Goal: Task Accomplishment & Management: Use online tool/utility

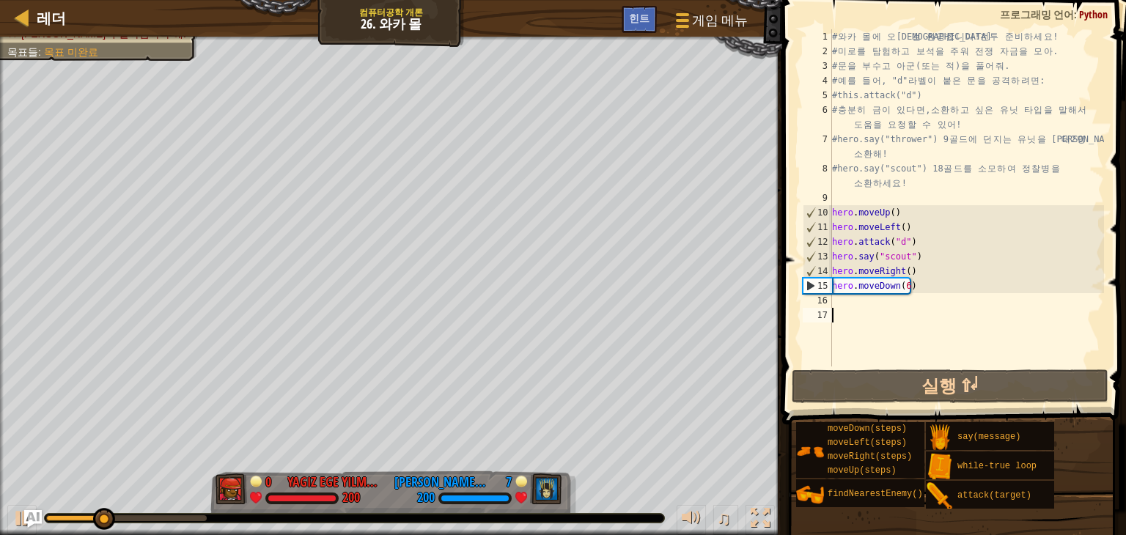
click at [889, 306] on div "# 와 카 몰 에 오 신 걸 환 영 합 니 다 ! 전 투 준 비 하 세 요 ! # 미 로 를 탐 험 하 고 보 석 을 주 워 전 쟁 자 금 을…" at bounding box center [966, 212] width 275 height 367
type textarea "h"
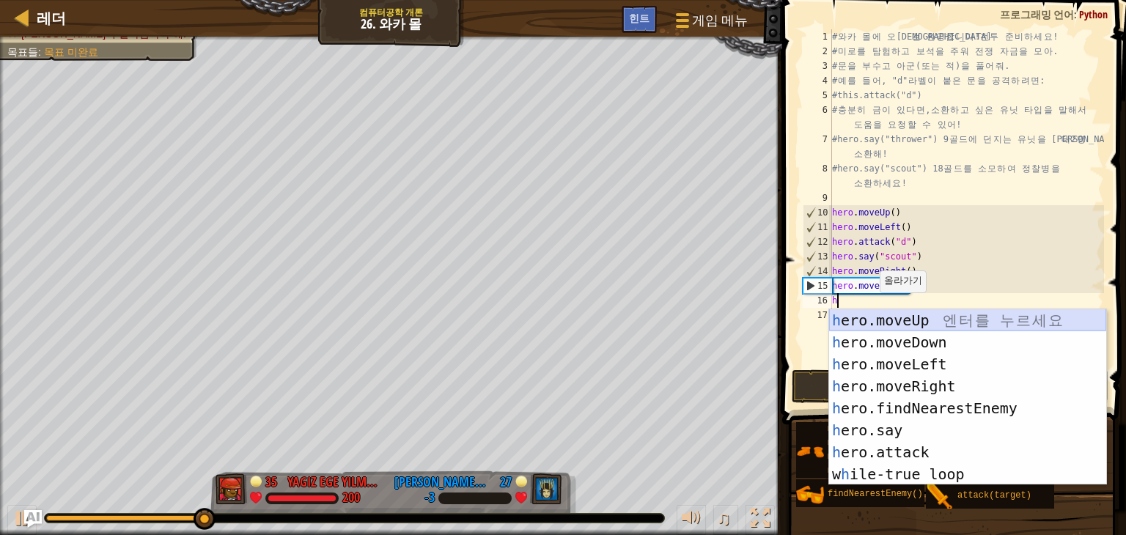
click at [1010, 328] on div "h ero.moveUp 엔 터 를 누 르 세 요 h ero.moveDown 엔 터 를 누 르 세 요 h ero.moveLeft 엔 터 를 누 …" at bounding box center [967, 419] width 277 height 220
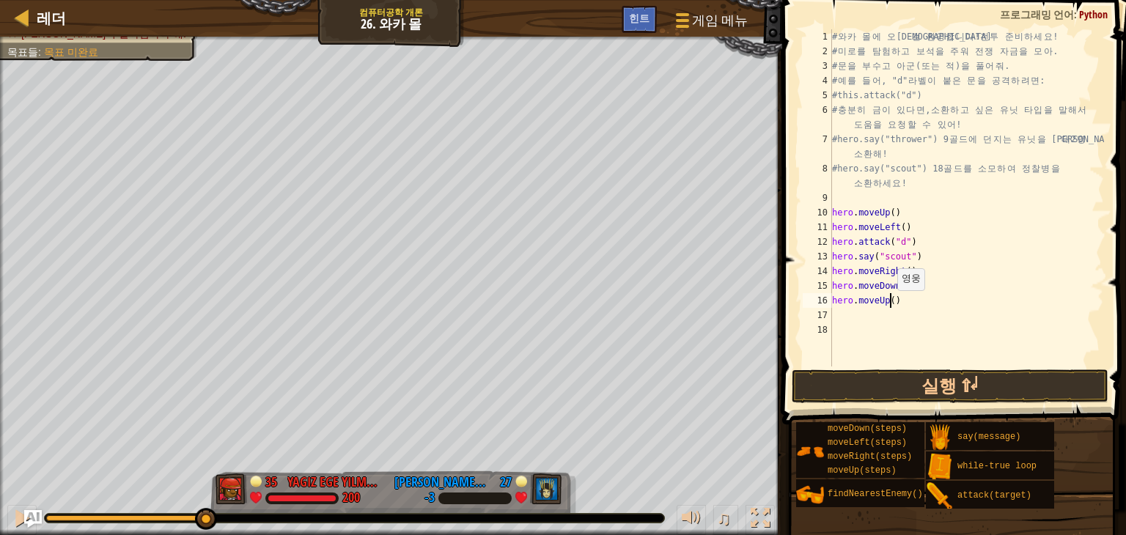
click at [889, 305] on div "# 와 카 몰 에 오 신 걸 환 영 합 니 다 ! 전 투 준 비 하 세 요 ! # 미 로 를 탐 험 하 고 보 석 을 주 워 전 쟁 자 금 을…" at bounding box center [966, 212] width 275 height 367
click at [996, 380] on button "실행 ⇧↵" at bounding box center [950, 386] width 317 height 34
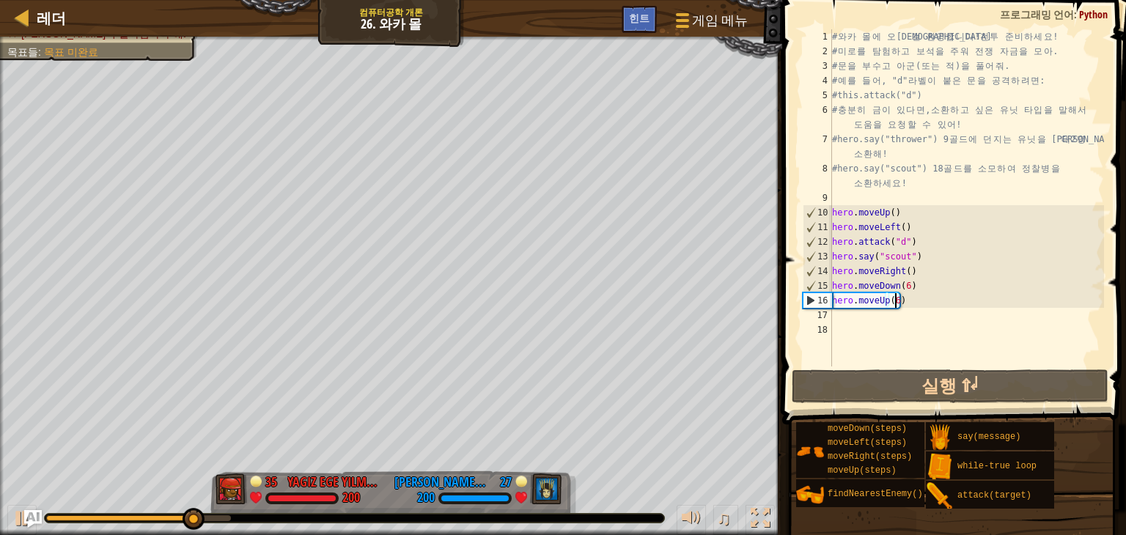
click at [915, 271] on div "# 와 카 몰 에 오 신 걸 환 영 합 니 다 ! 전 투 준 비 하 세 요 ! # 미 로 를 탐 험 하 고 보 석 을 주 워 전 쟁 자 금 을…" at bounding box center [966, 212] width 275 height 367
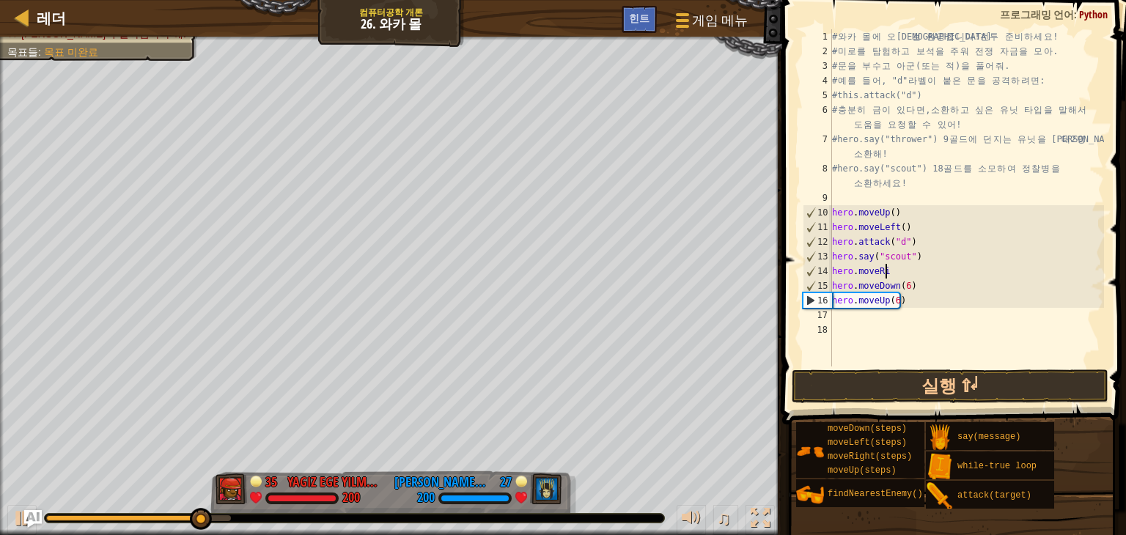
scroll to position [7, 0]
type textarea "h"
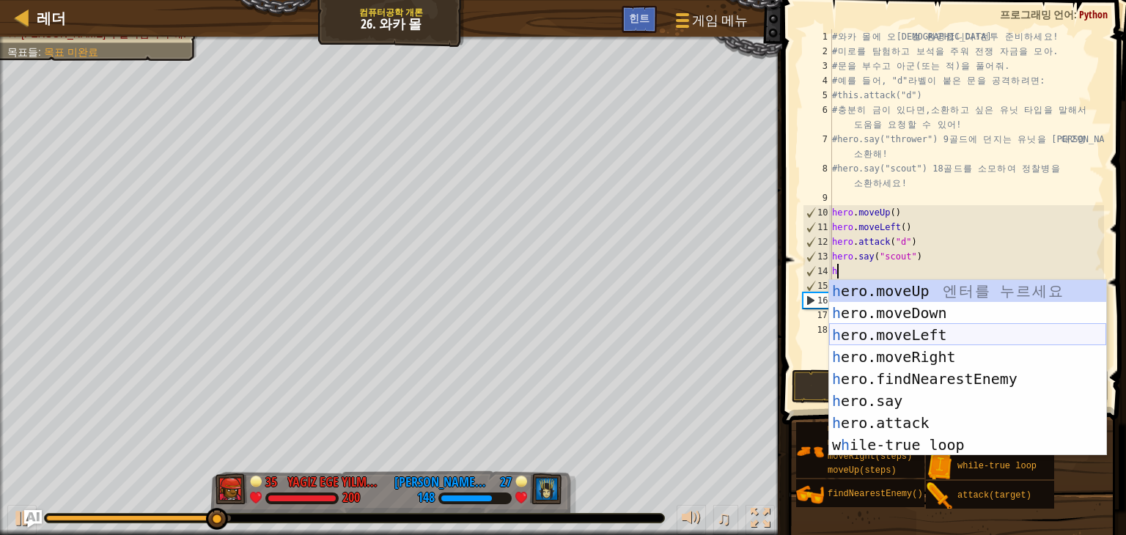
click at [960, 339] on div "h ero.moveUp 엔 터 를 누 르 세 요 h ero.moveDown 엔 터 를 누 르 세 요 h ero.moveLeft 엔 터 를 누 …" at bounding box center [967, 390] width 277 height 220
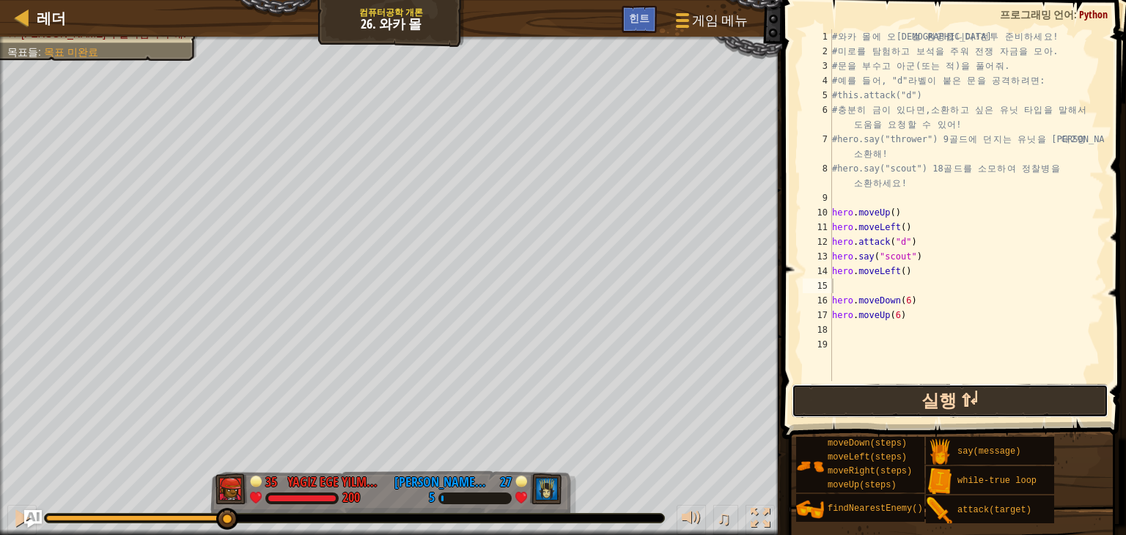
click at [961, 388] on button "실행 ⇧↵" at bounding box center [950, 401] width 317 height 34
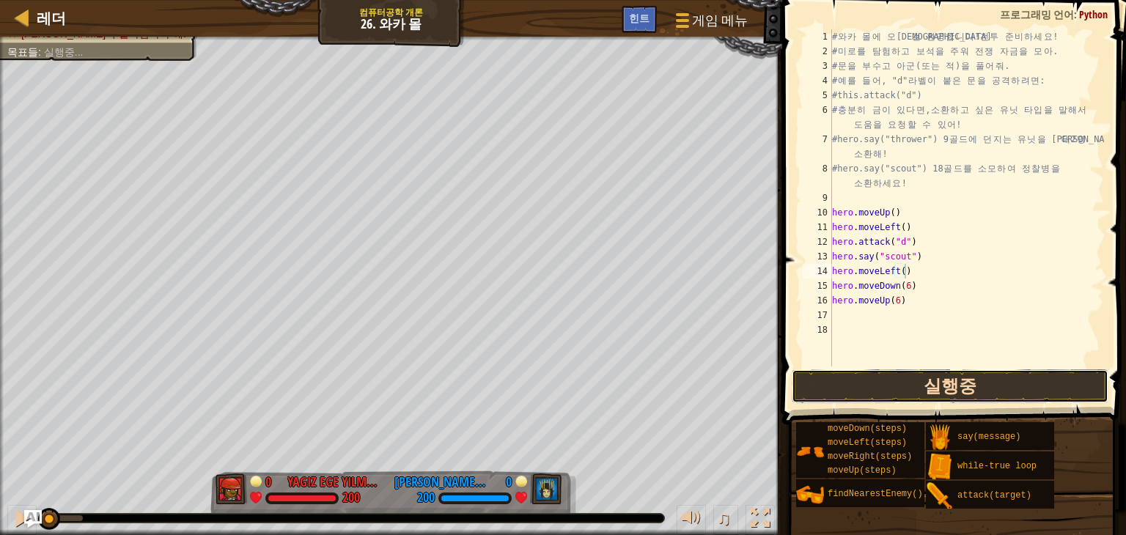
click at [938, 388] on button "실행중" at bounding box center [950, 386] width 317 height 34
click at [977, 383] on button "실행중" at bounding box center [950, 386] width 317 height 34
click at [944, 394] on button "실행중" at bounding box center [950, 386] width 317 height 34
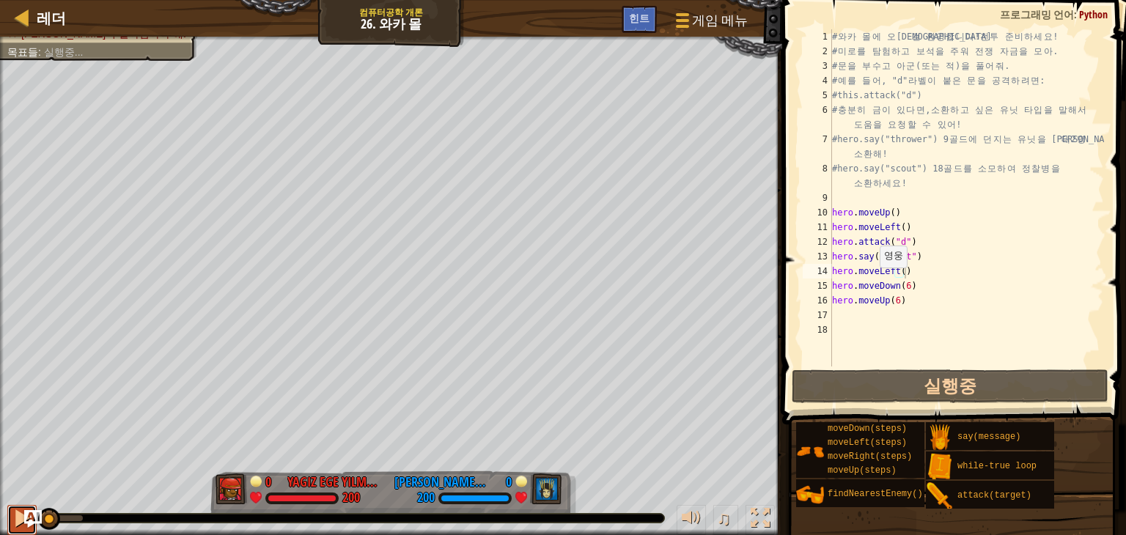
click at [18, 520] on div at bounding box center [21, 518] width 19 height 19
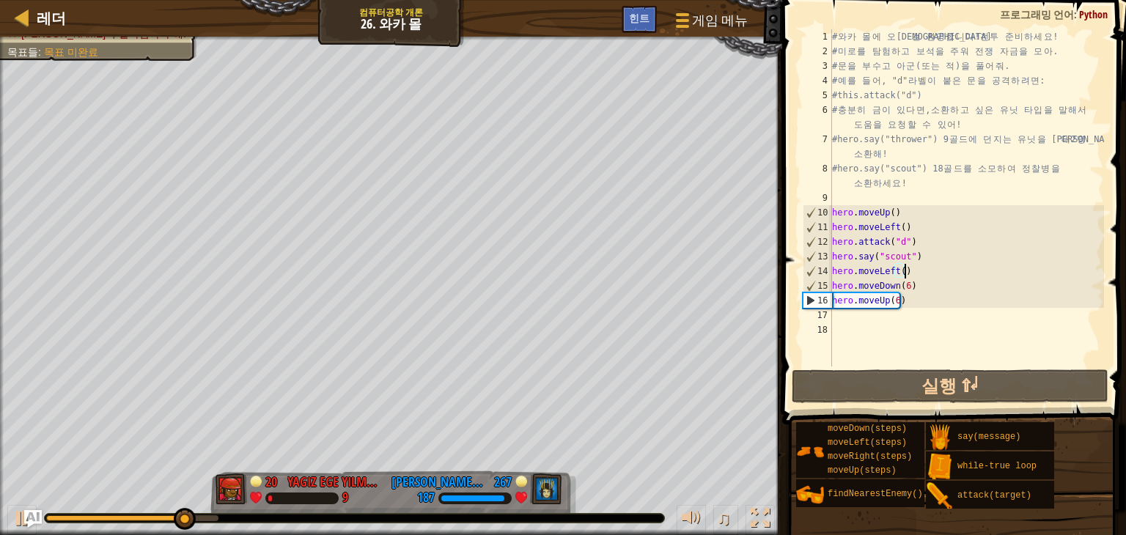
click at [917, 291] on div "# 와 카 몰 에 오 신 걸 환 영 합 니 다 ! 전 투 준 비 하 세 요 ! # 미 로 를 탐 험 하 고 보 석 을 주 워 전 쟁 자 금 을…" at bounding box center [966, 212] width 275 height 367
type textarea "hero.moveDown(6)"
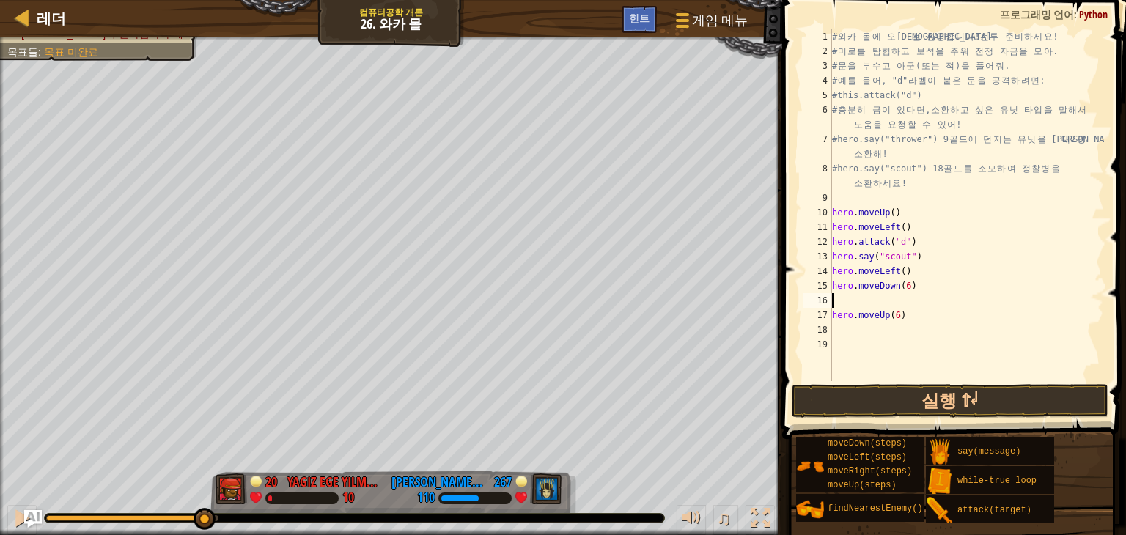
type textarea "h"
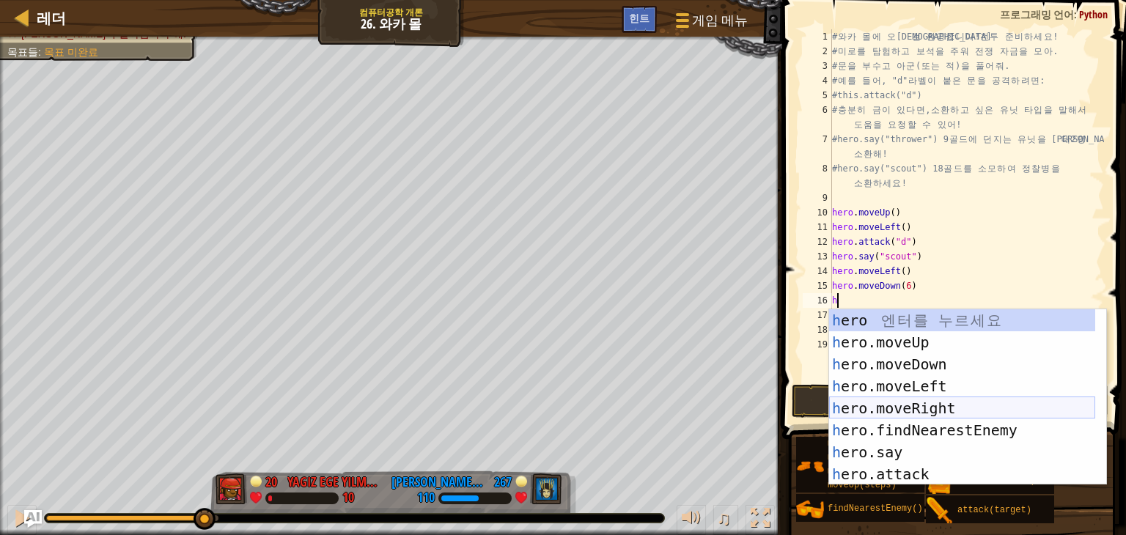
click at [1009, 414] on div "h ero 엔 터 를 누 르 세 요 h ero.moveUp 엔 터 를 누 르 세 요 h ero.moveDown 엔 터 를 누 르 세 요 h e…" at bounding box center [962, 419] width 266 height 220
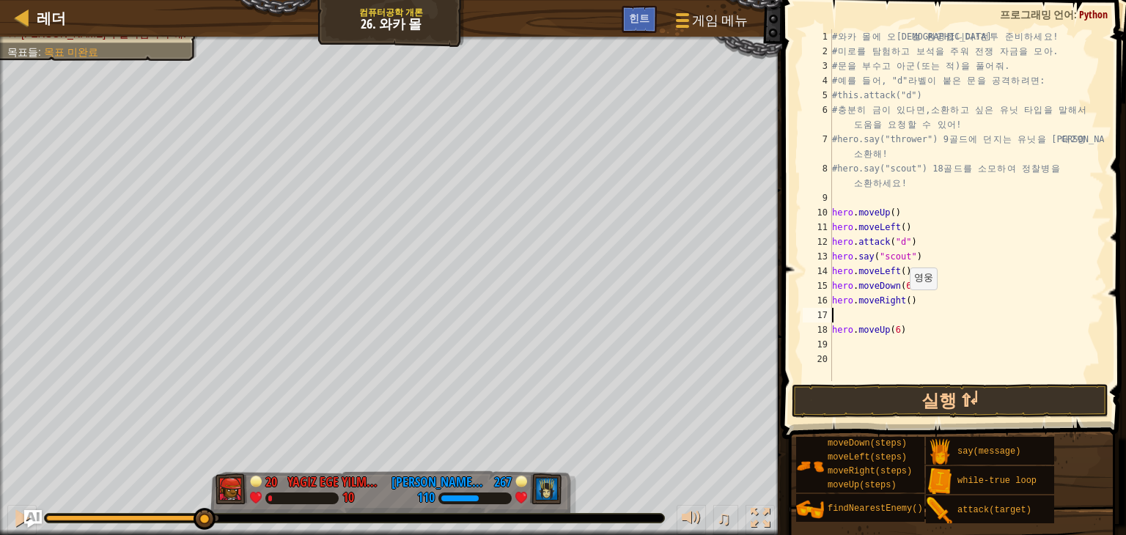
click at [902, 304] on div "# 와 카 몰 에 오 신 걸 환 영 합 니 다 ! 전 투 준 비 하 세 요 ! # 미 로 를 탐 험 하 고 보 석 을 주 워 전 쟁 자 금 을…" at bounding box center [966, 219] width 275 height 381
click at [902, 303] on div "# 와 카 몰 에 오 신 걸 환 영 합 니 다 ! 전 투 준 비 하 세 요 ! # 미 로 를 탐 험 하 고 보 석 을 주 워 전 쟁 자 금 을…" at bounding box center [966, 219] width 275 height 381
click at [868, 324] on div "# 와 카 몰 에 오 신 걸 환 영 합 니 다 ! 전 투 준 비 하 세 요 ! # 미 로 를 탐 험 하 고 보 석 을 주 워 전 쟁 자 금 을…" at bounding box center [966, 219] width 275 height 381
type textarea "hero.moveUp(6)"
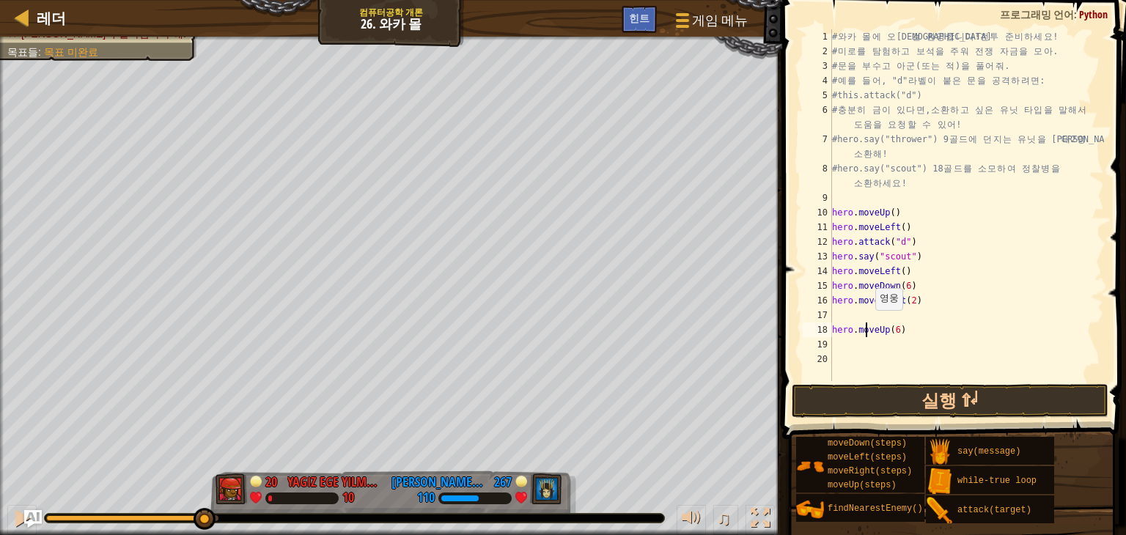
scroll to position [7, 4]
click at [864, 317] on div "# 와 카 몰 에 오 신 걸 환 영 합 니 다 ! 전 투 준 비 하 세 요 ! # 미 로 를 탐 험 하 고 보 석 을 주 워 전 쟁 자 금 을…" at bounding box center [966, 219] width 275 height 381
click at [900, 397] on button "실행 ⇧↵" at bounding box center [950, 401] width 317 height 34
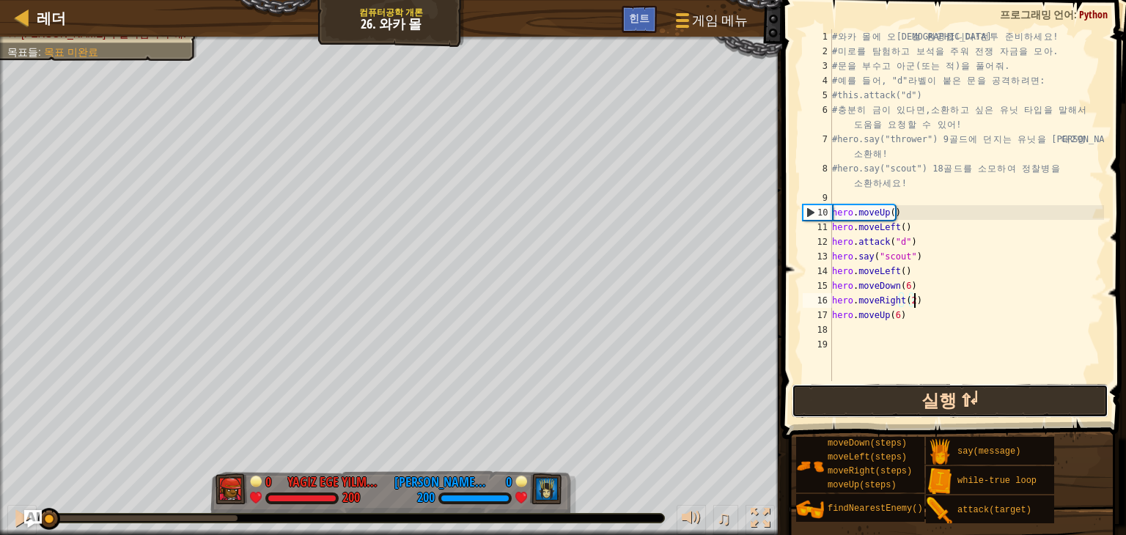
click at [927, 402] on button "실행 ⇧↵" at bounding box center [950, 401] width 317 height 34
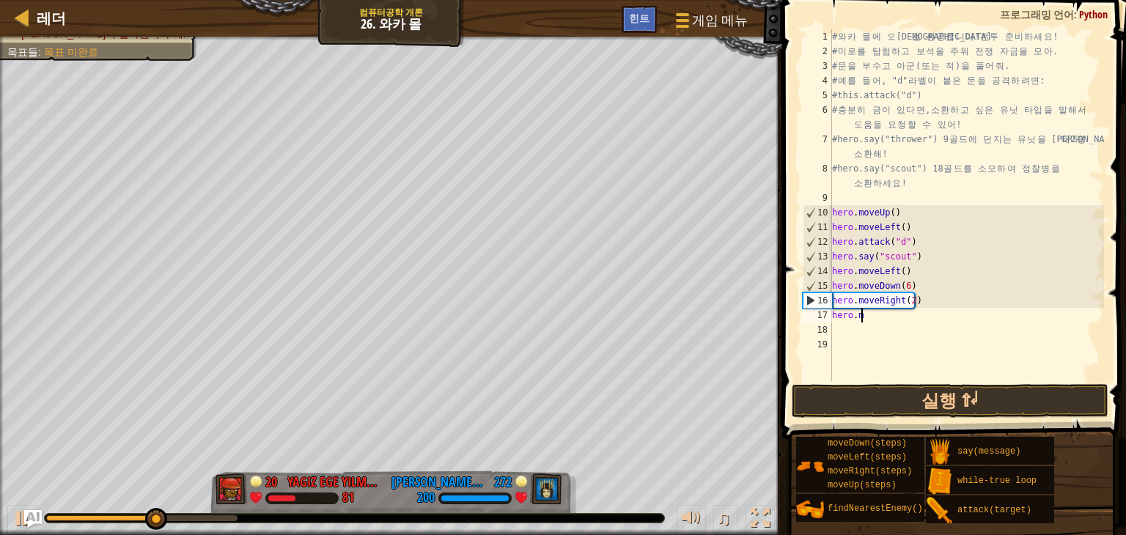
type textarea "h"
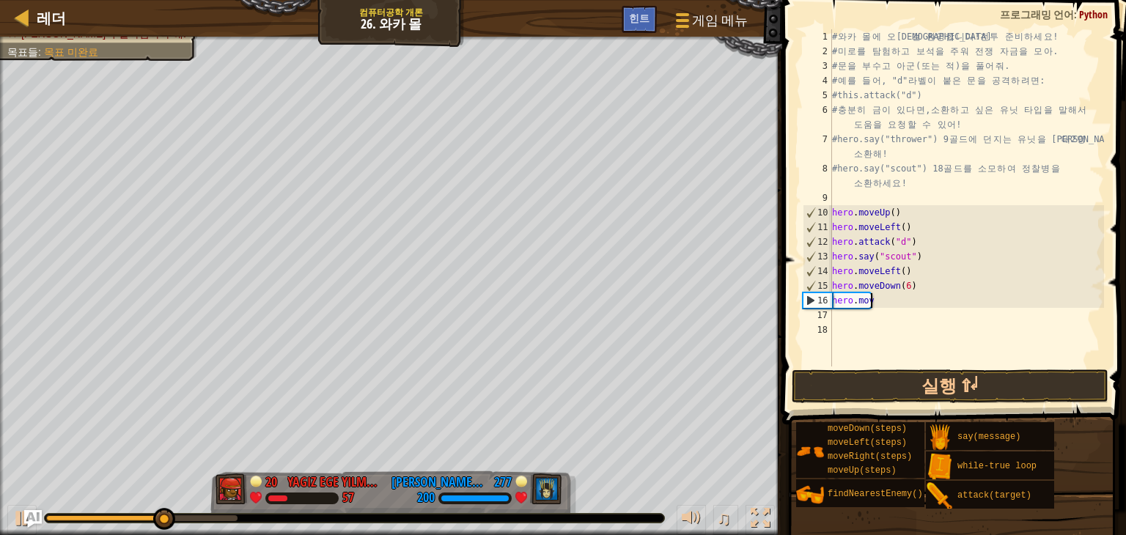
type textarea "h"
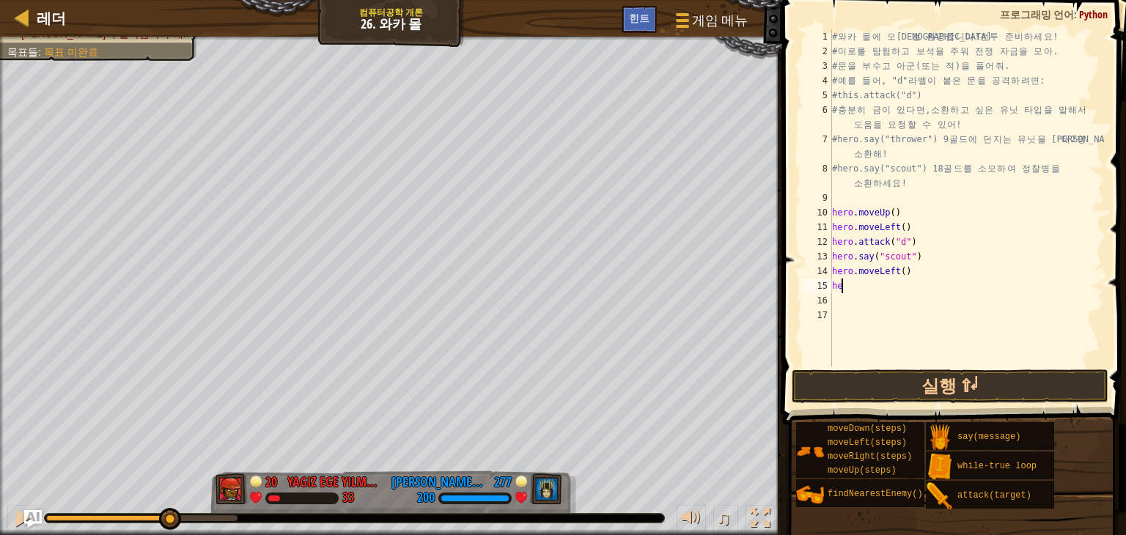
type textarea "h"
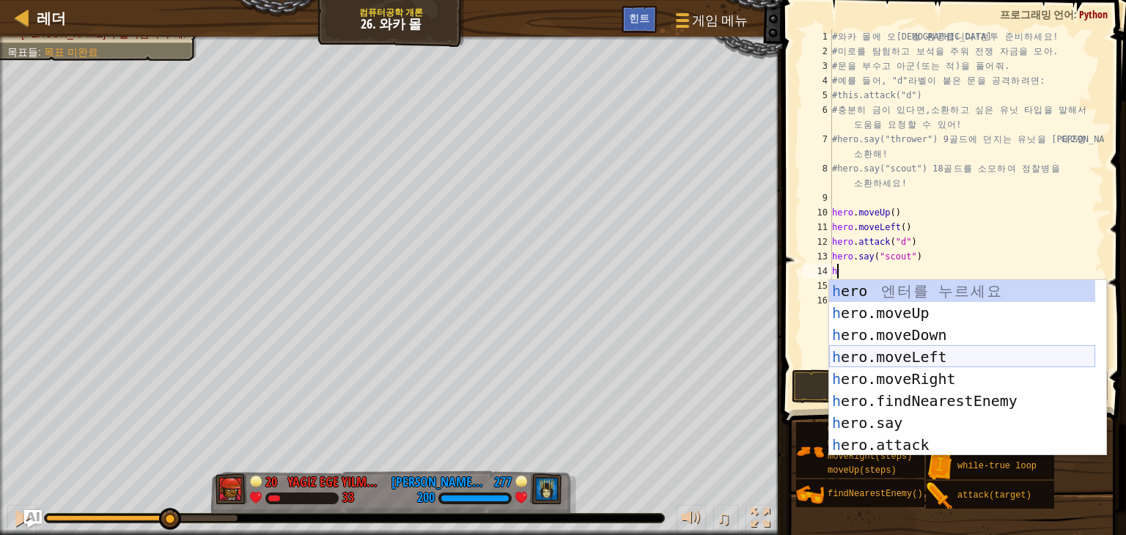
click at [949, 349] on div "h ero 엔 터 를 누 르 세 요 h ero.moveUp 엔 터 를 누 르 세 요 h ero.moveDown 엔 터 를 누 르 세 요 h e…" at bounding box center [962, 390] width 266 height 220
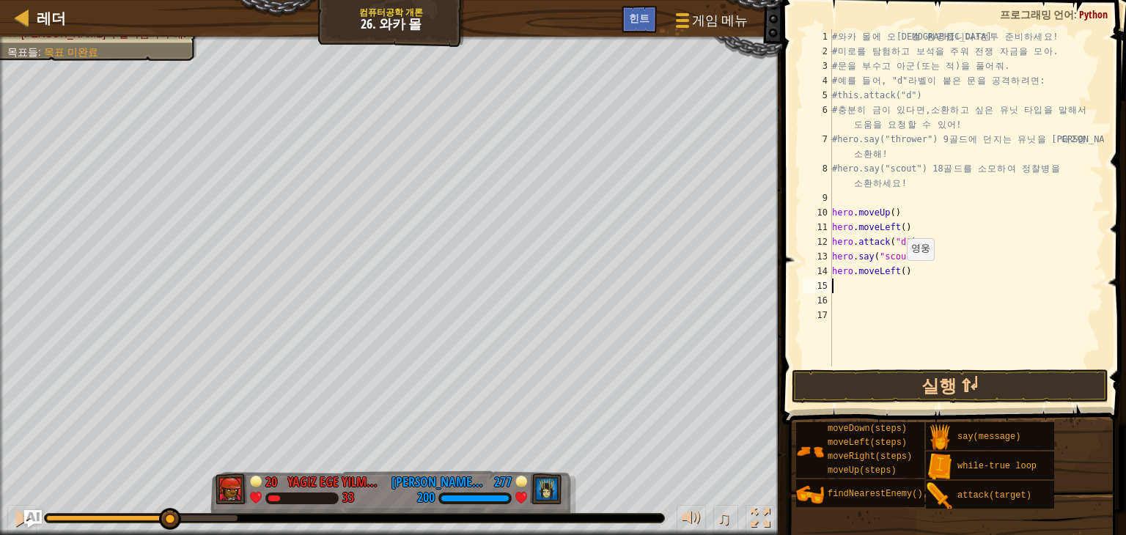
click at [900, 275] on div "# 와 카 몰 에 오 신 걸 환 영 합 니 다 ! 전 투 준 비 하 세 요 ! # 미 로 를 탐 험 하 고 보 석 을 주 워 전 쟁 자 금 을…" at bounding box center [966, 212] width 275 height 367
type textarea "hero.moveLeft(5)"
click at [899, 298] on div "# 와 카 몰 에 오 신 걸 환 영 합 니 다 ! 전 투 준 비 하 세 요 ! # 미 로 를 탐 험 하 고 보 석 을 주 워 전 쟁 자 금 을…" at bounding box center [966, 212] width 275 height 367
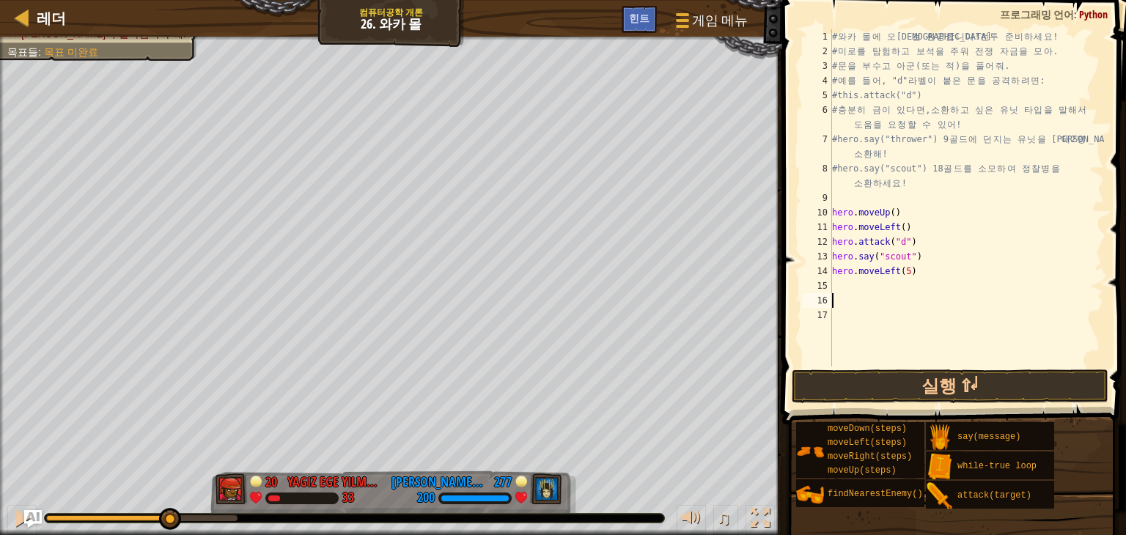
click at [888, 291] on div "# 와 카 몰 에 오 신 걸 환 영 합 니 다 ! 전 투 준 비 하 세 요 ! # 미 로 를 탐 험 하 고 보 석 을 주 워 전 쟁 자 금 을…" at bounding box center [966, 212] width 275 height 367
type textarea "h"
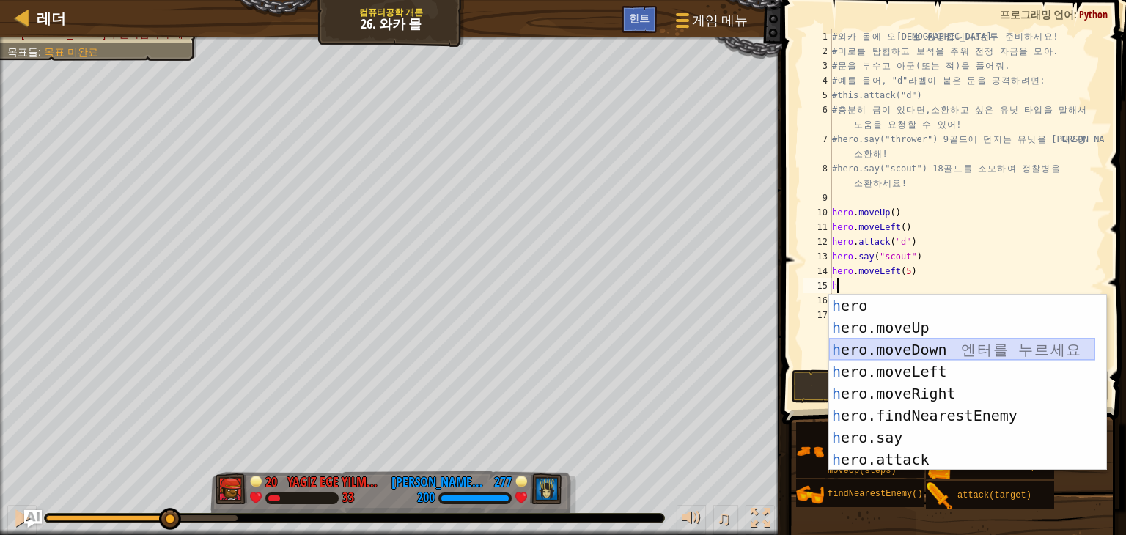
click at [971, 348] on div "h ero 엔 터 를 누 르 세 요 h ero.moveUp 엔 터 를 누 르 세 요 h ero.moveDown 엔 터 를 누 르 세 요 h e…" at bounding box center [962, 405] width 266 height 220
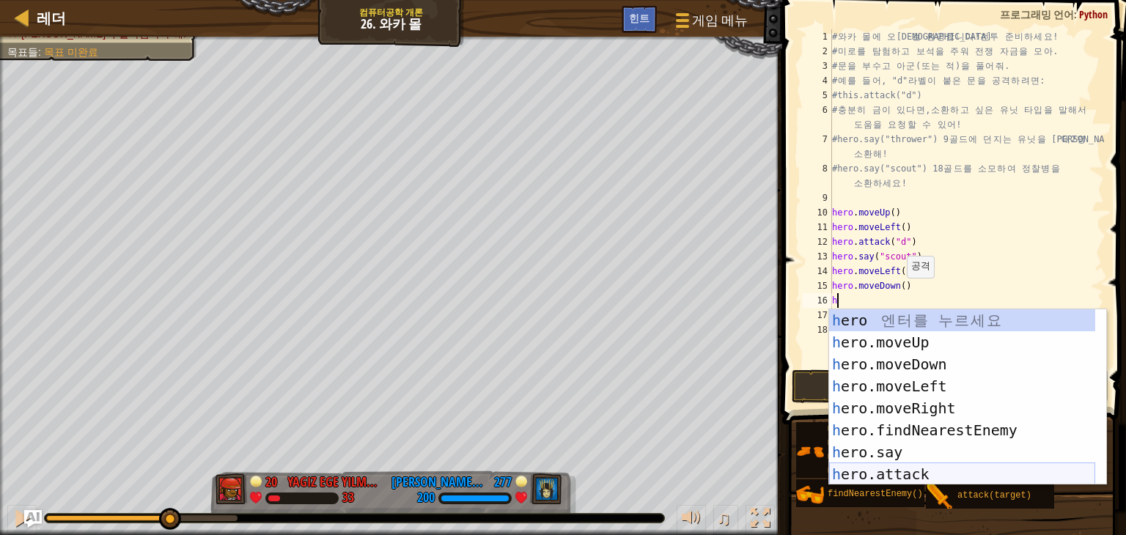
click at [945, 470] on div "h ero 엔 터 를 누 르 세 요 h ero.moveUp 엔 터 를 누 르 세 요 h ero.moveDown 엔 터 를 누 르 세 요 h e…" at bounding box center [962, 419] width 266 height 220
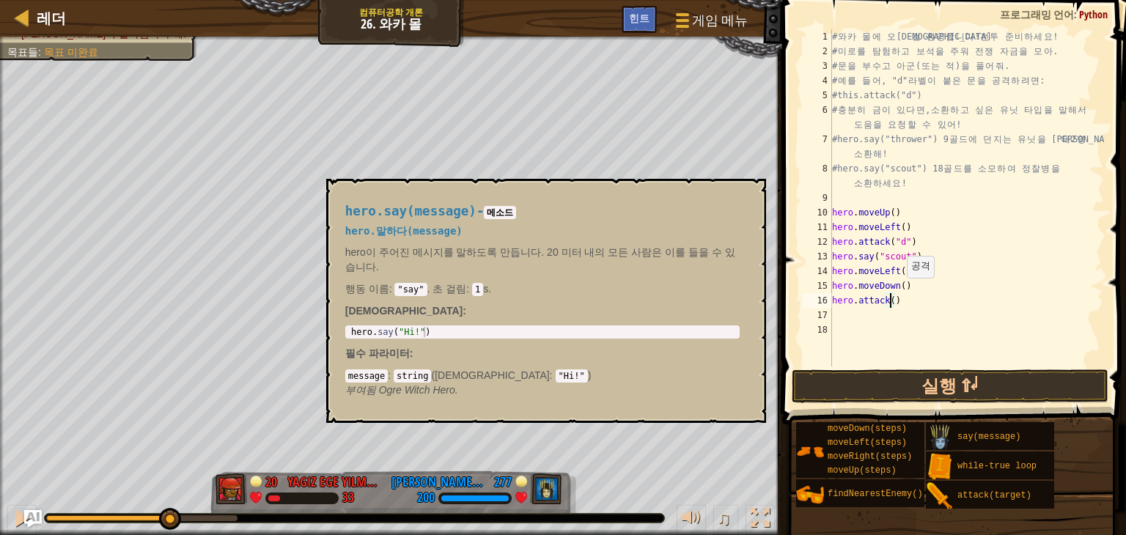
type textarea "hero.attack(b)"
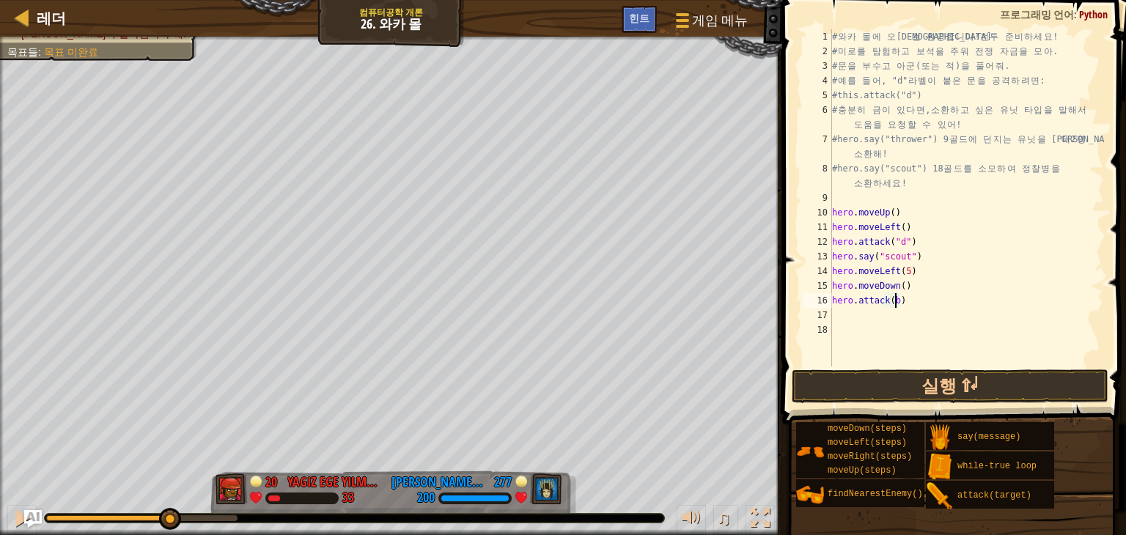
click at [853, 313] on div "# 와 카 몰 에 오 신 걸 환 영 합 니 다 ! 전 투 준 비 하 세 요 ! # 미 로 를 탐 험 하 고 보 석 을 주 워 전 쟁 자 금 을…" at bounding box center [966, 212] width 275 height 367
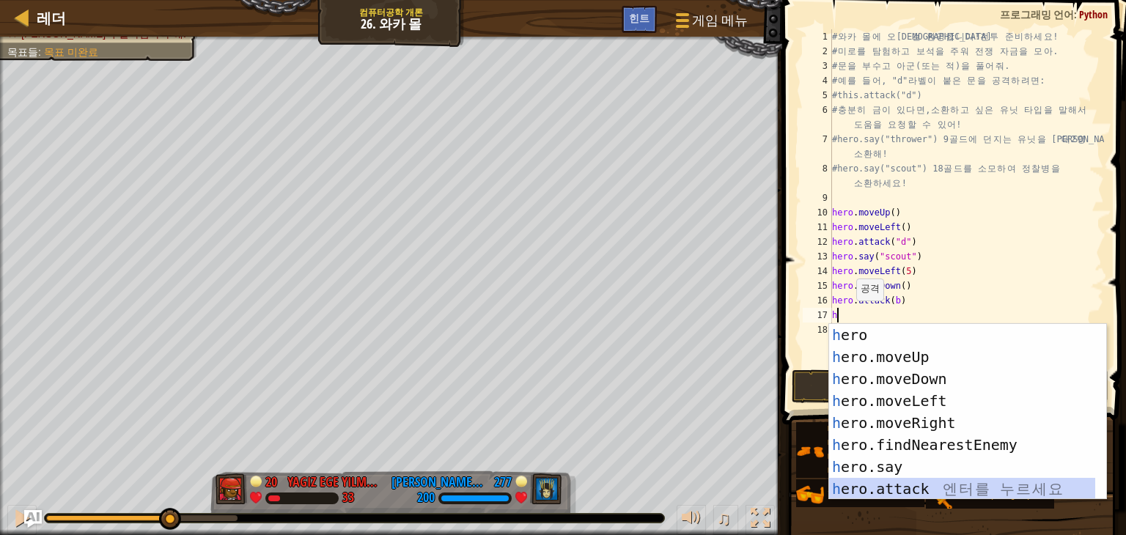
click at [910, 485] on div "h ero 엔 터 를 누 르 세 요 h ero.moveUp 엔 터 를 누 르 세 요 h ero.moveDown 엔 터 를 누 르 세 요 h e…" at bounding box center [962, 434] width 266 height 220
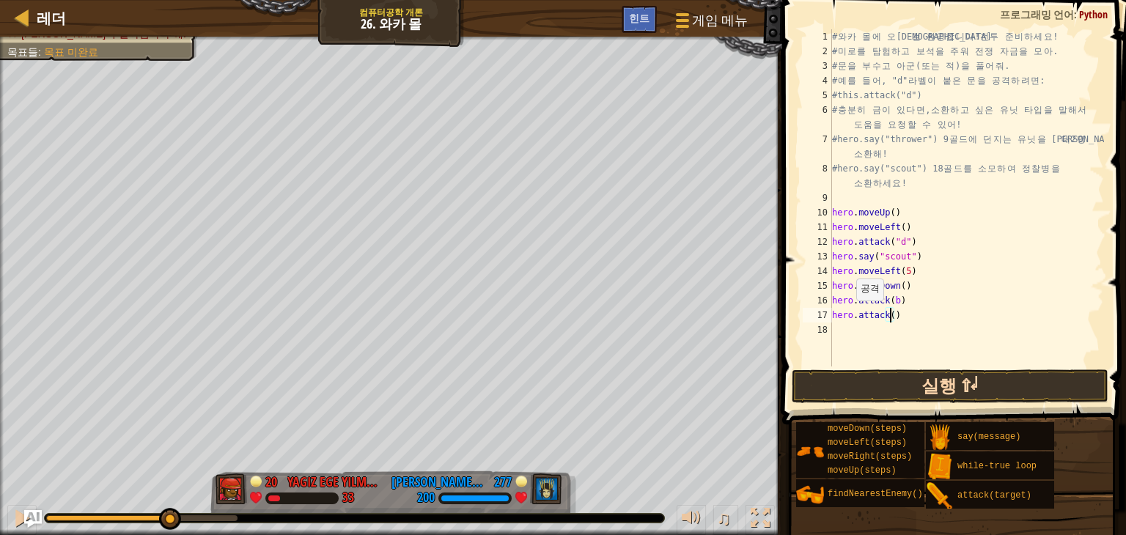
type textarea "hero.attack(c)"
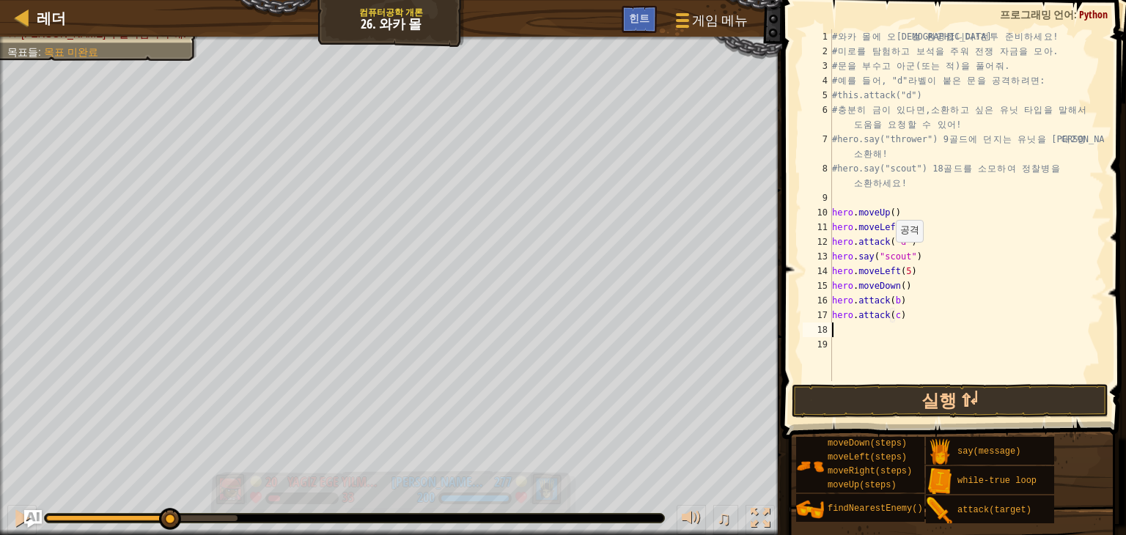
type textarea "h"
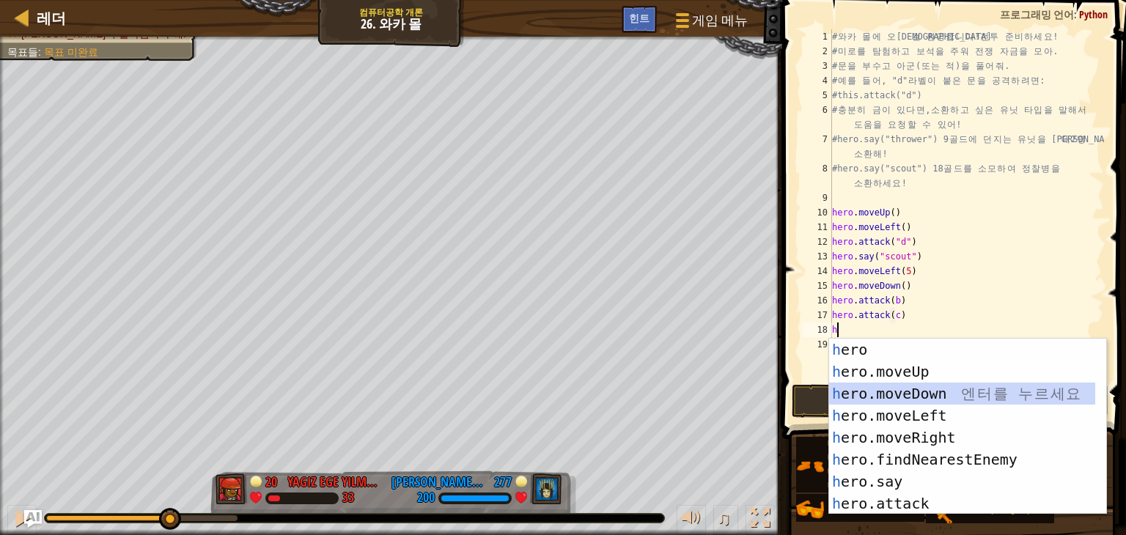
click at [979, 400] on div "h ero 엔 터 를 누 르 세 요 h ero.moveUp 엔 터 를 누 르 세 요 h ero.moveDown 엔 터 를 누 르 세 요 h e…" at bounding box center [967, 449] width 277 height 220
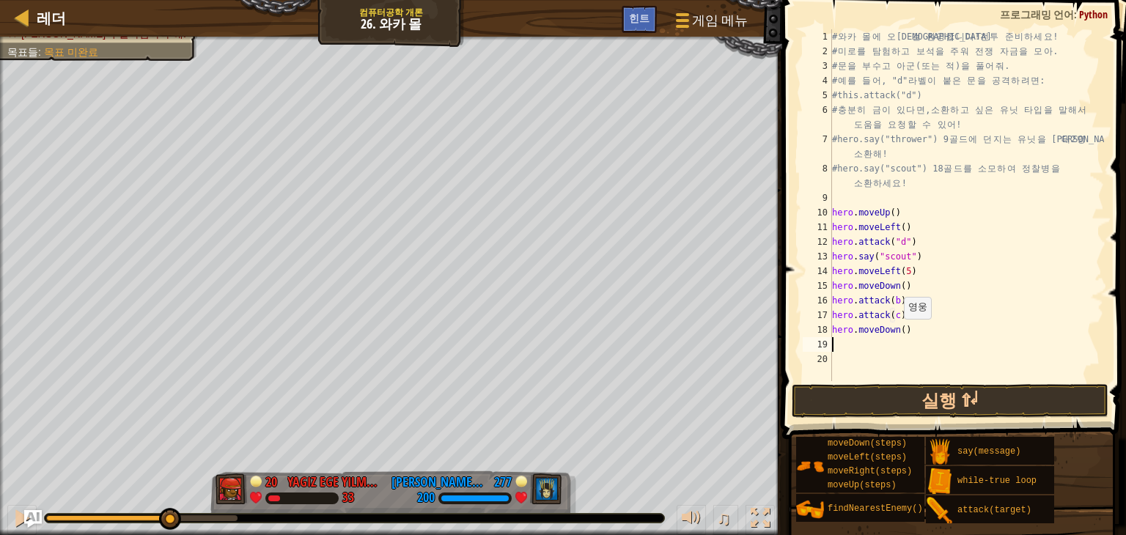
click at [896, 334] on div "# 와 카 몰 에 오 신 걸 환 영 합 니 다 ! 전 투 준 비 하 세 요 ! # 미 로 를 탐 험 하 고 보 석 을 주 워 전 쟁 자 금 을…" at bounding box center [966, 219] width 275 height 381
click at [900, 331] on div "# 와 카 몰 에 오 신 걸 환 영 합 니 다 ! 전 투 준 비 하 세 요 ! # 미 로 를 탐 험 하 고 보 석 을 주 워 전 쟁 자 금 을…" at bounding box center [966, 219] width 275 height 381
type textarea "hero.moveDown(5)"
click at [864, 347] on div "# 와 카 몰 에 오 신 걸 환 영 합 니 다 ! 전 투 준 비 하 세 요 ! # 미 로 를 탐 험 하 고 보 석 을 주 워 전 쟁 자 금 을…" at bounding box center [966, 219] width 275 height 381
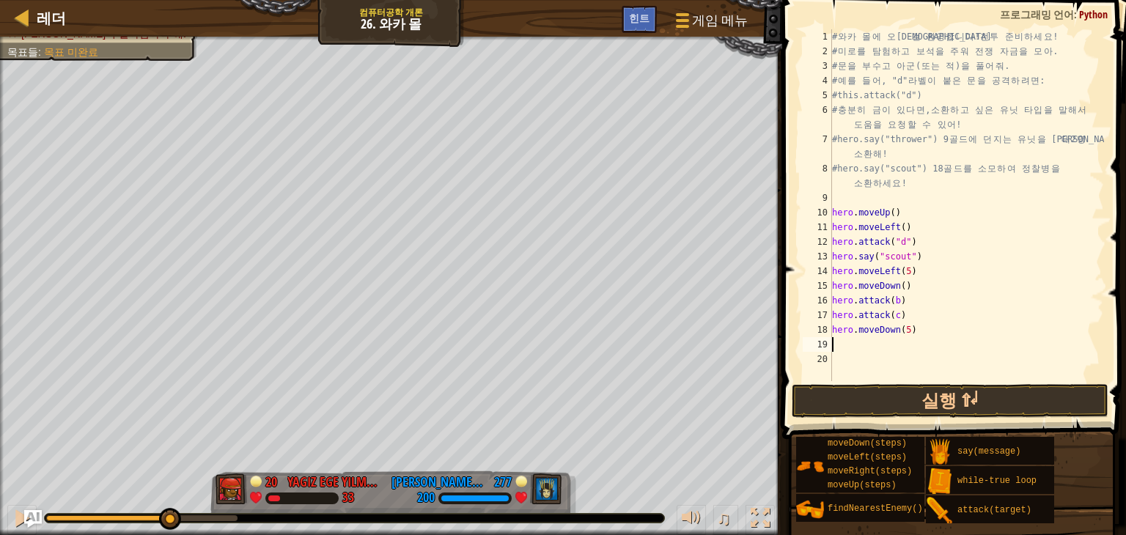
scroll to position [7, 0]
type textarea "h"
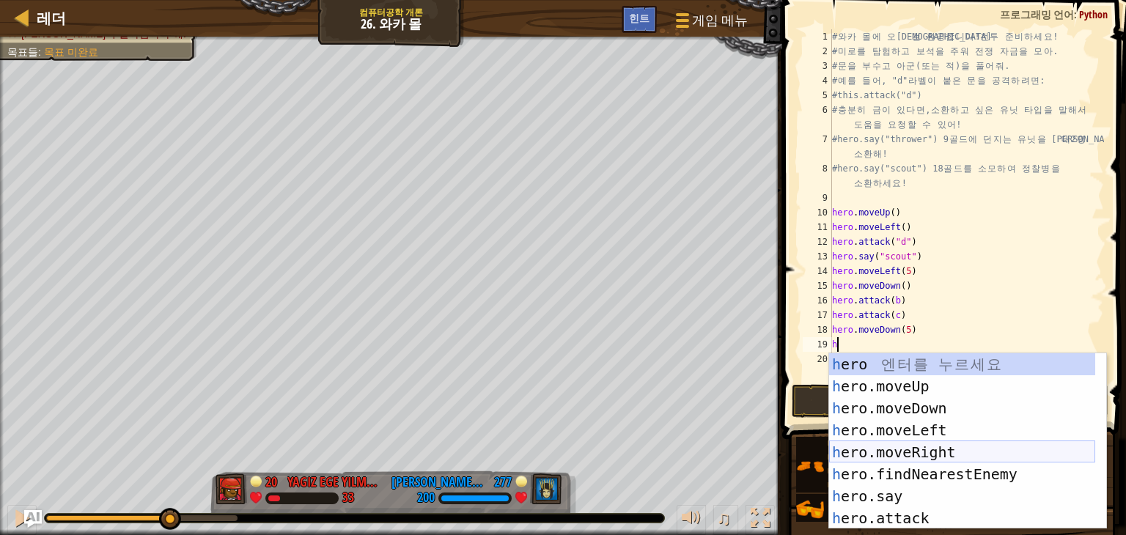
click at [948, 446] on div "h ero 엔 터 를 누 르 세 요 h ero.moveUp 엔 터 를 누 르 세 요 h ero.moveDown 엔 터 를 누 르 세 요 h e…" at bounding box center [962, 463] width 266 height 220
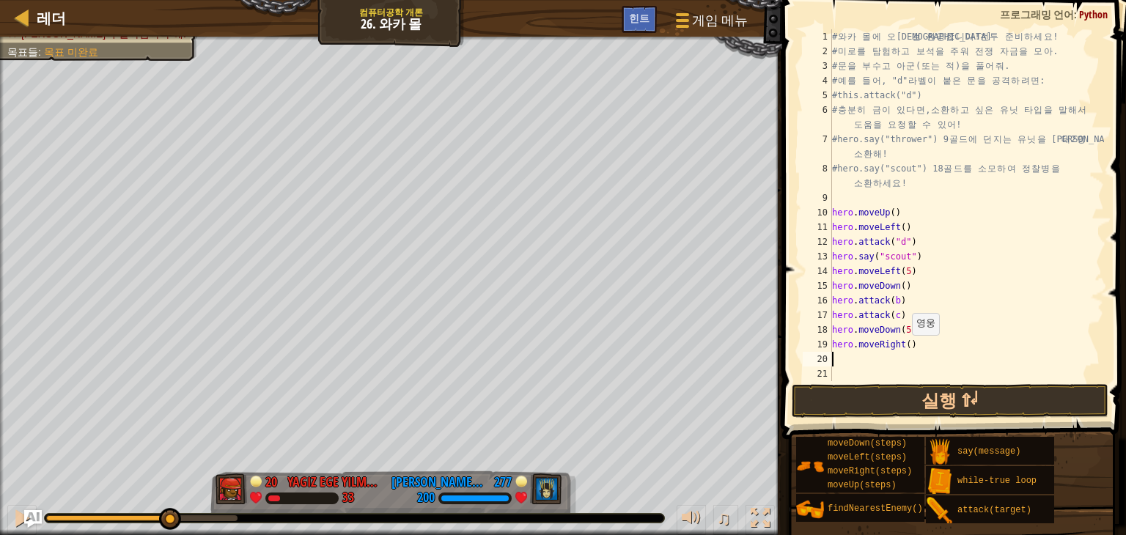
click at [904, 350] on div "# 와 카 몰 에 오 신 걸 환 영 합 니 다 ! 전 투 준 비 하 세 요 ! # 미 로 를 탐 험 하 고 보 석 을 주 워 전 쟁 자 금 을…" at bounding box center [966, 219] width 275 height 381
type textarea "hero.moveRight(5)"
type textarea "h"
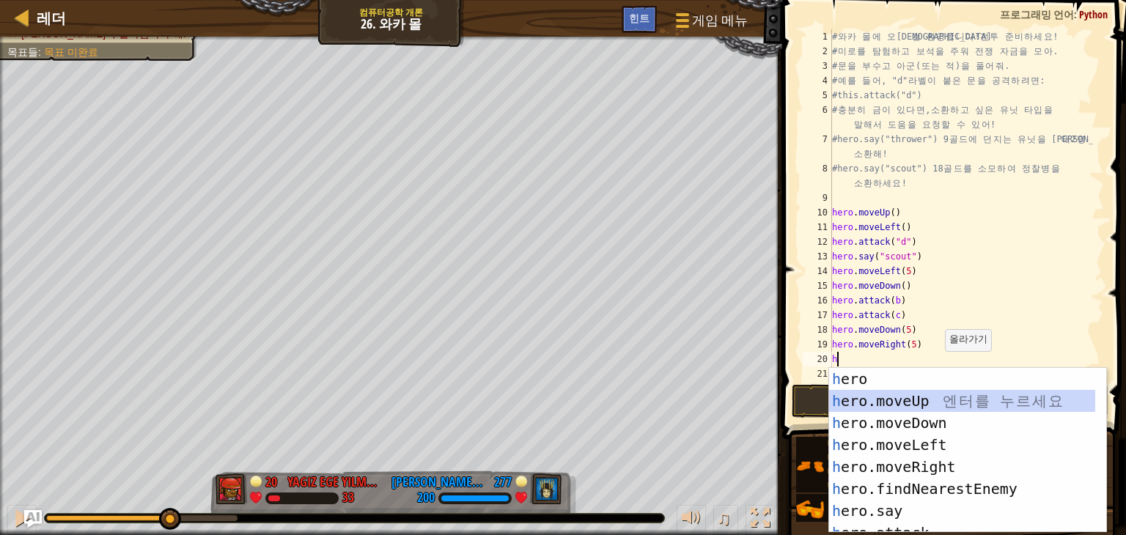
click at [922, 400] on div "h ero 엔 터 를 누 르 세 요 h ero.moveUp 엔 터 를 누 르 세 요 h ero.moveDown 엔 터 를 누 르 세 요 h e…" at bounding box center [962, 472] width 266 height 209
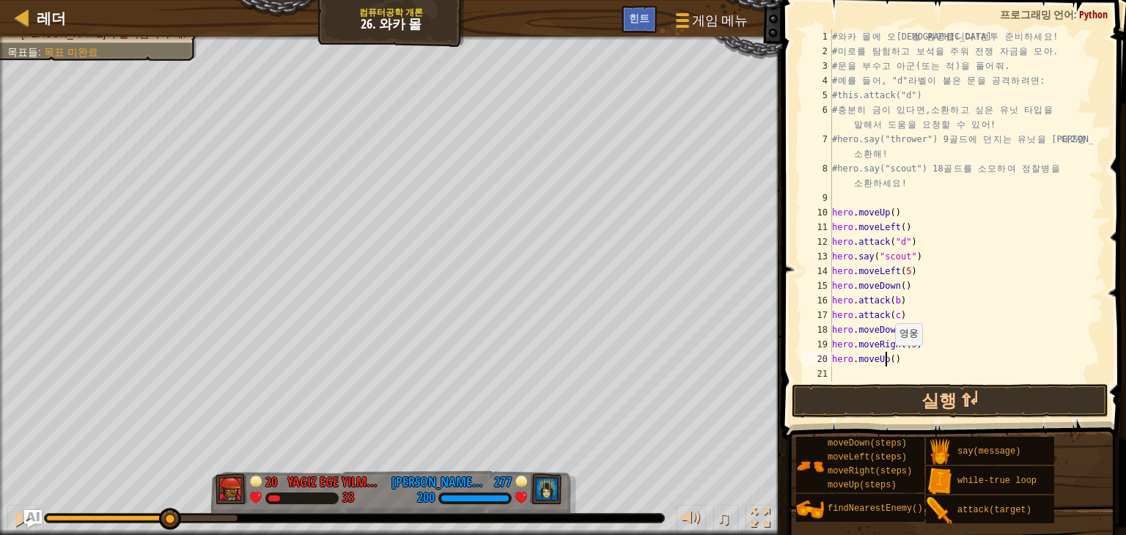
click at [887, 360] on div "# 와 카 몰 에 오 신 걸 환 영 합 니 다 ! 전 투 준 비 하 세 요 ! # 미 로 를 탐 험 하 고 보 석 을 주 워 전 쟁 자 금 을…" at bounding box center [961, 219] width 264 height 381
click at [888, 359] on div "# 와 카 몰 에 오 신 걸 환 영 합 니 다 ! 전 투 준 비 하 세 요 ! # 미 로 를 탐 험 하 고 보 석 을 주 워 전 쟁 자 금 을…" at bounding box center [961, 219] width 264 height 381
type textarea "hero.moveUp(2)"
click at [908, 357] on div "# 와 카 몰 에 오 신 걸 환 영 합 니 다 ! 전 투 준 비 하 세 요 ! # 미 로 를 탐 험 하 고 보 석 을 주 워 전 쟁 자 금 을…" at bounding box center [961, 219] width 264 height 381
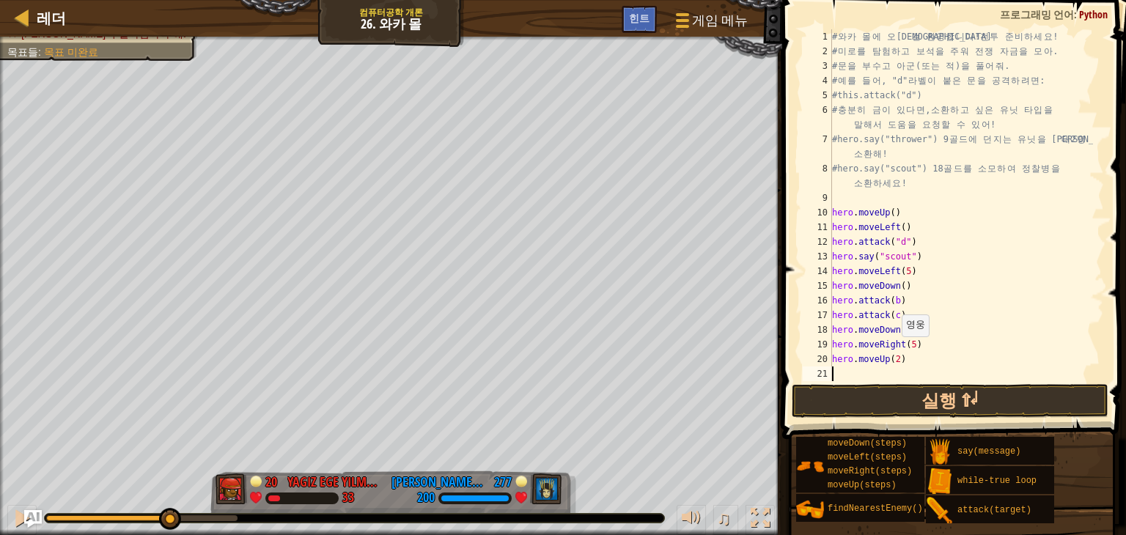
scroll to position [44, 0]
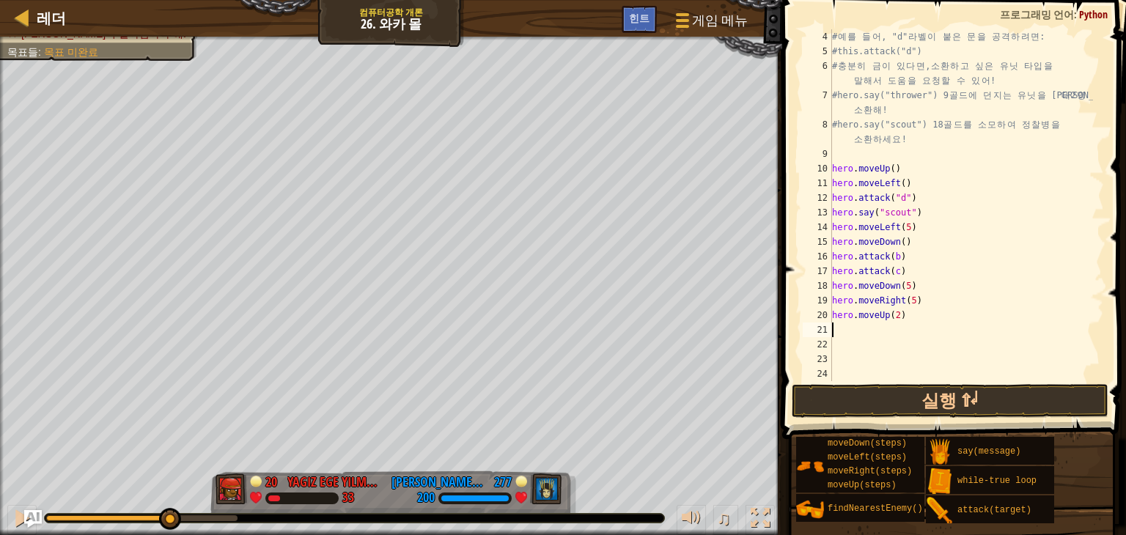
type textarea "h"
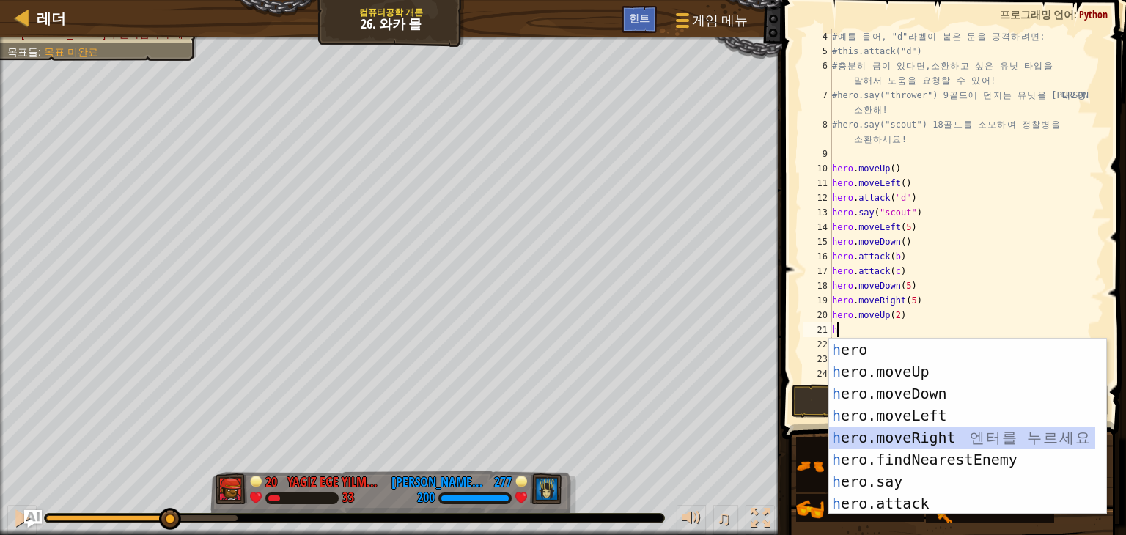
click at [935, 437] on div "h ero 엔 터 를 누 르 세 요 h ero.moveUp 엔 터 를 누 르 세 요 h ero.moveDown 엔 터 를 누 르 세 요 h e…" at bounding box center [962, 449] width 266 height 220
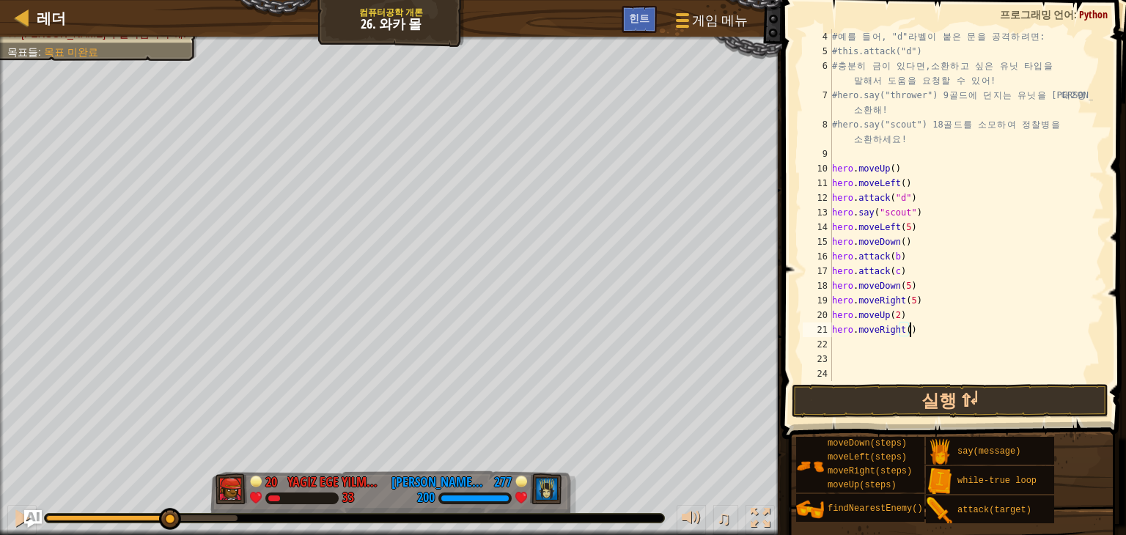
click at [912, 331] on div "# 예 를 들 어 , "d" 라 벨 이 붙 은 문 을 공 격 하 려 면 : #this.attack("d") # 충 분 히 금 이 있 다 면 ,…" at bounding box center [961, 219] width 264 height 381
type textarea "h"
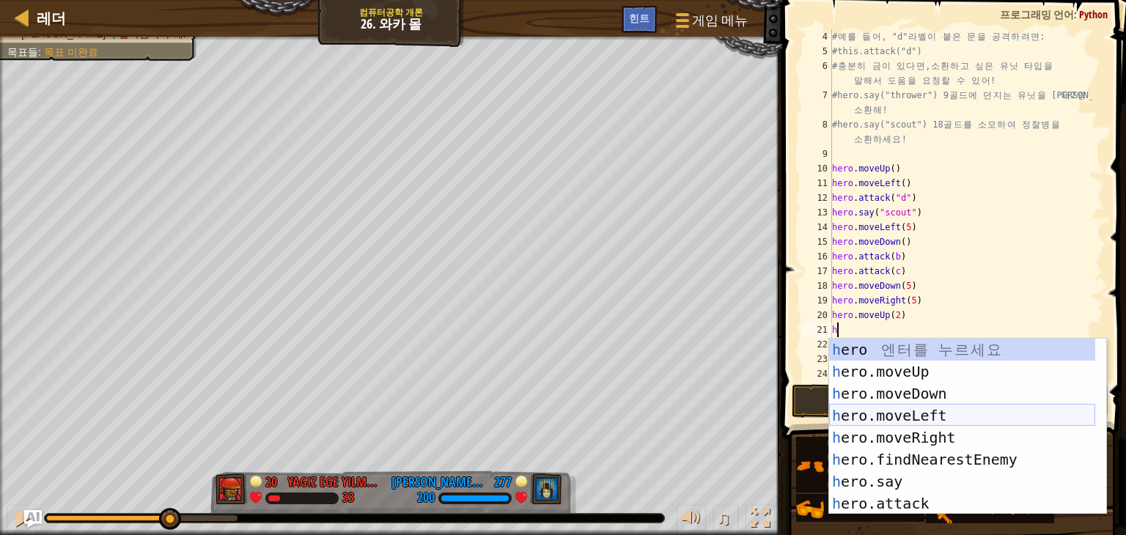
click at [957, 422] on div "h ero 엔 터 를 누 르 세 요 h ero.moveUp 엔 터 를 누 르 세 요 h ero.moveDown 엔 터 를 누 르 세 요 h e…" at bounding box center [962, 449] width 266 height 220
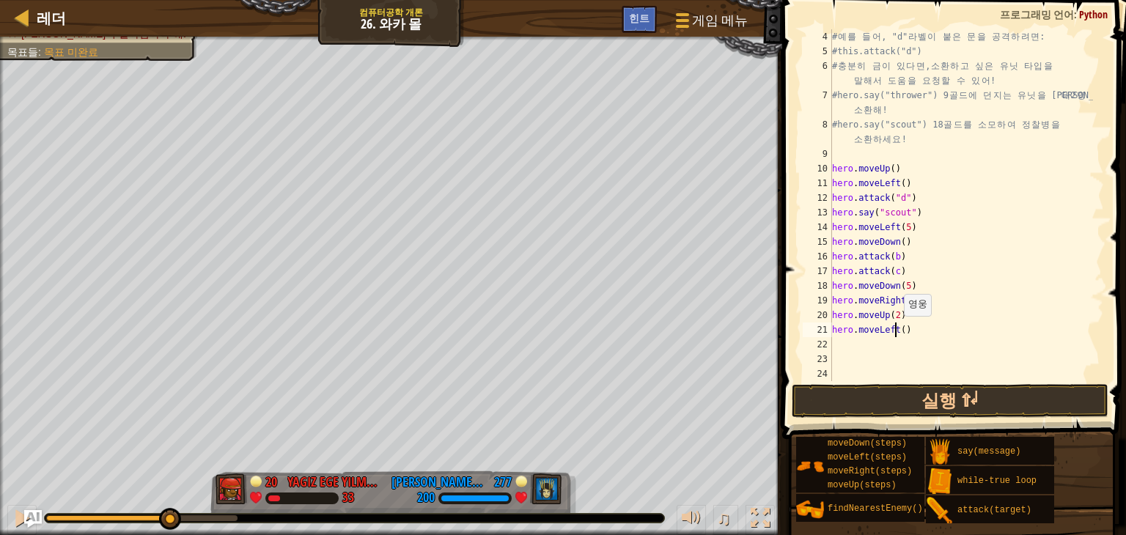
click at [896, 330] on div "# 예 를 들 어 , "d" 라 벨 이 붙 은 문 을 공 격 하 려 면 : #this.attack("d") # 충 분 히 금 이 있 다 면 ,…" at bounding box center [961, 219] width 264 height 381
click at [900, 334] on div "# 예 를 들 어 , "d" 라 벨 이 붙 은 문 을 공 격 하 려 면 : #this.attack("d") # 충 분 히 금 이 있 다 면 ,…" at bounding box center [961, 219] width 264 height 381
type textarea "hero.moveLeft(2)"
click at [891, 348] on div "# 예 를 들 어 , "d" 라 벨 이 붙 은 문 을 공 격 하 려 면 : #this.attack("d") # 충 분 히 금 이 있 다 면 ,…" at bounding box center [961, 219] width 264 height 381
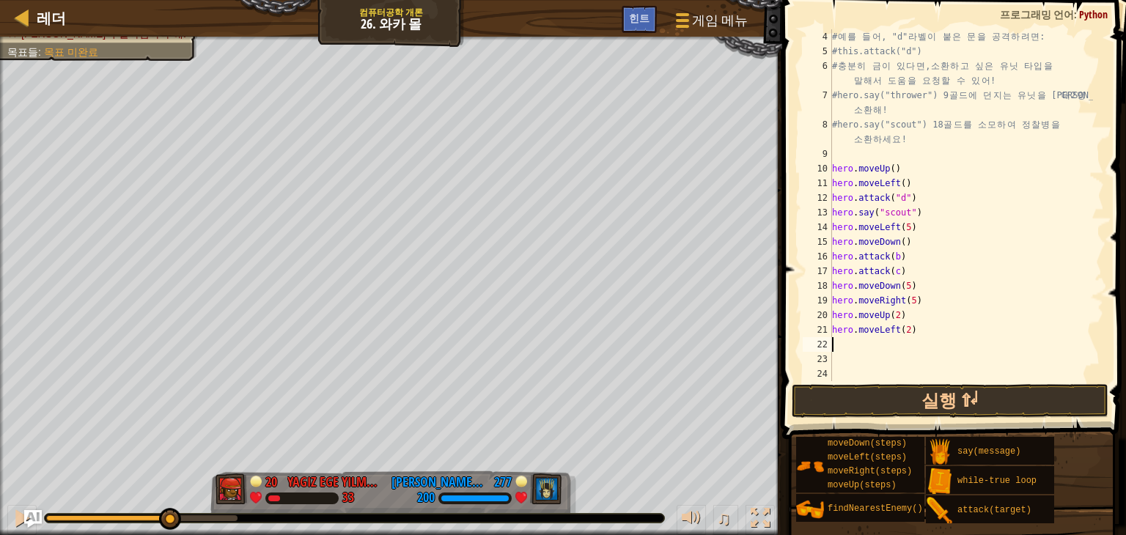
scroll to position [7, 0]
type textarea "h"
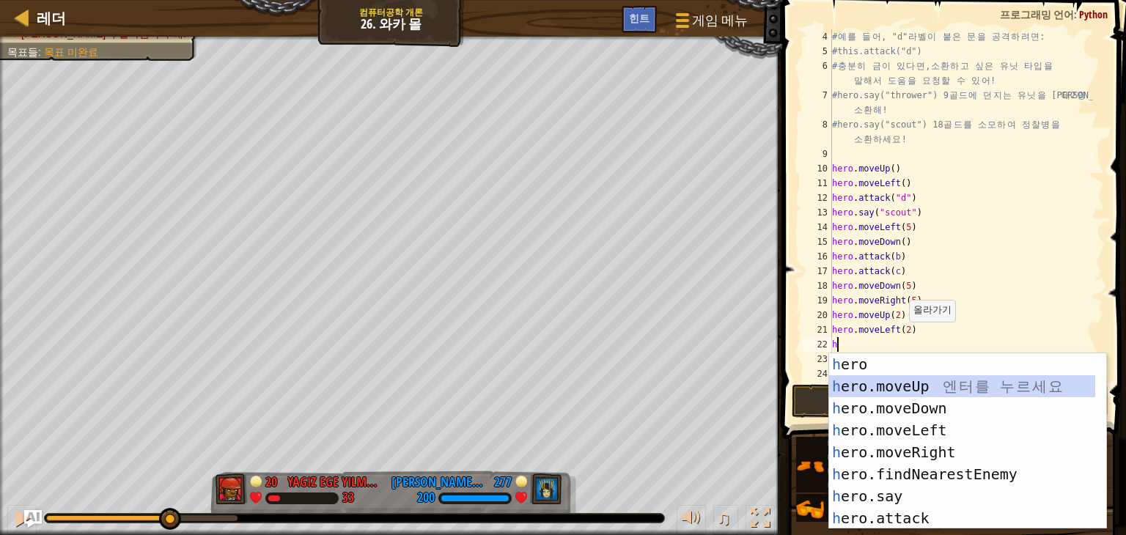
click at [910, 389] on div "h ero 엔 터 를 누 르 세 요 h ero.moveUp 엔 터 를 누 르 세 요 h ero.moveDown 엔 터 를 누 르 세 요 h e…" at bounding box center [962, 463] width 266 height 220
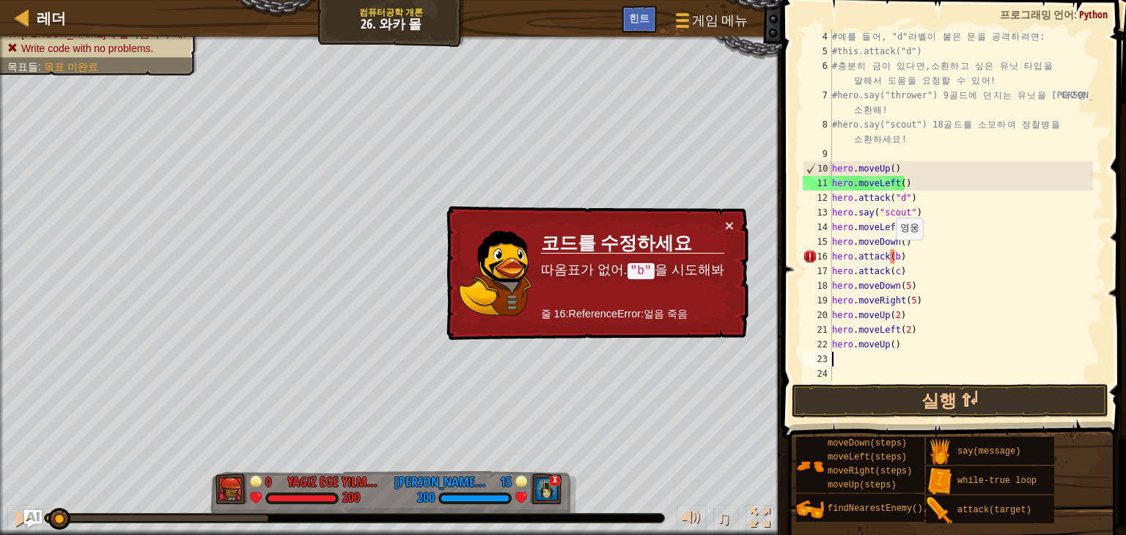
click at [889, 254] on div "# 예 를 들 어 , "d" 라 벨 이 붙 은 문 을 공 격 하 려 면 : #this.attack("d") # 충 분 히 금 이 있 다 면 ,…" at bounding box center [961, 219] width 264 height 381
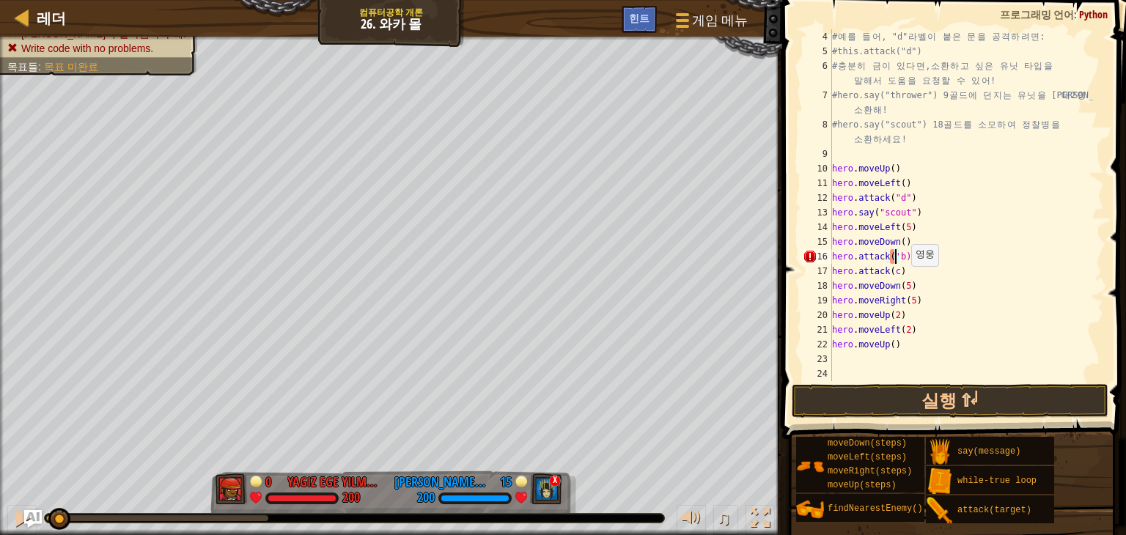
scroll to position [7, 5]
click at [900, 259] on div "# 예 를 들 어 , "d" 라 벨 이 붙 은 문 을 공 격 하 려 면 : #this.attack("d") # 충 분 히 금 이 있 다 면 ,…" at bounding box center [961, 219] width 264 height 381
click at [888, 268] on div "# 예 를 들 어 , "d" 라 벨 이 붙 은 문 을 공 격 하 려 면 : #this.attack("d") # 충 분 히 금 이 있 다 면 ,…" at bounding box center [961, 219] width 264 height 381
click at [900, 275] on div "# 예 를 들 어 , "d" 라 벨 이 붙 은 문 을 공 격 하 려 면 : #this.attack("d") # 충 분 히 금 이 있 다 면 ,…" at bounding box center [961, 219] width 264 height 381
click at [889, 347] on div "# 예 를 들 어 , "d" 라 벨 이 붙 은 문 을 공 격 하 려 면 : #this.attack("d") # 충 분 히 금 이 있 다 면 ,…" at bounding box center [961, 219] width 264 height 381
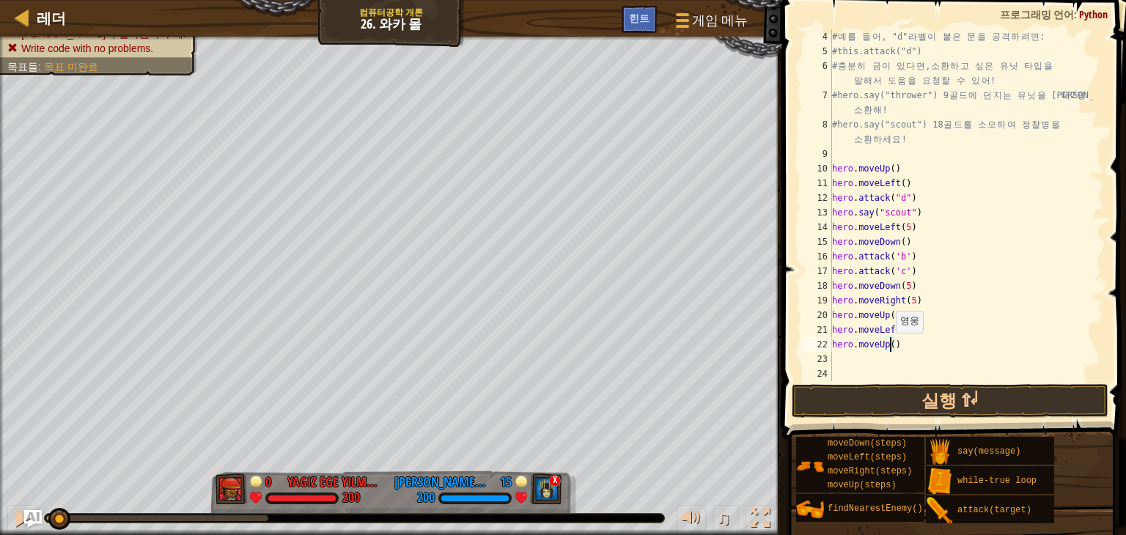
scroll to position [7, 4]
type textarea "hero.moveUp(2)"
click at [853, 360] on div "# 예 를 들 어 , "d" 라 벨 이 붙 은 문 을 공 격 하 려 면 : #this.attack("d") # 충 분 히 금 이 있 다 면 ,…" at bounding box center [961, 219] width 264 height 381
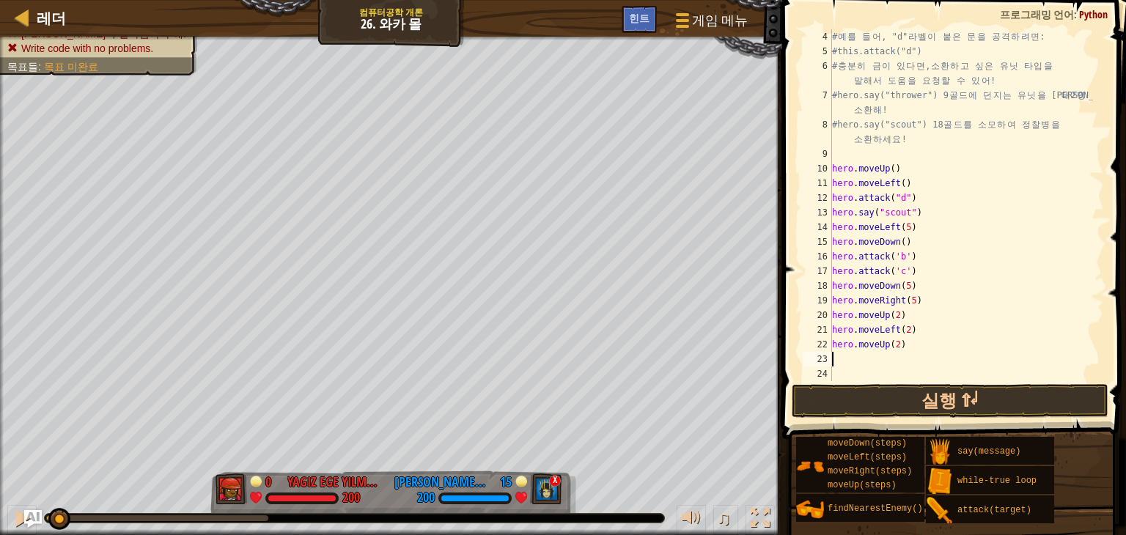
type textarea "h"
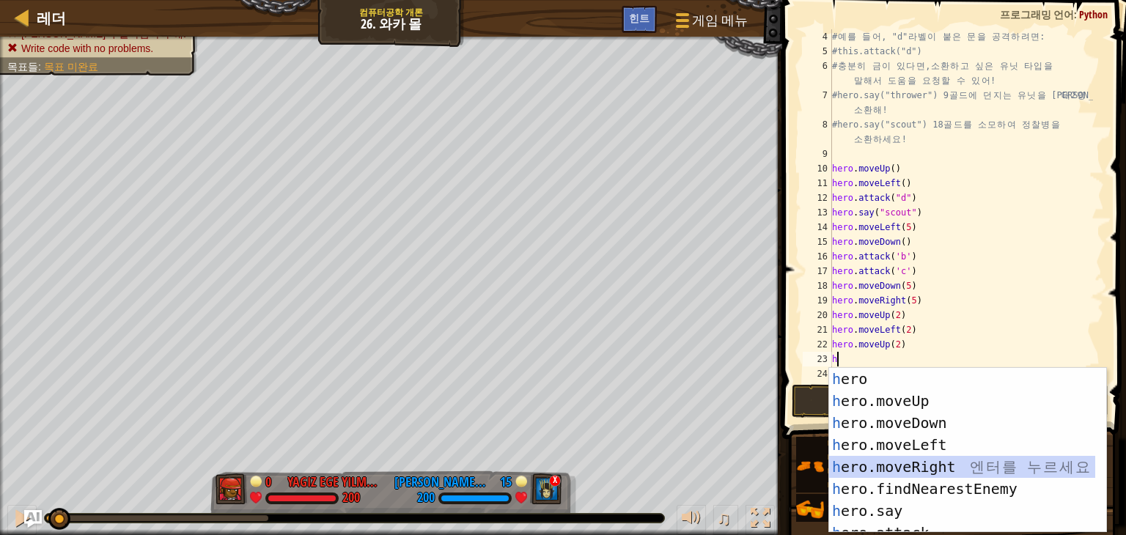
click at [952, 474] on div "h ero 엔 터 를 누 르 세 요 h ero.moveUp 엔 터 를 누 르 세 요 h ero.moveDown 엔 터 를 누 르 세 요 h e…" at bounding box center [962, 472] width 266 height 209
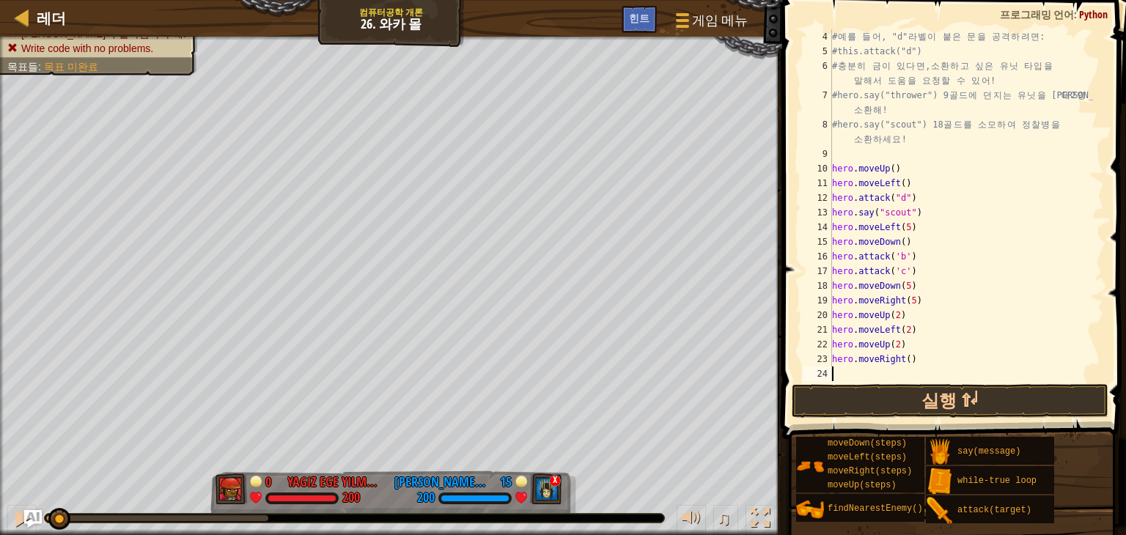
click at [910, 256] on div "# 예 를 들 어 , "d" 라 벨 이 붙 은 문 을 공 격 하 려 면 : #this.attack("d") # 충 분 히 금 이 있 다 면 ,…" at bounding box center [961, 219] width 264 height 381
type textarea "hero.attack('b')"
click at [900, 240] on div "# 예 를 들 어 , "d" 라 벨 이 붙 은 문 을 공 격 하 려 면 : #this.attack("d") # 충 분 히 금 이 있 다 면 ,…" at bounding box center [961, 219] width 264 height 381
type textarea "hero.moveDown(4)"
type textarea "h"
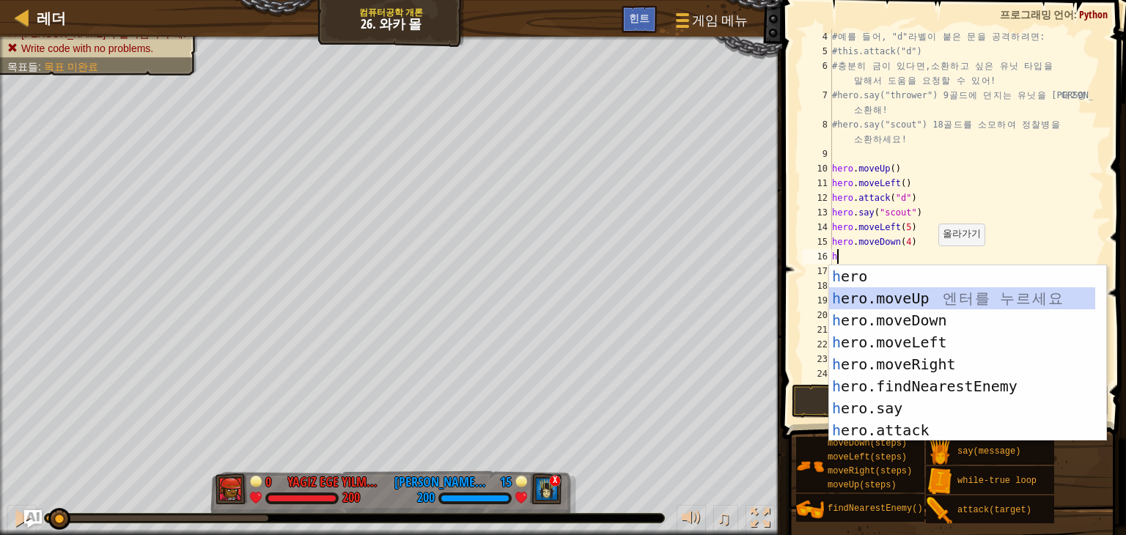
click at [920, 304] on div "h ero 엔 터 를 누 르 세 요 h ero.moveUp 엔 터 를 누 르 세 요 h ero.moveDown 엔 터 를 누 르 세 요 h e…" at bounding box center [962, 375] width 266 height 220
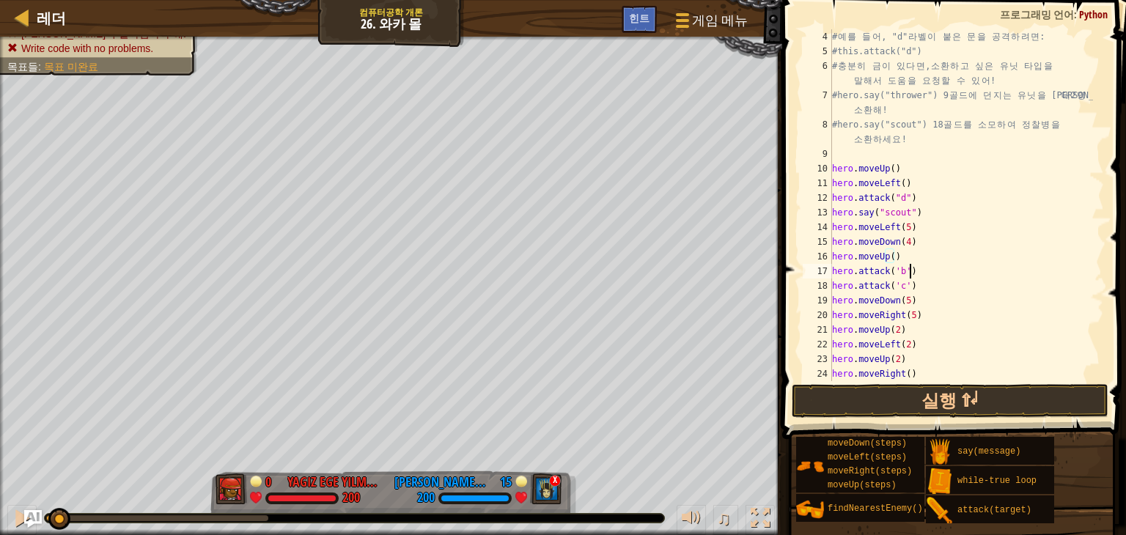
click at [911, 273] on div "# 예 를 들 어 , "d" 라 벨 이 붙 은 문 을 공 격 하 려 면 : #this.attack("d") # 충 분 히 금 이 있 다 면 ,…" at bounding box center [961, 219] width 264 height 381
type textarea "hero.attack('b')"
click at [890, 257] on div "# 예 를 들 어 , "d" 라 벨 이 붙 은 문 을 공 격 하 려 면 : #this.attack("d") # 충 분 히 금 이 있 다 면 ,…" at bounding box center [961, 219] width 264 height 381
type textarea "hero.moveUp(3)"
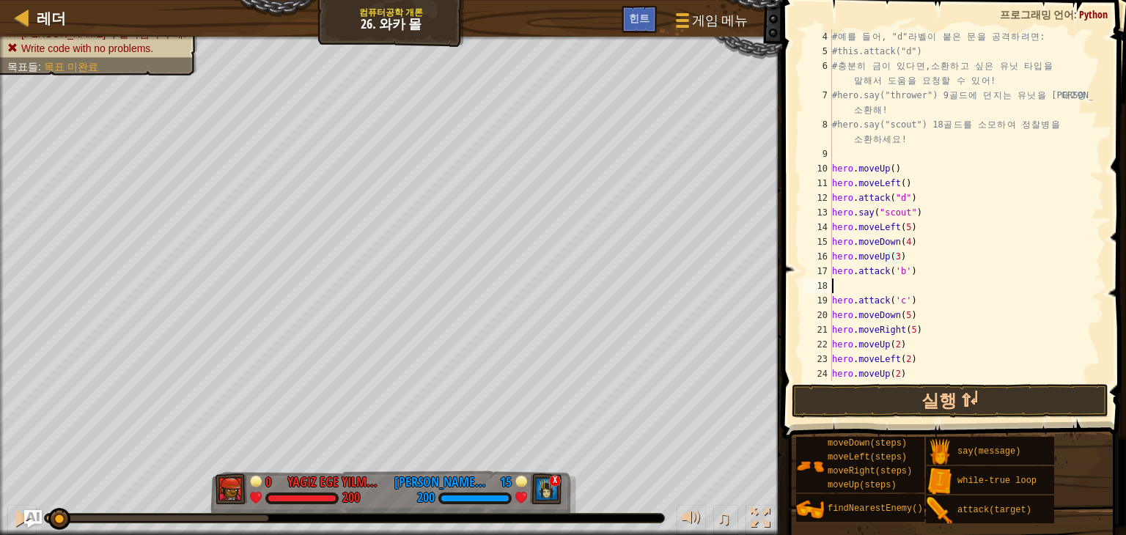
click at [900, 282] on div "# 예 를 들 어 , "d" 라 벨 이 붙 은 문 을 공 격 하 려 면 : #this.attack("d") # 충 분 히 금 이 있 다 면 ,…" at bounding box center [961, 219] width 264 height 381
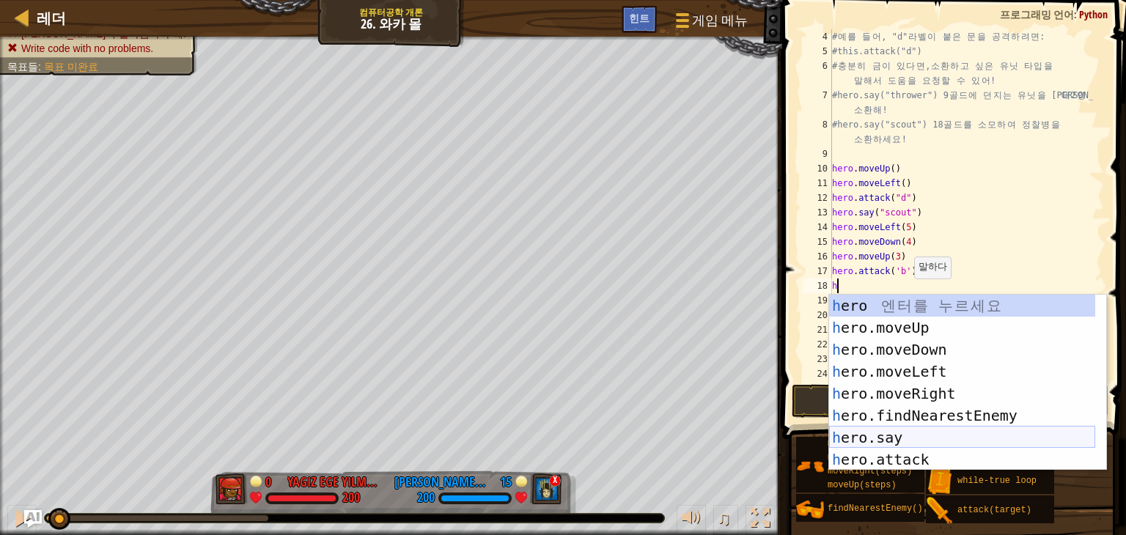
click at [930, 438] on div "h ero 엔 터 를 누 르 세 요 h ero.moveUp 엔 터 를 누 르 세 요 h ero.moveDown 엔 터 를 누 르 세 요 h e…" at bounding box center [962, 405] width 266 height 220
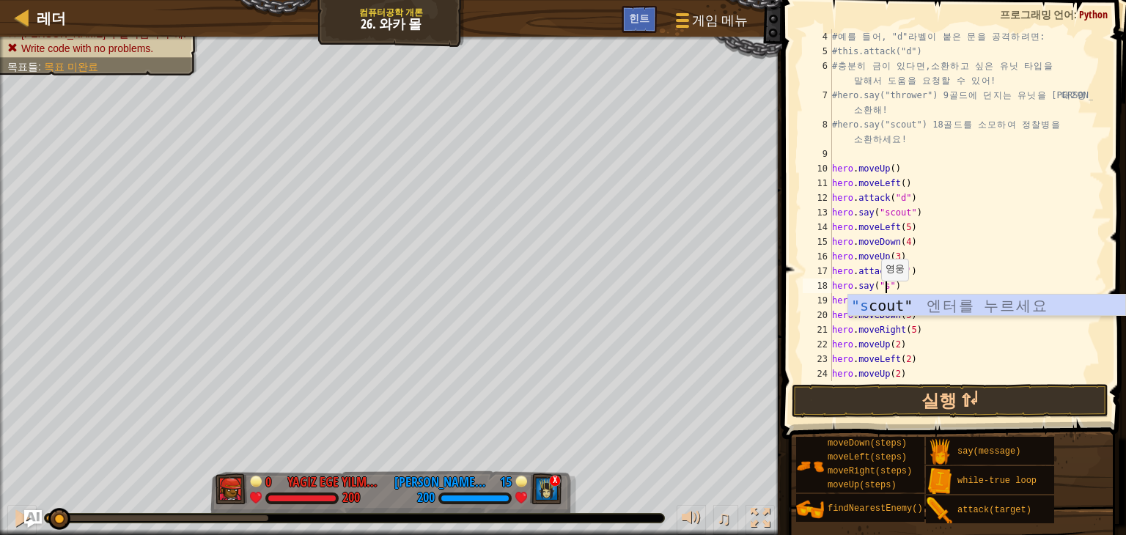
scroll to position [7, 4]
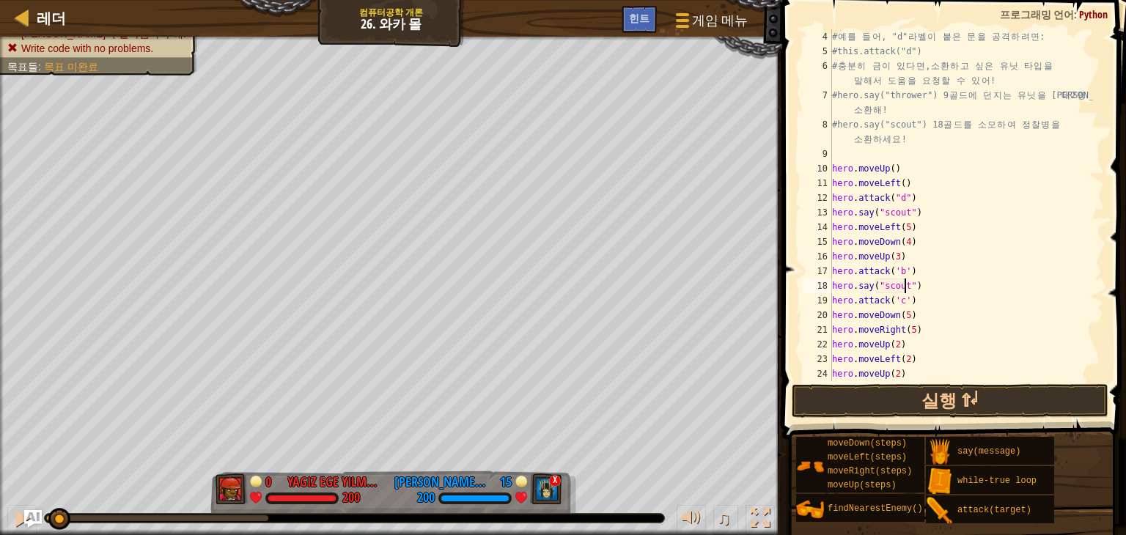
click at [913, 306] on div "# 예 를 들 어 , "d" 라 벨 이 붙 은 문 을 공 격 하 려 면 : #this.attack("d") # 충 분 히 금 이 있 다 면 ,…" at bounding box center [961, 219] width 264 height 381
type textarea "hero.attack('c')"
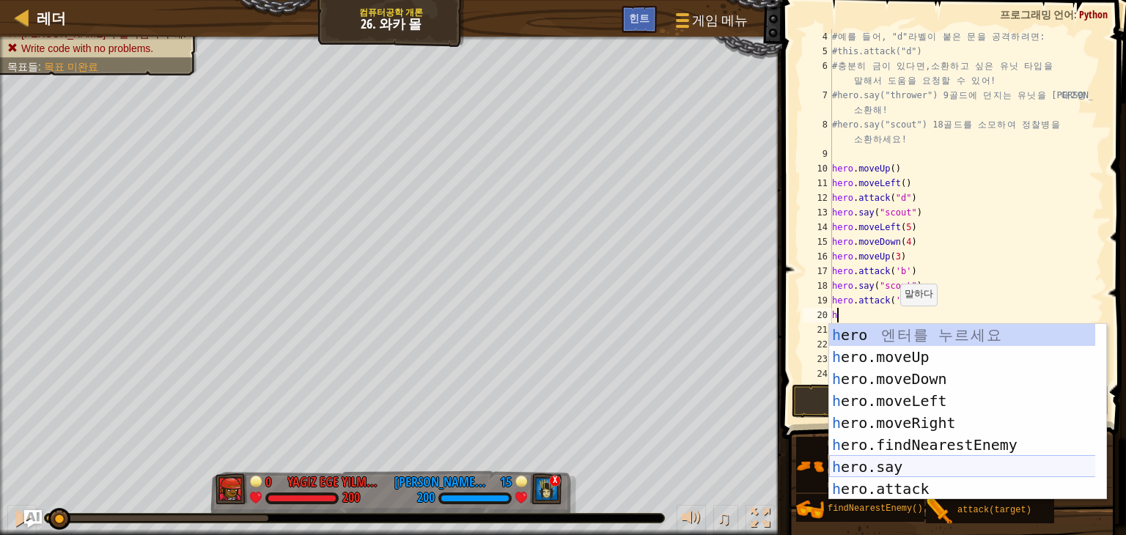
click at [962, 470] on div "h ero 엔 터 를 누 르 세 요 h ero.moveUp 엔 터 를 누 르 세 요 h ero.moveDown 엔 터 를 누 르 세 요 h e…" at bounding box center [967, 434] width 277 height 220
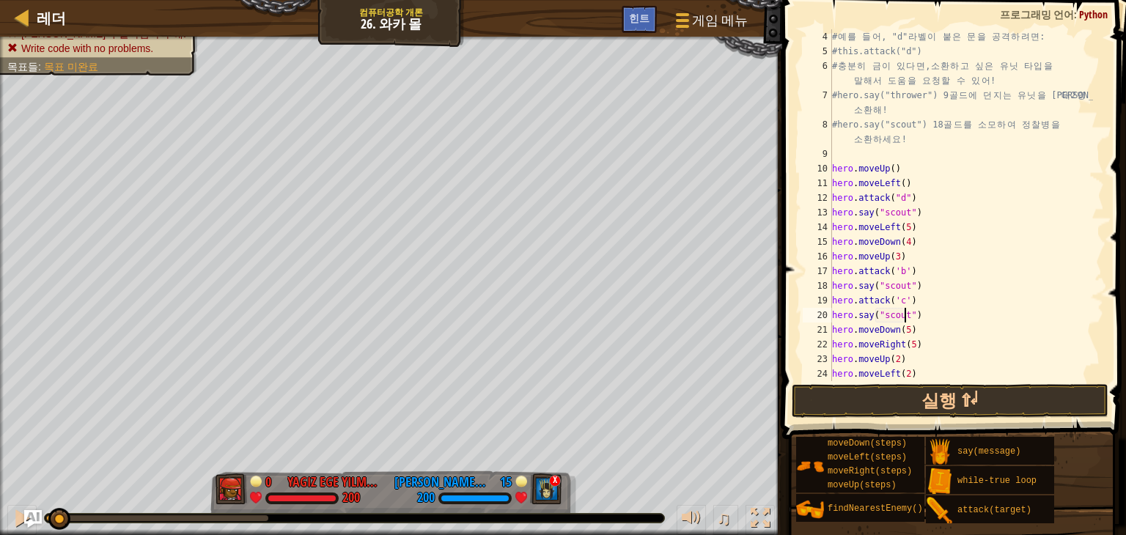
scroll to position [88, 0]
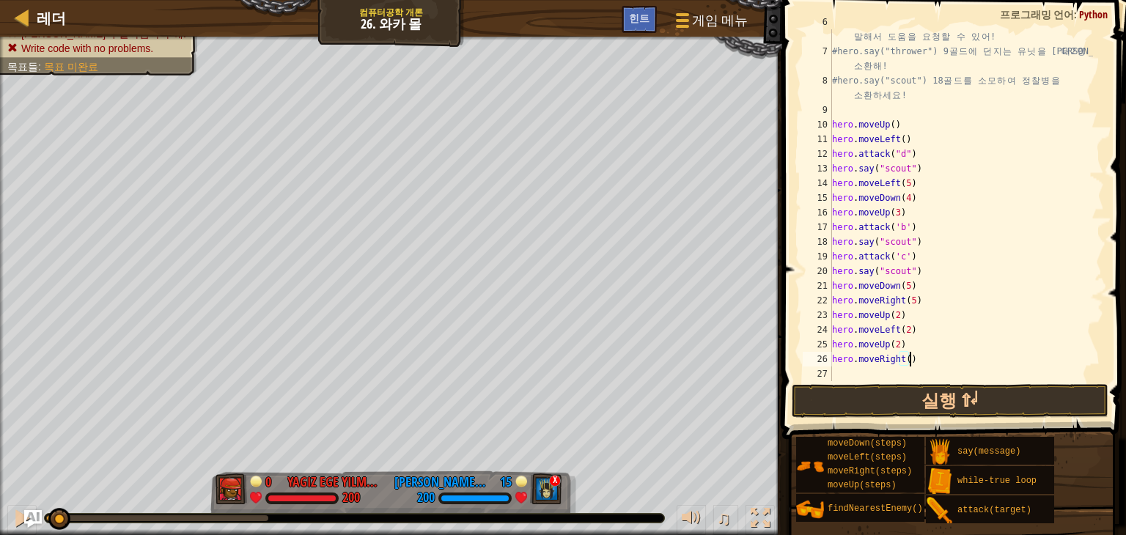
click at [919, 356] on div "# 충 분 히 금 이 있 다 면 , 소 환 하 고 싶 은 유 닛 타 입 을 말 해 서 도 움 을 요 청 할 수 있 어 ! #hero.say("…" at bounding box center [961, 213] width 264 height 396
type textarea "h"
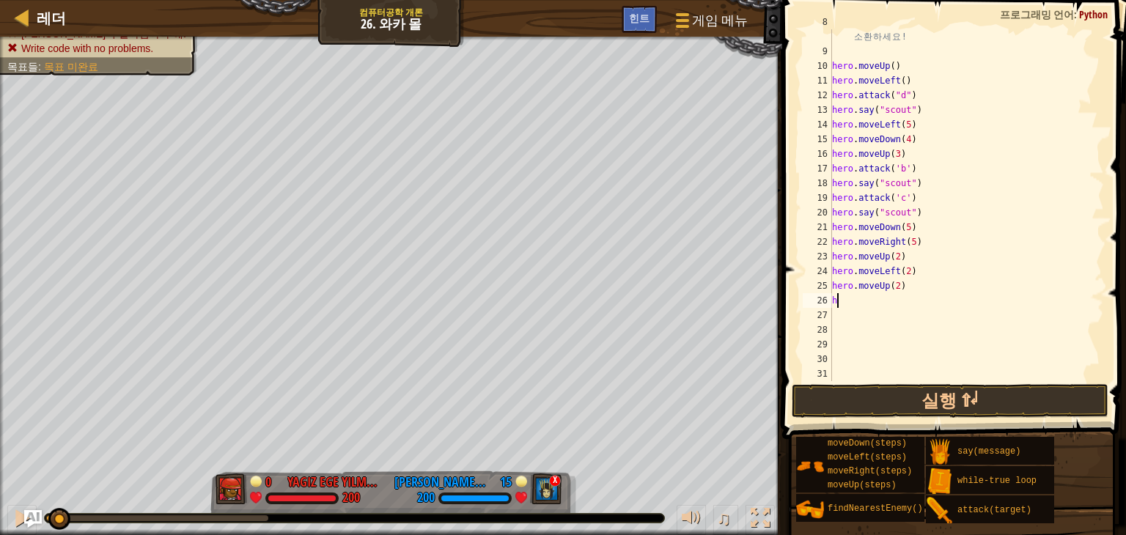
scroll to position [147, 0]
type textarea "h"
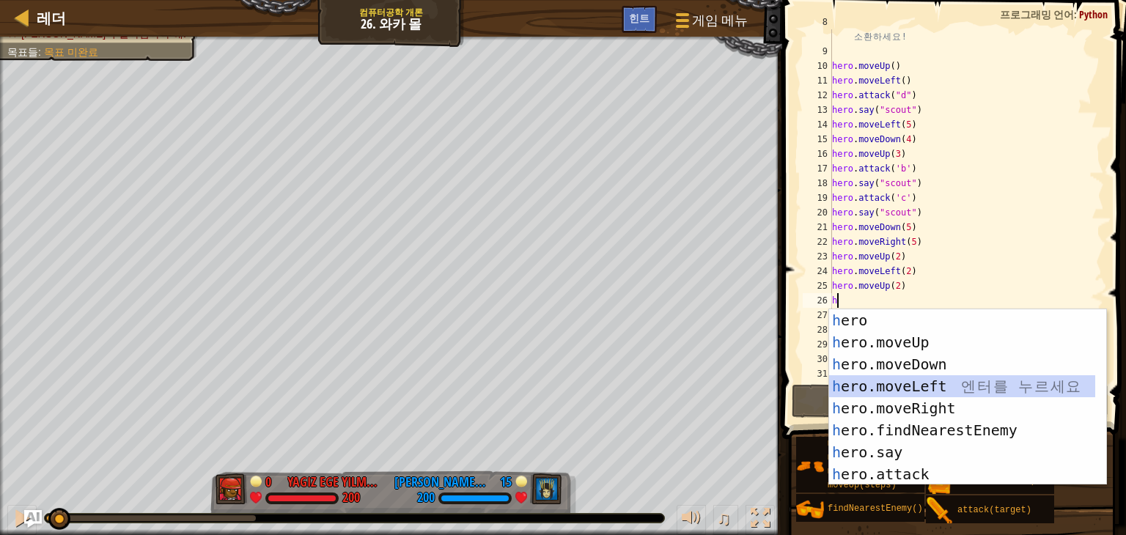
click at [950, 397] on div "h ero 엔 터 를 누 르 세 요 h ero.moveUp 엔 터 를 누 르 세 요 h ero.moveDown 엔 터 를 누 르 세 요 h e…" at bounding box center [962, 419] width 266 height 220
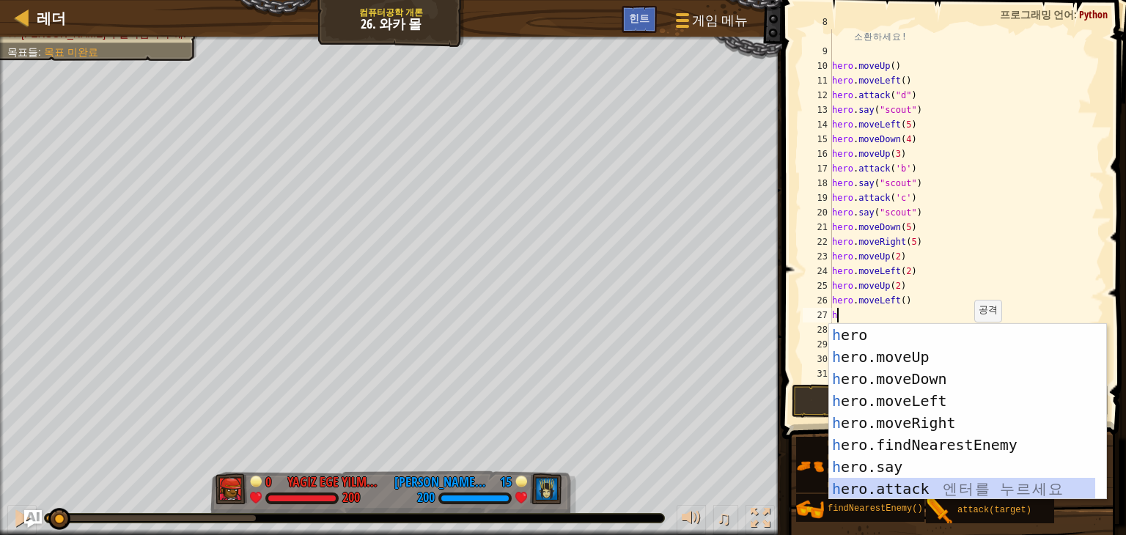
click at [933, 488] on div "h ero 엔 터 를 누 르 세 요 h ero.moveUp 엔 터 를 누 르 세 요 h ero.moveDown 엔 터 를 누 르 세 요 h e…" at bounding box center [962, 434] width 266 height 220
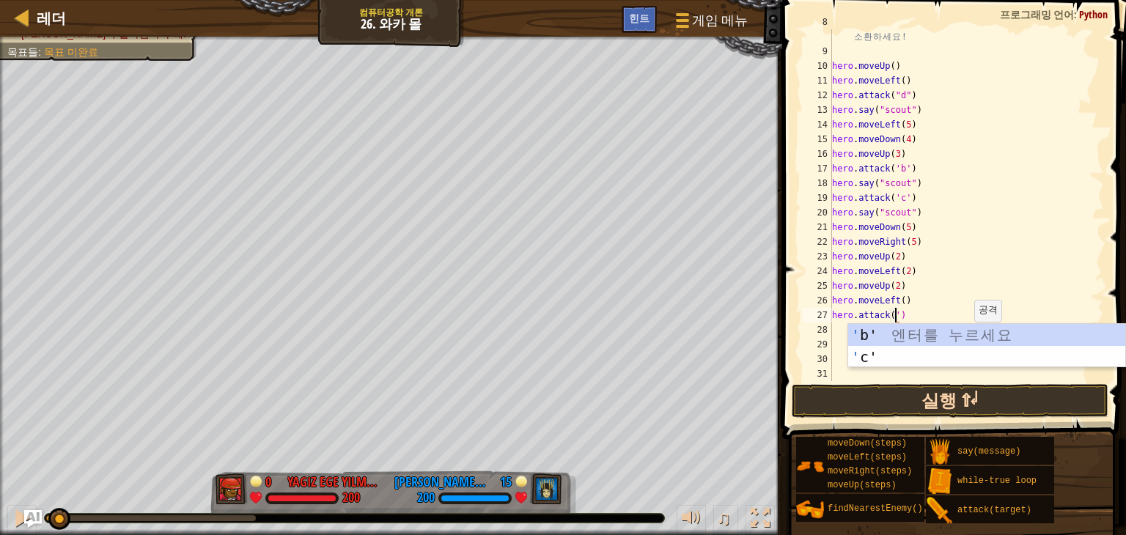
scroll to position [7, 5]
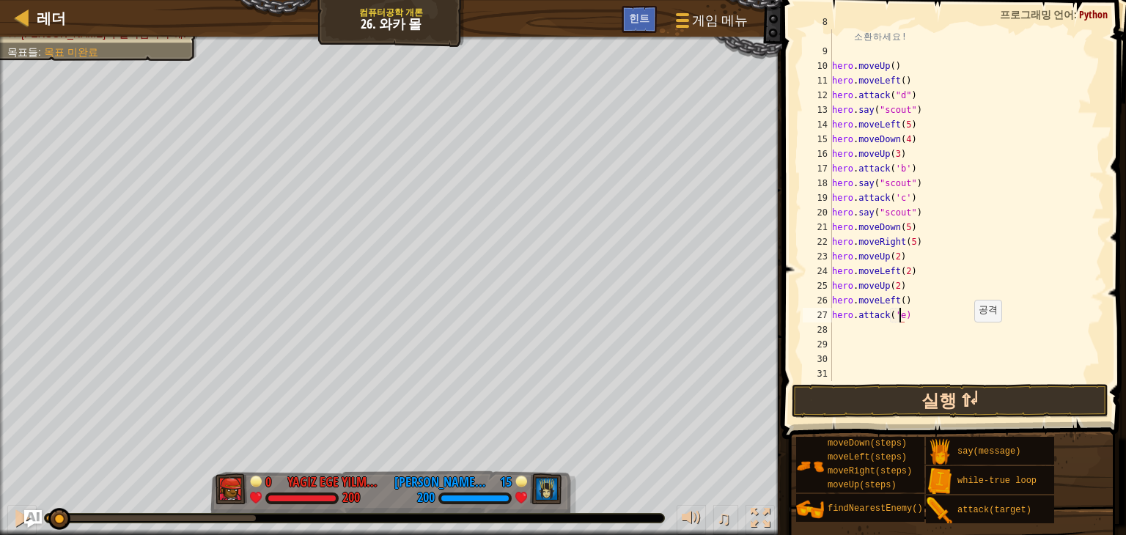
type textarea "hero.attack('e')"
type textarea "h"
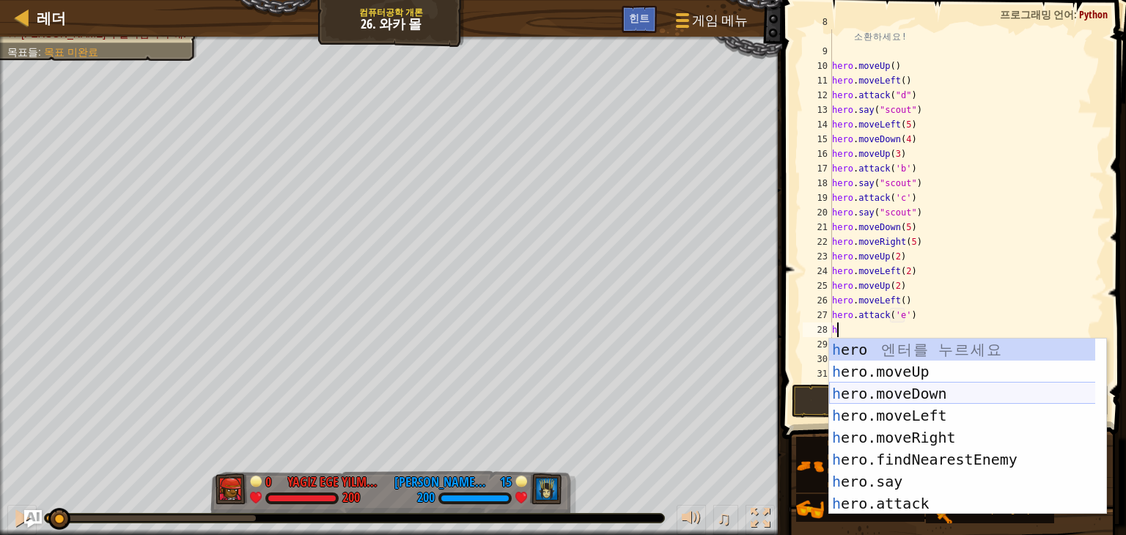
click at [943, 404] on div "h ero 엔 터 를 누 르 세 요 h ero.moveUp 엔 터 를 누 르 세 요 h ero.moveDown 엔 터 를 누 르 세 요 h e…" at bounding box center [967, 449] width 277 height 220
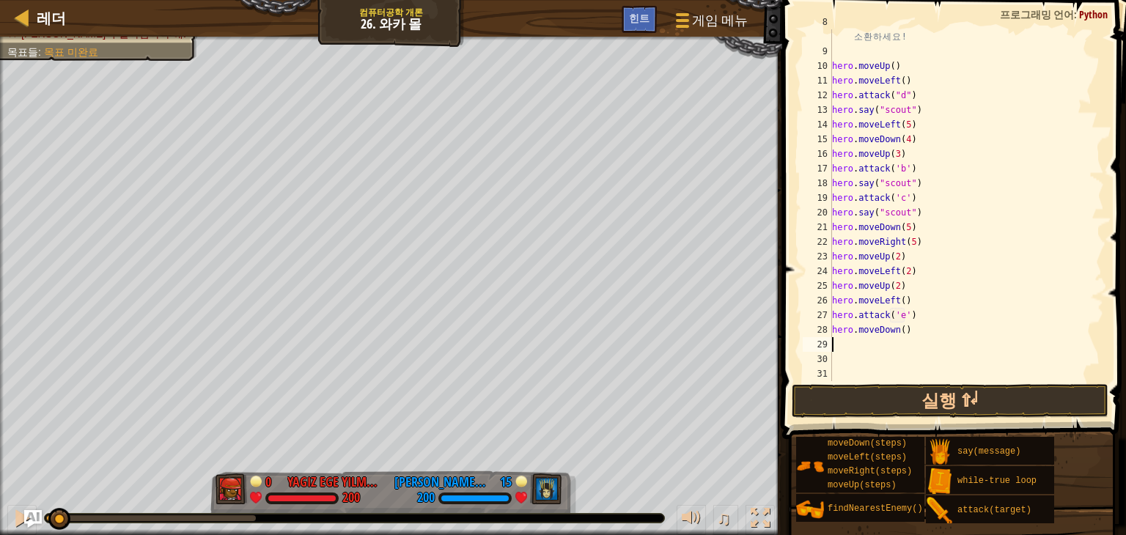
click at [907, 344] on div "#hero.say("scout") 18 골 드 를 소 모 하 여 정 찰 병 을 소 환 하 세 요 ! hero . moveUp ( ) hero …" at bounding box center [961, 213] width 264 height 396
type textarea "h"
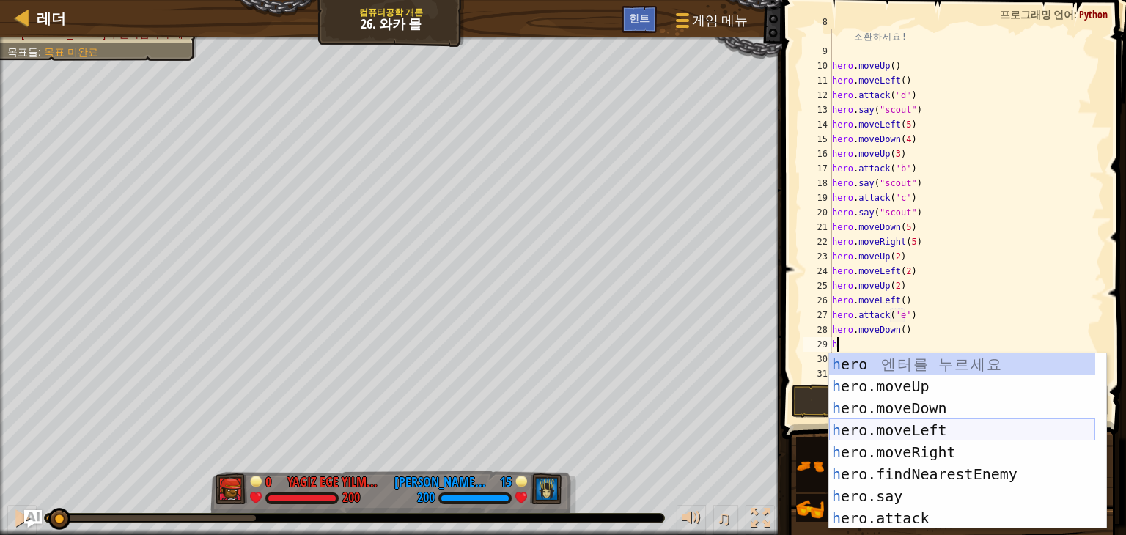
click at [952, 439] on div "h ero 엔 터 를 누 르 세 요 h ero.moveUp 엔 터 를 누 르 세 요 h ero.moveDown 엔 터 를 누 르 세 요 h e…" at bounding box center [962, 463] width 266 height 220
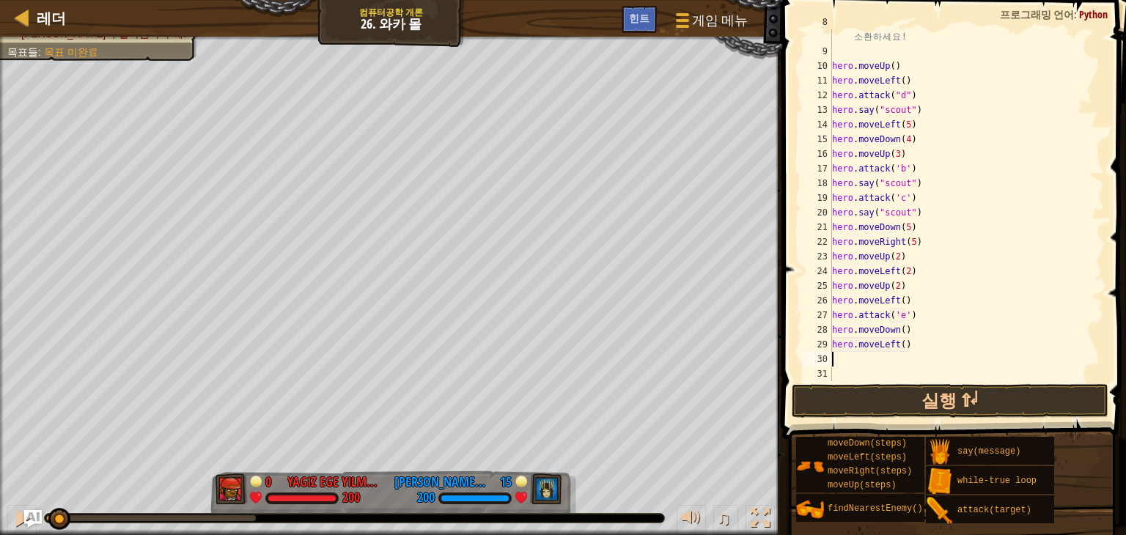
type textarea "h"
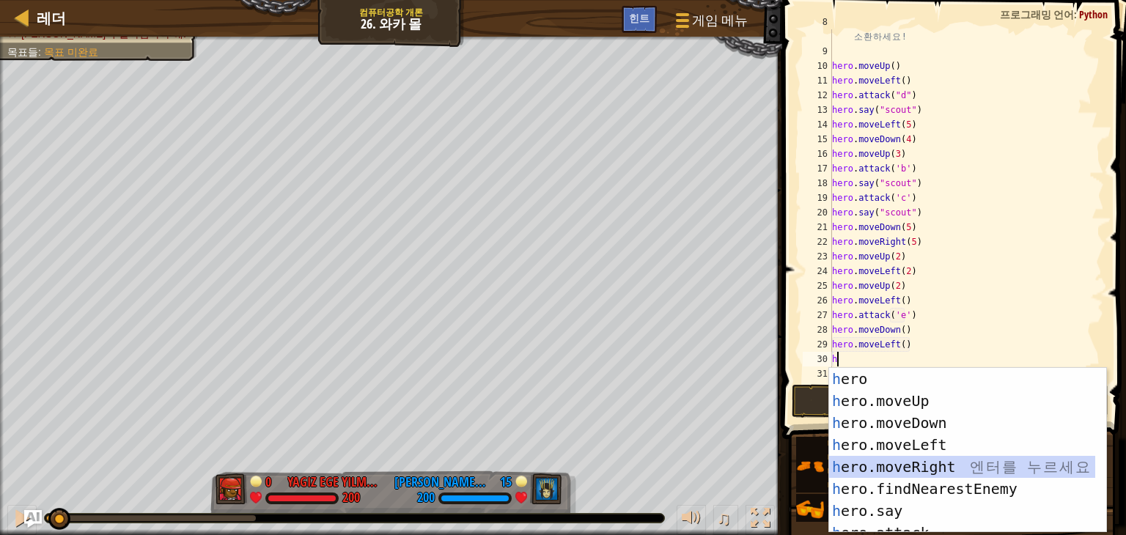
click at [965, 472] on div "h ero 엔 터 를 누 르 세 요 h ero.moveUp 엔 터 를 누 르 세 요 h ero.moveDown 엔 터 를 누 르 세 요 h e…" at bounding box center [962, 472] width 266 height 209
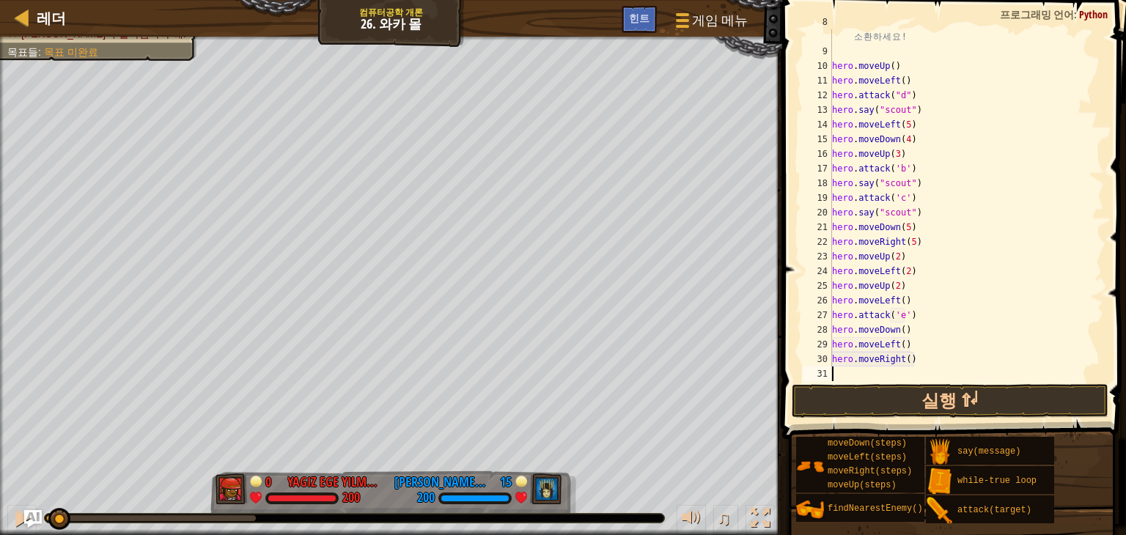
type textarea "h"
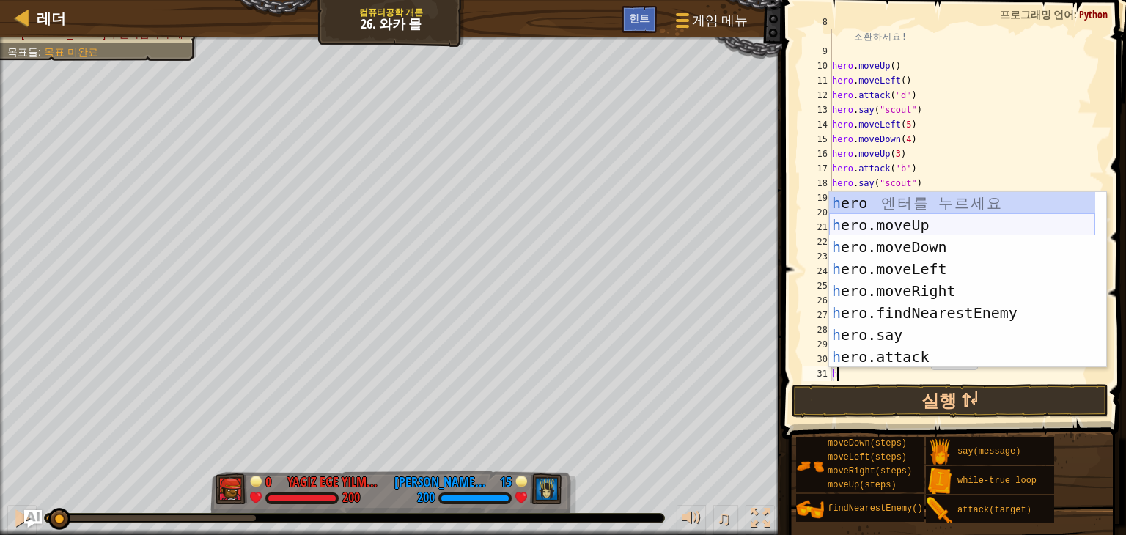
click at [935, 224] on div "h ero 엔 터 를 누 르 세 요 h ero.moveUp 엔 터 를 누 르 세 요 h ero.moveDown 엔 터 를 누 르 세 요 h e…" at bounding box center [962, 302] width 266 height 220
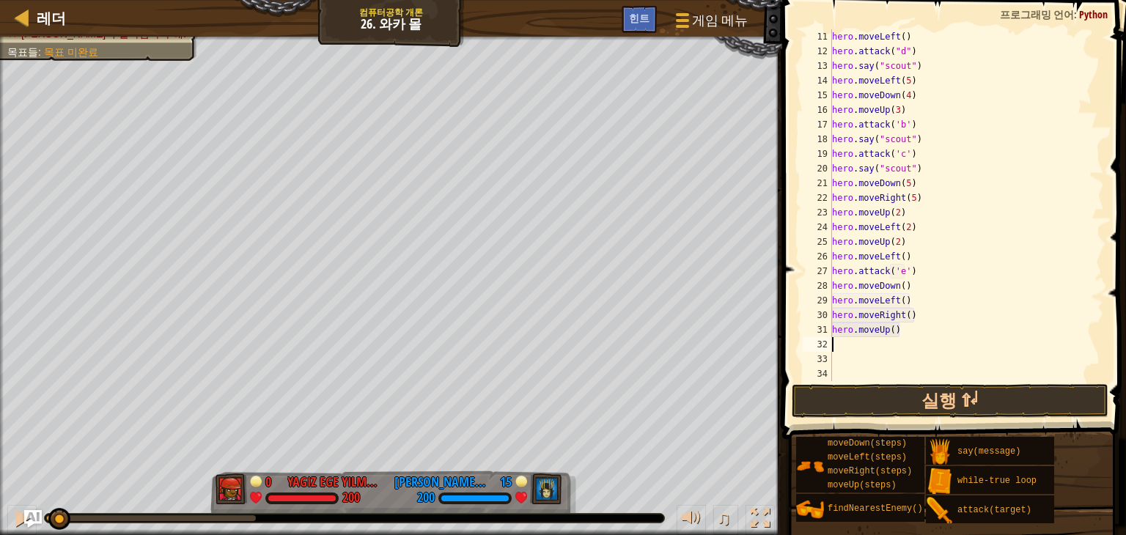
scroll to position [235, 0]
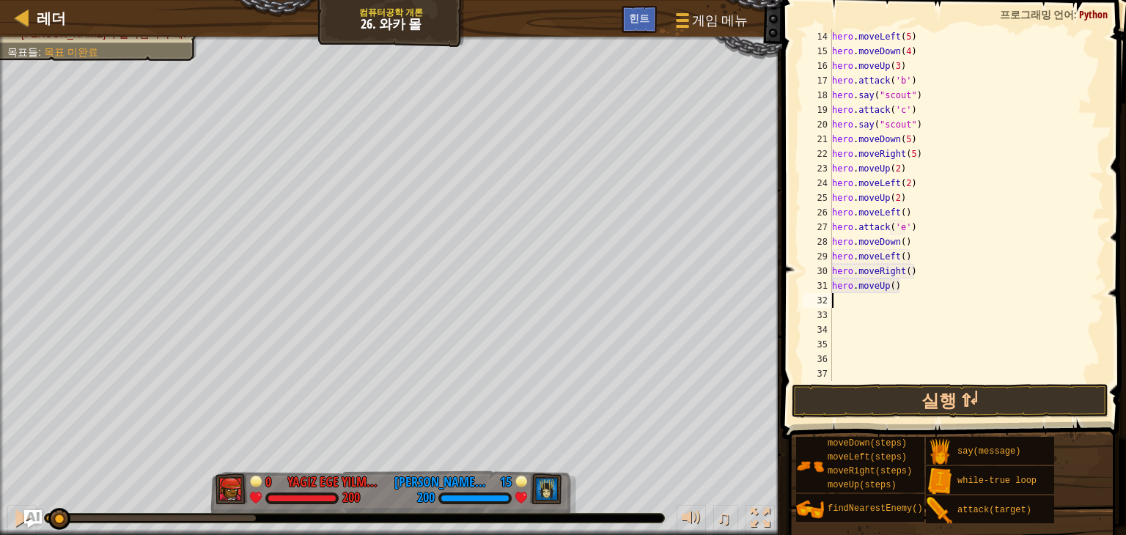
type textarea "h"
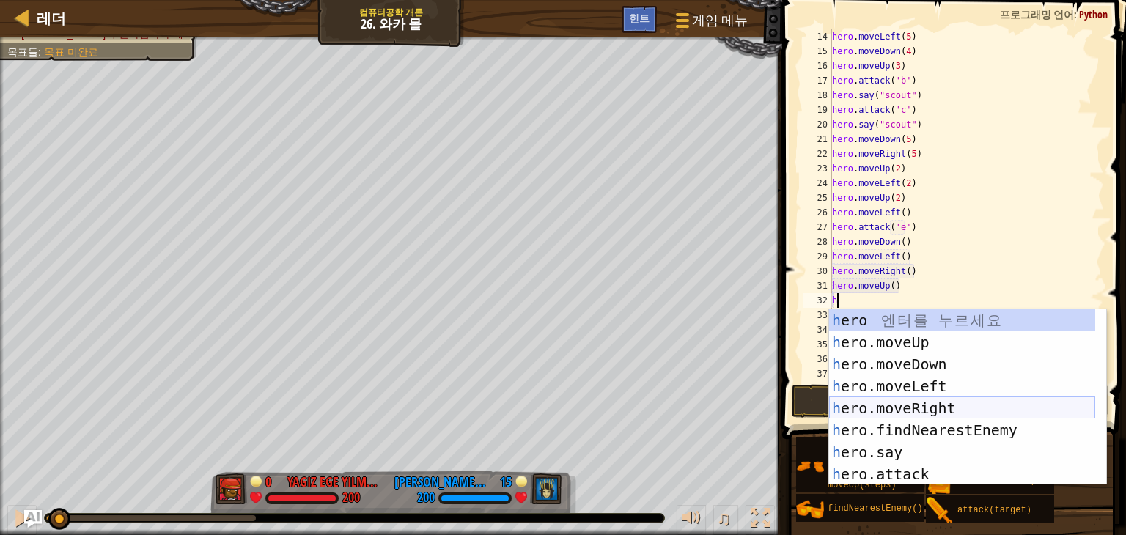
click at [981, 408] on div "h ero 엔 터 를 누 르 세 요 h ero.moveUp 엔 터 를 누 르 세 요 h ero.moveDown 엔 터 를 누 르 세 요 h e…" at bounding box center [962, 419] width 266 height 220
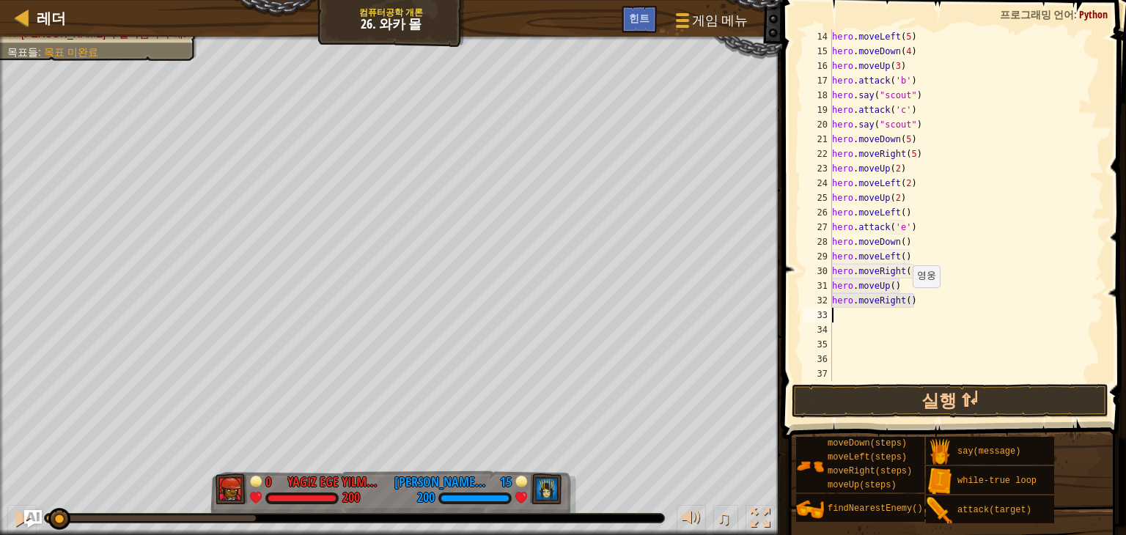
click at [905, 302] on div "hero . moveLeft ( 5 ) hero . moveDown ( 4 ) hero . moveUp ( 3 ) hero . attack (…" at bounding box center [961, 219] width 264 height 381
type textarea "hero.moveRight(3)"
click at [881, 325] on div "hero . moveLeft ( 5 ) hero . moveDown ( 4 ) hero . moveUp ( 3 ) hero . attack (…" at bounding box center [961, 219] width 264 height 381
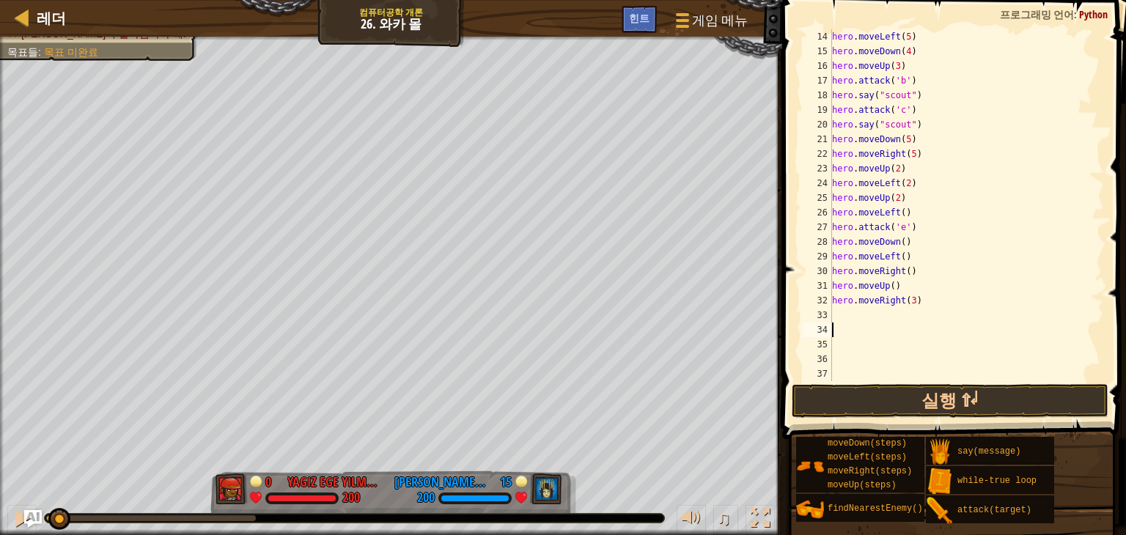
click at [881, 320] on div "hero . moveLeft ( 5 ) hero . moveDown ( 4 ) hero . moveUp ( 3 ) hero . attack (…" at bounding box center [961, 219] width 264 height 381
type textarea "h"
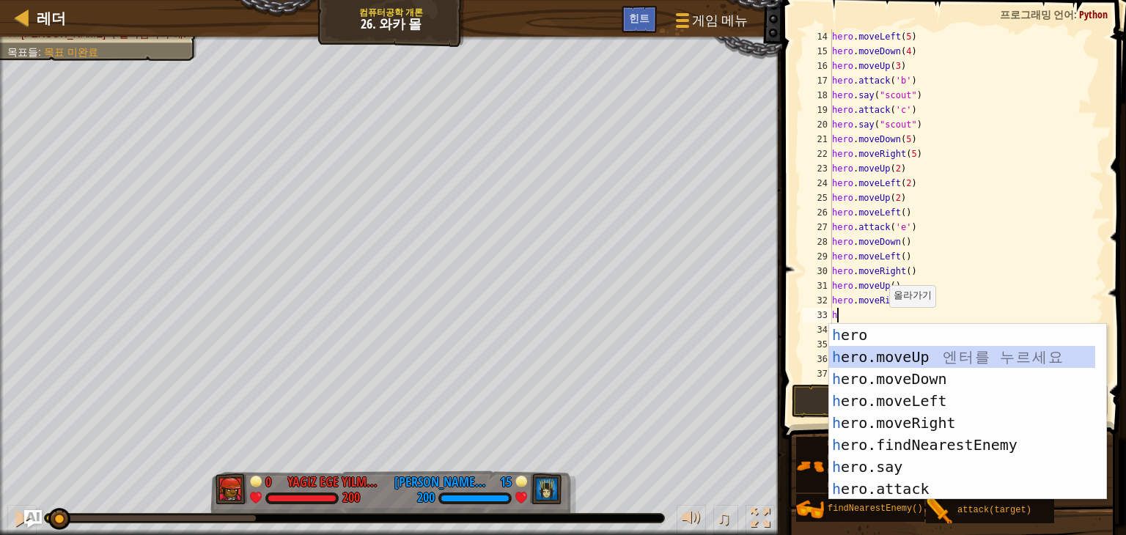
click at [948, 361] on div "h ero 엔 터 를 누 르 세 요 h ero.moveUp 엔 터 를 누 르 세 요 h ero.moveDown 엔 터 를 누 르 세 요 h e…" at bounding box center [962, 434] width 266 height 220
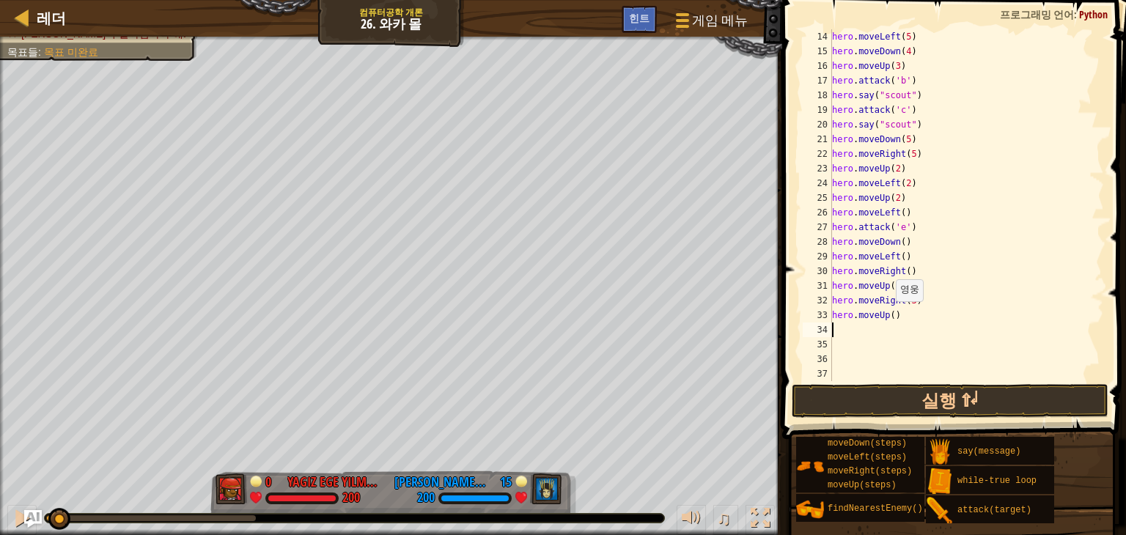
click at [889, 316] on div "hero . moveLeft ( 5 ) hero . moveDown ( 4 ) hero . moveUp ( 3 ) hero . attack (…" at bounding box center [961, 219] width 264 height 381
click at [1004, 408] on button "실행 ⇧↵" at bounding box center [950, 401] width 317 height 34
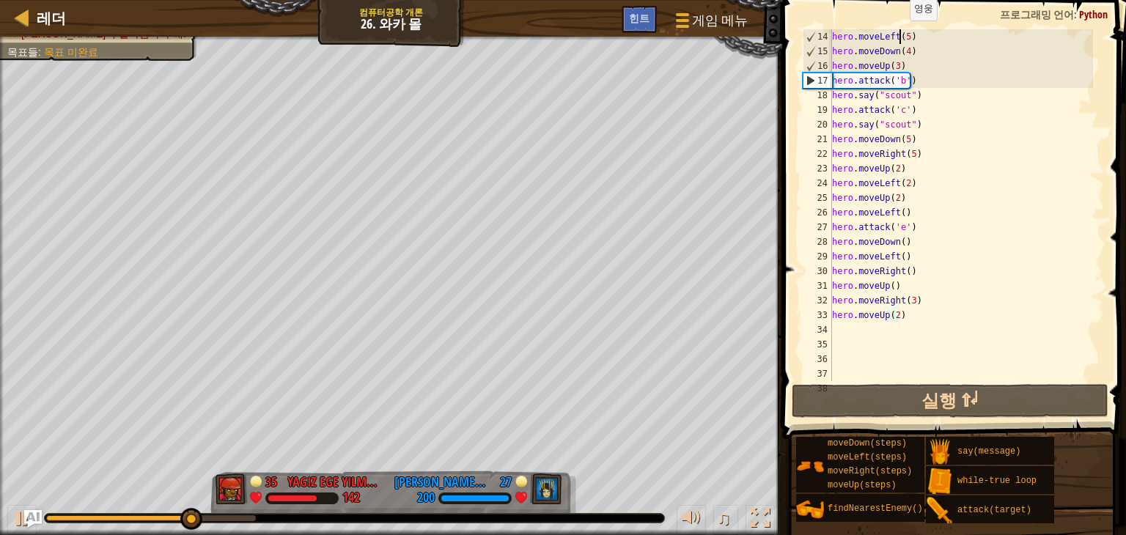
click at [902, 34] on div "hero . moveLeft ( 5 ) hero . moveDown ( 4 ) hero . moveUp ( 3 ) hero . attack (…" at bounding box center [961, 219] width 264 height 381
click at [906, 33] on div "hero . moveLeft ( 5 ) hero . moveDown ( 4 ) hero . moveUp ( 3 ) hero . attack (…" at bounding box center [961, 205] width 264 height 352
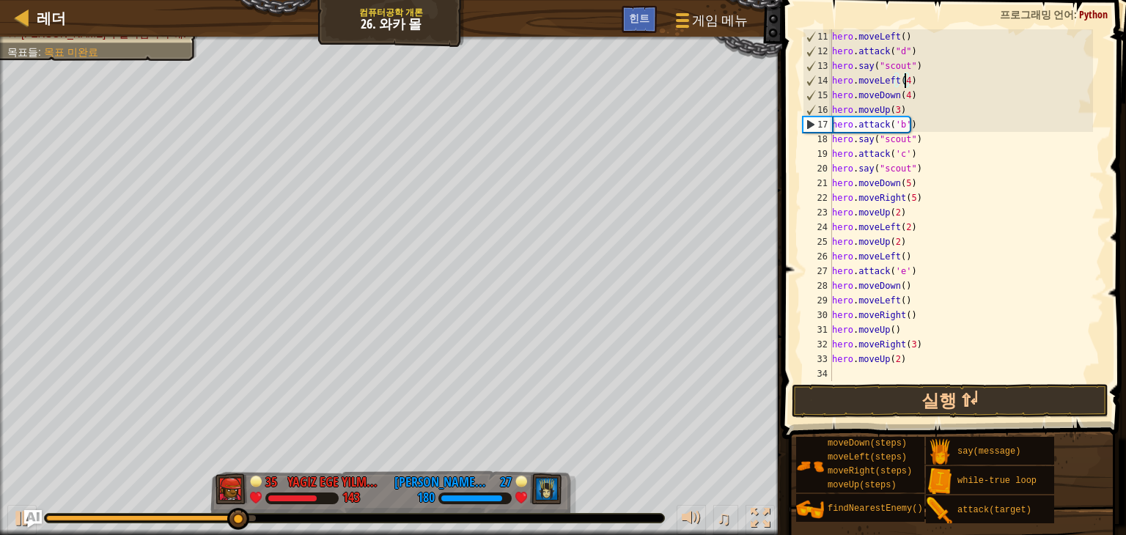
scroll to position [191, 0]
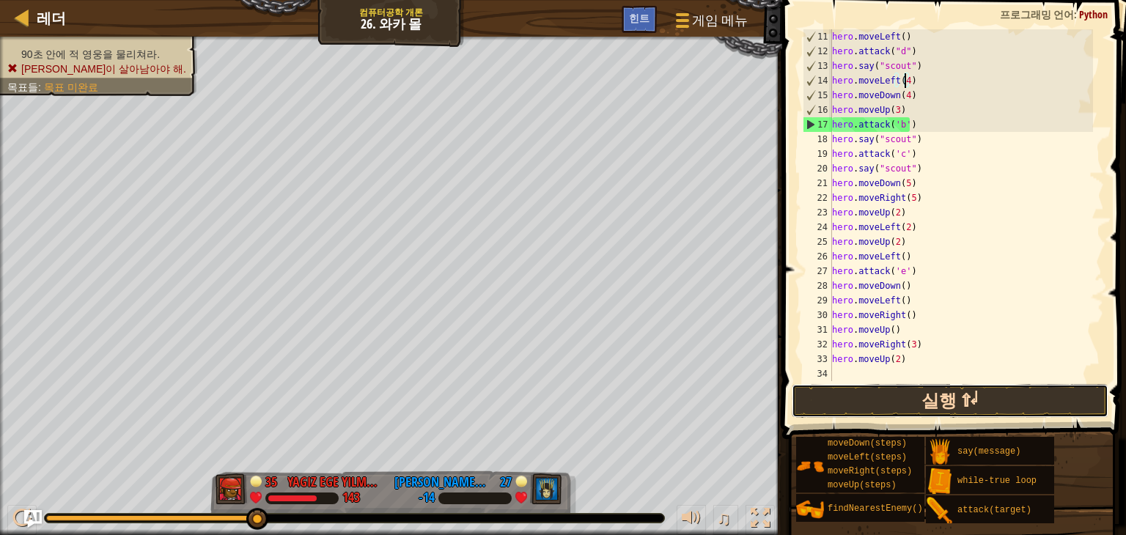
click at [974, 405] on button "실행 ⇧↵" at bounding box center [950, 401] width 317 height 34
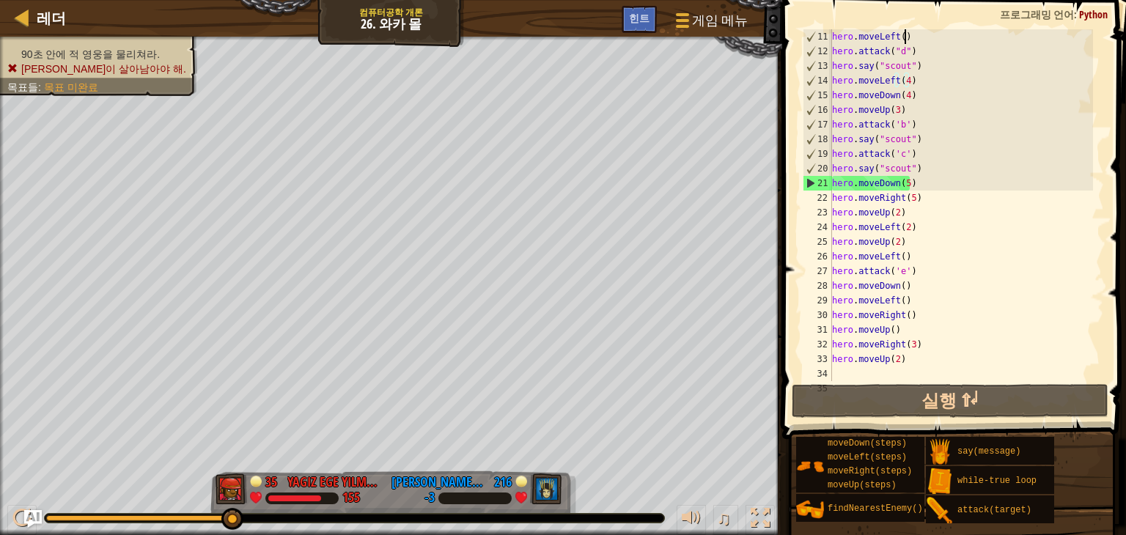
click at [919, 32] on div "hero . moveLeft ( ) hero . attack ( "d" ) hero . say ( "scout" ) hero . moveLef…" at bounding box center [961, 219] width 264 height 381
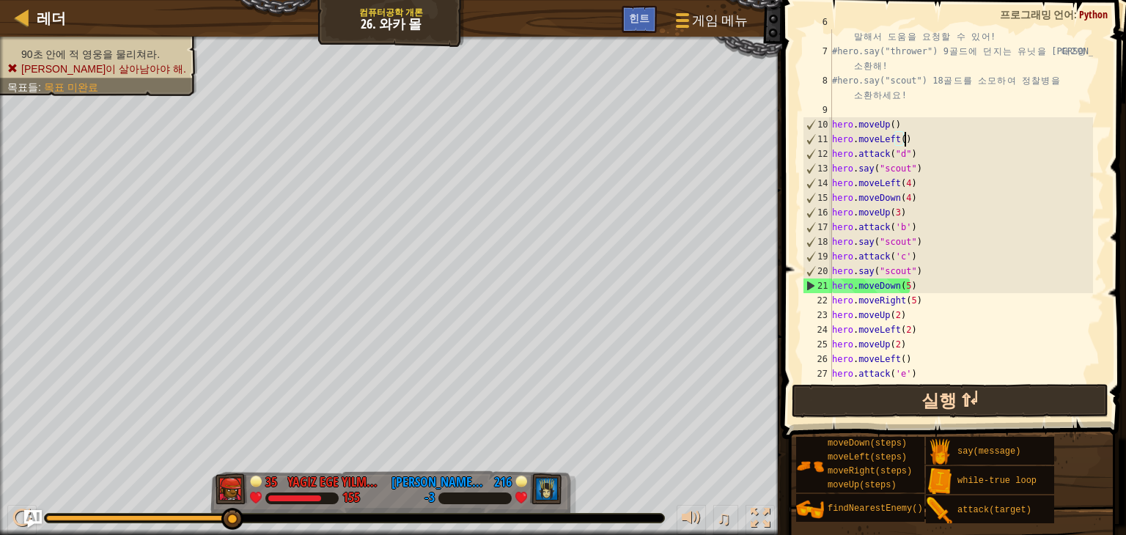
scroll to position [0, 0]
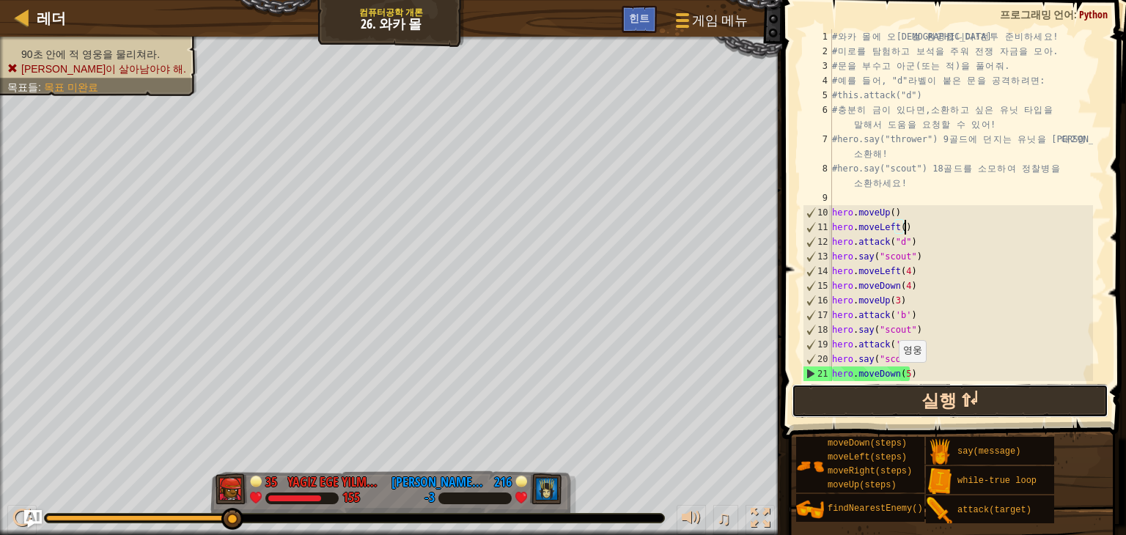
click at [921, 388] on button "실행 ⇧↵" at bounding box center [950, 401] width 317 height 34
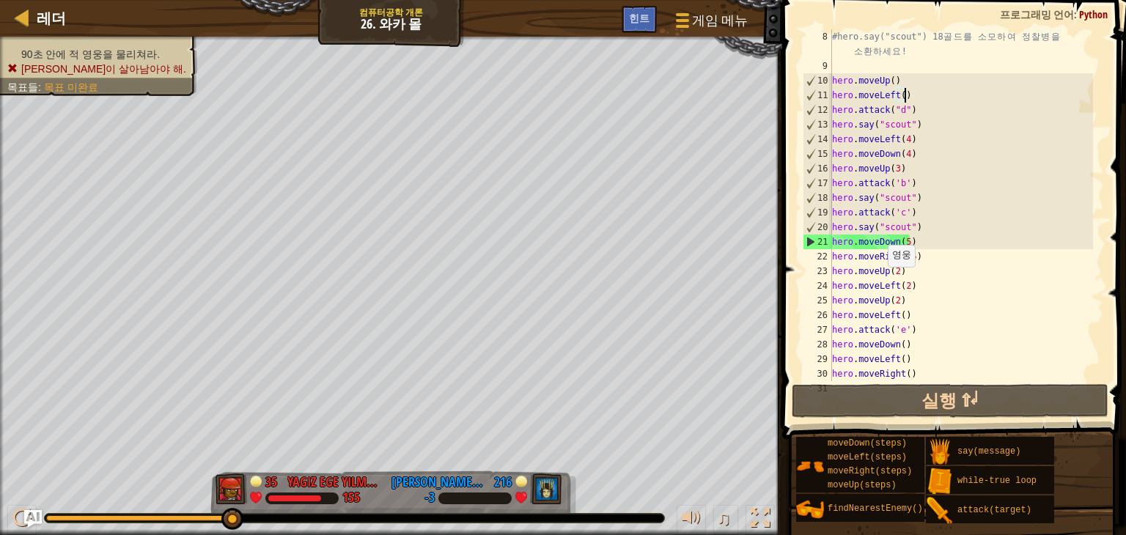
scroll to position [132, 0]
click at [909, 240] on div "#hero.say("scout") 18 골 드 를 소 모 하 여 정 찰 병 을 소 환 하 세 요 ! hero . moveUp ( ) hero …" at bounding box center [961, 227] width 264 height 396
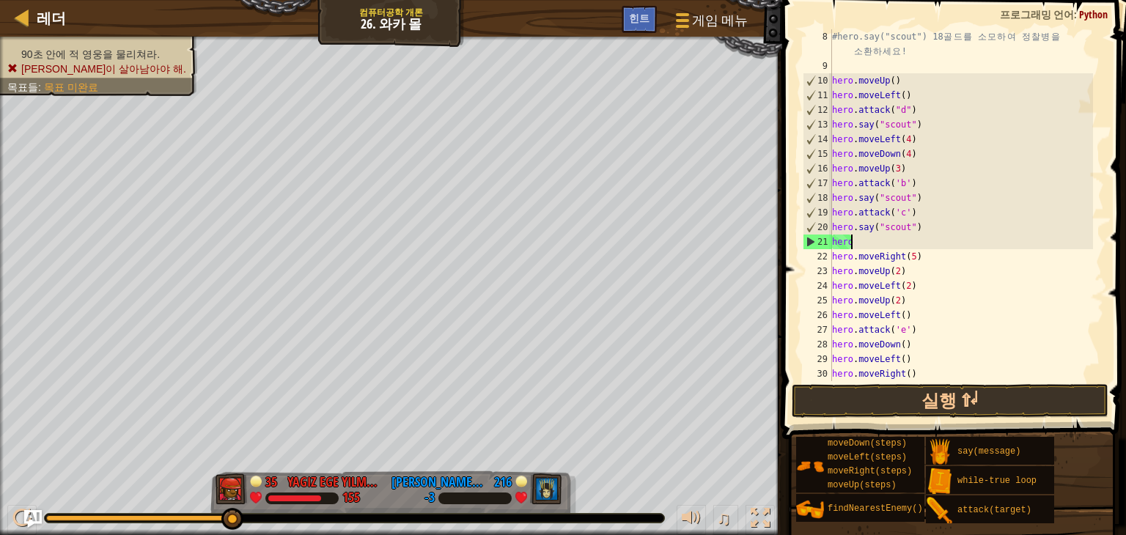
scroll to position [7, 0]
type textarea "h"
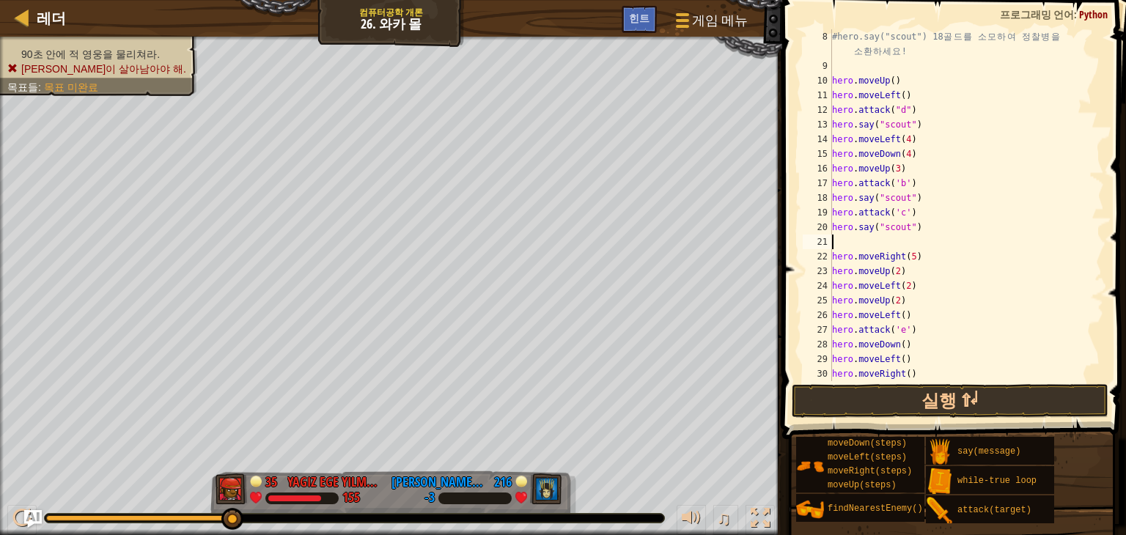
type textarea "h"
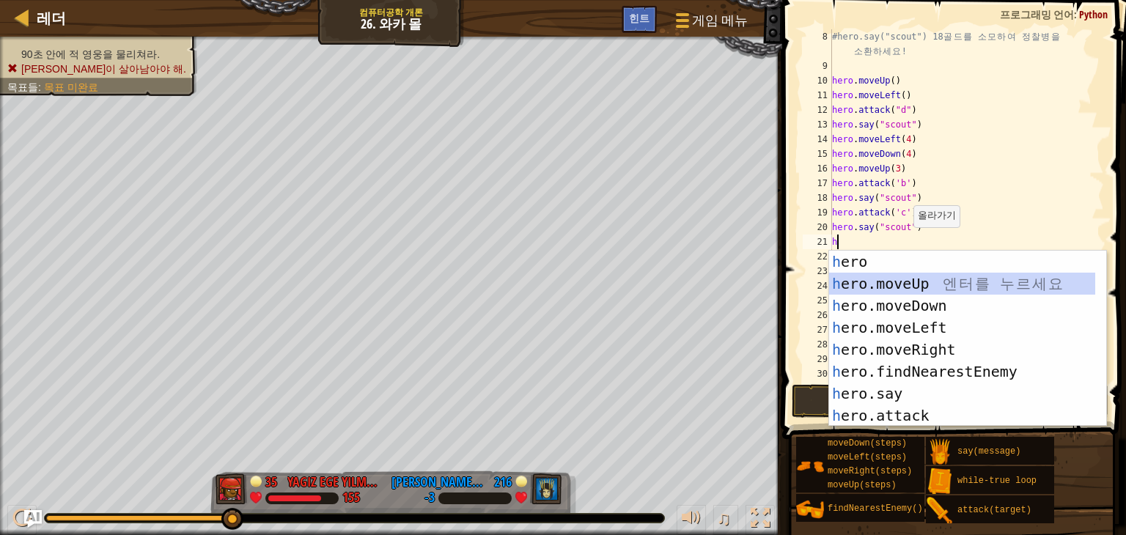
click at [944, 286] on div "h ero 엔 터 를 누 르 세 요 h ero.moveUp 엔 터 를 누 르 세 요 h ero.moveDown 엔 터 를 누 르 세 요 h e…" at bounding box center [962, 361] width 266 height 220
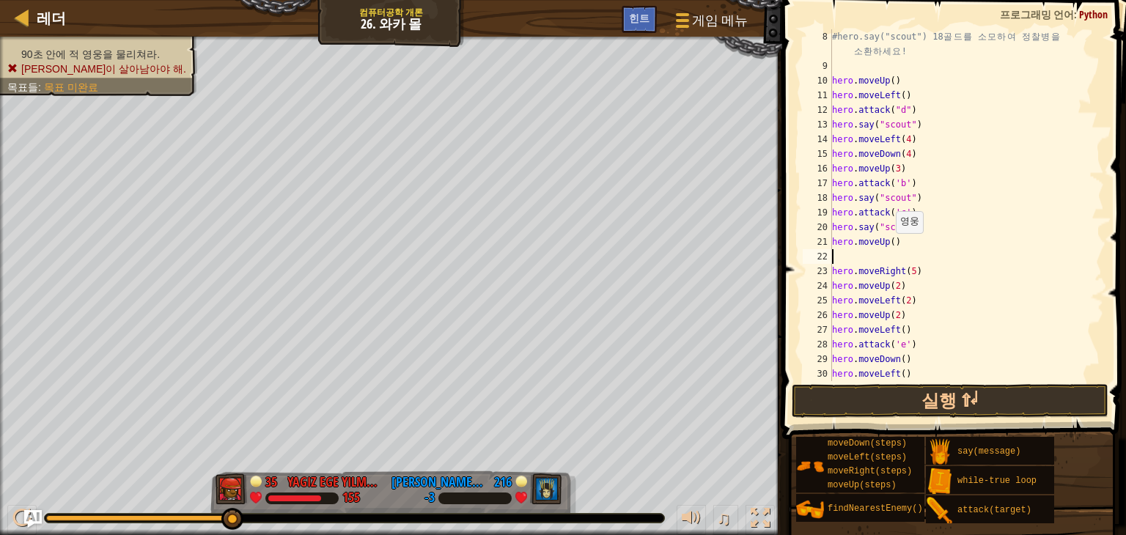
click at [889, 247] on div "#hero.say("scout") 18 골 드 를 소 모 하 여 정 찰 병 을 소 환 하 세 요 ! hero . moveUp ( ) hero …" at bounding box center [961, 227] width 264 height 396
type textarea "hero.moveUp()"
click at [894, 260] on div "#hero.say("scout") 18 골 드 를 소 모 하 여 정 찰 병 을 소 환 하 세 요 ! hero . moveUp ( ) hero …" at bounding box center [961, 227] width 264 height 396
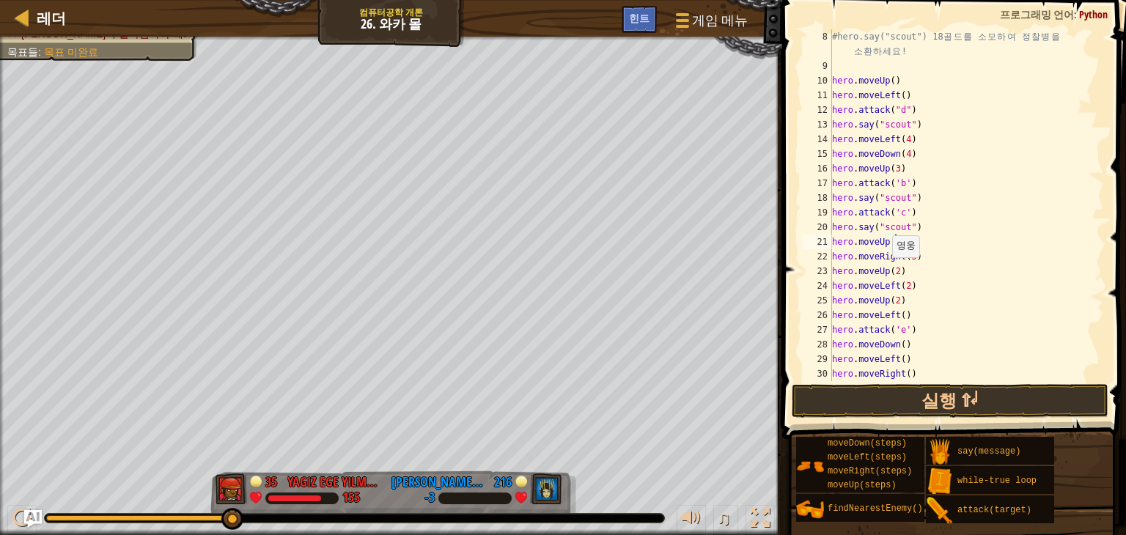
drag, startPoint x: 884, startPoint y: 271, endPoint x: 888, endPoint y: 259, distance: 13.0
click at [887, 260] on div "#hero.say("scout") 18 골 드 를 소 모 하 여 정 찰 병 을 소 환 하 세 요 ! hero . moveUp ( ) hero …" at bounding box center [961, 227] width 264 height 396
click at [913, 271] on div "#hero.say("scout") 18 골 드 를 소 모 하 여 정 찰 병 을 소 환 하 세 요 ! hero . moveUp ( ) hero …" at bounding box center [961, 227] width 264 height 396
click at [886, 273] on div "#hero.say("scout") 18 골 드 를 소 모 하 여 정 찰 병 을 소 환 하 세 요 ! hero . moveUp ( ) hero …" at bounding box center [961, 227] width 264 height 396
type textarea "h"
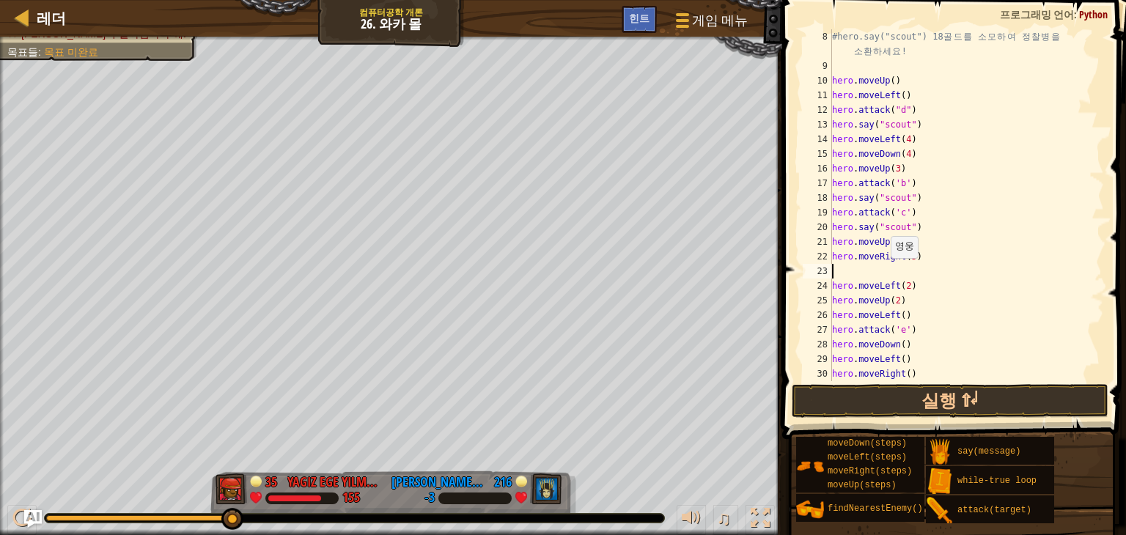
type textarea "h"
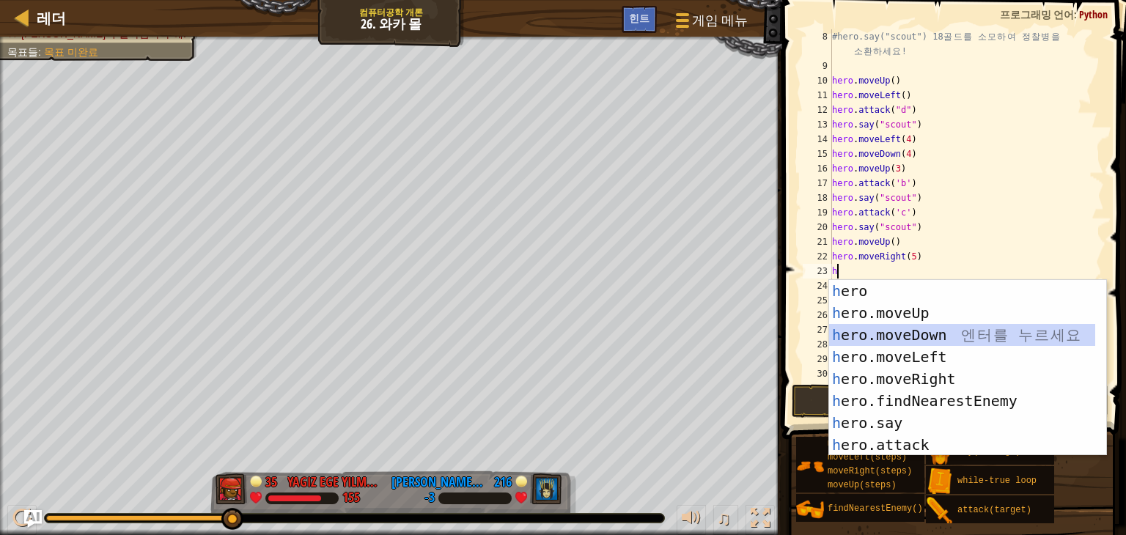
click at [950, 339] on div "h ero 엔 터 를 누 르 세 요 h ero.moveUp 엔 터 를 누 르 세 요 h ero.moveDown 엔 터 를 누 르 세 요 h e…" at bounding box center [962, 390] width 266 height 220
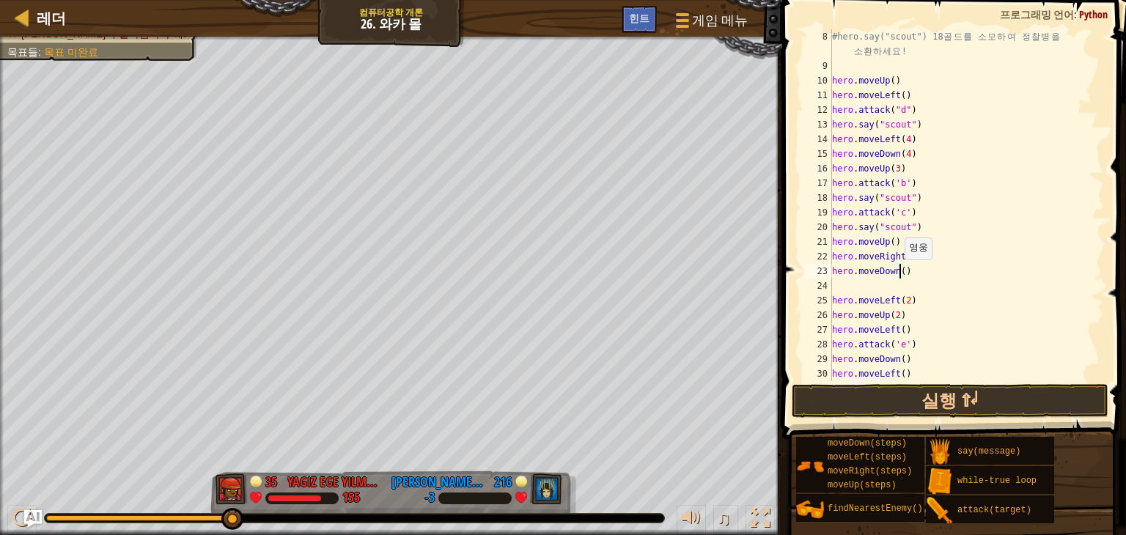
click at [897, 273] on div "#hero.say("scout") 18 골 드 를 소 모 하 여 정 찰 병 을 소 환 하 세 요 ! hero . moveUp ( ) hero …" at bounding box center [961, 227] width 264 height 396
click at [880, 294] on div "#hero.say("scout") 18 골 드 를 소 모 하 여 정 찰 병 을 소 환 하 세 요 ! hero . moveUp ( ) hero …" at bounding box center [961, 227] width 264 height 396
type textarea "hero.moveLeft(2)"
click at [871, 288] on div "#hero.say("scout") 18 골 드 를 소 모 하 여 정 찰 병 을 소 환 하 세 요 ! hero . moveUp ( ) hero …" at bounding box center [961, 227] width 264 height 396
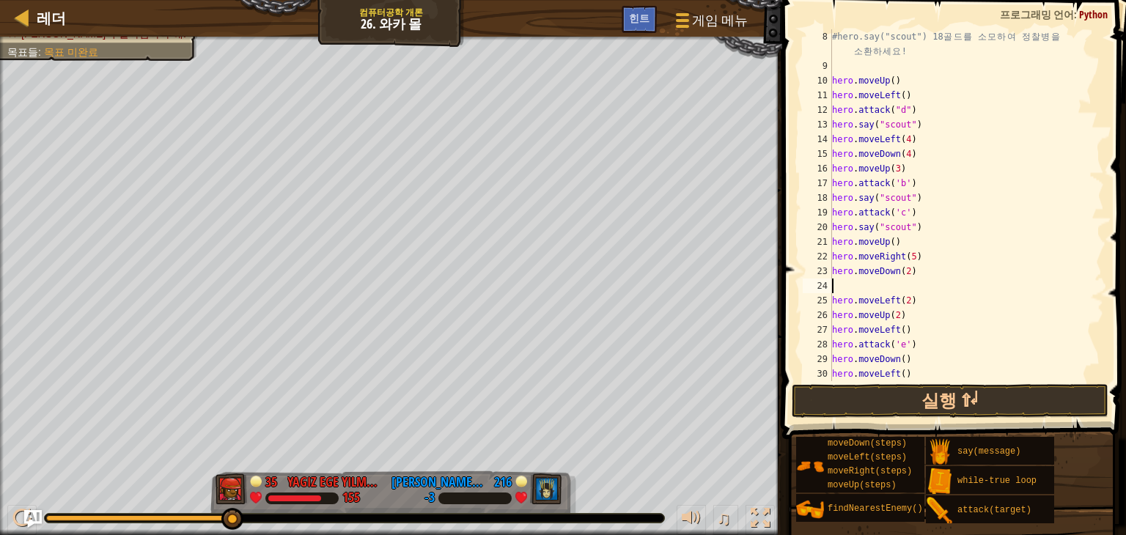
scroll to position [7, 0]
click at [912, 294] on div "#hero.say("scout") 18 골 드 를 소 모 하 여 정 찰 병 을 소 환 하 세 요 ! hero . moveUp ( ) hero …" at bounding box center [961, 227] width 264 height 396
type textarea "h"
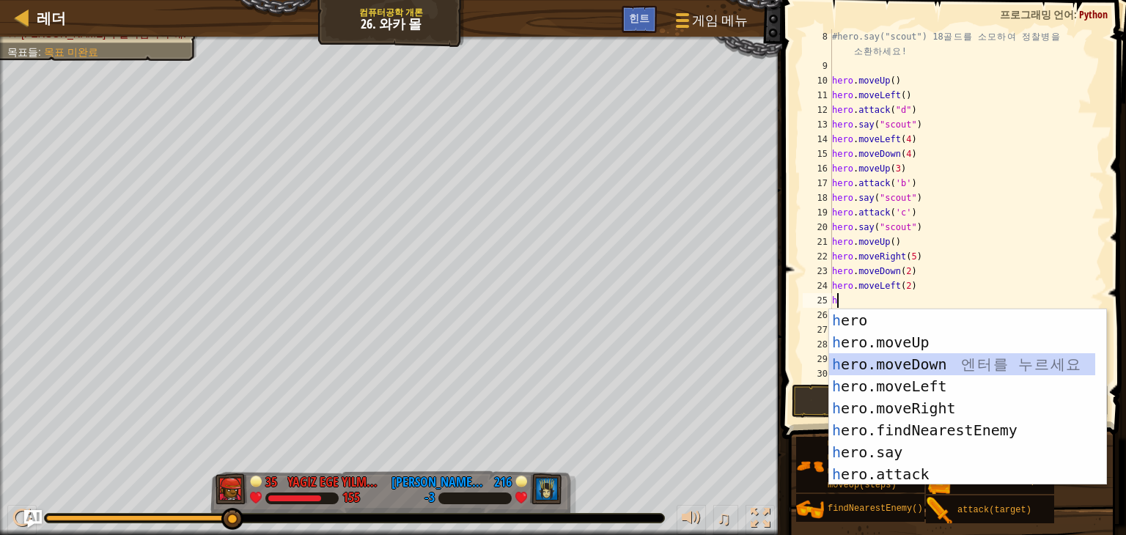
click at [993, 356] on div "h ero 엔 터 를 누 르 세 요 h ero.moveUp 엔 터 를 누 르 세 요 h ero.moveDown 엔 터 를 누 르 세 요 h e…" at bounding box center [962, 419] width 266 height 220
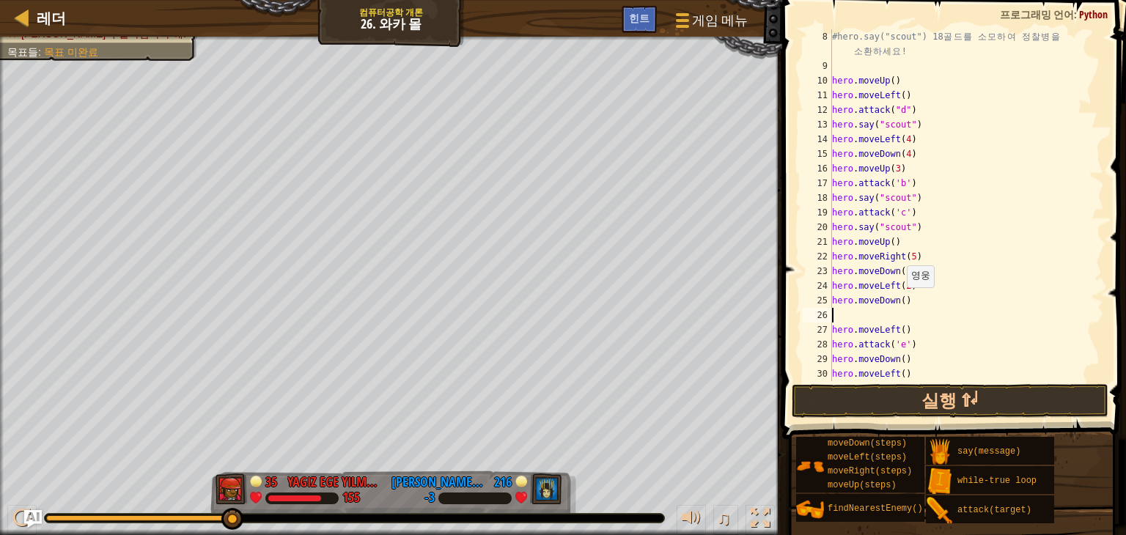
click at [899, 302] on div "#hero.say("scout") 18 골 드 를 소 모 하 여 정 찰 병 을 소 환 하 세 요 ! hero . moveUp ( ) hero …" at bounding box center [961, 227] width 264 height 396
click at [851, 323] on div "#hero.say("scout") 18 골 드 를 소 모 하 여 정 찰 병 을 소 환 하 세 요 ! hero . moveUp ( ) hero …" at bounding box center [961, 227] width 264 height 396
type textarea "hero.moveLeft()"
click at [852, 314] on div "#hero.say("scout") 18 골 드 를 소 모 하 여 정 찰 병 을 소 환 하 세 요 ! hero . moveUp ( ) hero …" at bounding box center [961, 227] width 264 height 396
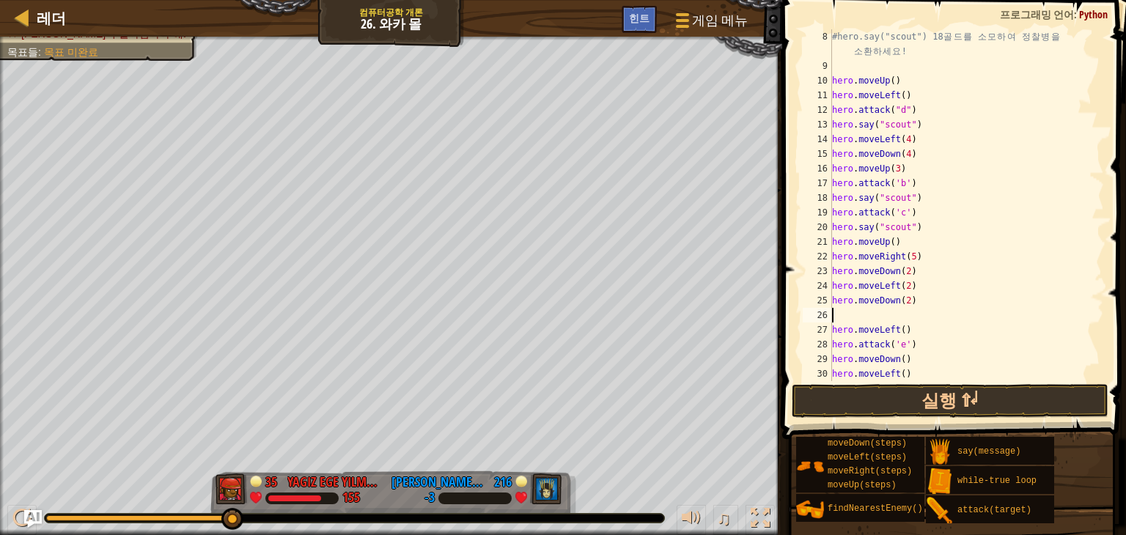
scroll to position [7, 0]
click at [898, 315] on div "#hero.say("scout") 18 골 드 를 소 모 하 여 정 찰 병 을 소 환 하 세 요 ! hero . moveUp ( ) hero …" at bounding box center [961, 227] width 264 height 396
type textarea "hero.moveLeft(2)"
click at [918, 317] on div "#hero.say("scout") 18 골 드 를 소 모 하 여 정 찰 병 을 소 환 하 세 요 ! hero . moveUp ( ) hero …" at bounding box center [961, 227] width 264 height 396
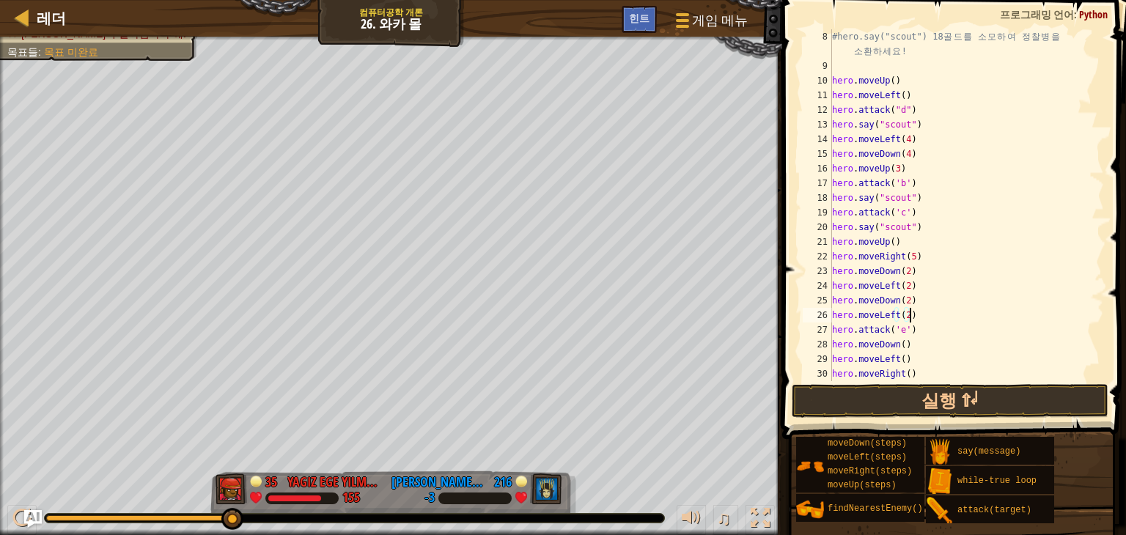
scroll to position [7, 0]
type textarea "h"
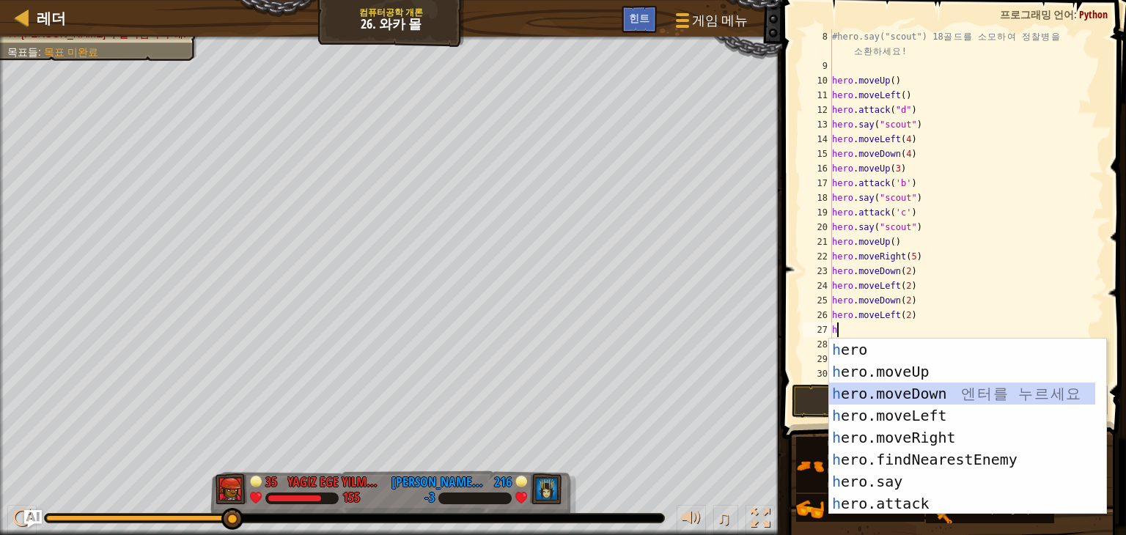
click at [971, 386] on div "h ero 엔 터 를 누 르 세 요 h ero.moveUp 엔 터 를 누 르 세 요 h ero.moveDown 엔 터 를 누 르 세 요 h e…" at bounding box center [962, 449] width 266 height 220
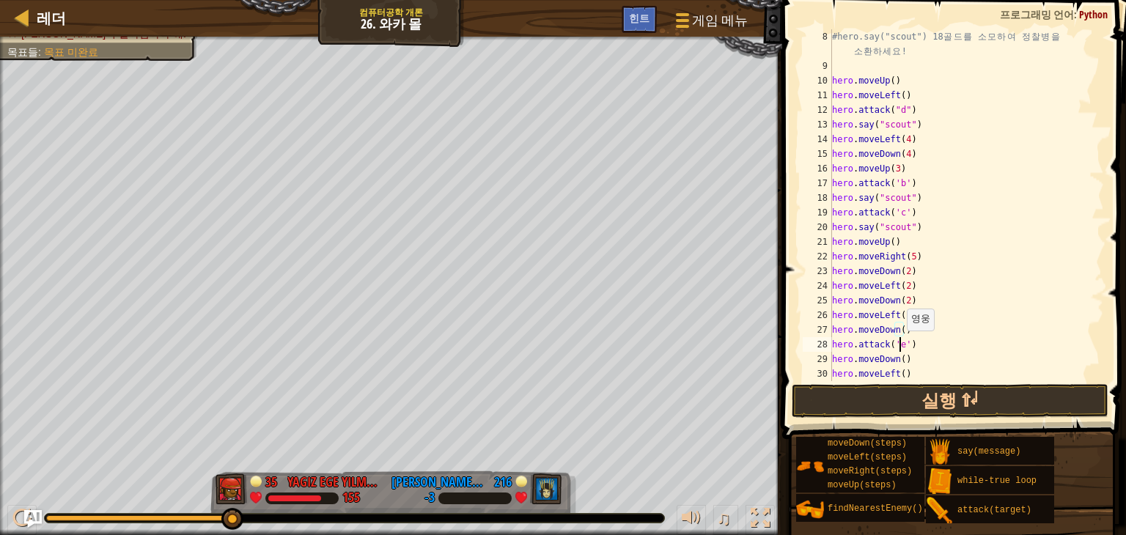
click at [899, 345] on div "#hero.say("scout") 18 골 드 를 소 모 하 여 정 찰 병 을 소 환 하 세 요 ! hero . moveUp ( ) hero …" at bounding box center [961, 227] width 264 height 396
click at [918, 345] on div "#hero.say("scout") 18 골 드 를 소 모 하 여 정 찰 병 을 소 환 하 세 요 ! hero . moveUp ( ) hero …" at bounding box center [961, 227] width 264 height 396
click at [902, 374] on div "#hero.say("scout") 18 골 드 를 소 모 하 여 정 찰 병 을 소 환 하 세 요 ! hero . moveUp ( ) hero …" at bounding box center [961, 227] width 264 height 396
click at [900, 373] on div "#hero.say("scout") 18 골 드 를 소 모 하 여 정 찰 병 을 소 환 하 세 요 ! hero . moveUp ( ) hero …" at bounding box center [961, 227] width 264 height 396
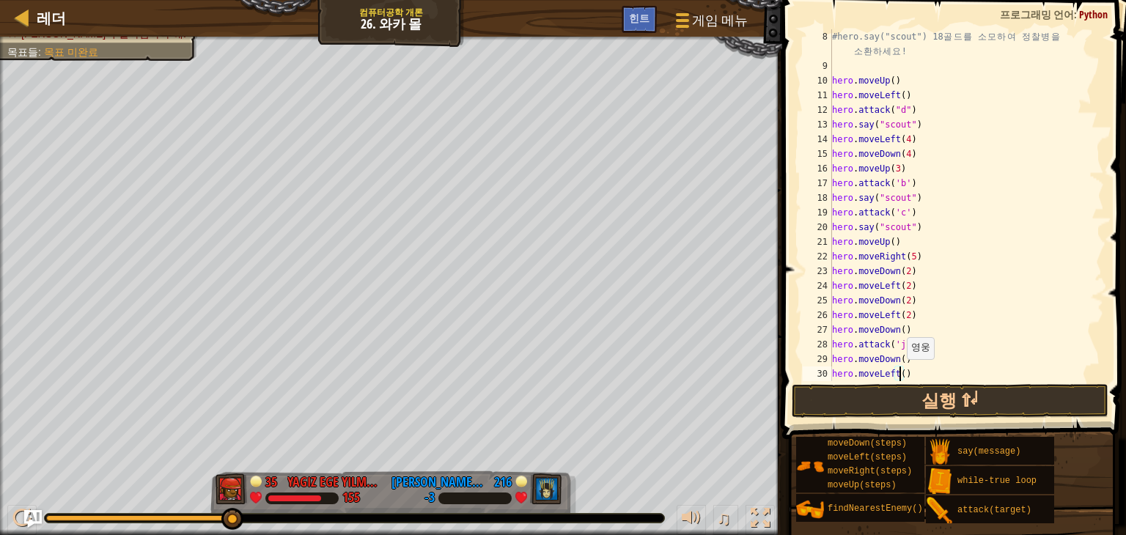
type textarea "hero.moveLeft(2)"
click at [924, 371] on div "#hero.say("scout") 18 골 드 를 소 모 하 여 정 찰 병 을 소 환 하 세 요 ! hero . moveUp ( ) hero …" at bounding box center [961, 227] width 264 height 396
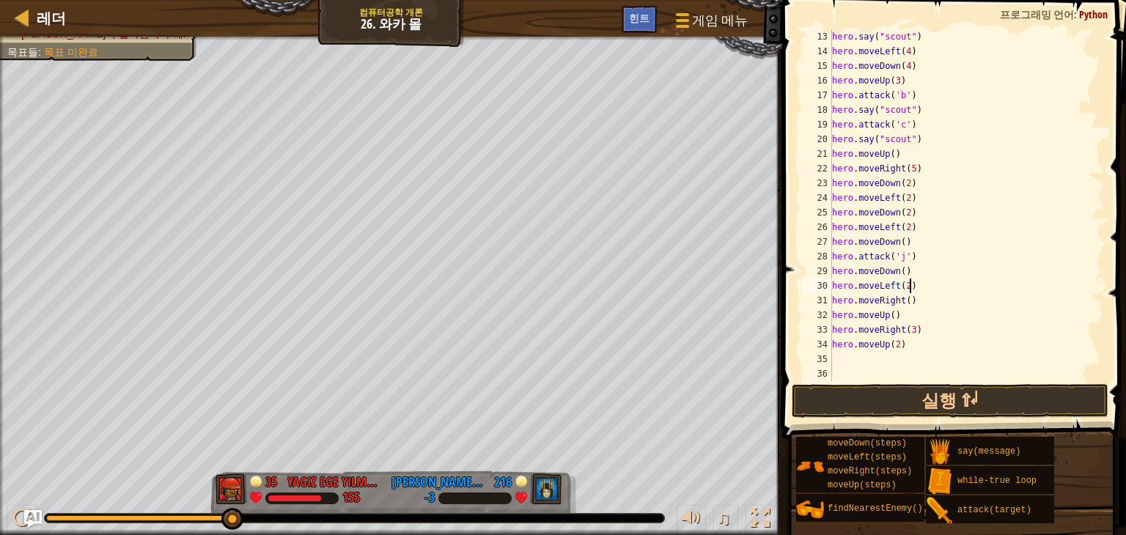
click at [906, 344] on div "hero . say ( "scout" ) hero . moveLeft ( 4 ) hero . moveDown ( 4 ) hero . moveU…" at bounding box center [961, 219] width 264 height 381
type textarea "hero.moveUp(2)"
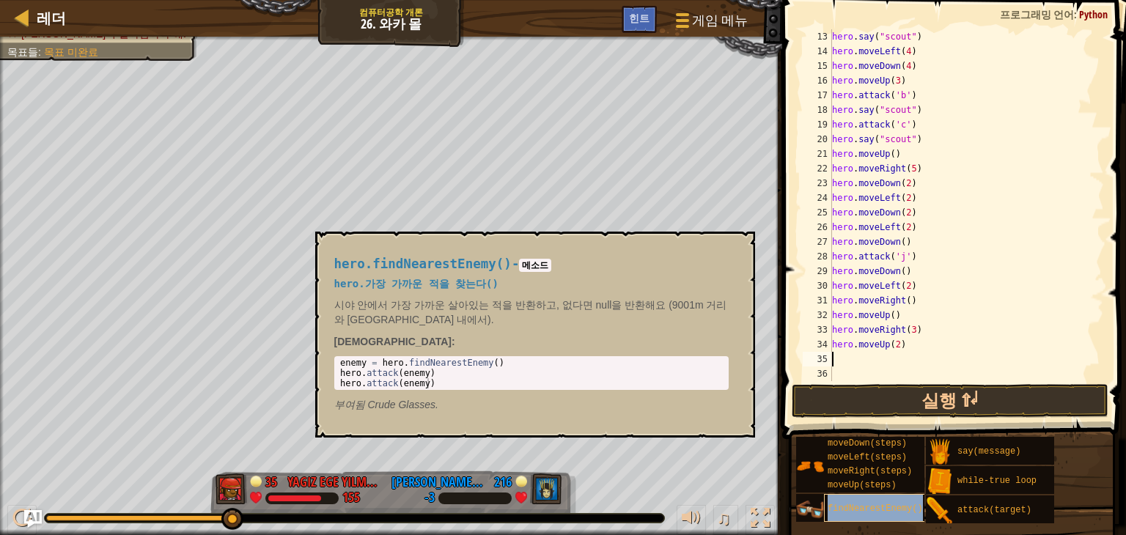
click at [900, 499] on div "findNearestEnemy()" at bounding box center [880, 508] width 113 height 28
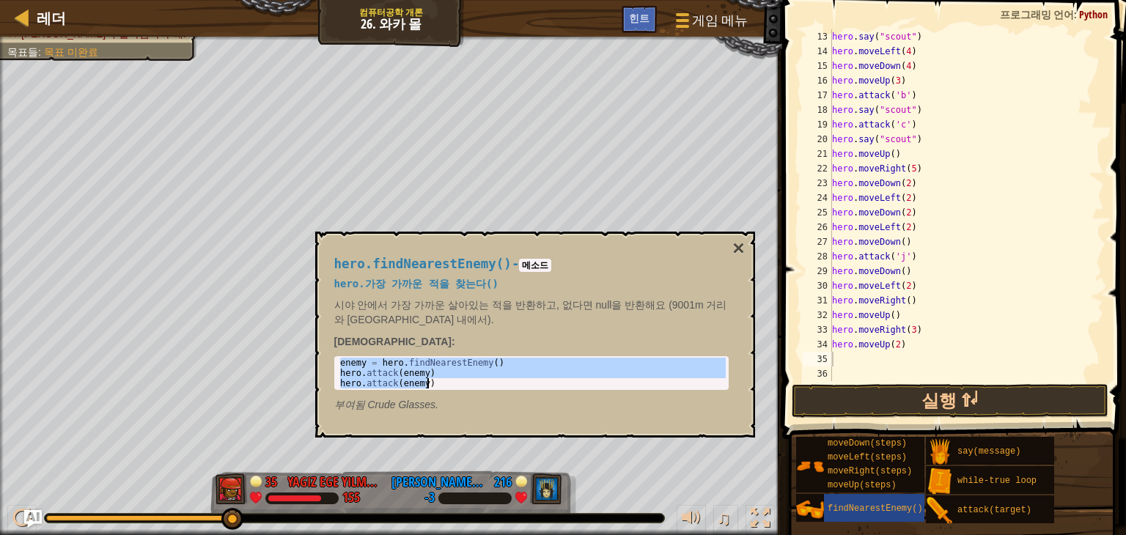
drag, startPoint x: 339, startPoint y: 359, endPoint x: 441, endPoint y: 385, distance: 105.1
click at [441, 385] on div "enemy = hero . findNearestEnemy ( ) hero . attack ( enemy ) hero . attack ( ene…" at bounding box center [531, 383] width 389 height 51
type textarea "hero.attack(enemy) hero.attack(enemy)"
click at [836, 357] on div "hero . say ( "scout" ) hero . moveLeft ( 4 ) hero . moveDown ( 4 ) hero . moveU…" at bounding box center [961, 219] width 264 height 381
type textarea "w"
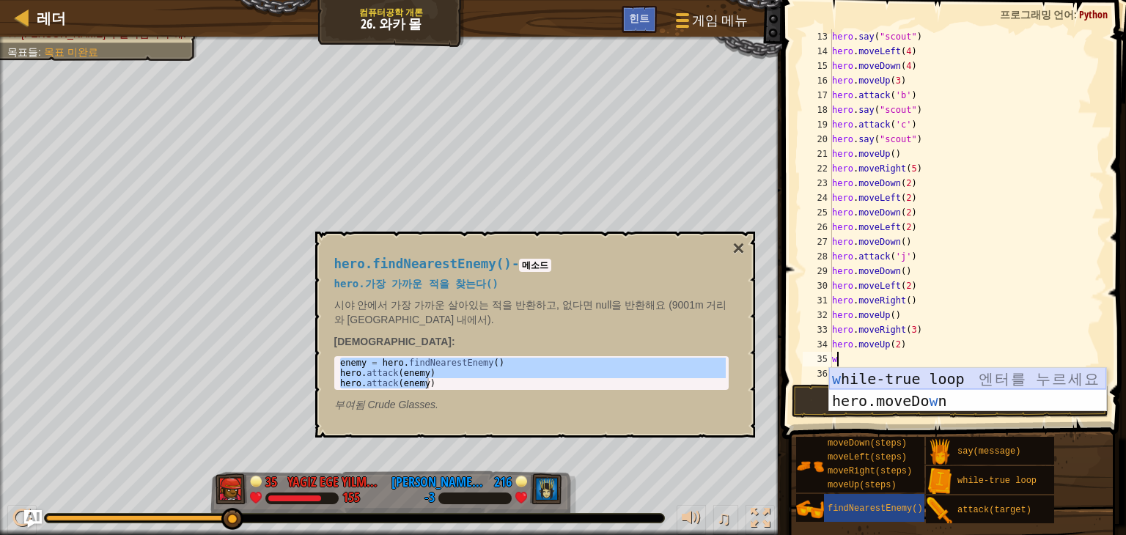
click at [894, 375] on div "w hile-true loop 엔 터 를 누 르 세 요 hero.moveDo w n 엔 터 를 누 르 세 요" at bounding box center [967, 412] width 277 height 88
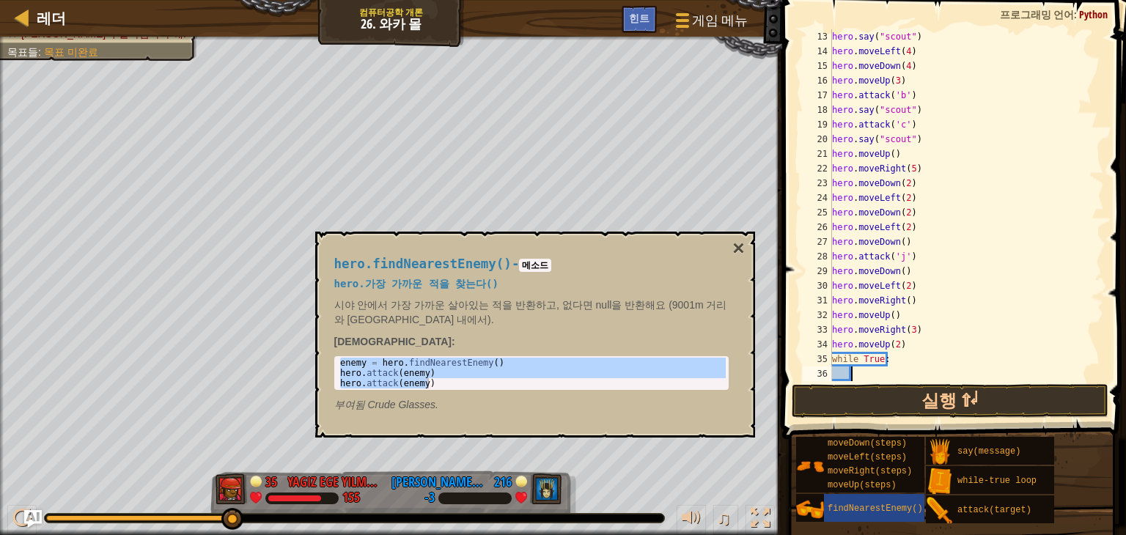
paste textarea "hero.attack(enemy)"
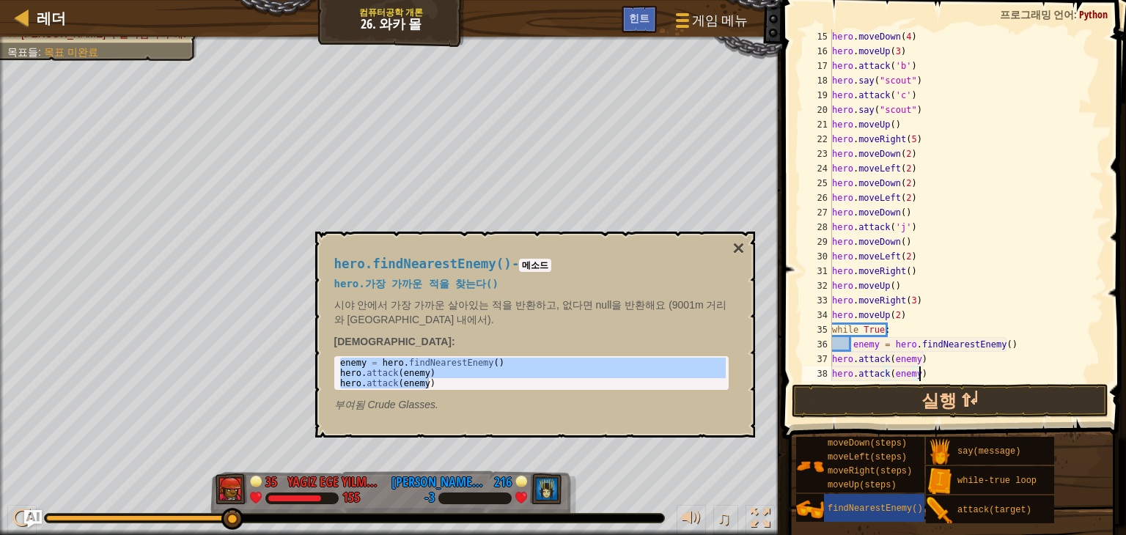
scroll to position [249, 0]
click at [833, 359] on div "hero . moveDown ( 4 ) hero . moveUp ( 3 ) hero . attack ( 'b' ) hero . say ( "s…" at bounding box center [961, 219] width 264 height 381
click at [829, 370] on div "38" at bounding box center [817, 374] width 29 height 15
click at [979, 317] on div "hero . moveDown ( 4 ) hero . moveUp ( 3 ) hero . attack ( 'b' ) hero . say ( "s…" at bounding box center [961, 219] width 264 height 381
click at [978, 406] on button "실행 ⇧↵" at bounding box center [950, 401] width 317 height 34
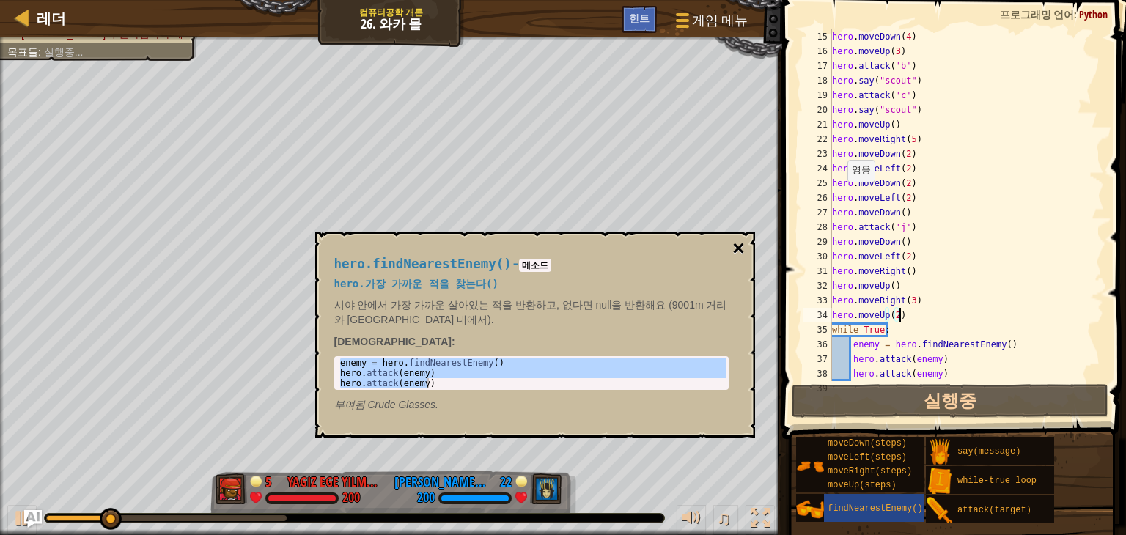
click at [734, 245] on button "×" at bounding box center [738, 248] width 12 height 21
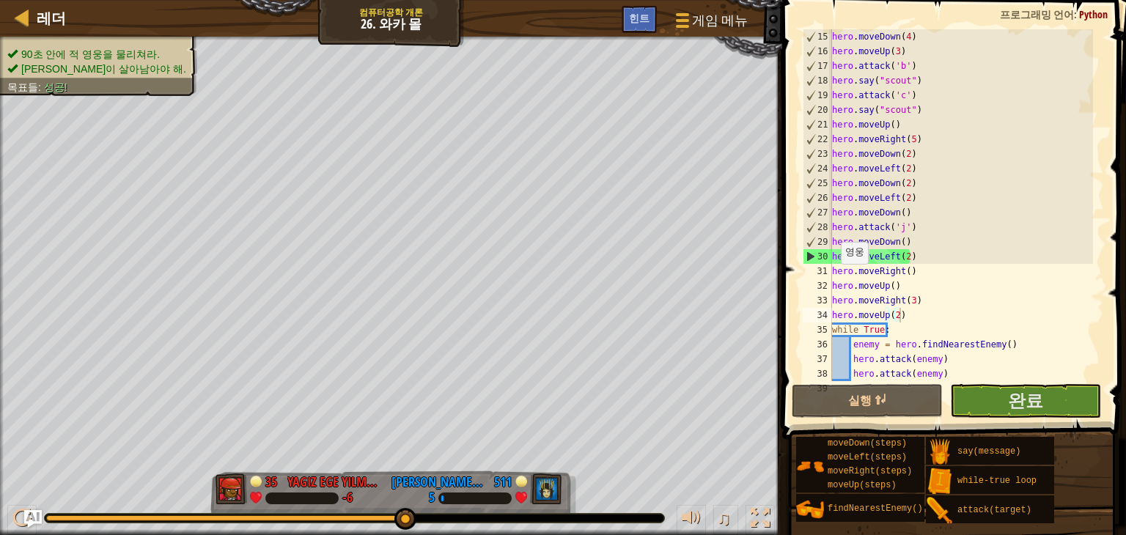
scroll to position [161, 0]
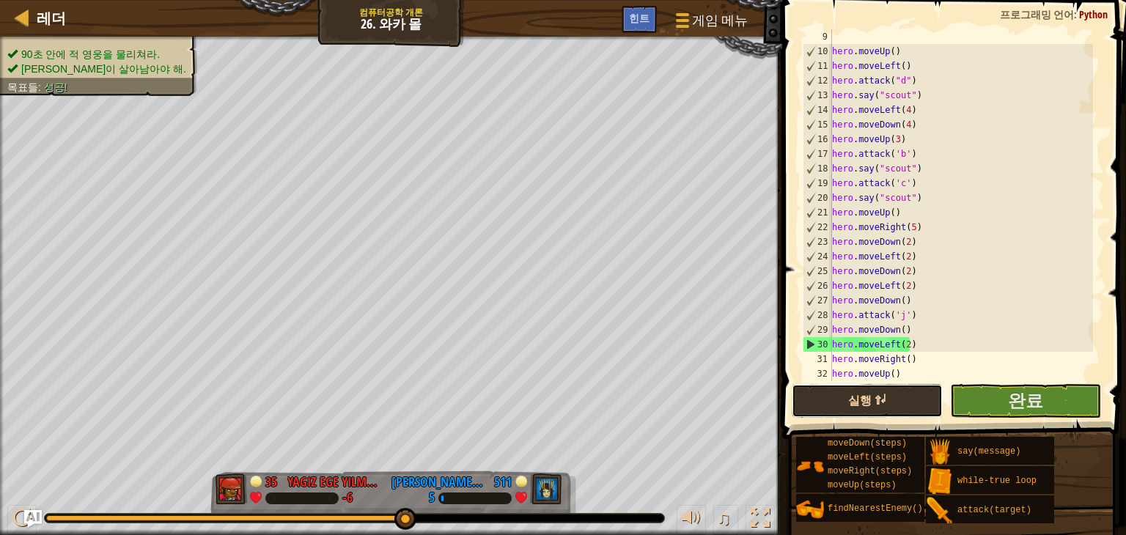
click at [877, 411] on button "실행 ⇧↵" at bounding box center [867, 401] width 151 height 34
click at [908, 290] on div "hero . moveUp ( ) hero . moveLeft ( ) hero . attack ( "d" ) hero . say ( "scout…" at bounding box center [961, 219] width 264 height 381
type textarea "h"
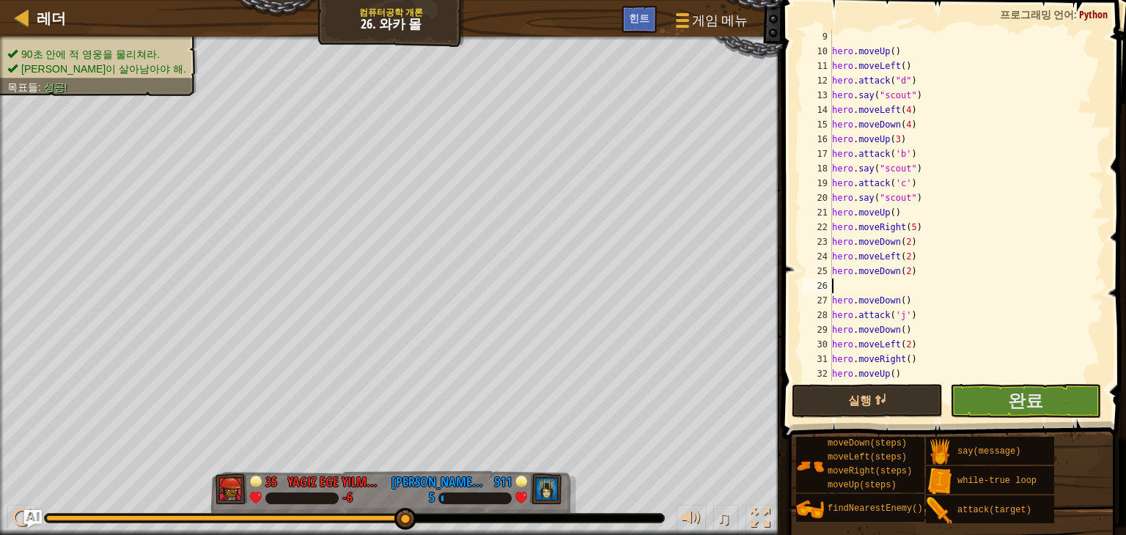
type textarea "h"
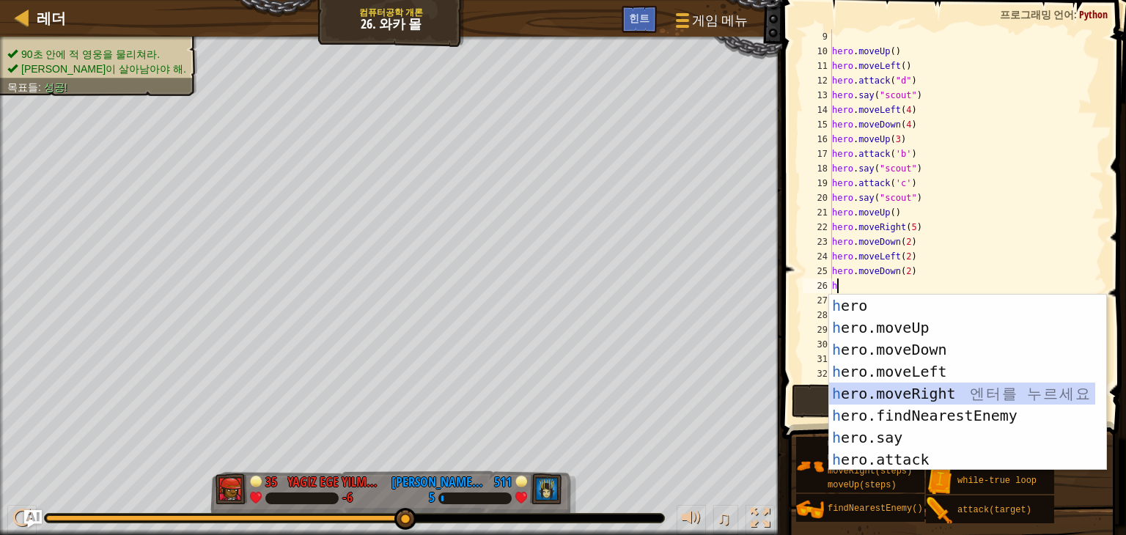
click at [970, 389] on div "h ero 엔 터 를 누 르 세 요 h ero.moveUp 엔 터 를 누 르 세 요 h ero.moveDown 엔 터 를 누 르 세 요 h e…" at bounding box center [967, 405] width 277 height 220
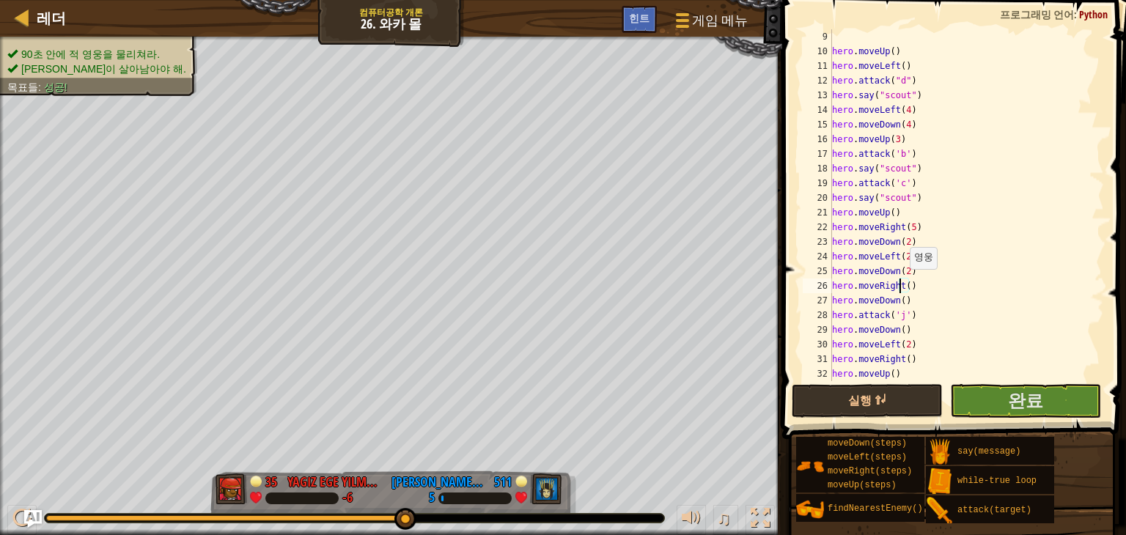
click at [902, 284] on div "hero . moveUp ( ) hero . moveLeft ( ) hero . attack ( "d" ) hero . say ( "scout…" at bounding box center [961, 219] width 264 height 381
click at [906, 288] on div "hero . moveUp ( ) hero . moveLeft ( ) hero . attack ( "d" ) hero . say ( "scout…" at bounding box center [961, 219] width 264 height 381
type textarea "hero.moveRight(2)"
click at [896, 408] on button "실행 ⇧↵" at bounding box center [867, 401] width 151 height 34
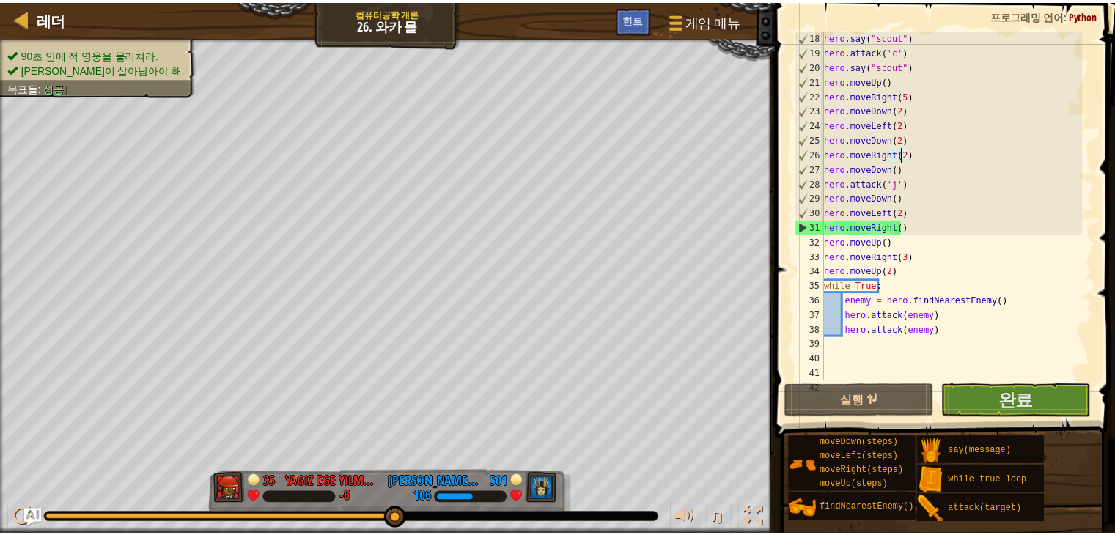
scroll to position [337, 0]
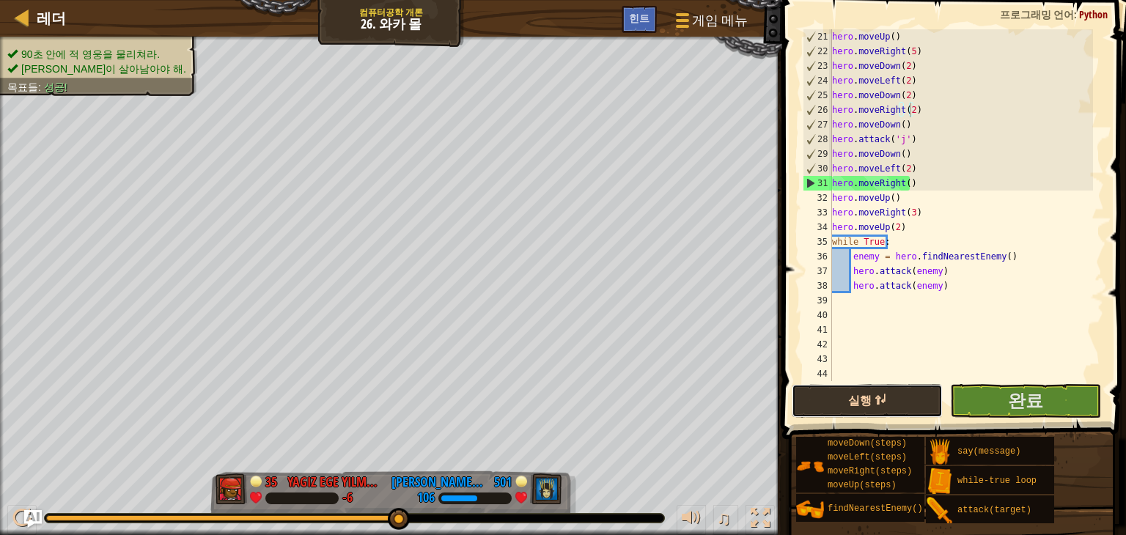
click at [891, 394] on button "실행 ⇧↵" at bounding box center [867, 401] width 151 height 34
click at [1012, 394] on span "완료" at bounding box center [1025, 400] width 35 height 23
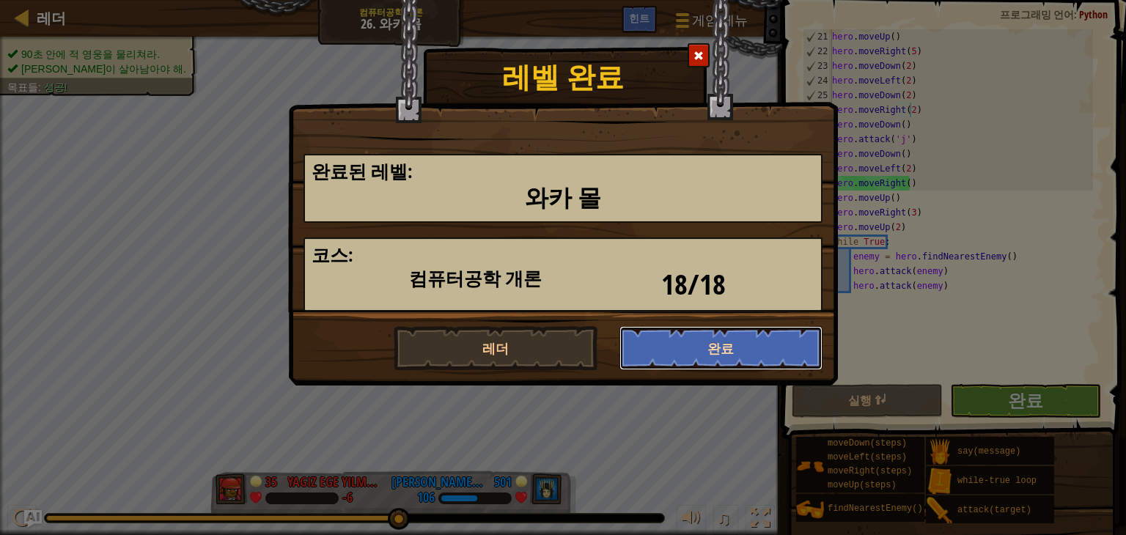
click at [707, 347] on button "완료" at bounding box center [721, 348] width 204 height 44
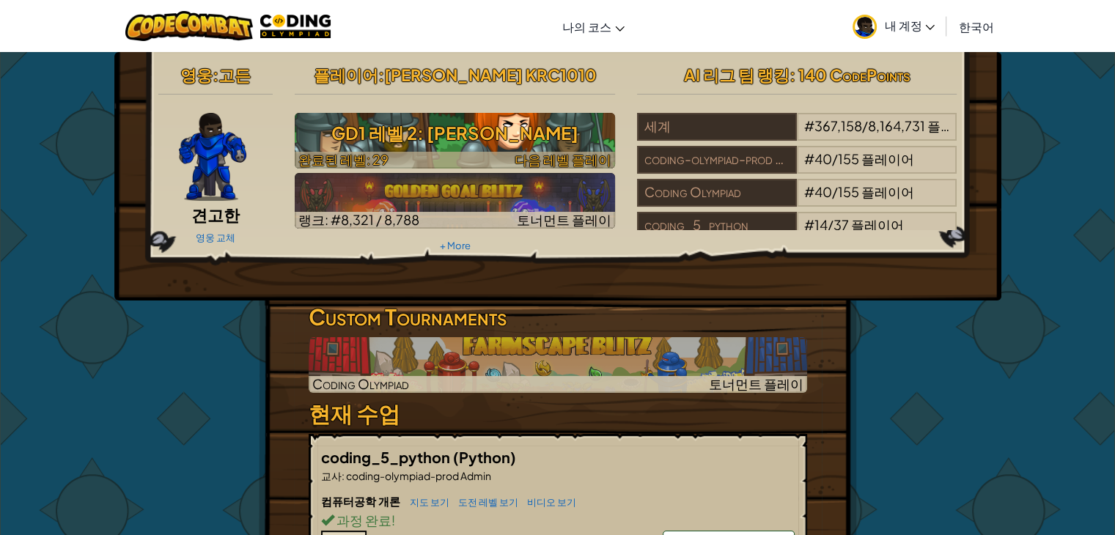
click at [553, 124] on h3 "GD1 레벨 2: [PERSON_NAME]" at bounding box center [455, 133] width 320 height 33
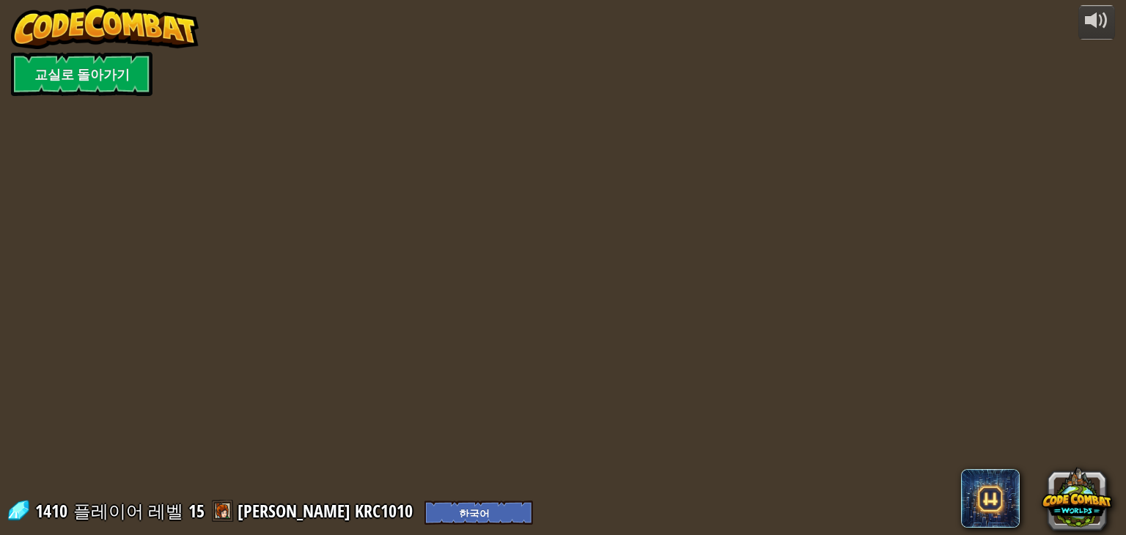
select select "ko"
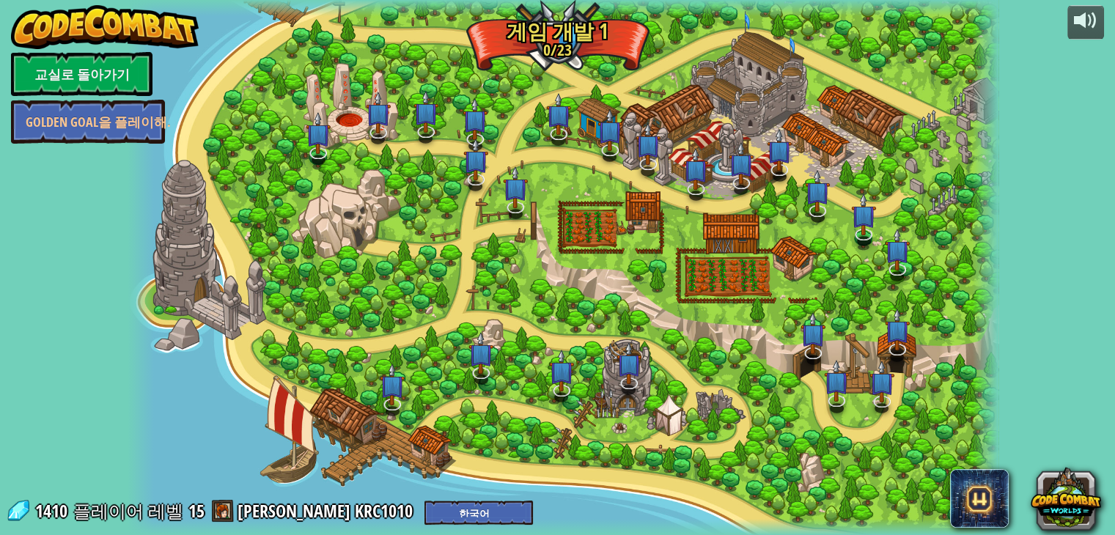
select select "ko"
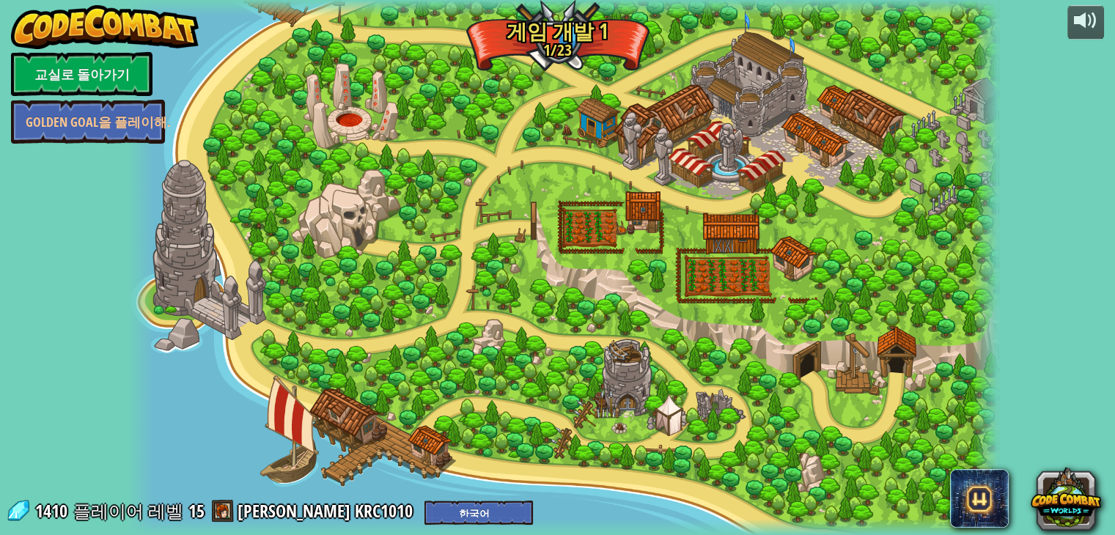
select select "ko"
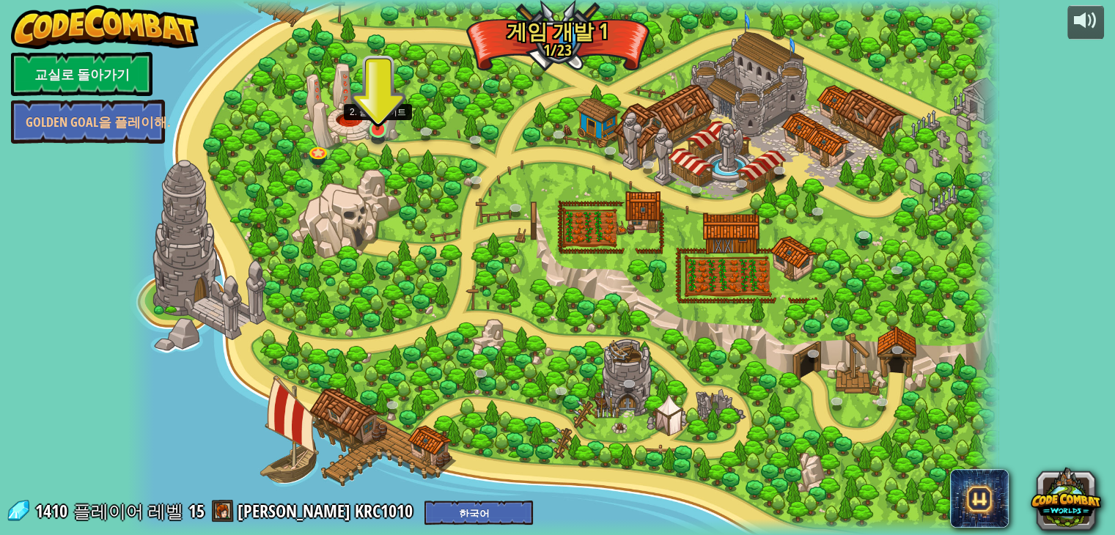
click at [380, 130] on img at bounding box center [378, 105] width 22 height 51
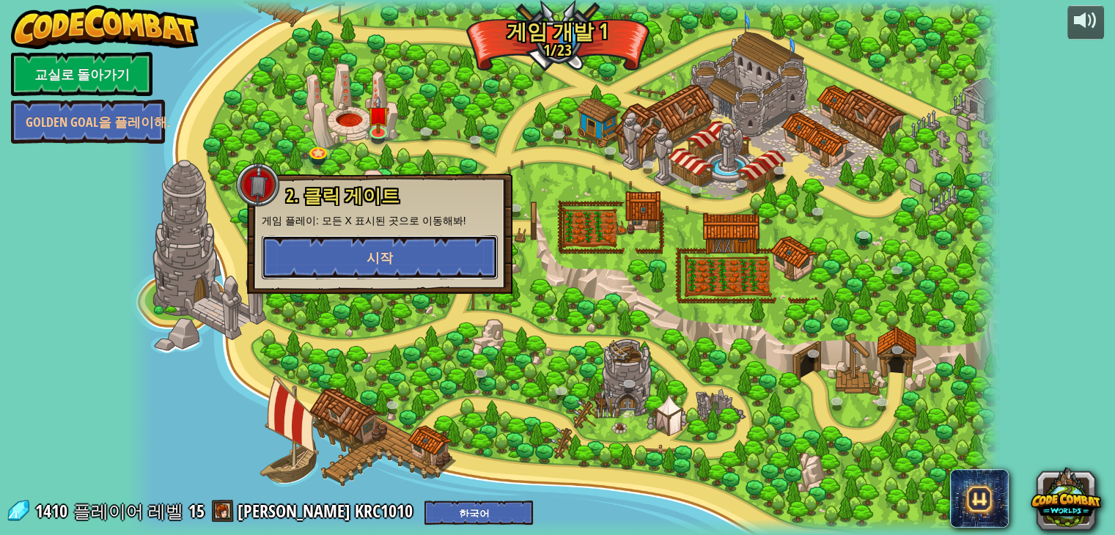
click at [362, 244] on button "시작" at bounding box center [380, 257] width 236 height 44
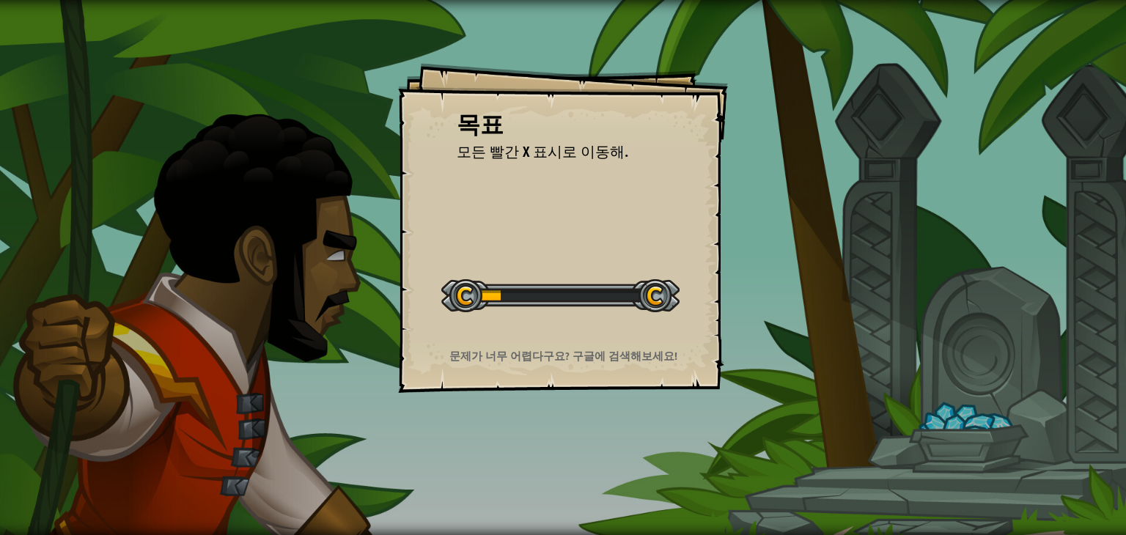
click at [619, 320] on div "레벨 시작" at bounding box center [560, 294] width 238 height 59
drag, startPoint x: 458, startPoint y: 237, endPoint x: 572, endPoint y: 300, distance: 130.0
click at [571, 300] on div "목표 모든 빨간 X 표시로 이동해. 레벨 시작 서버로부터 로딩하는 데 문제가 발생했습니다. 이 레벨을 플레이하려면 유료 구독이 필요합니다. 구…" at bounding box center [563, 228] width 330 height 330
click at [842, 340] on div "목표 모든 빨간 X 표시로 이동해. 레벨 시작 서버로부터 로딩하는 데 문제가 발생했습니다. 이 레벨을 플레이하려면 유료 구독이 필요합니다. 구…" at bounding box center [563, 267] width 1126 height 535
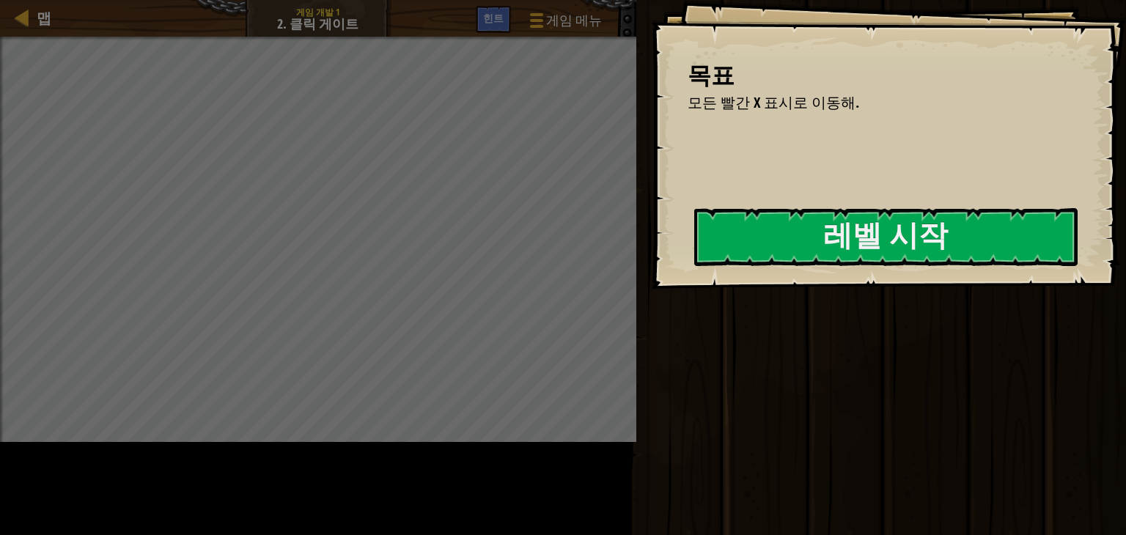
click at [842, 340] on div "시작 완료" at bounding box center [879, 264] width 494 height 528
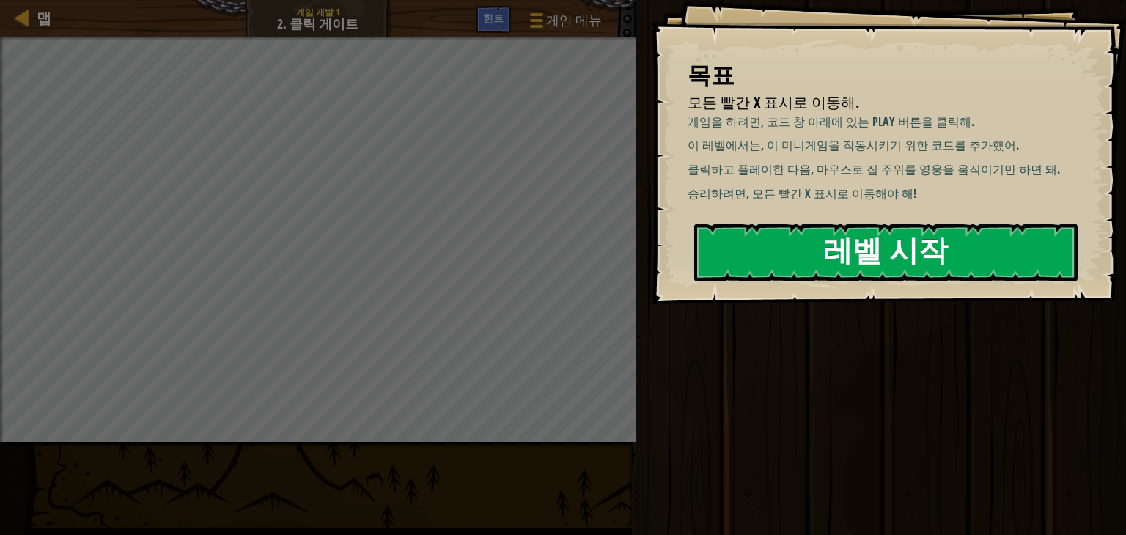
click at [845, 243] on button "레벨 시작" at bounding box center [885, 253] width 383 height 58
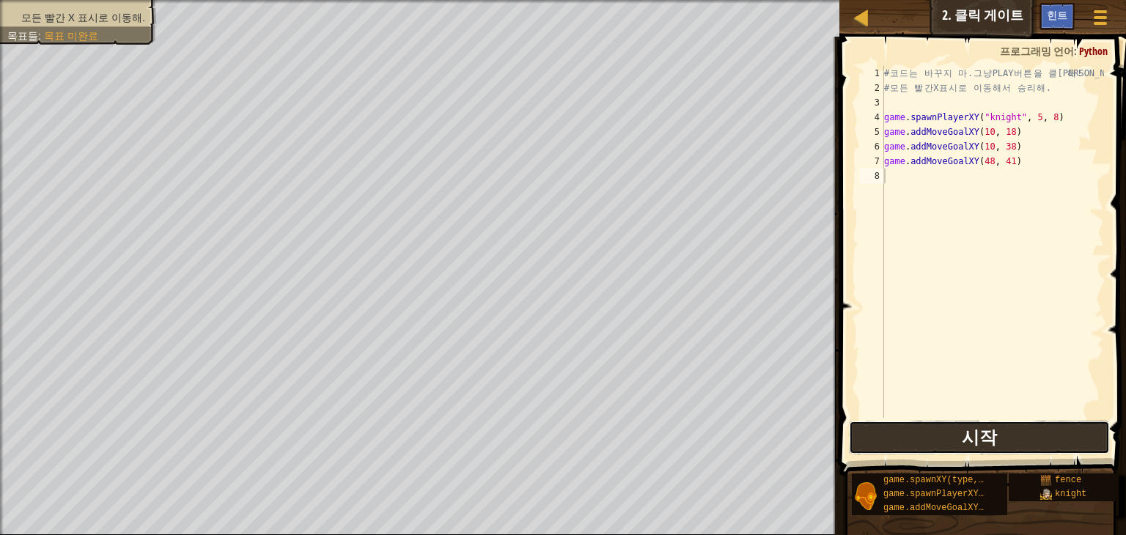
click at [950, 441] on button "시작" at bounding box center [979, 438] width 261 height 34
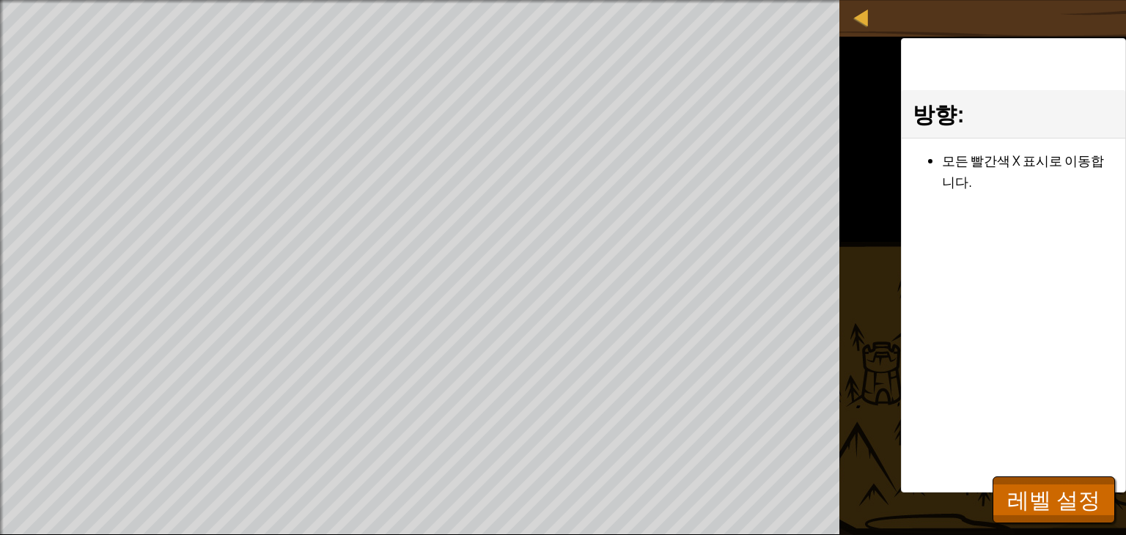
click at [1015, 407] on div "방향 : 모든 빨간색 X 표시로 이동합니다." at bounding box center [1013, 265] width 225 height 455
click at [1034, 488] on span "레벨 설정" at bounding box center [1053, 500] width 93 height 30
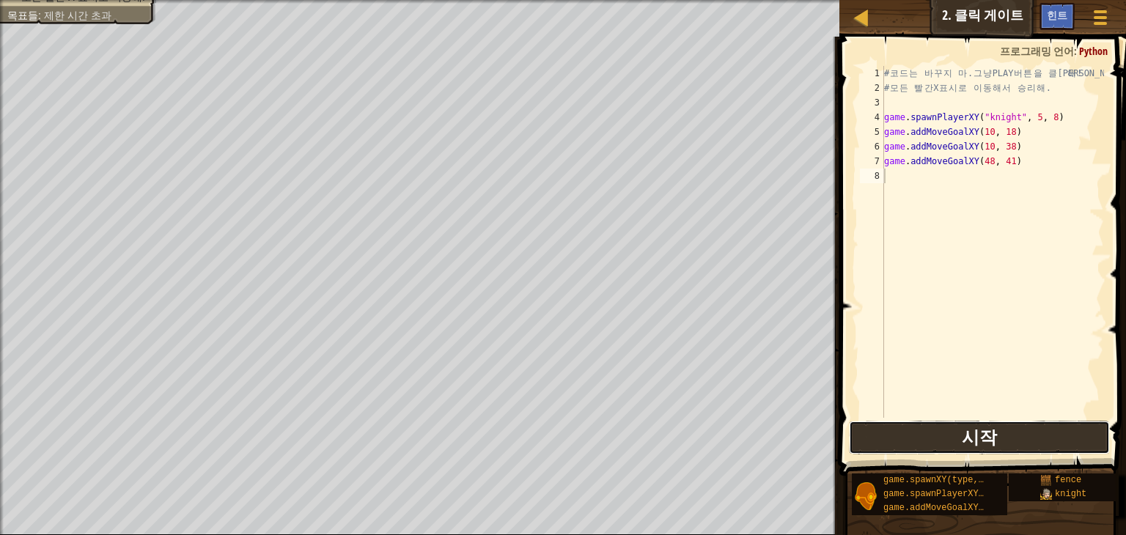
click at [982, 429] on span "시작" at bounding box center [979, 436] width 35 height 23
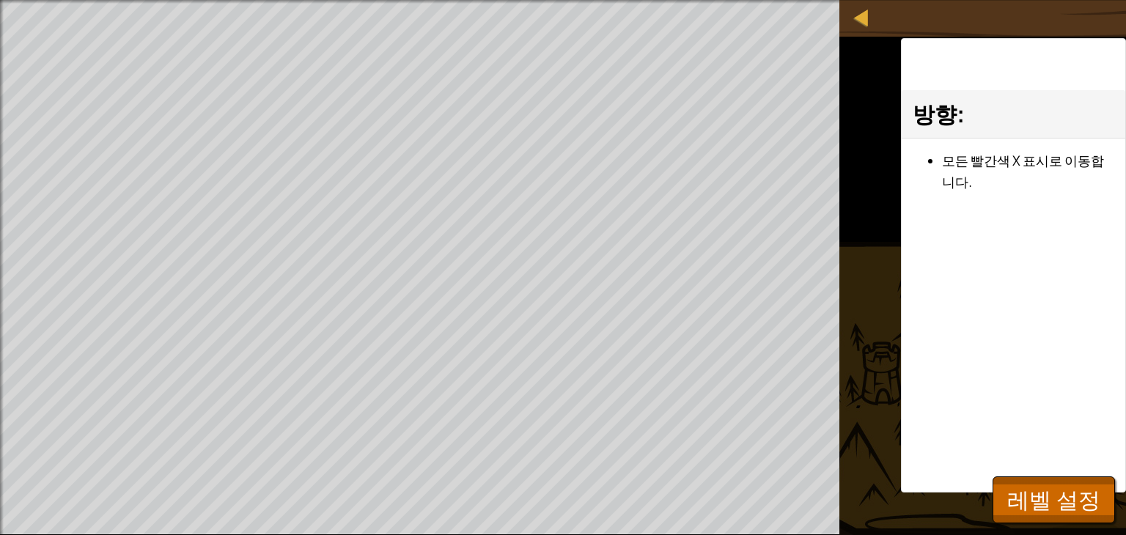
click at [939, 392] on div "방향 : 모든 빨간색 X 표시로 이동합니다." at bounding box center [1013, 265] width 225 height 455
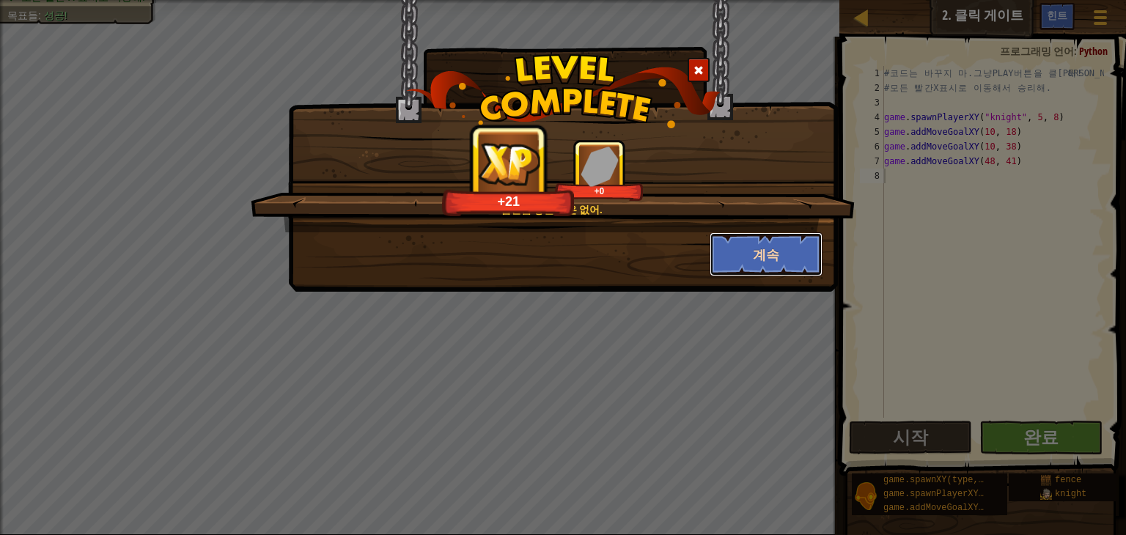
click at [756, 260] on button "계속" at bounding box center [767, 254] width 114 height 44
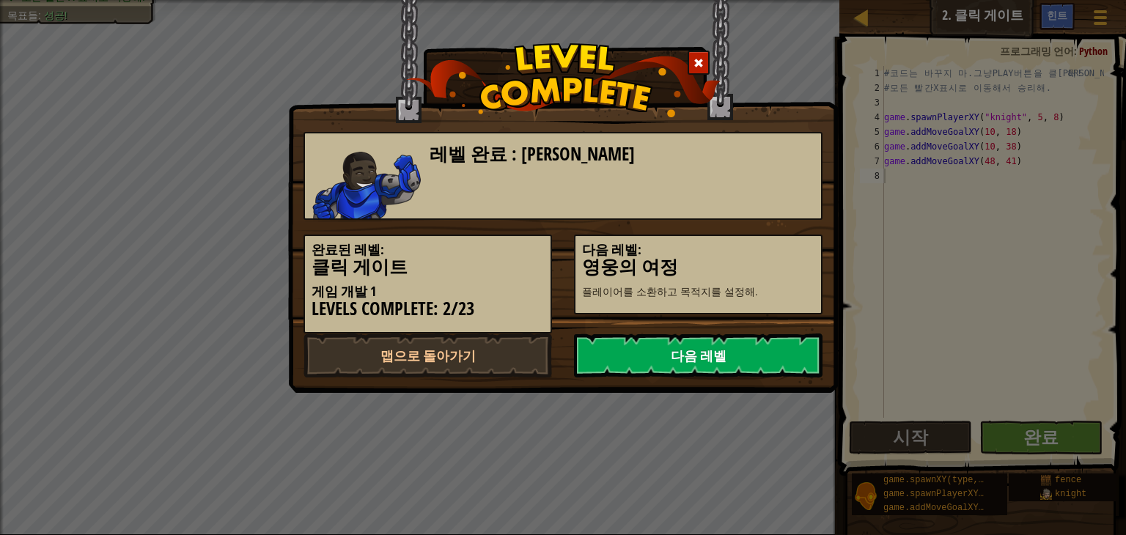
click at [681, 367] on link "다음 레벨" at bounding box center [698, 356] width 249 height 44
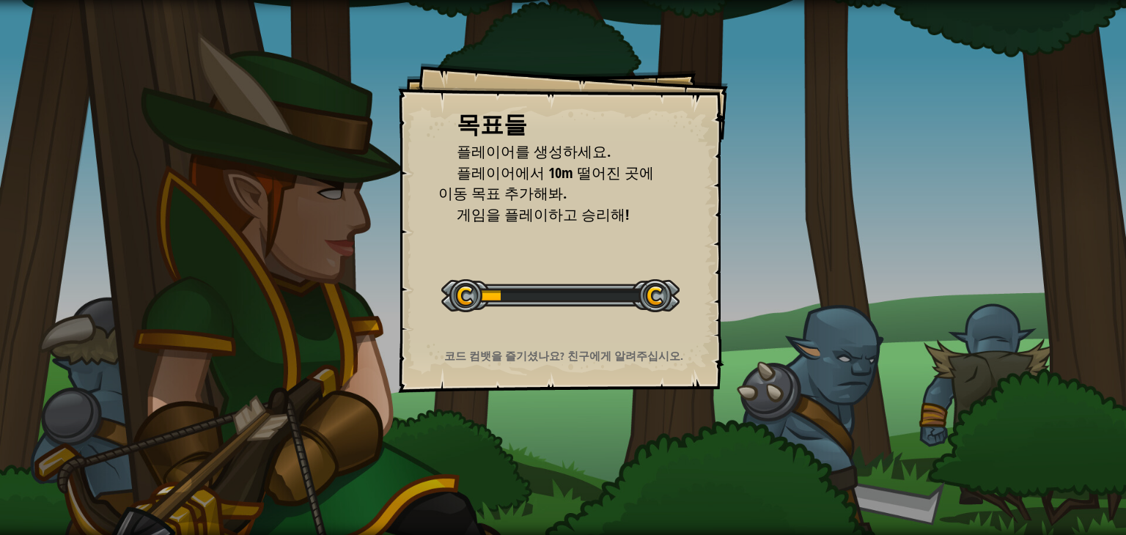
click at [732, 363] on div "목표들 플레이어를 생성하세요. [GEOGRAPHIC_DATA]에서 10m 떨어진 곳에 이동 목표 추가해봐. 게임을 플레이하고 승리해! 레벨 시…" at bounding box center [563, 267] width 1126 height 535
click at [736, 361] on div "목표들 플레이어를 생성하세요. [GEOGRAPHIC_DATA]에서 10m 떨어진 곳에 이동 목표 추가해봐. 게임을 플레이하고 승리해! 레벨 시…" at bounding box center [563, 267] width 1126 height 535
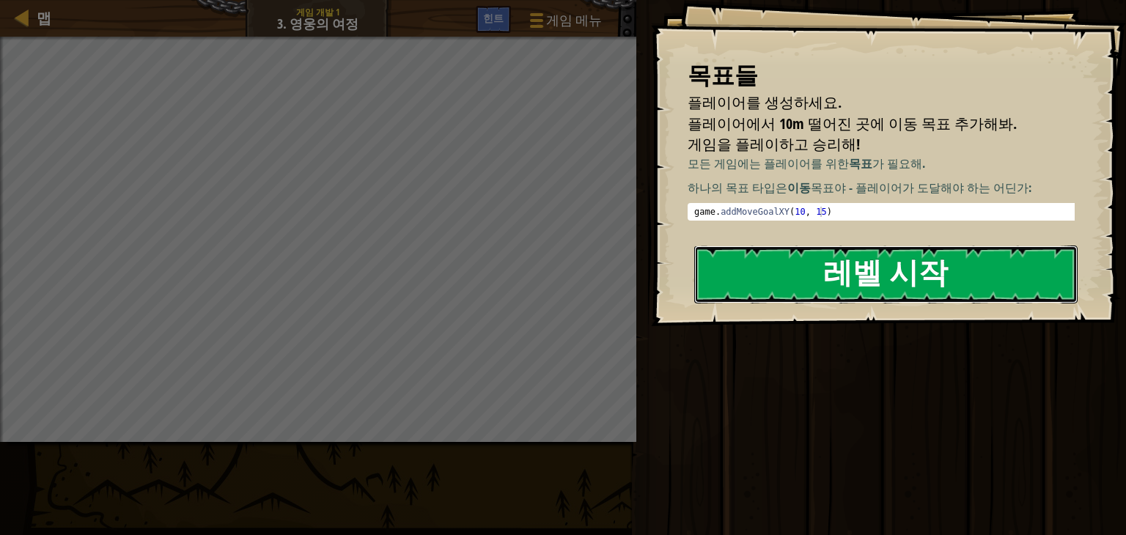
click at [906, 273] on button "레벨 시작" at bounding box center [885, 275] width 383 height 58
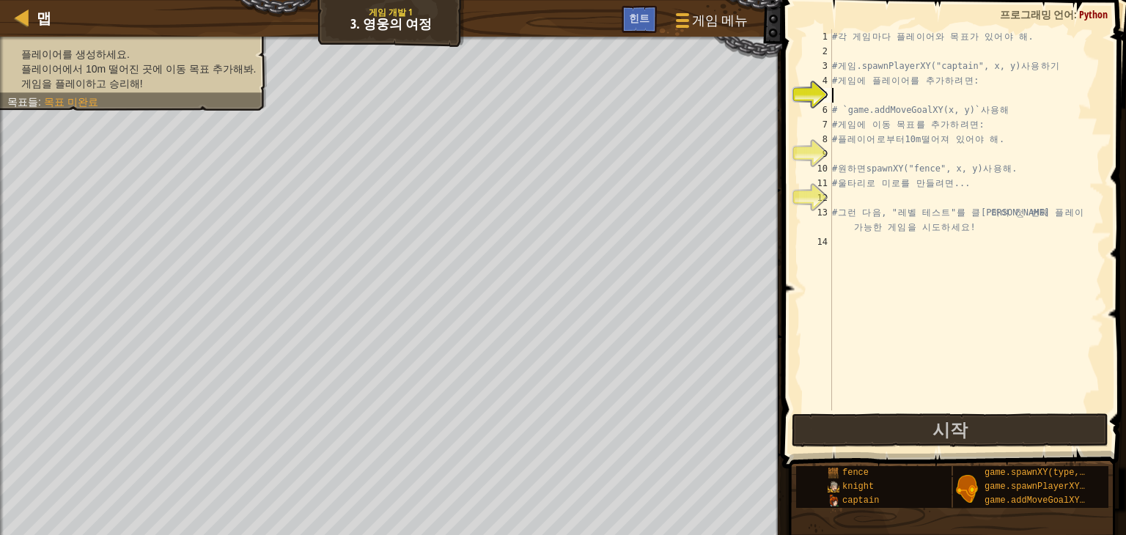
scroll to position [7, 0]
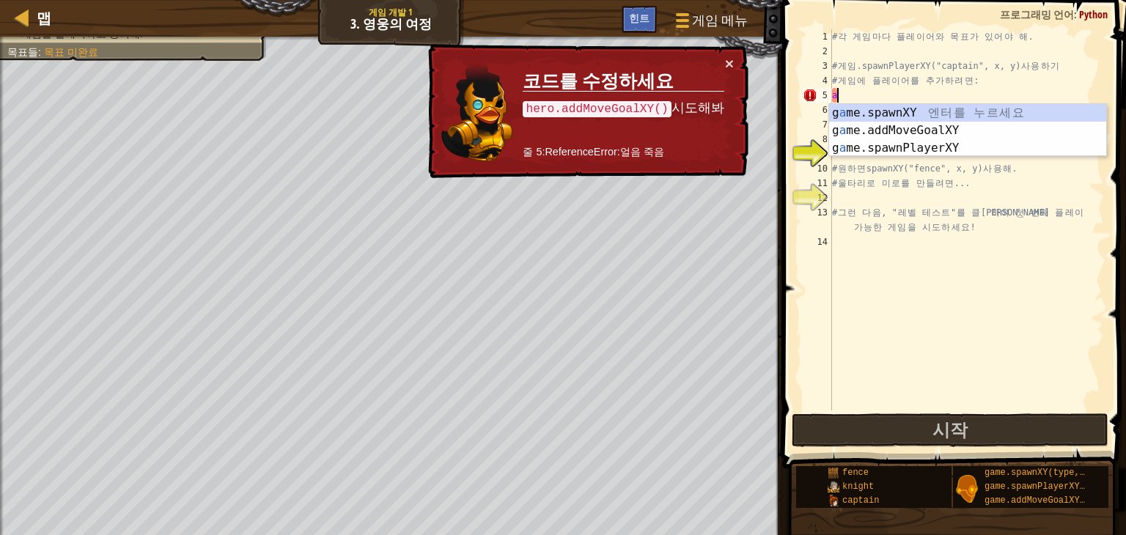
type textarea "a"
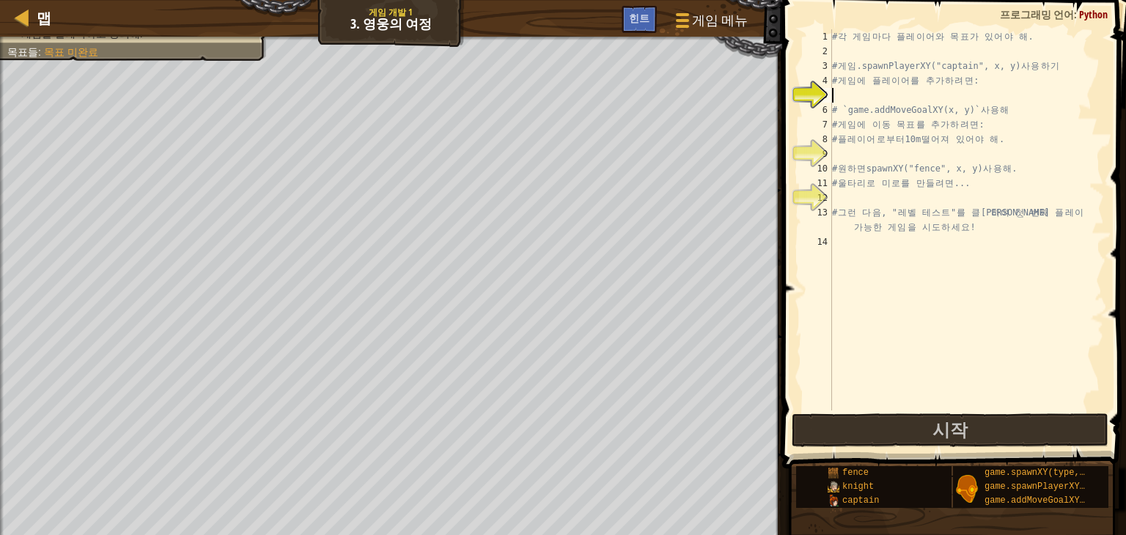
click at [931, 97] on div "# 각 게 임 마 다 플 레 이 어 와 목 표 가 있 어 야 해 . # 게 임 .spawnPlayerXY("captain", x, y) 사 용…" at bounding box center [966, 234] width 275 height 411
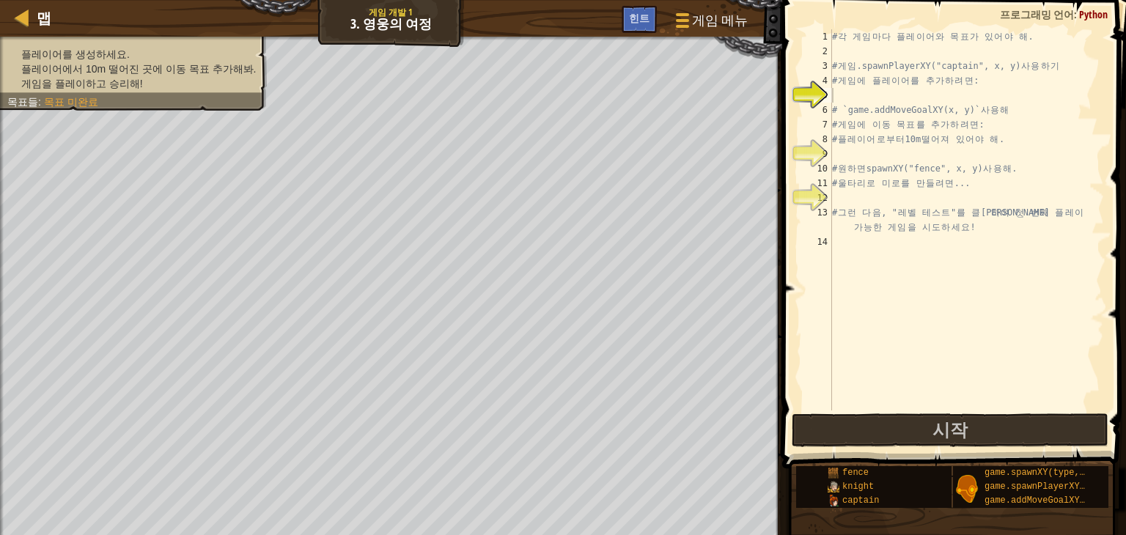
click at [166, 47] on ul "플레이어를 생성하세요. [GEOGRAPHIC_DATA]에서 10m 떨어진 곳에 이동 목표 추가해봐. 게임을 플레이하고 승리해!" at bounding box center [133, 69] width 252 height 44
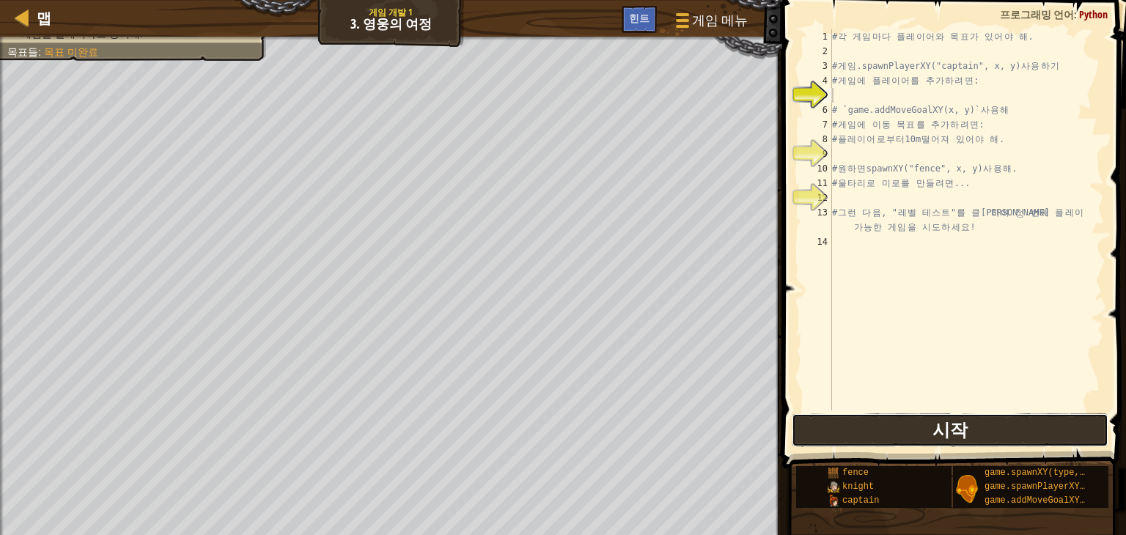
click at [948, 439] on span "시작" at bounding box center [950, 429] width 35 height 23
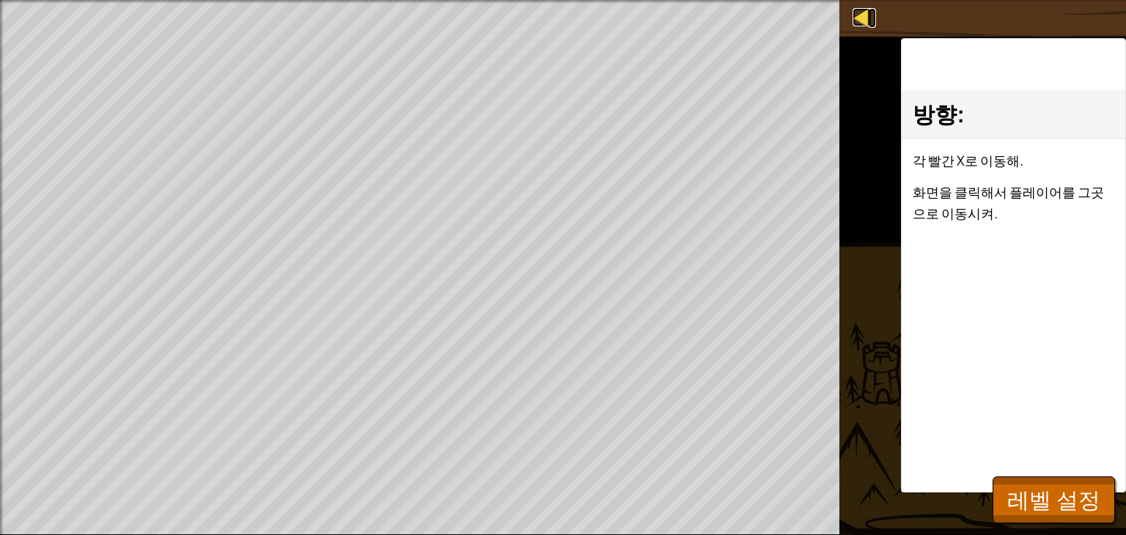
click at [861, 12] on div at bounding box center [862, 17] width 18 height 18
select select "ko"
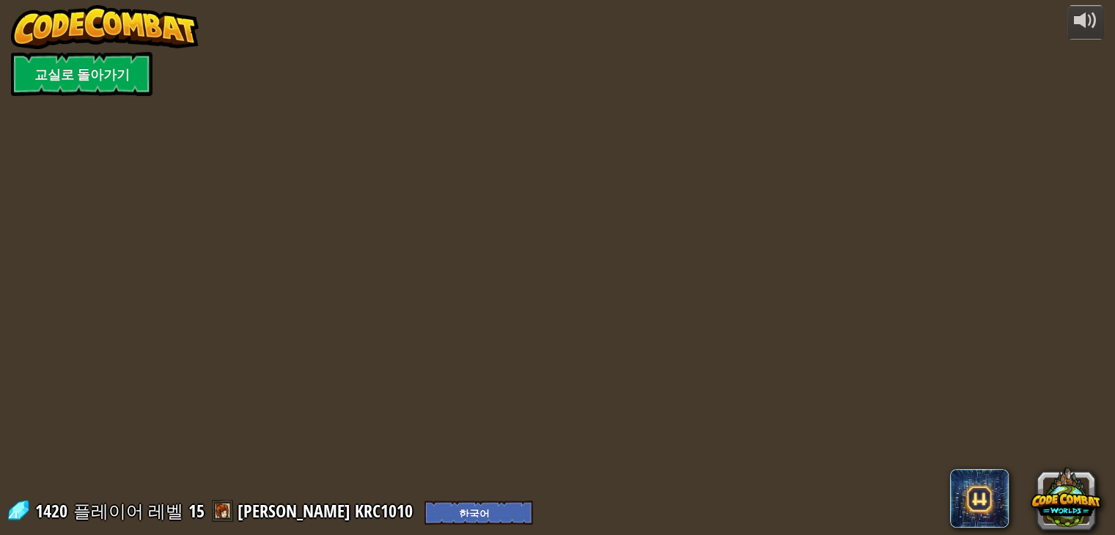
select select "ko"
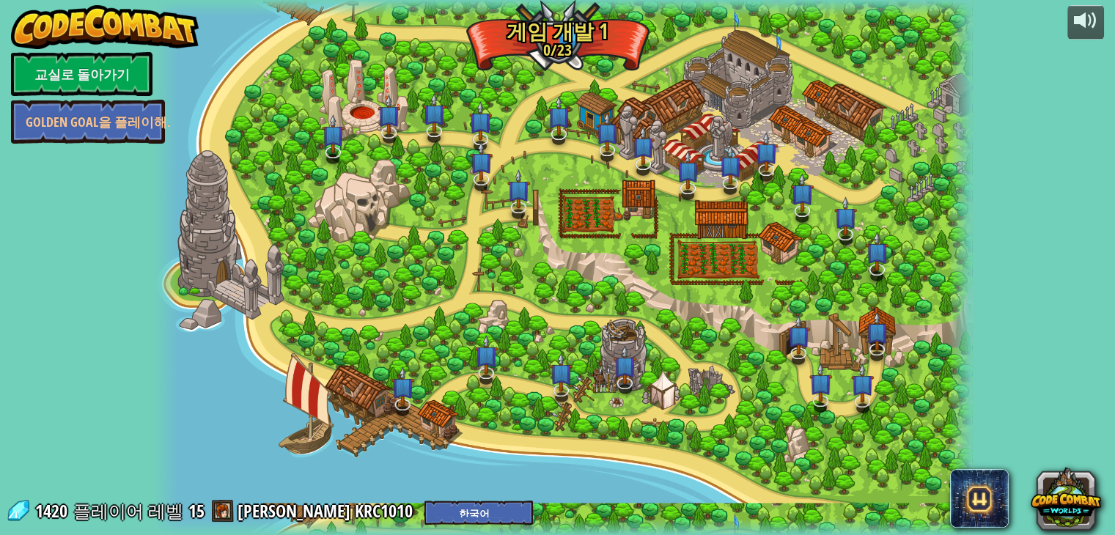
select select "ko"
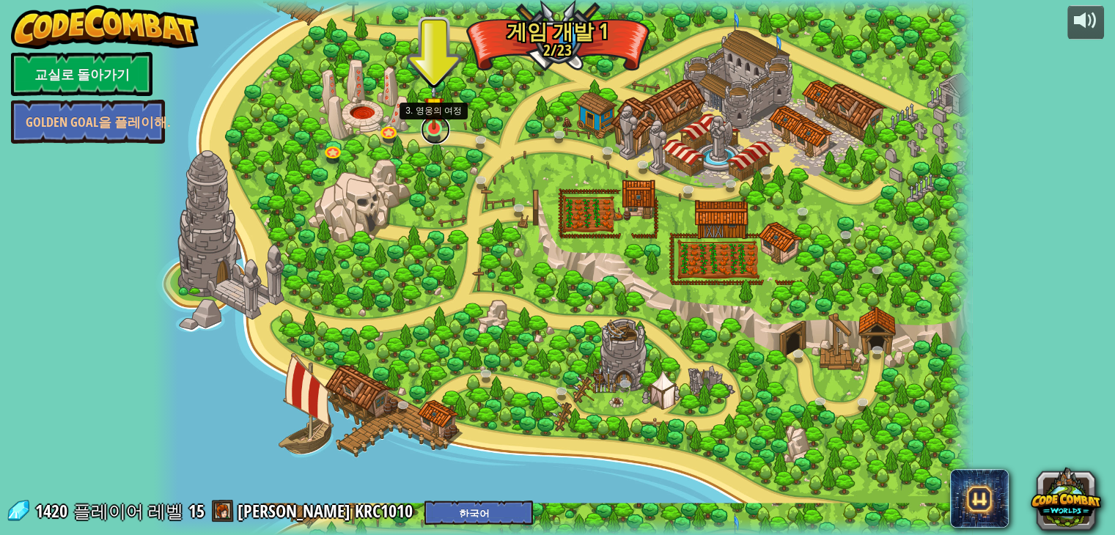
click at [433, 134] on link at bounding box center [435, 129] width 29 height 29
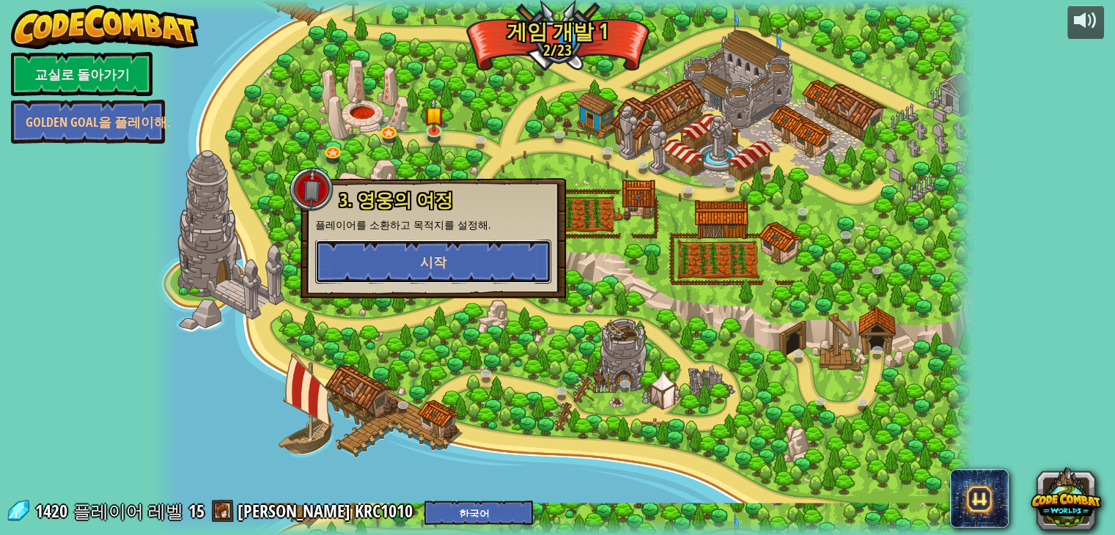
click at [415, 265] on button "시작" at bounding box center [433, 262] width 236 height 44
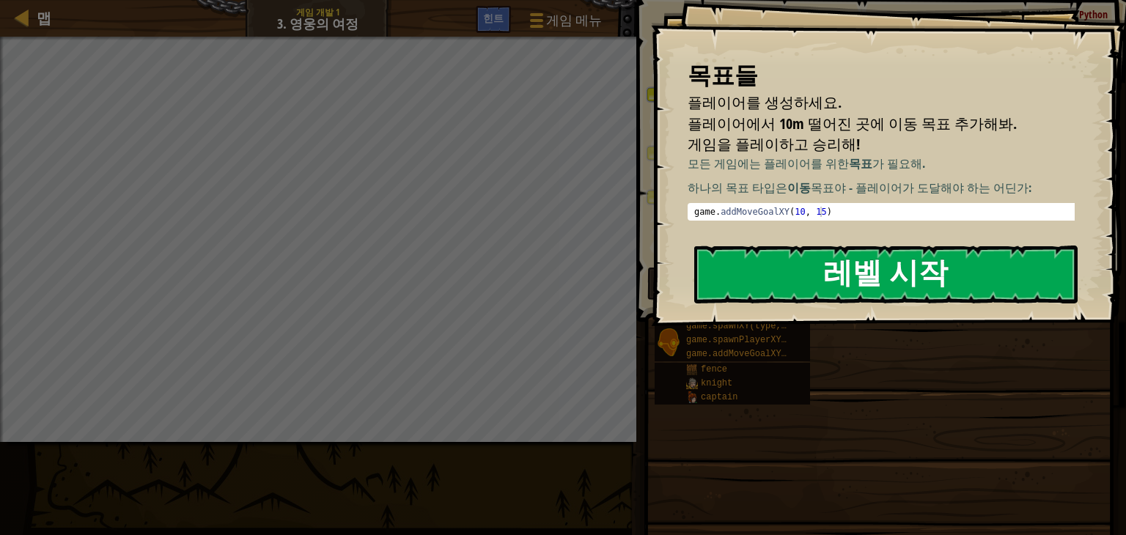
click at [810, 276] on button "레벨 시작" at bounding box center [885, 275] width 383 height 58
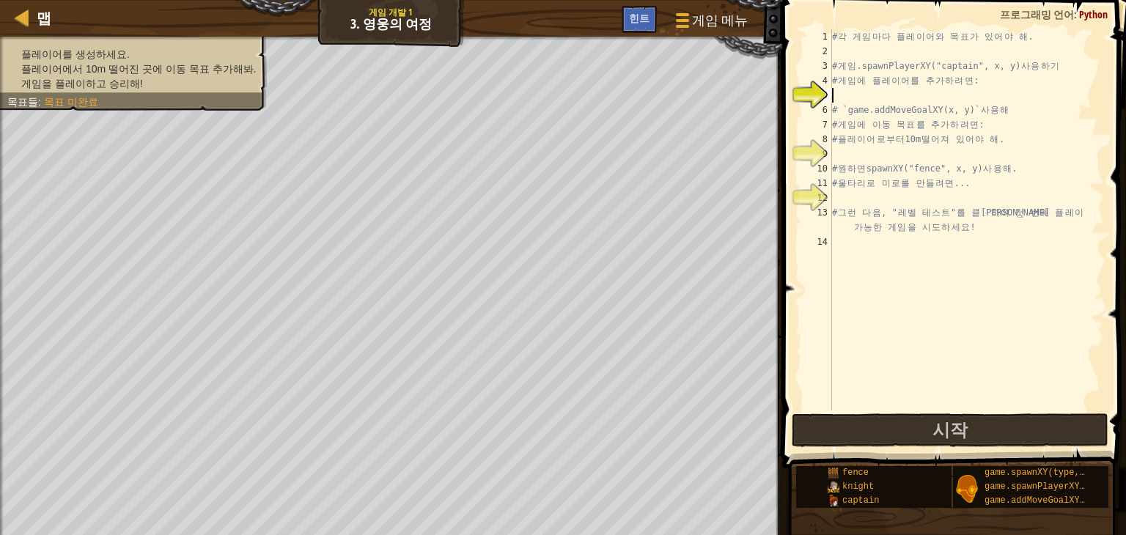
click at [985, 93] on div "# 각 게 임 마 다 플 레 이 어 와 목 표 가 있 어 야 해 . # 게 임 .spawnPlayerXY("captain", x, y) 사 용…" at bounding box center [966, 234] width 275 height 411
click at [630, 20] on span "힌트" at bounding box center [639, 18] width 21 height 14
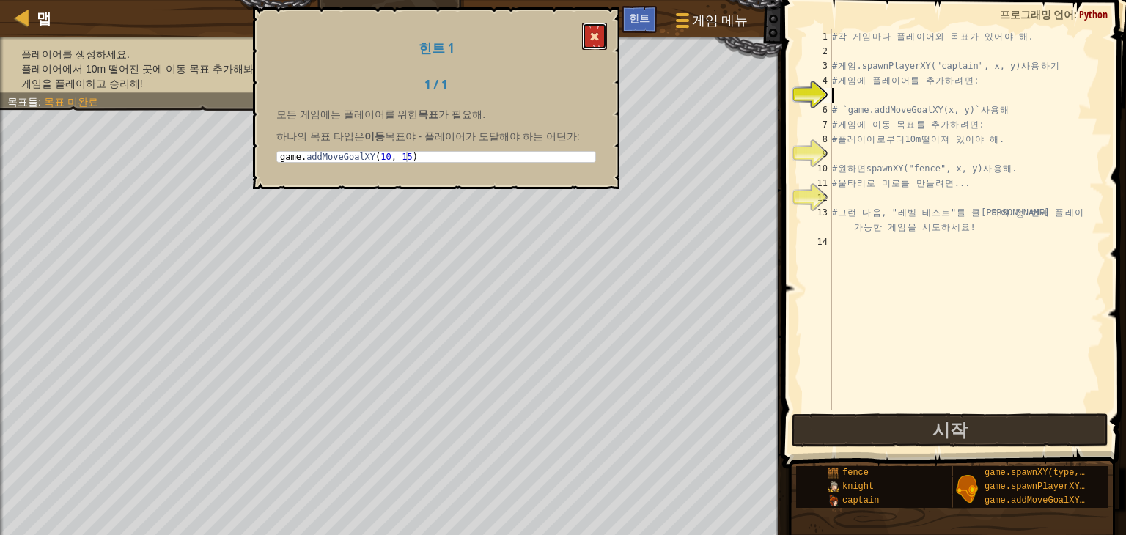
click at [598, 33] on span at bounding box center [594, 37] width 10 height 10
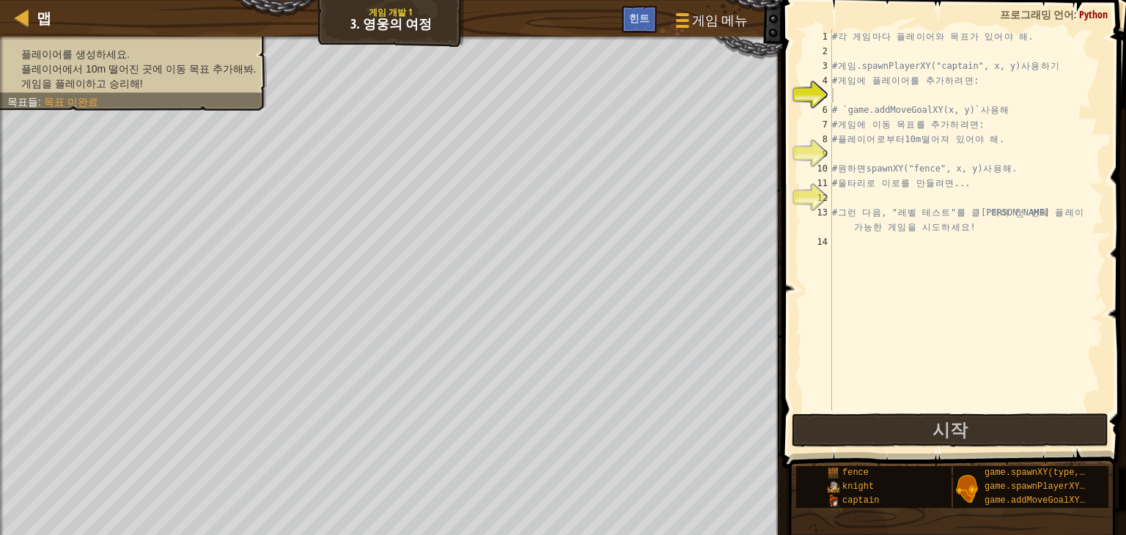
type textarea "# 게임.spawnPlayerXY("captain", x, y) 사용하기"
click at [912, 65] on div "# 각 게 임 마 다 플 레 이 어 와 목 표 가 있 어 야 해 . # 게 임 .spawnPlayerXY("captain", x, y) 사 용…" at bounding box center [966, 234] width 275 height 411
click at [908, 90] on div "# 각 게 임 마 다 플 레 이 어 와 목 표 가 있 어 야 해 . # 게 임 .spawnPlayerXY("captain", x, y) 사 용…" at bounding box center [966, 234] width 275 height 411
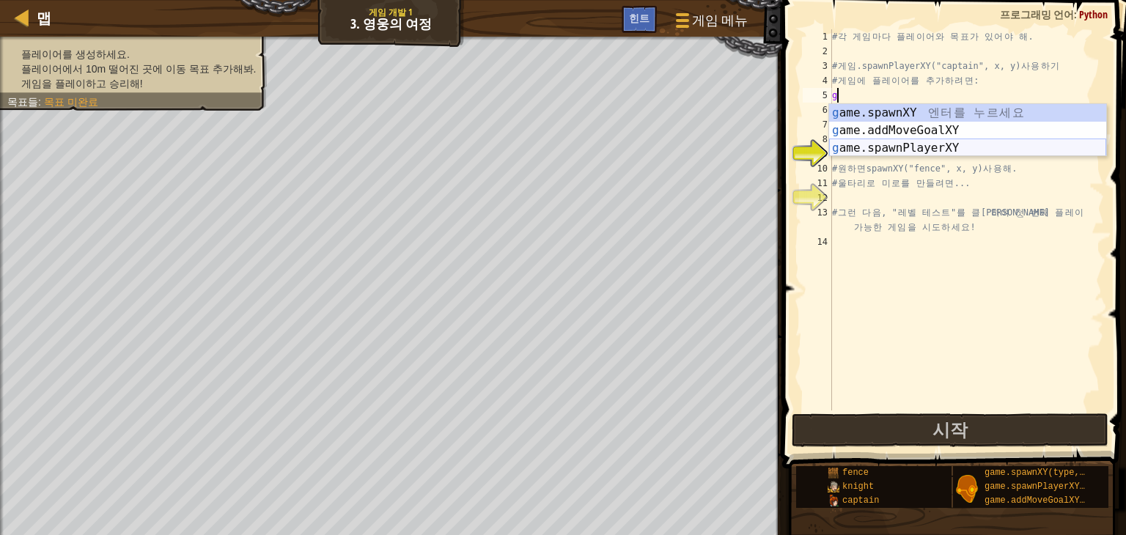
click at [952, 146] on div "g ame.spawnXY 엔 터 를 누 르 세 요 g ame.addMoveGoalXY 엔 터 를 누 르 세 요 g ame.spawnPlayer…" at bounding box center [967, 148] width 277 height 88
type textarea "player = game.spawnPlayerXY("captain", 36, 30)"
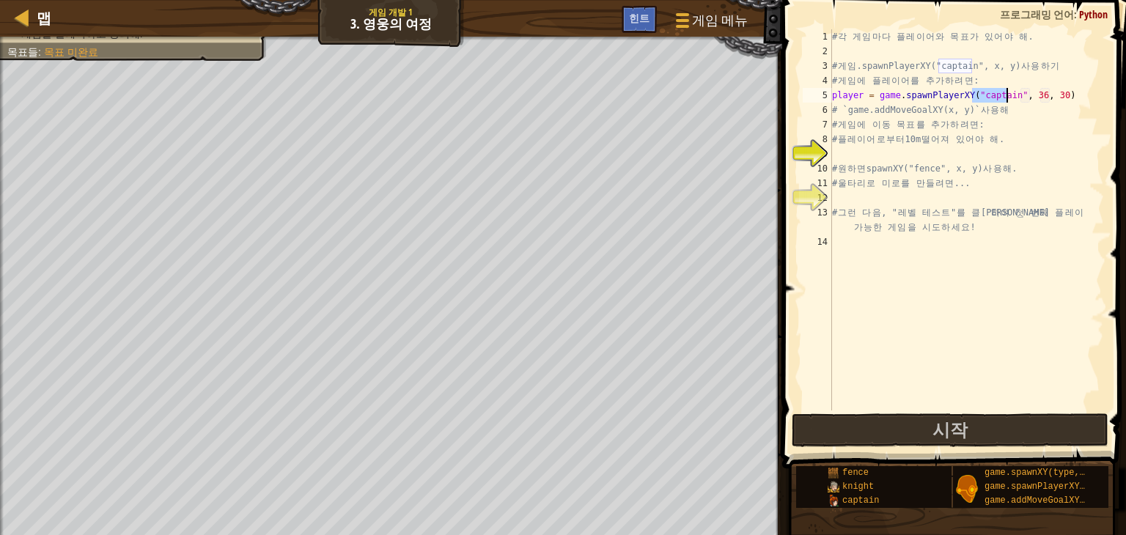
click at [1018, 98] on div "# 각 게 임 마 다 플 레 이 어 와 목 표 가 있 어 야 해 . # 게 임 .spawnPlayerXY("captain", x, y) 사 용…" at bounding box center [966, 234] width 275 height 411
click at [960, 157] on div "# 각 게 임 마 다 플 레 이 어 와 목 표 가 있 어 야 해 . # 게 임 .spawnPlayerXY("captain", x, y) 사 용…" at bounding box center [966, 234] width 275 height 411
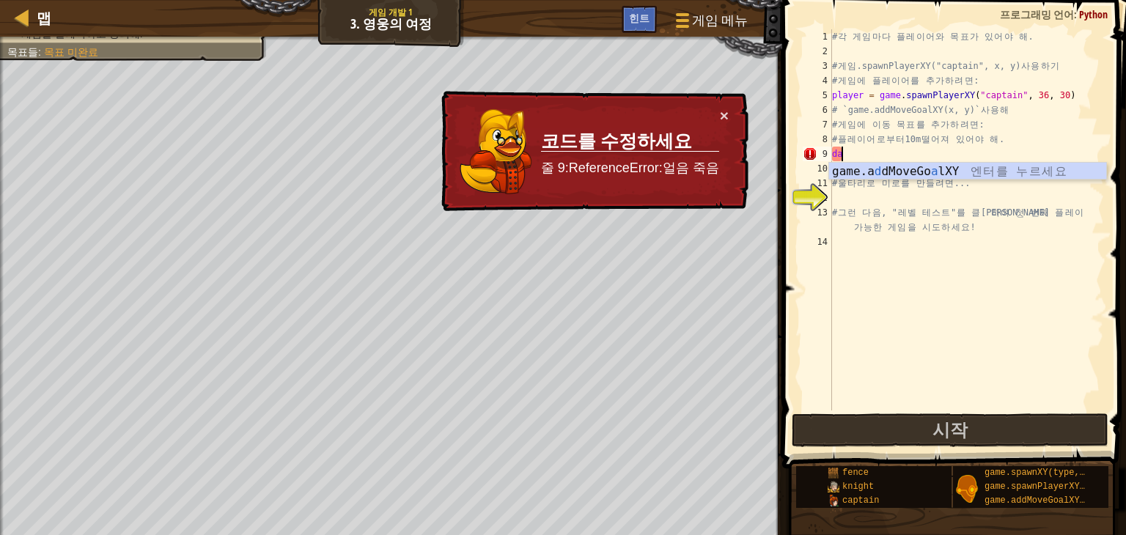
type textarea "d"
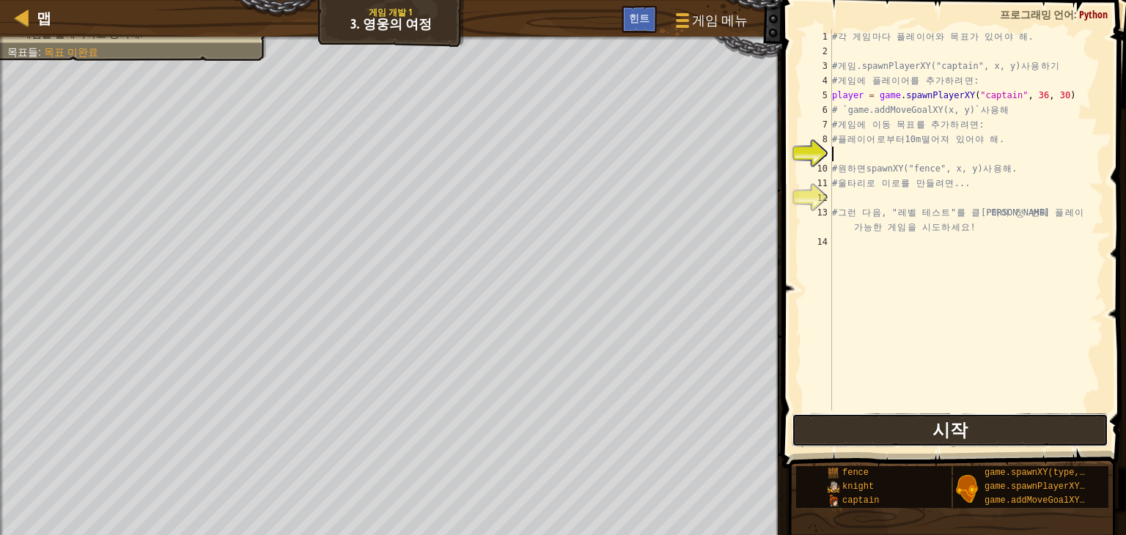
click at [947, 427] on span "시작" at bounding box center [950, 429] width 35 height 23
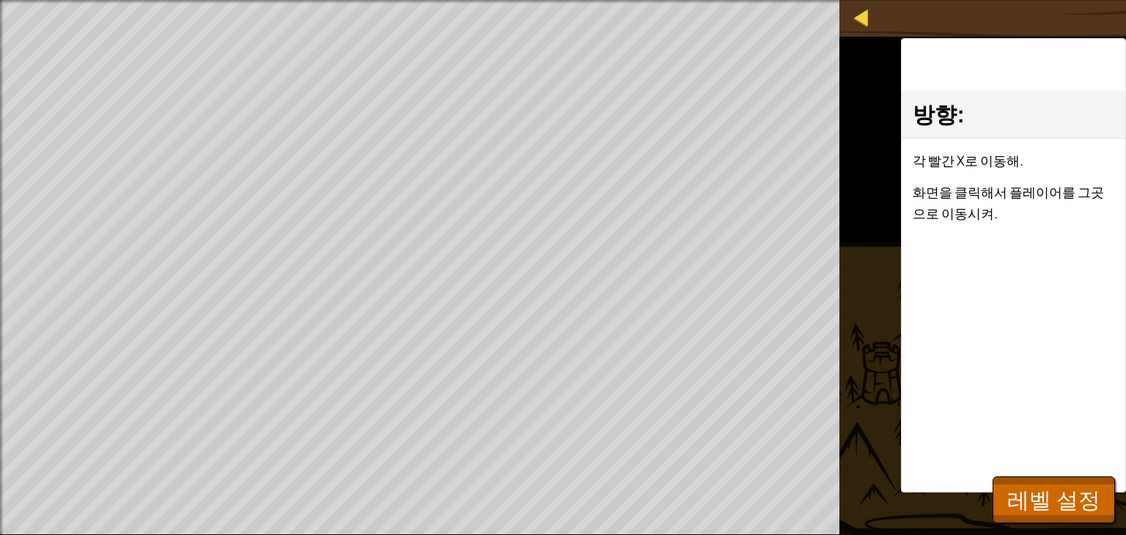
click at [869, 31] on div "맵" at bounding box center [872, 18] width 7 height 37
select select "ko"
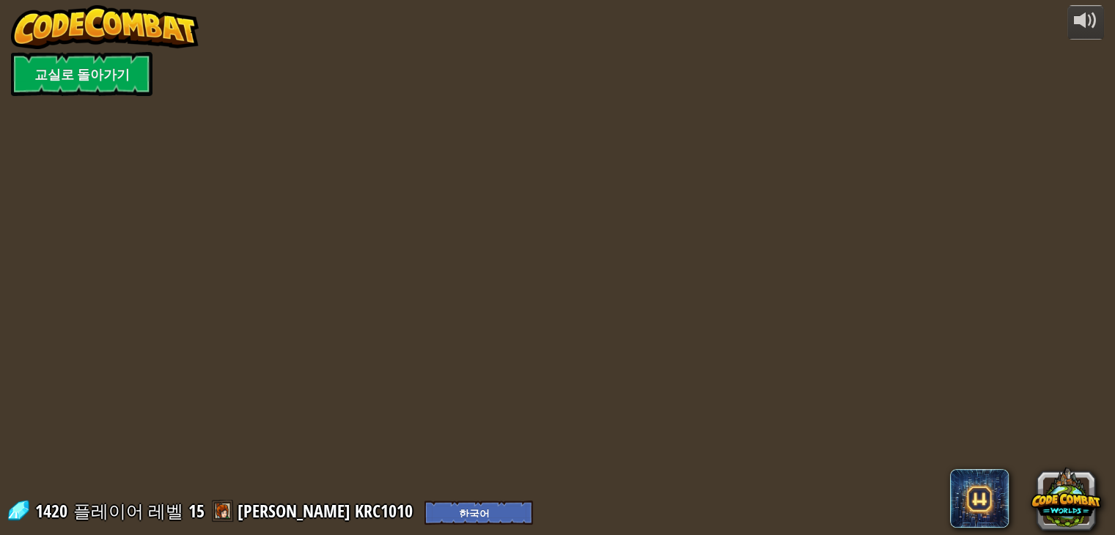
select select "ko"
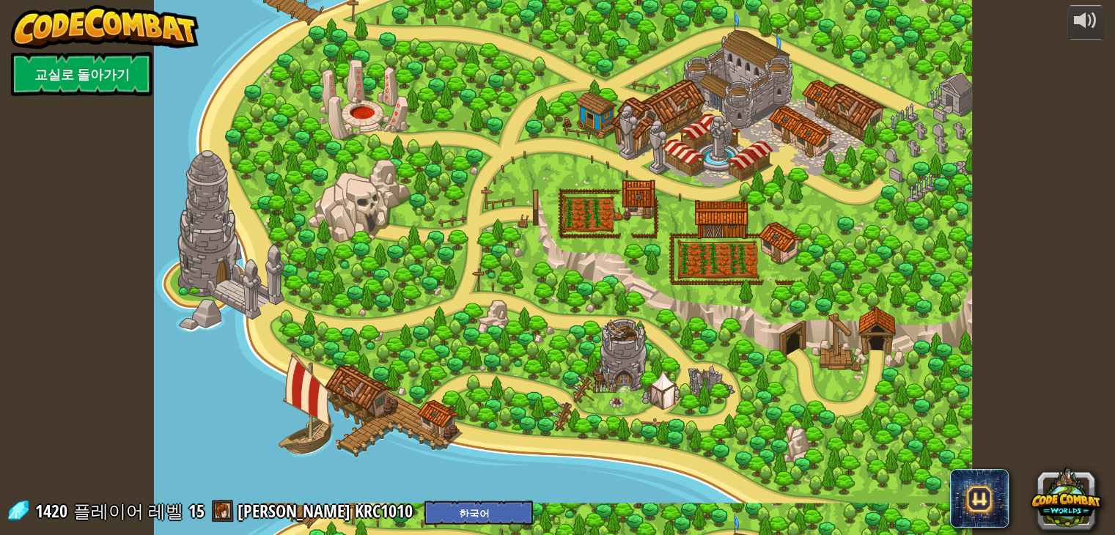
select select "ko"
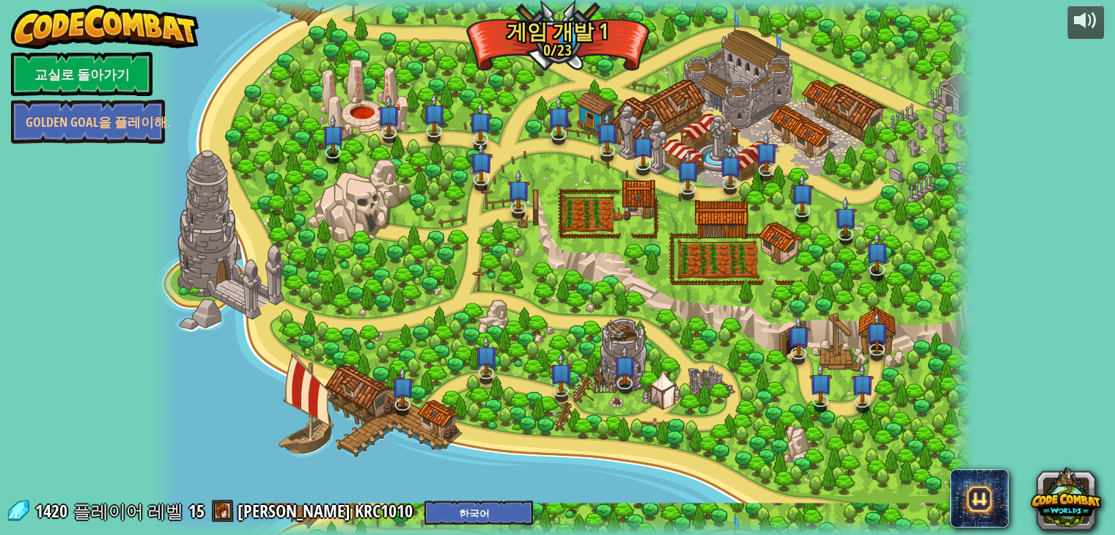
select select "ko"
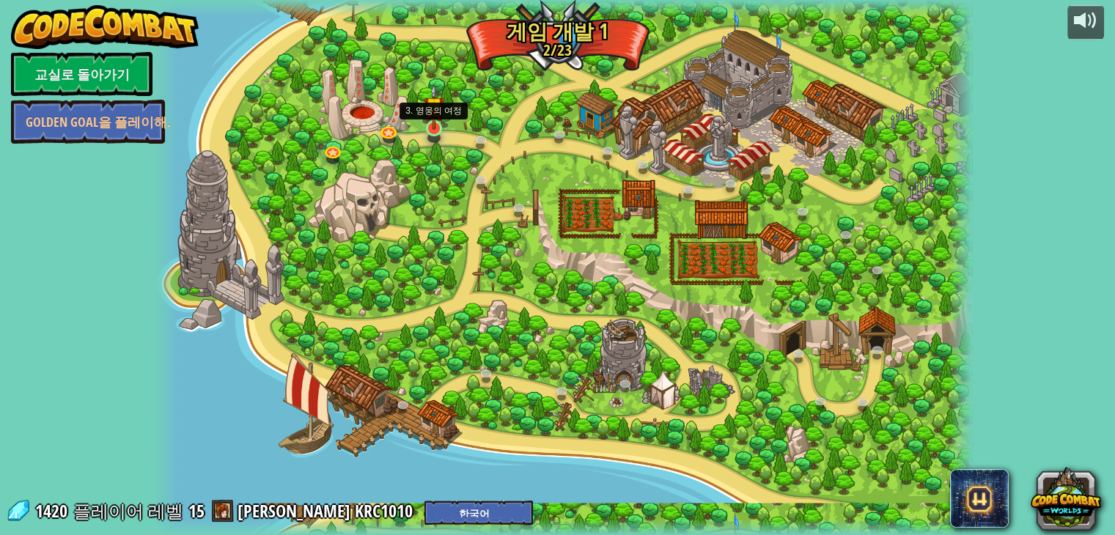
click at [435, 125] on img at bounding box center [434, 107] width 21 height 47
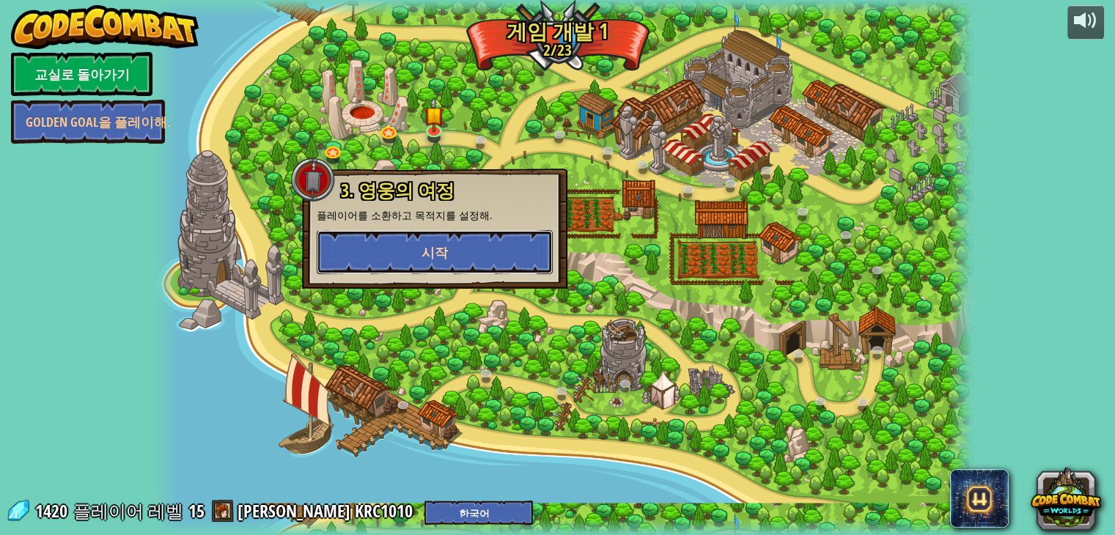
click at [468, 252] on button "시작" at bounding box center [435, 252] width 236 height 44
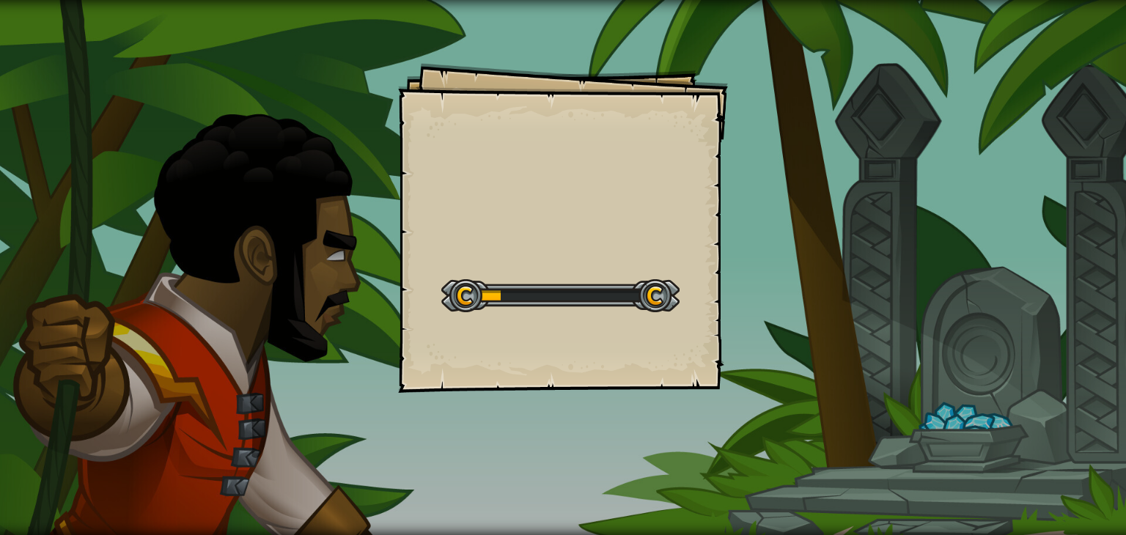
click at [739, 215] on div "Goals Start Level 서버로부터 로딩하는 데 문제가 발생했습니다. 이 레벨을 플레이하려면 유료 구독이 필요합니다. 구독 수업에 참여…" at bounding box center [563, 267] width 1126 height 535
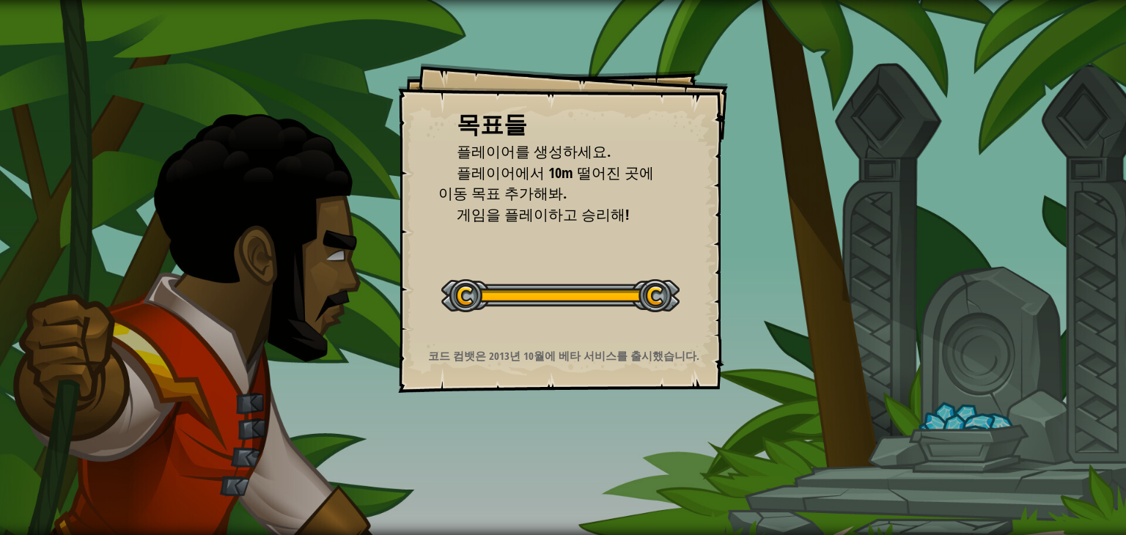
click at [746, 213] on div "목표들 플레이어를 생성하세요. [GEOGRAPHIC_DATA]에서 10m 떨어진 곳에 이동 목표 추가해봐. 게임을 플레이하고 승리해! 레벨 시…" at bounding box center [563, 267] width 1126 height 535
click at [739, 212] on div "목표들 플레이어를 생성하세요. [GEOGRAPHIC_DATA]에서 10m 떨어진 곳에 이동 목표 추가해봐. 게임을 플레이하고 승리해! 레벨 시…" at bounding box center [563, 267] width 1126 height 535
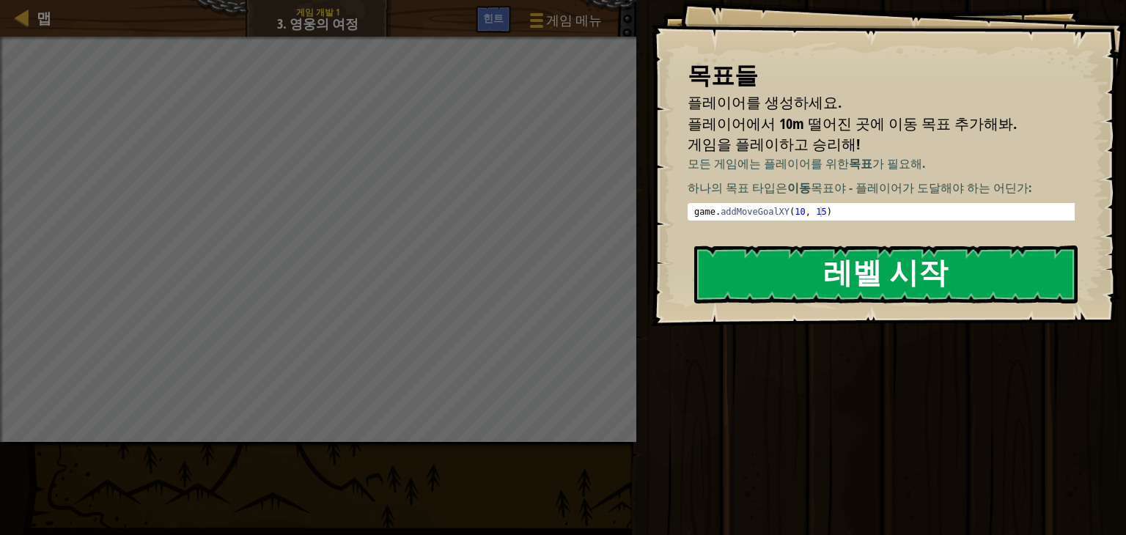
click at [897, 276] on button "레벨 시작" at bounding box center [885, 275] width 383 height 58
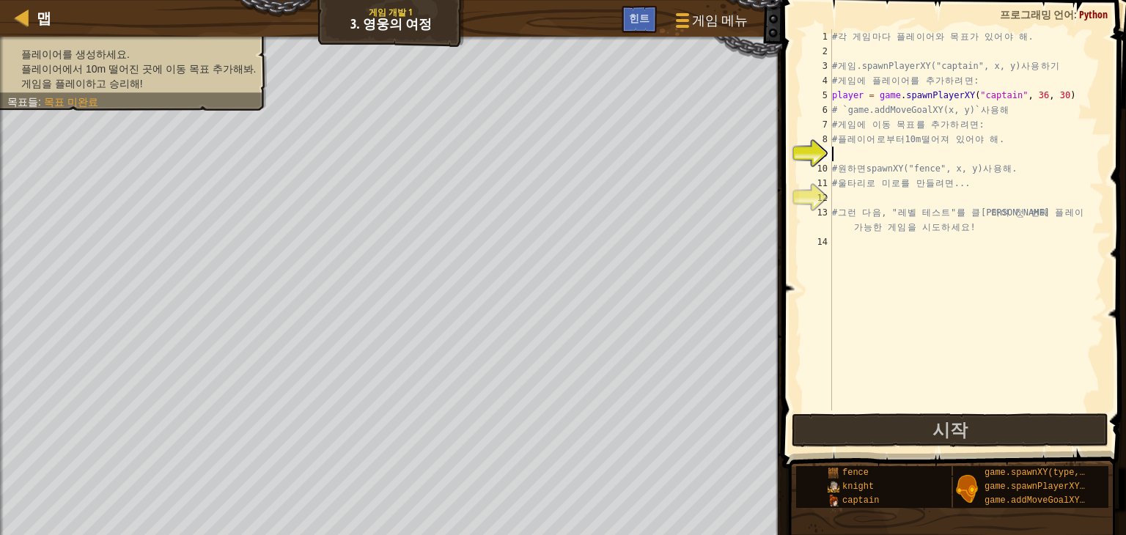
click at [1055, 102] on div "# 각 게 임 마 다 플 레 이 어 와 목 표 가 있 어 야 해 . # 게 임 .spawnPlayerXY("captain", x, y) 사 용…" at bounding box center [966, 234] width 275 height 411
type textarea "player = game.spawnPlayerXY("captain", 36, 30)"
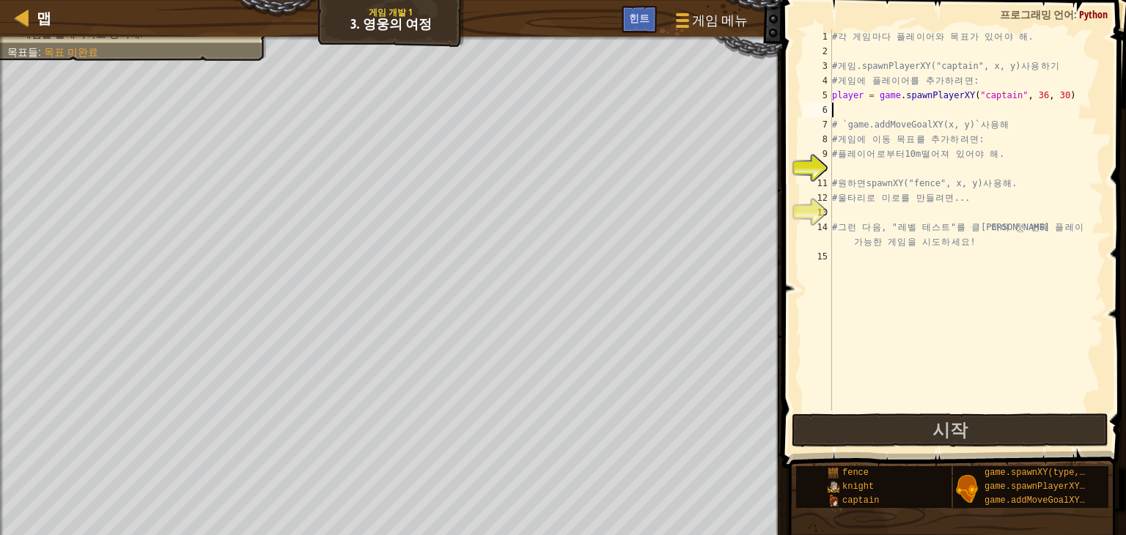
scroll to position [7, 0]
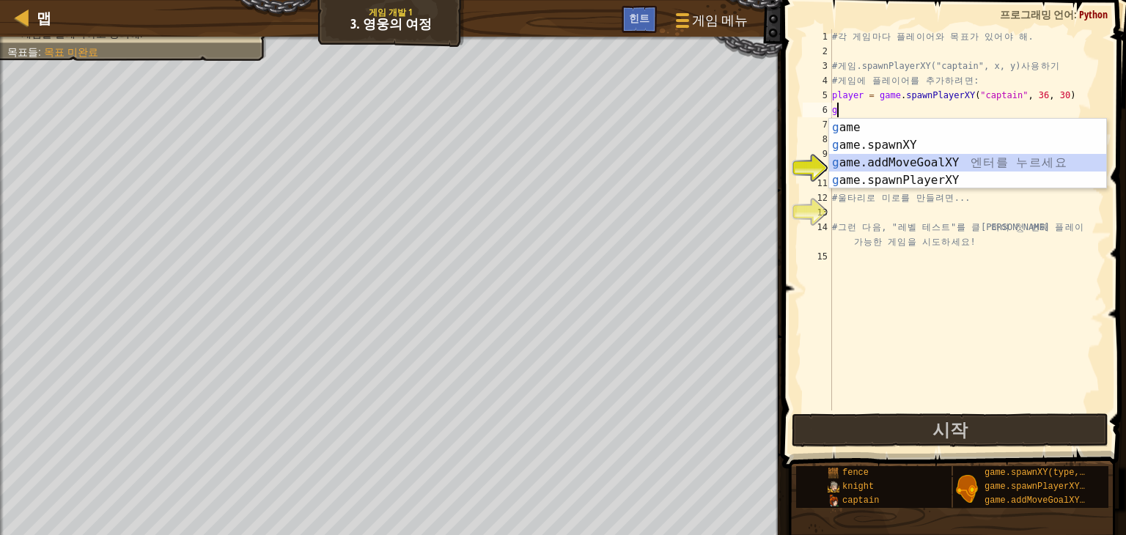
click at [938, 158] on div "g ame 엔 터 를 누 르 세 요 g ame.spawnXY 엔 터 를 누 르 세 요 g ame.addMoveGoalXY 엔 터 를 누 르 세…" at bounding box center [967, 172] width 277 height 106
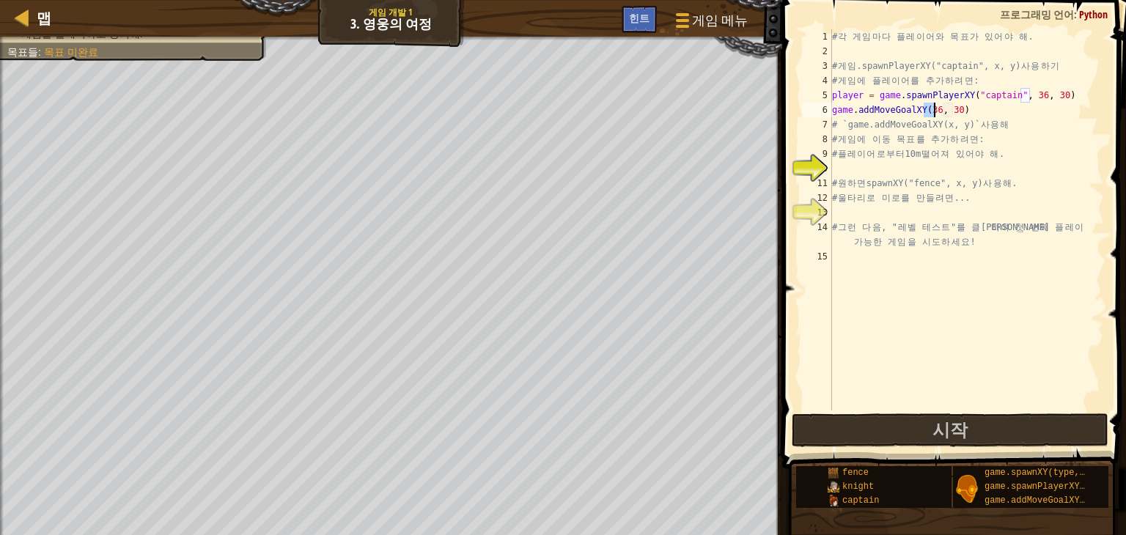
click at [997, 108] on div "# 각 게 임 마 다 플 레 이 어 와 목 표 가 있 어 야 해 . # 게 임 .spawnPlayerXY("captain", x, y) 사 용…" at bounding box center [966, 234] width 275 height 411
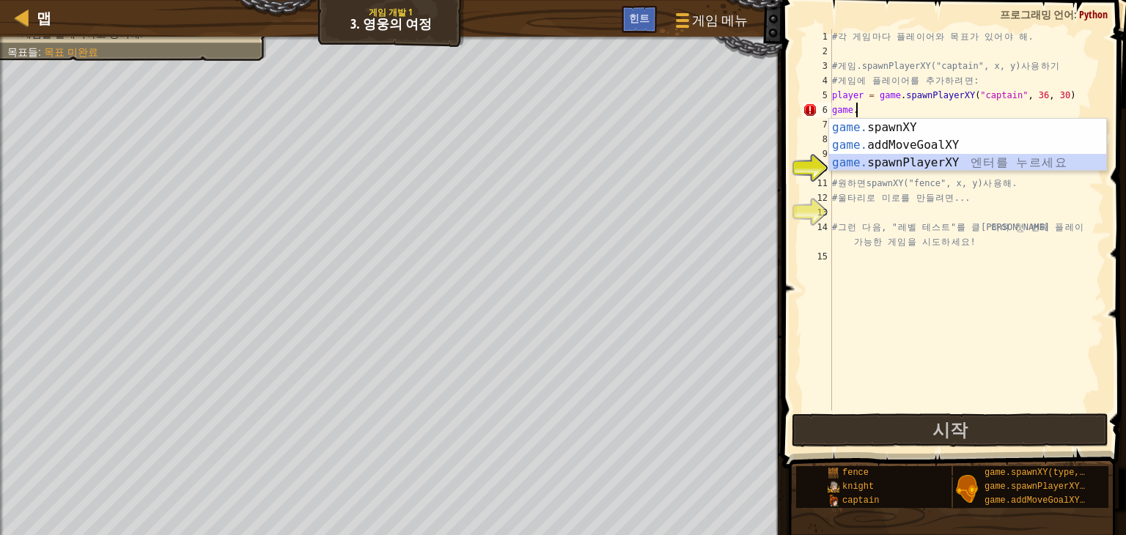
click at [940, 159] on div "game. spawnXY 엔 터 를 누 르 세 요 game. addMoveGoalXY 엔 터 를 누 르 세 요 game. spawnPlayer…" at bounding box center [967, 163] width 277 height 88
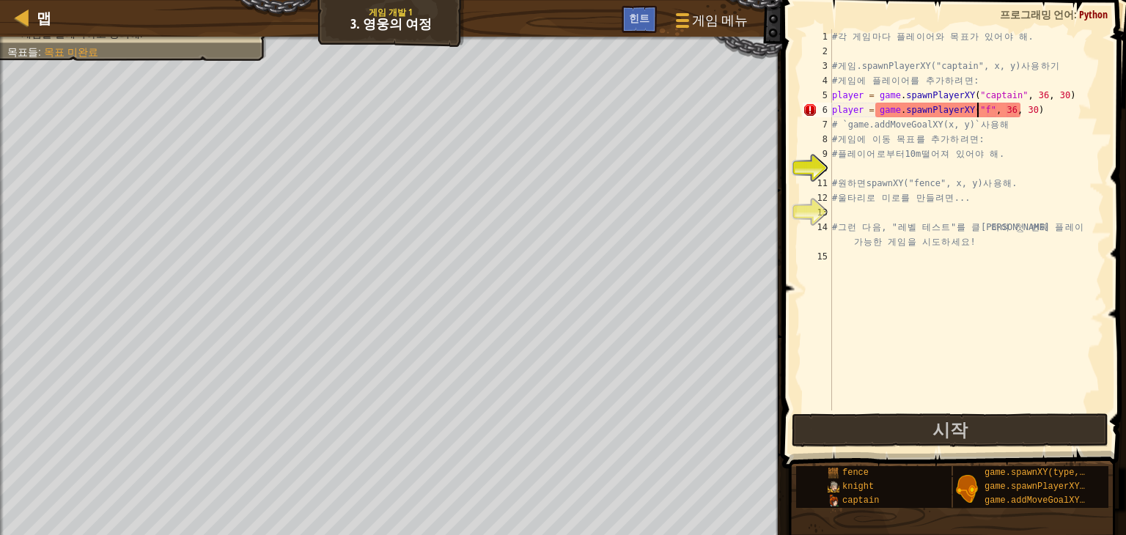
scroll to position [7, 12]
click at [1037, 130] on div "# 각 게 임 마 다 플 레 이 어 와 목 표 가 있 어 야 해 . # 게 임 .spawnPlayerXY("captain", x, y) 사 용…" at bounding box center [966, 234] width 275 height 411
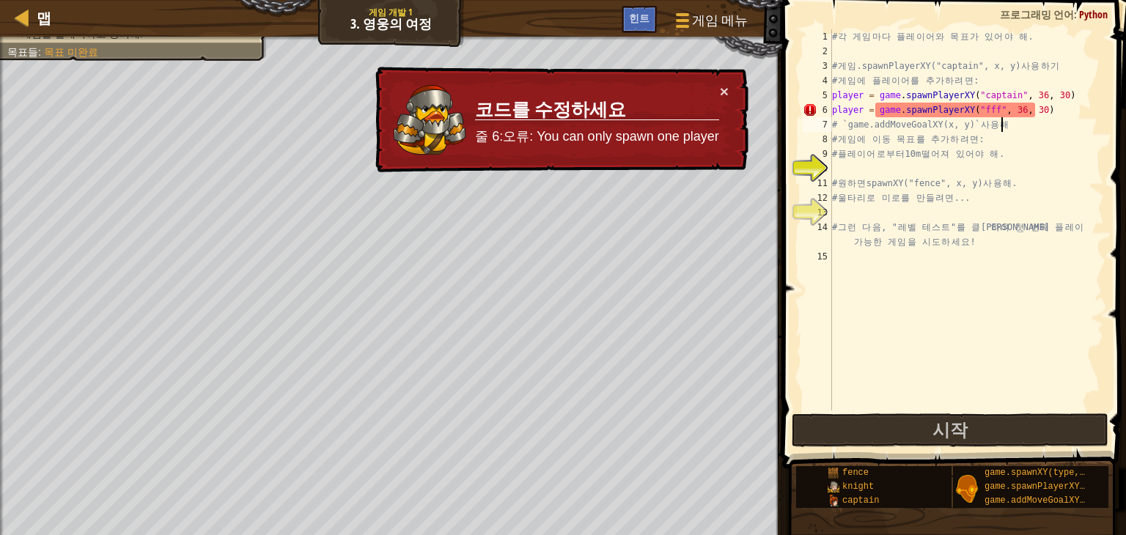
click at [717, 145] on p "줄 6:오류: You can only spawn one player" at bounding box center [597, 137] width 244 height 19
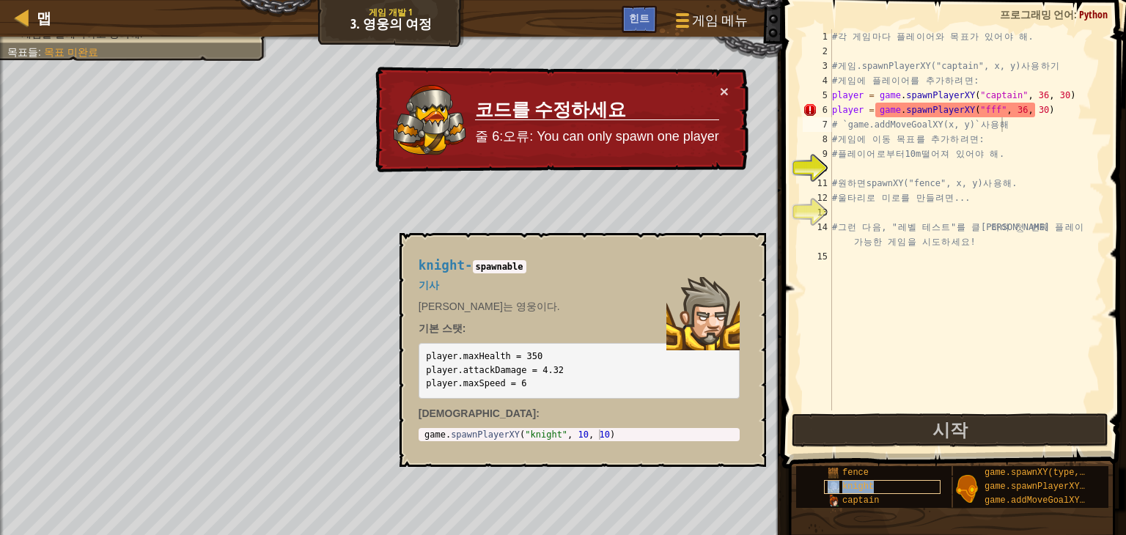
scroll to position [11, 0]
click at [920, 480] on div "knight" at bounding box center [882, 487] width 117 height 14
drag, startPoint x: 420, startPoint y: 264, endPoint x: 477, endPoint y: 268, distance: 57.4
click at [477, 268] on h4 "knight - spawnable" at bounding box center [579, 266] width 321 height 14
copy h4 "knight -"
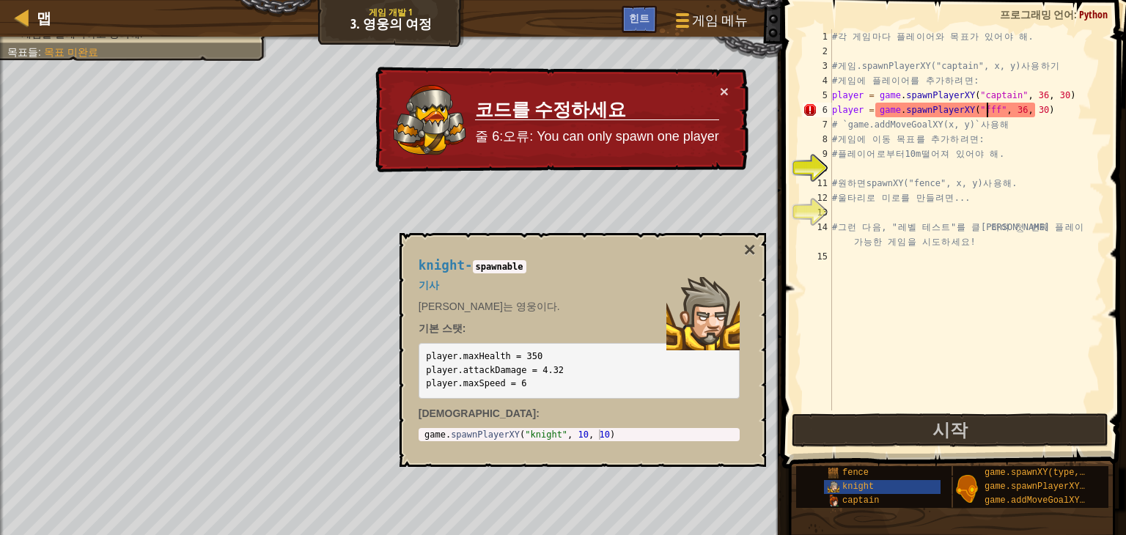
click at [988, 108] on div "# 각 게 임 마 다 플 레 이 어 와 목 표 가 있 어 야 해 . # 게 임 .spawnPlayerXY("captain", x, y) 사 용…" at bounding box center [966, 234] width 275 height 411
paste textarea "knight -"
click at [1059, 109] on div "# 각 게 임 마 다 플 레 이 어 와 목 표 가 있 어 야 해 . # 게 임 .spawnPlayerXY("captain", x, y) 사 용…" at bounding box center [966, 234] width 275 height 411
click at [1056, 98] on div "# 각 게 임 마 다 플 레 이 어 와 목 표 가 있 어 야 해 . # 게 임 .spawnPlayerXY("captain", x, y) 사 용…" at bounding box center [966, 234] width 275 height 411
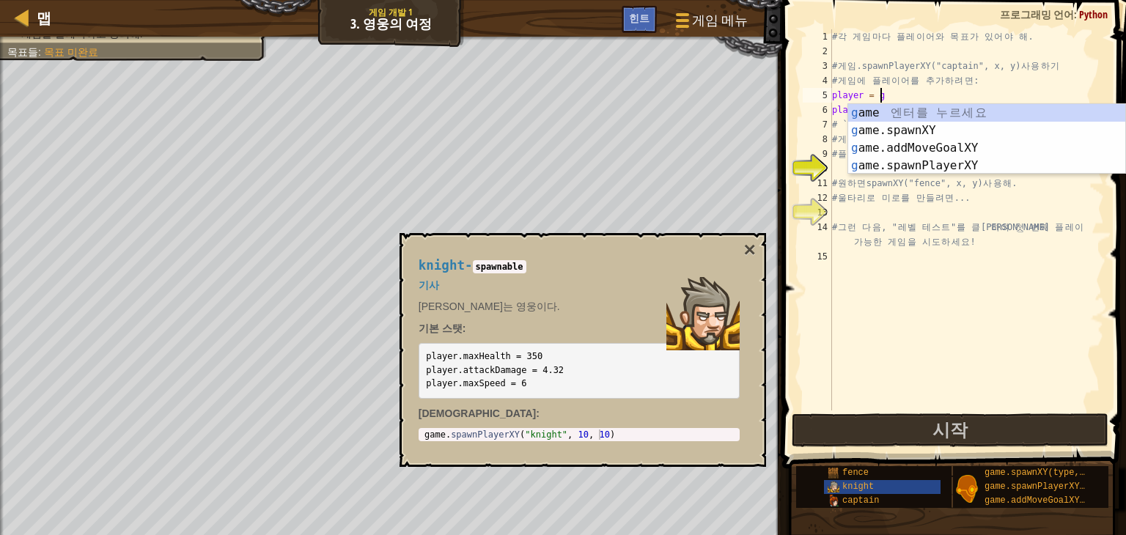
scroll to position [7, 1]
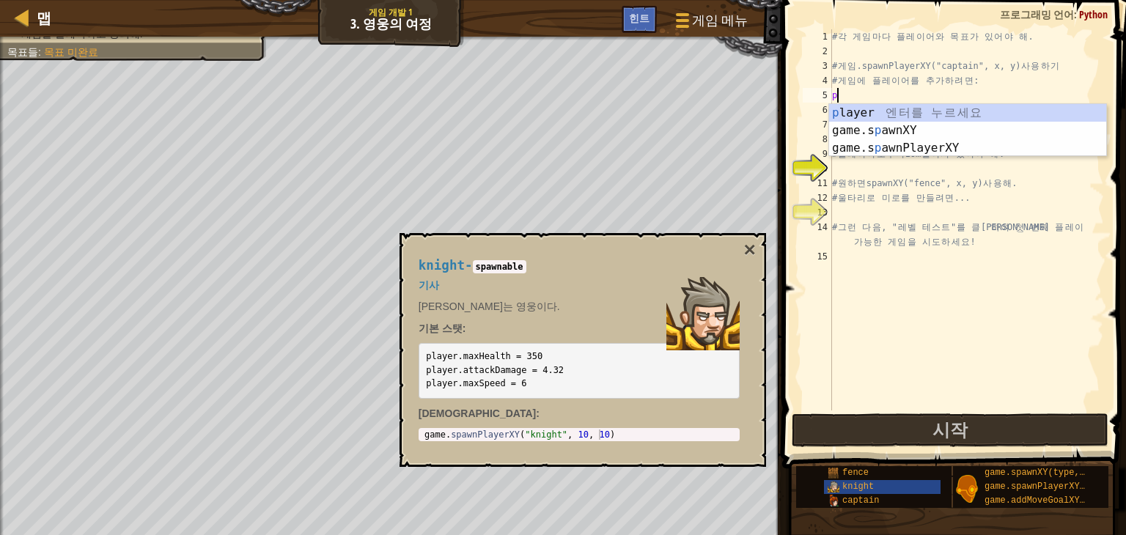
type textarea "p"
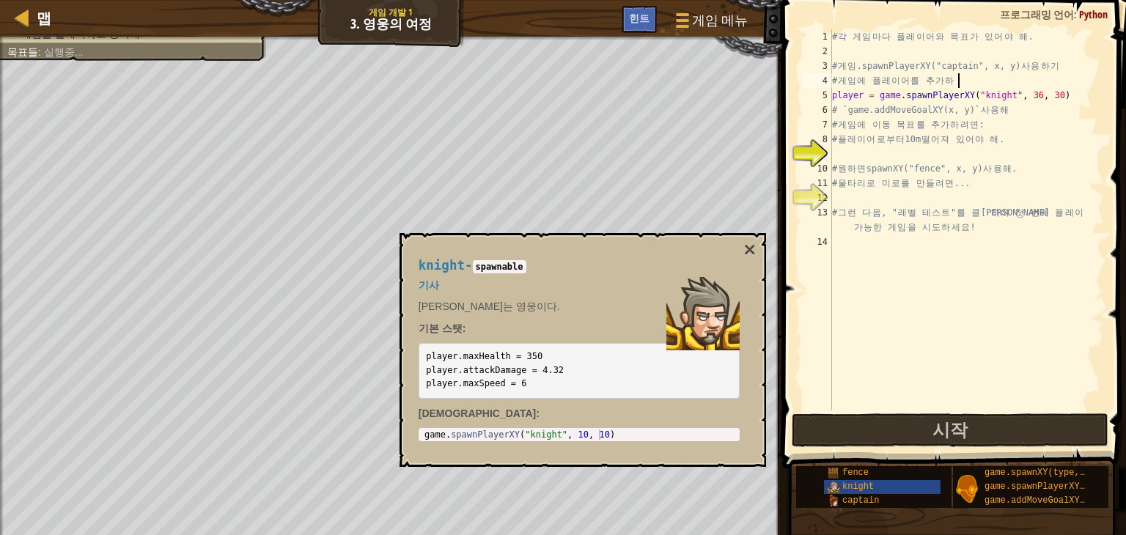
scroll to position [7, 0]
type textarea "# 플레이어로부터 10m 떨어져 있어야 해."
type textarea "# 울타리로 미로를 만들려면..."
type textarea "# 그런 다음, "레벨 테스트"를 클릭하여 첫 번째 플레이 가능한 게임을 시도하세요!"
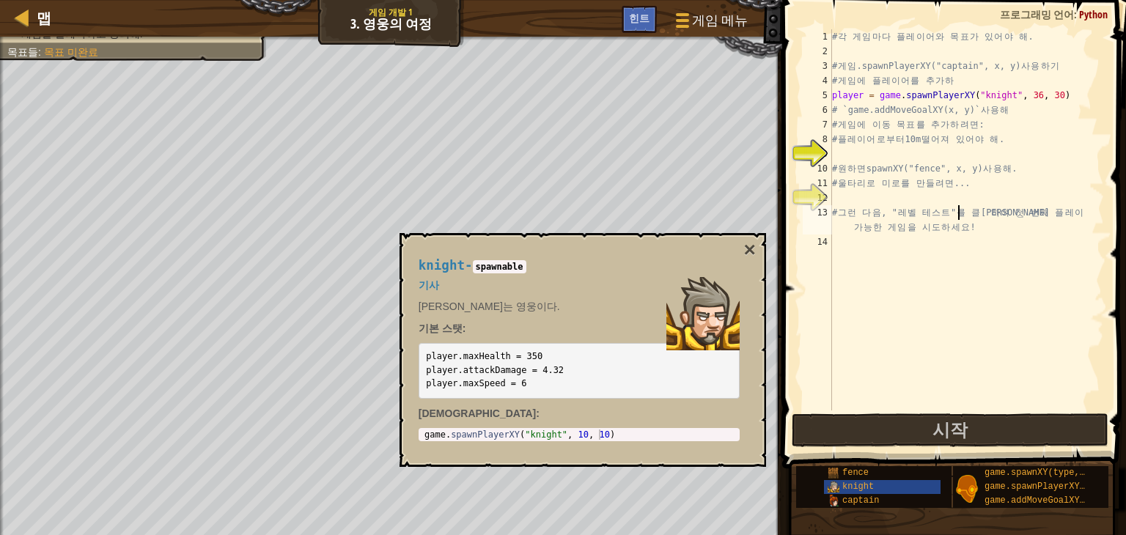
type textarea "# 원하면 spawnXY("fence", x, y) 사용해."
type textarea "# 플레이어로부터 10m 떨어져 있어야 해."
type textarea "# 울타리로 미로를 만들려면..."
type textarea "# 그런 다음, "레벨 테스트"를 클릭하여 첫 번째 플레이 가능한 게임을 시도하세요!"
type textarea "# 원하면 spawnXY("fence", x, y) 사용해."
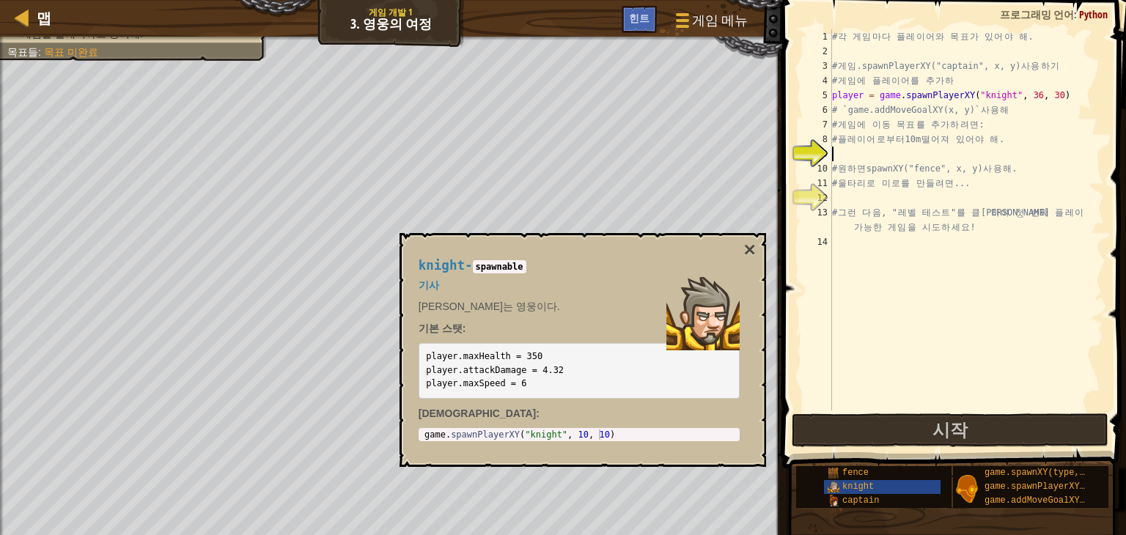
click at [922, 202] on div "# 각 게 임 마 다 플 레 이 어 와 목 표 가 있 어 야 해 . # 게 임 .spawnPlayerXY("captain", x, y) 사 용…" at bounding box center [966, 234] width 275 height 411
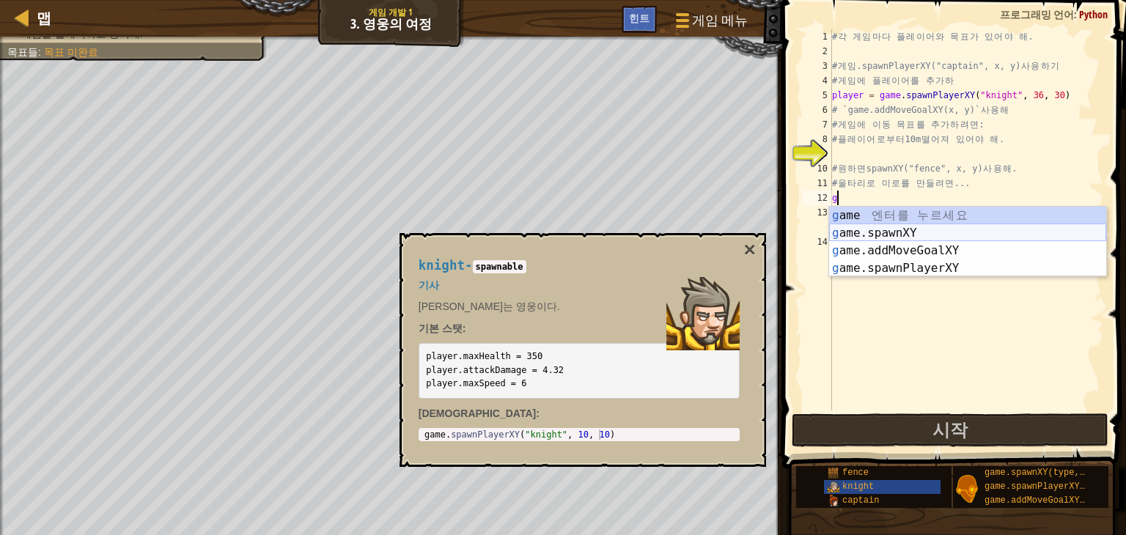
click at [923, 232] on div "g ame 엔 터 를 누 르 세 요 g ame.spawnXY 엔 터 를 누 르 세 요 g ame.addMoveGoalXY 엔 터 를 누 르 세…" at bounding box center [967, 260] width 277 height 106
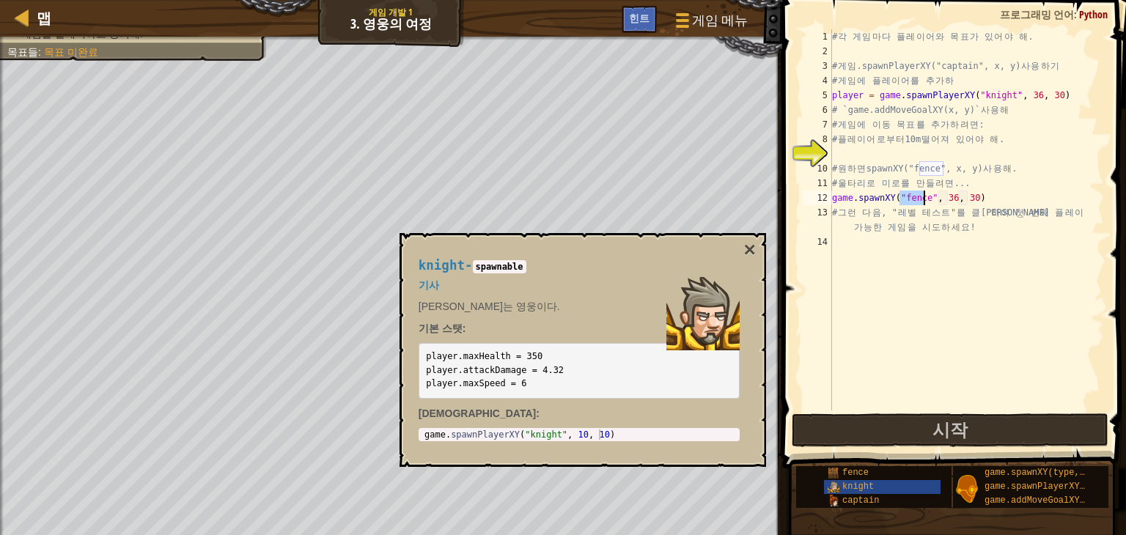
click at [966, 199] on div "# 각 게 임 마 다 플 레 이 어 와 목 표 가 있 어 야 해 . # 게 임 .spawnPlayerXY("captain", x, y) 사 용…" at bounding box center [966, 234] width 275 height 411
click at [945, 198] on div "# 각 게 임 마 다 플 레 이 어 와 목 표 가 있 어 야 해 . # 게 임 .spawnPlayerXY("captain", x, y) 사 용…" at bounding box center [966, 234] width 275 height 411
click at [955, 198] on div "# 각 게 임 마 다 플 레 이 어 와 목 표 가 있 어 야 해 . # 게 임 .spawnPlayerXY("captain", x, y) 사 용…" at bounding box center [966, 234] width 275 height 411
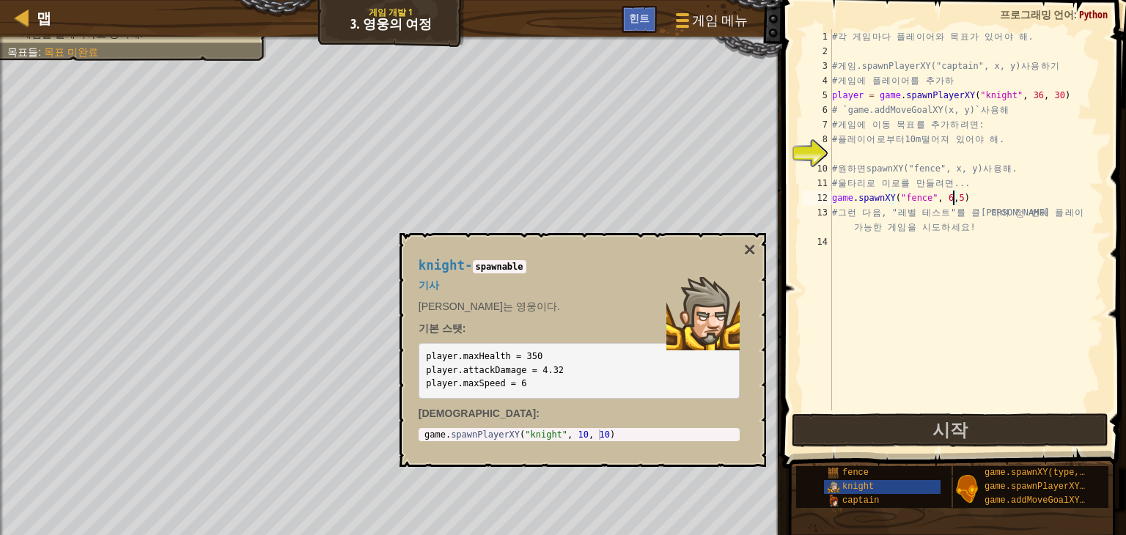
click at [971, 197] on div "# 각 게 임 마 다 플 레 이 어 와 목 표 가 있 어 야 해 . # 게 임 .spawnPlayerXY("captain", x, y) 사 용…" at bounding box center [966, 234] width 275 height 411
drag, startPoint x: 832, startPoint y: 199, endPoint x: 1015, endPoint y: 203, distance: 183.3
click at [1015, 203] on div "# 각 게 임 마 다 플 레 이 어 와 목 표 가 있 어 야 해 . # 게 임 .spawnPlayerXY("captain", x, y) 사 용…" at bounding box center [966, 234] width 275 height 411
type textarea "a"
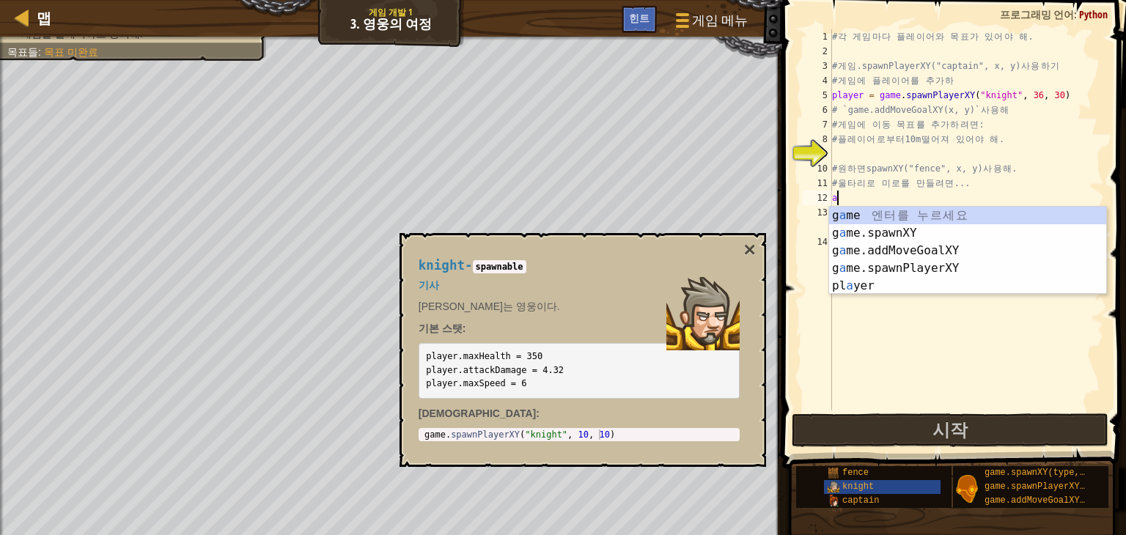
scroll to position [7, 0]
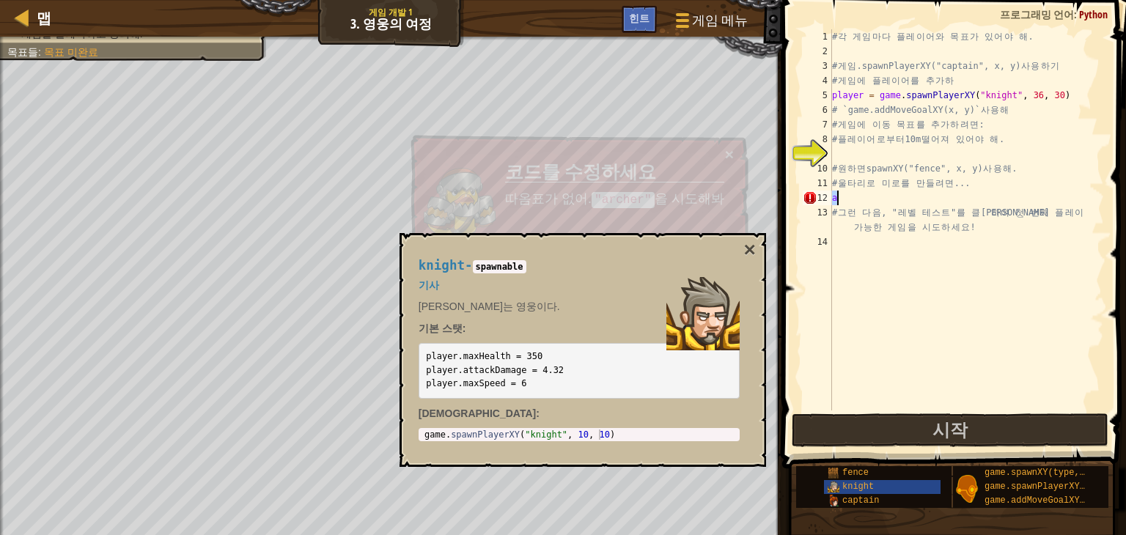
type textarea "game.spawnXY("fence", 6,5)"
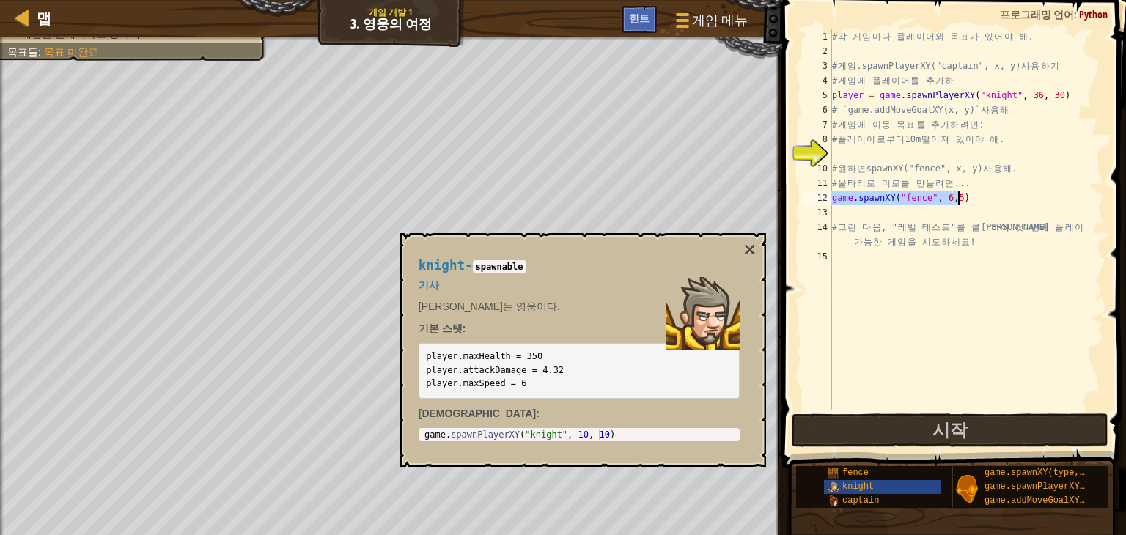
drag, startPoint x: 834, startPoint y: 196, endPoint x: 1032, endPoint y: 199, distance: 198.0
click at [1032, 199] on div "# 각 게 임 마 다 플 레 이 어 와 목 표 가 있 어 야 해 . # 게 임 .spawnPlayerXY("captain", x, y) 사 용…" at bounding box center [966, 234] width 275 height 411
click at [895, 218] on div "# 각 게 임 마 다 플 레 이 어 와 목 표 가 있 어 야 해 . # 게 임 .spawnPlayerXY("captain", x, y) 사 용…" at bounding box center [966, 234] width 275 height 411
paste textarea "game.spawnXY("fence", 6,5)"
click at [954, 213] on div "# 각 게 임 마 다 플 레 이 어 와 목 표 가 있 어 야 해 . # 게 임 .spawnPlayerXY("captain", x, y) 사 용…" at bounding box center [966, 234] width 275 height 411
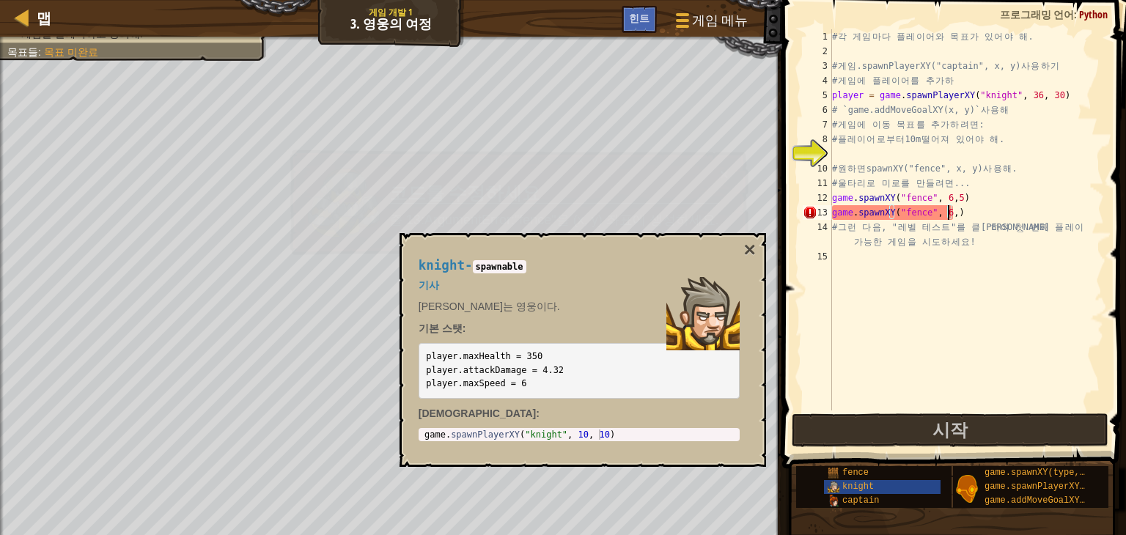
type textarea "game.spawnXY("fence", 6,6)"
click at [960, 216] on div "# 각 게 임 마 다 플 레 이 어 와 목 표 가 있 어 야 해 . # 게 임 .spawnPlayerXY("captain", x, y) 사 용…" at bounding box center [966, 234] width 275 height 411
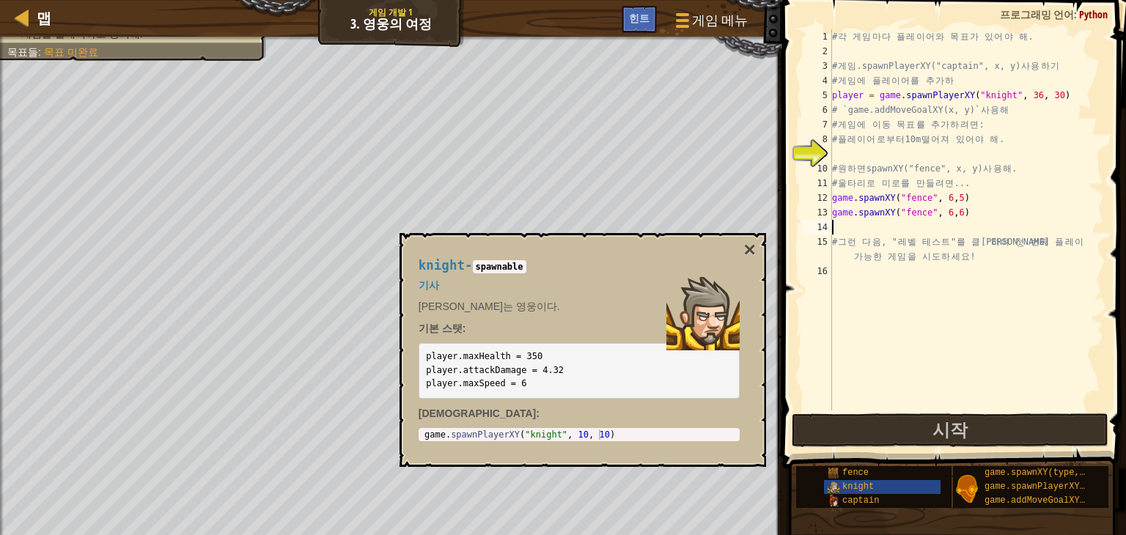
paste textarea "game.spawnXY("fence", 6,5)"
click at [952, 224] on div "# 각 게 임 마 다 플 레 이 어 와 목 표 가 있 어 야 해 . # 게 임 .spawnPlayerXY("captain", x, y) 사 용…" at bounding box center [966, 234] width 275 height 411
type textarea "game.spawnXY("fence", 6,7)"
click at [956, 227] on div "# 각 게 임 마 다 플 레 이 어 와 목 표 가 있 어 야 해 . # 게 임 .spawnPlayerXY("captain", x, y) 사 용…" at bounding box center [966, 234] width 275 height 411
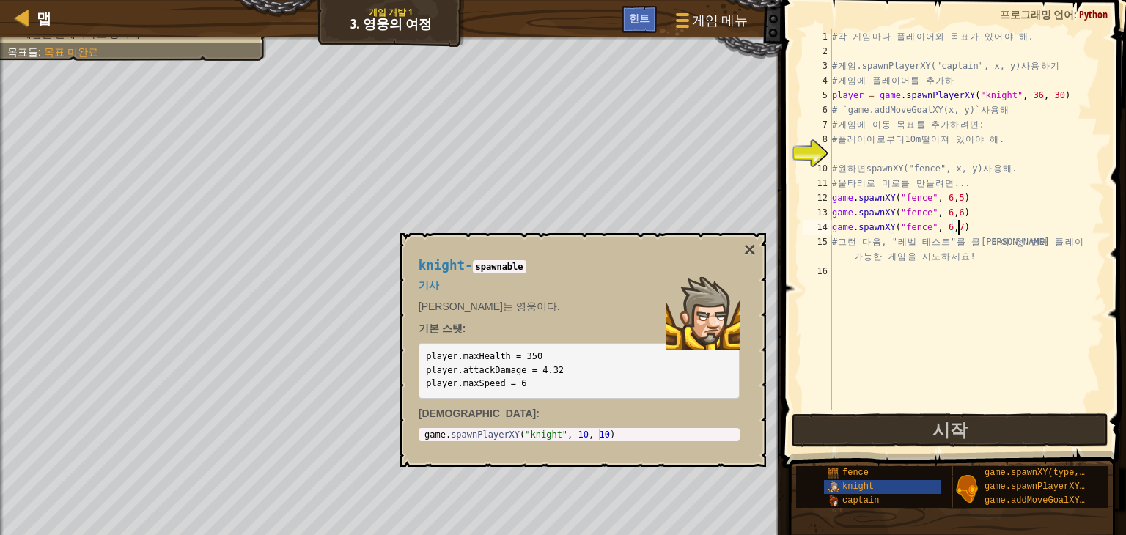
scroll to position [7, 0]
click at [954, 213] on div "# 각 게 임 마 다 플 레 이 어 와 목 표 가 있 어 야 해 . # 게 임 .spawnPlayerXY("captain", x, y) 사 용…" at bounding box center [966, 234] width 275 height 411
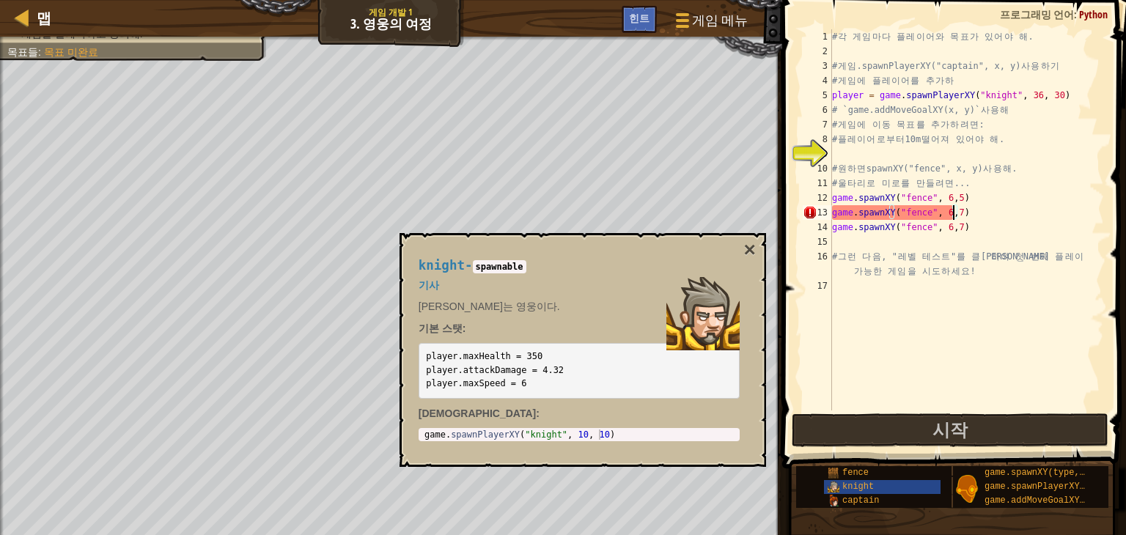
scroll to position [7, 9]
click at [954, 230] on div "# 각 게 임 마 다 플 레 이 어 와 목 표 가 있 어 야 해 . # 게 임 .spawnPlayerXY("captain", x, y) 사 용…" at bounding box center [966, 234] width 275 height 411
click at [950, 211] on div "# 각 게 임 마 다 플 레 이 어 와 목 표 가 있 어 야 해 . # 게 임 .spawnPlayerXY("captain", x, y) 사 용…" at bounding box center [966, 234] width 275 height 411
click at [953, 212] on div "# 각 게 임 마 다 플 레 이 어 와 목 표 가 있 어 야 해 . # 게 임 .spawnPlayerXY("captain", x, y) 사 용…" at bounding box center [966, 234] width 275 height 411
click at [952, 227] on div "# 각 게 임 마 다 플 레 이 어 와 목 표 가 있 어 야 해 . # 게 임 .spawnPlayerXY("captain", x, y) 사 용…" at bounding box center [966, 234] width 275 height 411
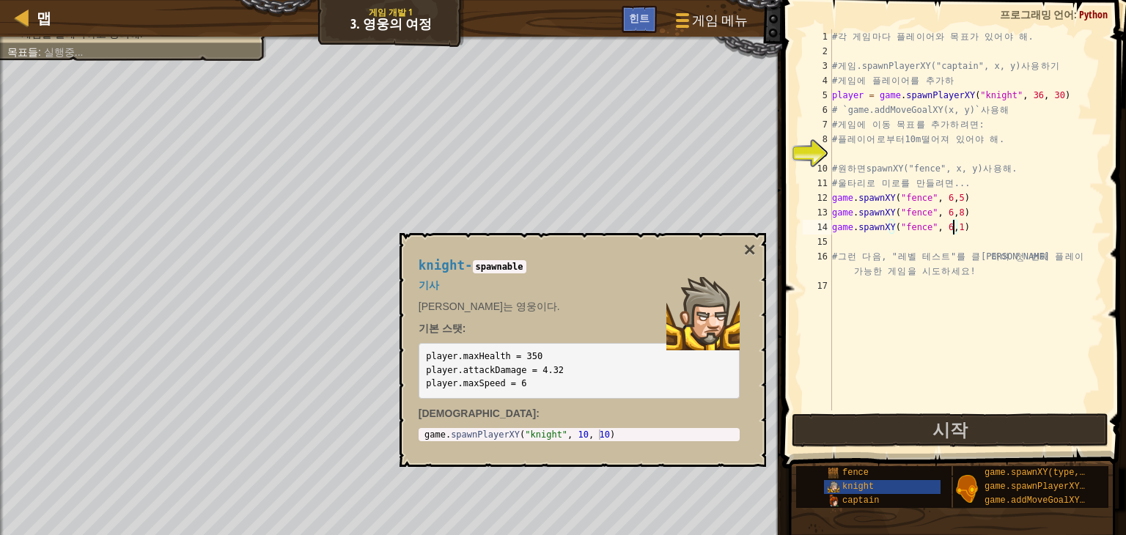
type textarea "game.spawnXY("fence", 6,10)"
click at [967, 297] on div "# 각 게 임 마 다 플 레 이 어 와 목 표 가 있 어 야 해 . # 게 임 .spawnPlayerXY("captain", x, y) 사 용…" at bounding box center [966, 234] width 275 height 411
click at [955, 212] on div "# 각 게 임 마 다 플 레 이 어 와 목 표 가 있 어 야 해 . # 게 임 .spawnPlayerXY("captain", x, y) 사 용…" at bounding box center [966, 234] width 275 height 411
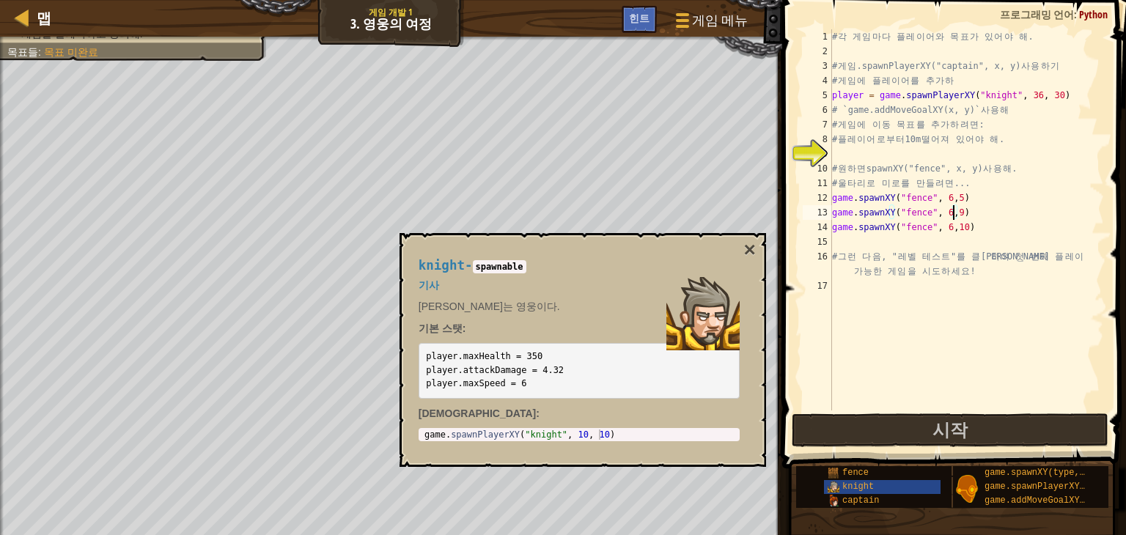
scroll to position [7, 9]
click at [959, 228] on div "# 각 게 임 마 다 플 레 이 어 와 목 표 가 있 어 야 해 . # 게 임 .spawnPlayerXY("captain", x, y) 사 용…" at bounding box center [966, 234] width 275 height 411
click at [960, 232] on div "# 각 게 임 마 다 플 레 이 어 와 목 표 가 있 어 야 해 . # 게 임 .spawnPlayerXY("captain", x, y) 사 용…" at bounding box center [966, 234] width 275 height 411
click at [955, 213] on div "# 각 게 임 마 다 플 레 이 어 와 목 표 가 있 어 야 해 . # 게 임 .spawnPlayerXY("captain", x, y) 사 용…" at bounding box center [966, 234] width 275 height 411
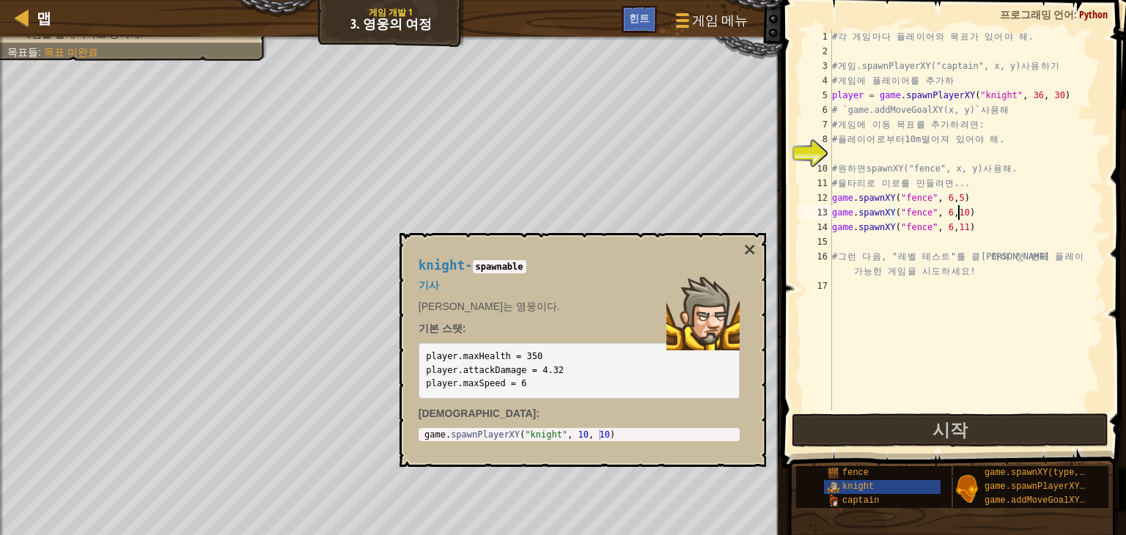
click at [958, 229] on div "# 각 게 임 마 다 플 레 이 어 와 목 표 가 있 어 야 해 . # 게 임 .spawnPlayerXY("captain", x, y) 사 용…" at bounding box center [966, 234] width 275 height 411
click at [959, 208] on div "# 각 게 임 마 다 플 레 이 어 와 목 표 가 있 어 야 해 . # 게 임 .spawnPlayerXY("captain", x, y) 사 용…" at bounding box center [966, 234] width 275 height 411
type textarea "game.spawnXY("fence", 6,9)"
click at [911, 426] on button "시작" at bounding box center [950, 430] width 317 height 34
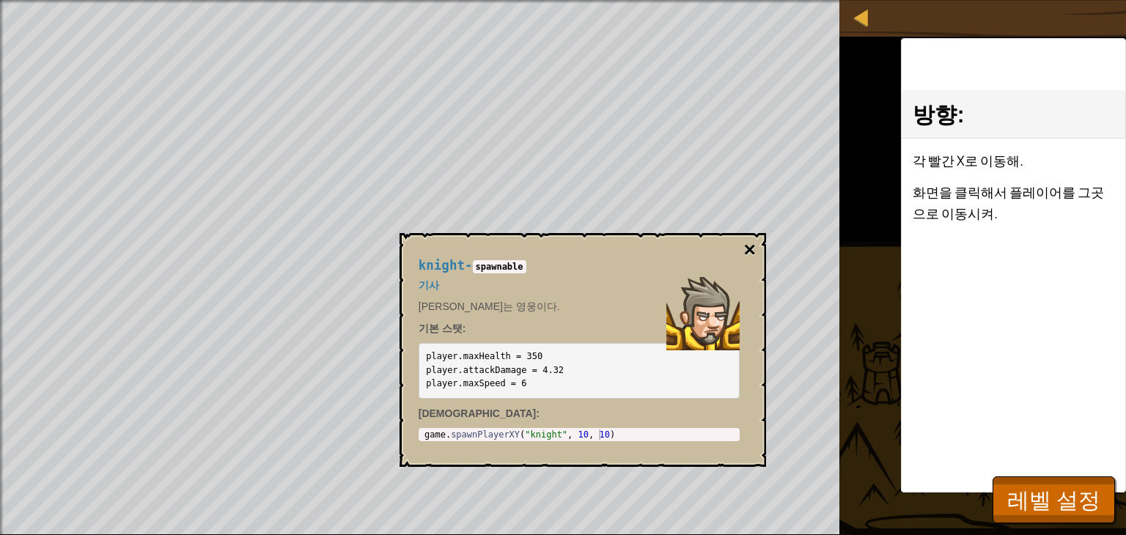
click at [751, 251] on button "×" at bounding box center [749, 250] width 12 height 21
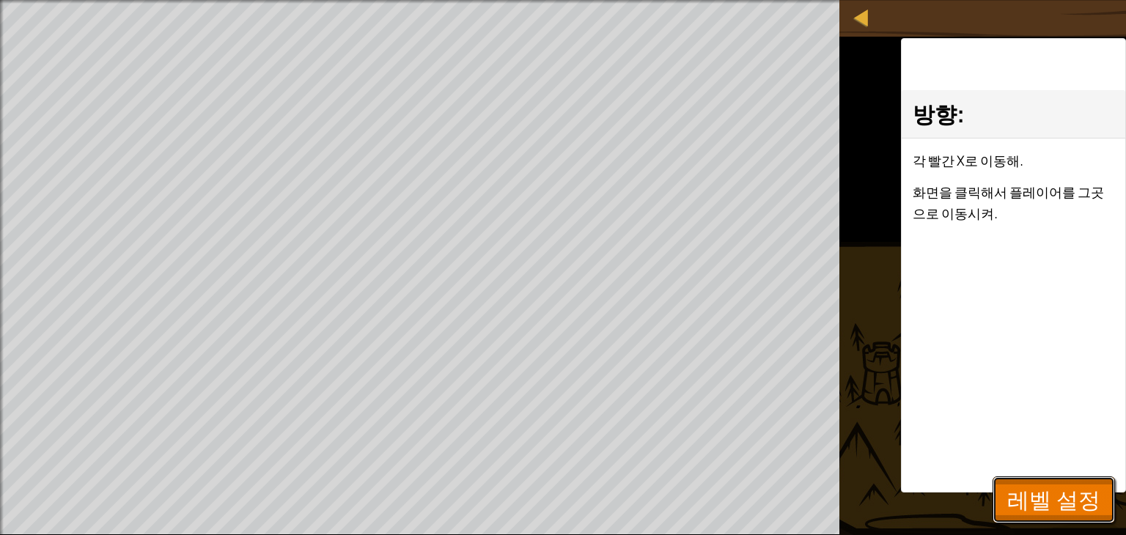
click at [1029, 485] on span "레벨 설정" at bounding box center [1053, 500] width 93 height 30
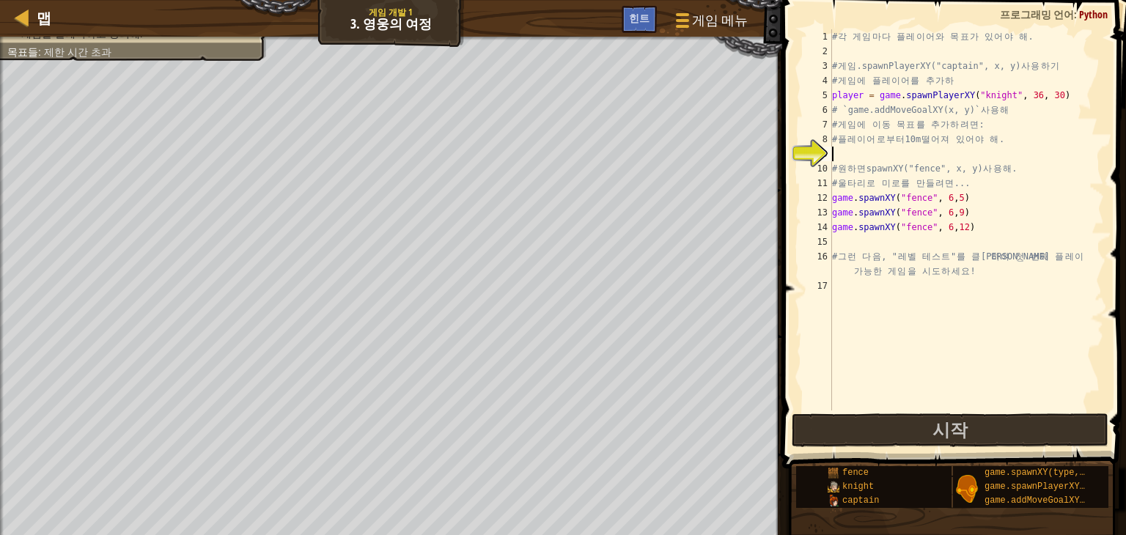
scroll to position [7, 0]
click at [962, 147] on div "# 각 게 임 마 다 플 레 이 어 와 목 표 가 있 어 야 해 . # 게 임 .spawnPlayerXY("captain", x, y) 사 용…" at bounding box center [966, 234] width 275 height 411
click at [949, 158] on div "# 각 게 임 마 다 플 레 이 어 와 목 표 가 있 어 야 해 . # 게 임 .spawnPlayerXY("captain", x, y) 사 용…" at bounding box center [966, 234] width 275 height 411
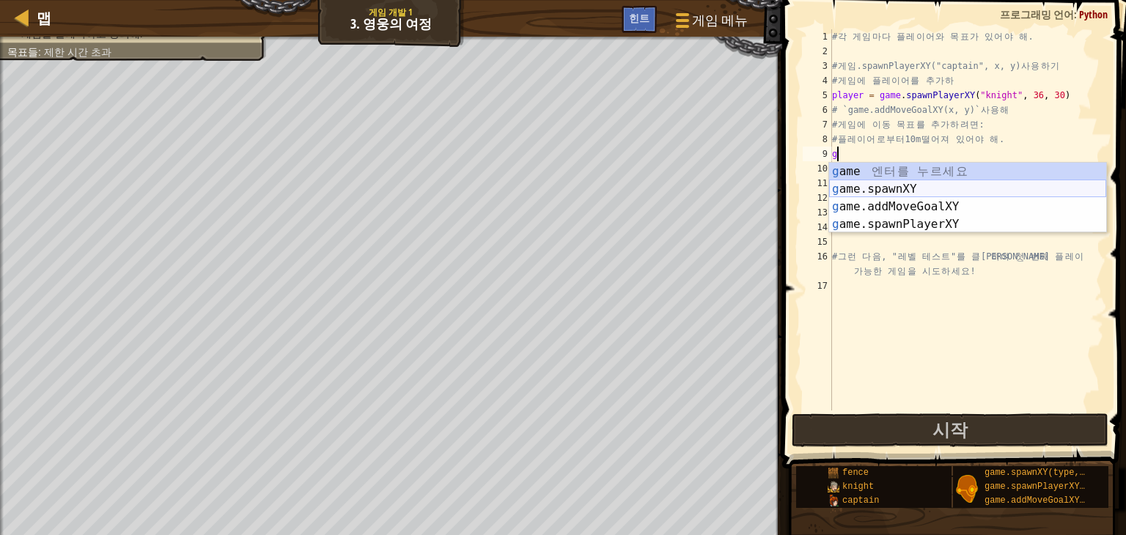
click at [891, 193] on div "g ame 엔 터 를 누 르 세 요 g ame.spawnXY 엔 터 를 누 르 세 요 g ame.addMoveGoalXY 엔 터 를 누 르 세…" at bounding box center [967, 216] width 277 height 106
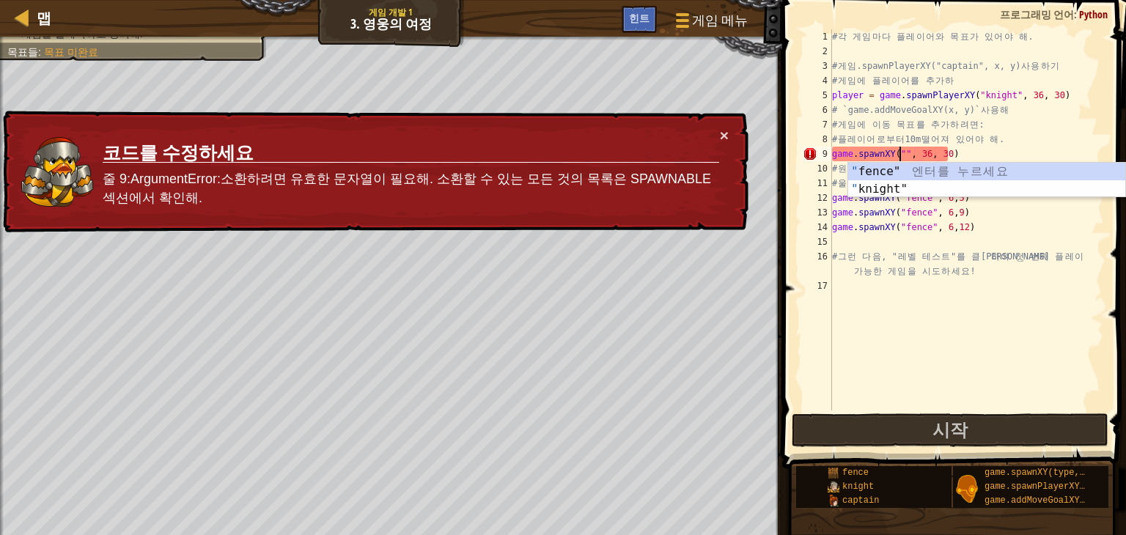
click at [905, 192] on div "" fence" 엔 터 를 누 르 세 요 " knight" 엔 터 를 누 르 세 요" at bounding box center [986, 198] width 277 height 70
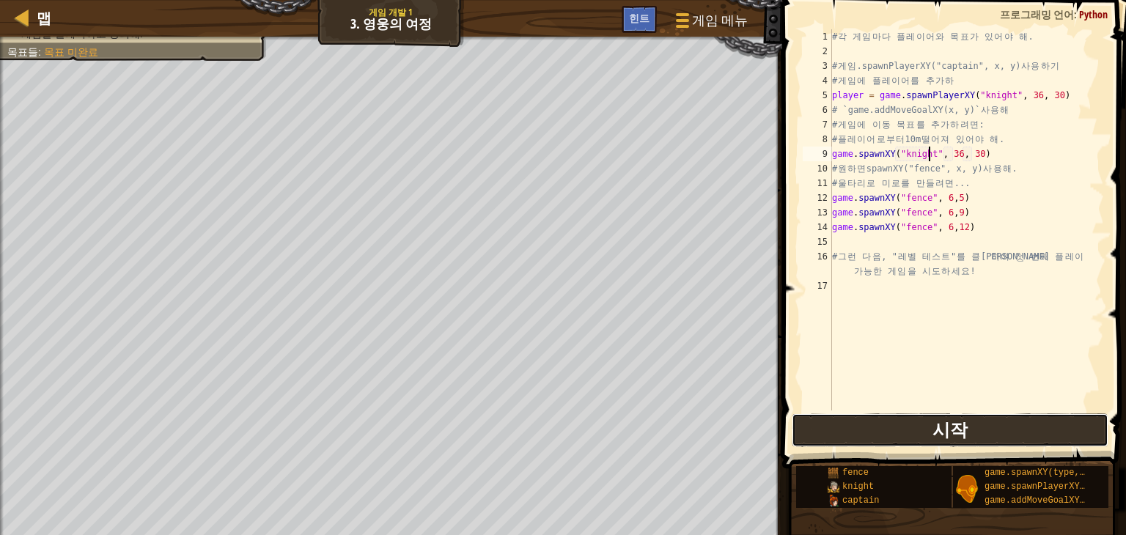
click at [997, 441] on button "시작" at bounding box center [950, 430] width 317 height 34
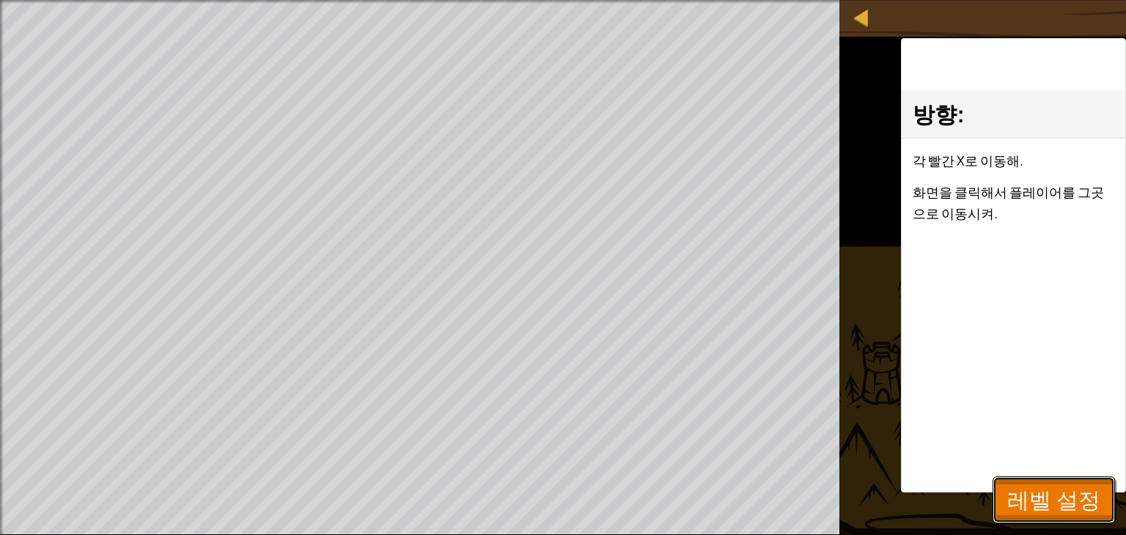
click at [1047, 492] on span "레벨 설정" at bounding box center [1053, 500] width 93 height 30
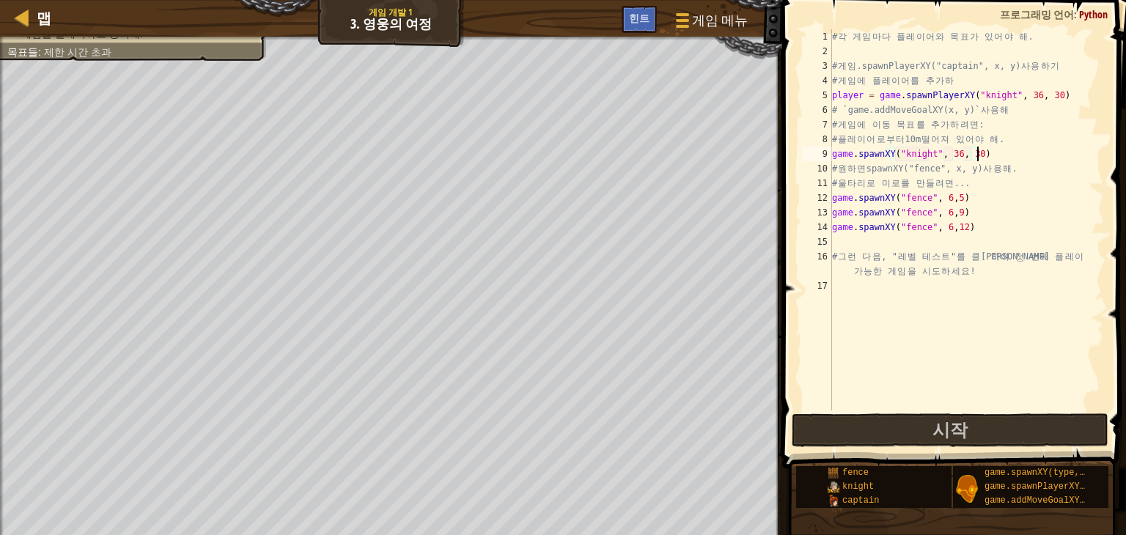
click at [989, 159] on div "# 각 게 임 마 다 플 레 이 어 와 목 표 가 있 어 야 해 . # 게 임 .spawnPlayerXY("captain", x, y) 사 용…" at bounding box center [966, 234] width 275 height 411
click at [1053, 97] on div "# 각 게 임 마 다 플 레 이 어 와 목 표 가 있 어 야 해 . # 게 임 .spawnPlayerXY("captain", x, y) 사 용…" at bounding box center [966, 234] width 275 height 411
drag, startPoint x: 985, startPoint y: 154, endPoint x: 827, endPoint y: 156, distance: 158.4
click at [827, 156] on div "player = game.spawnPlayerXY("knight", 36, 30) 1 2 3 4 5 6 7 8 9 10 11 12 13 14 …" at bounding box center [952, 219] width 304 height 381
click at [1053, 85] on div "# 각 게 임 마 다 플 레 이 어 와 목 표 가 있 어 야 해 . # 게 임 .spawnPlayerXY("captain", x, y) 사 용…" at bounding box center [966, 234] width 275 height 411
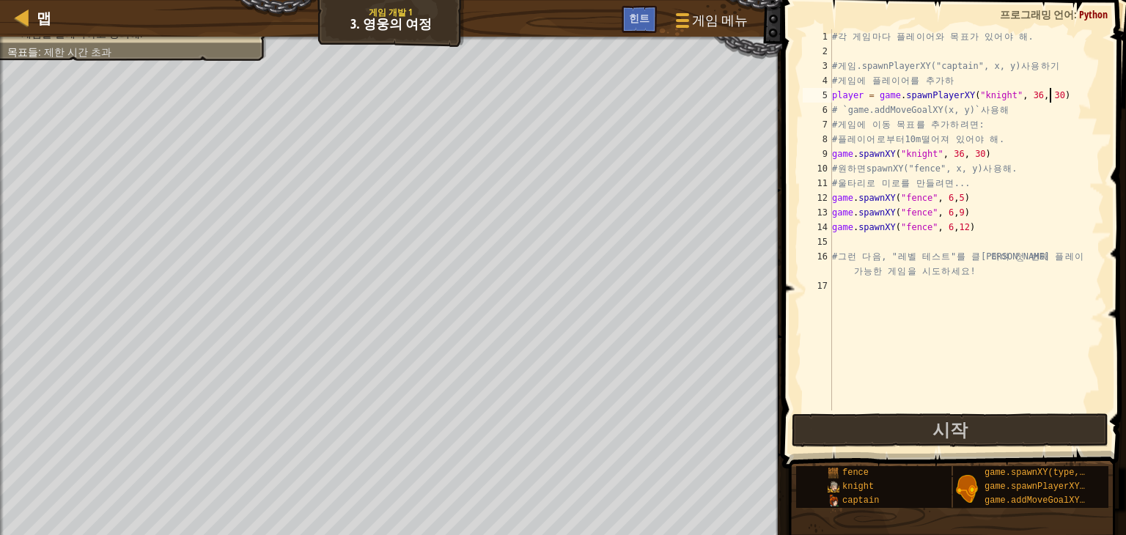
click at [1060, 100] on div "# 각 게 임 마 다 플 레 이 어 와 목 표 가 있 어 야 해 . # 게 임 .spawnPlayerXY("captain", x, y) 사 용…" at bounding box center [966, 234] width 275 height 411
paste textarea "game.spawnXY("knight", 36, 30)"
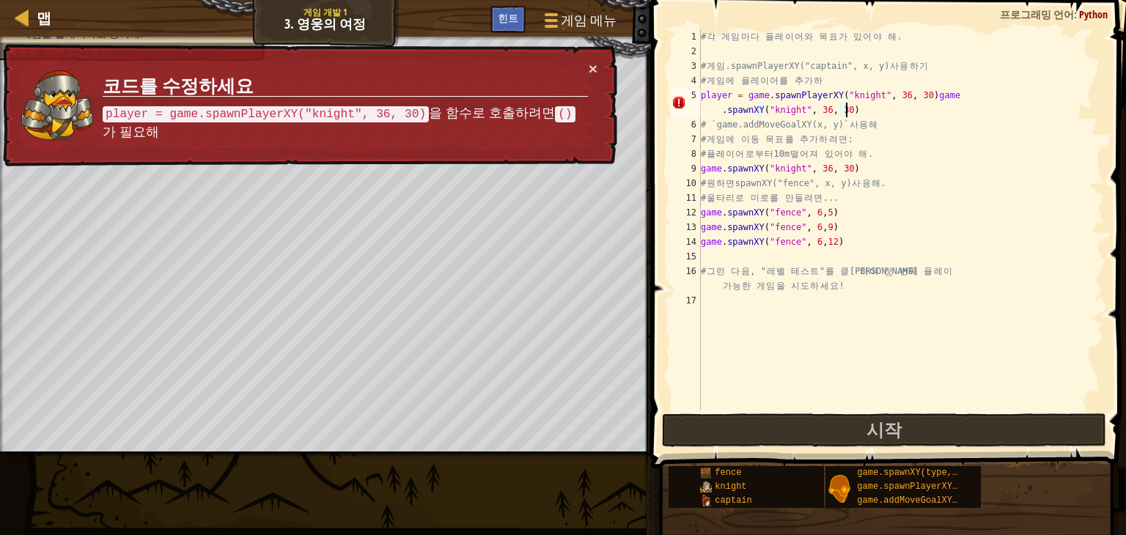
scroll to position [0, 0]
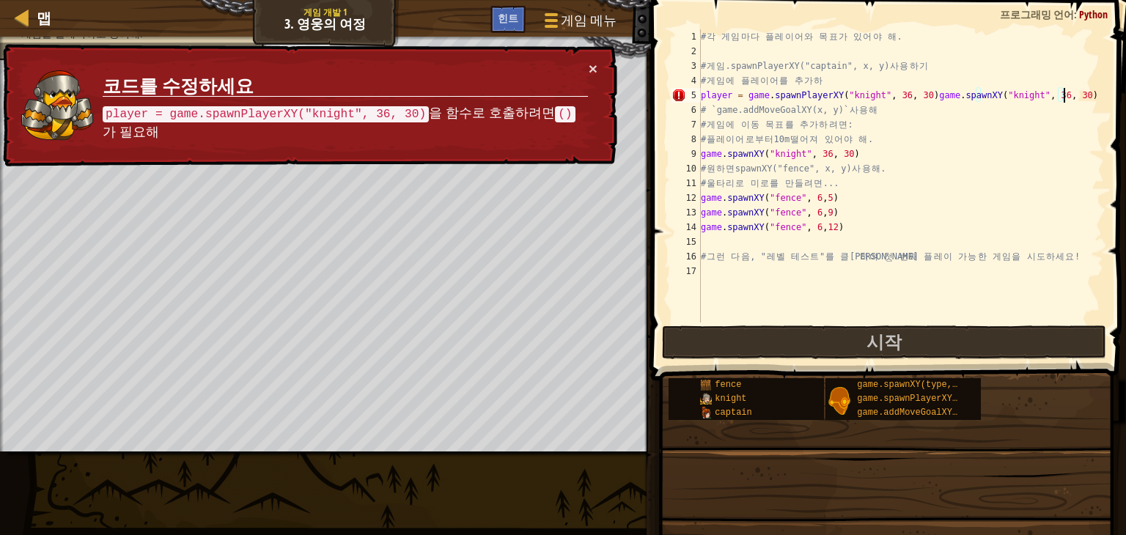
click at [916, 92] on div "# 각 게 임 마 다 플 레 이 어 와 목 표 가 있 어 야 해 . # 게 임 .spawnPlayerXY("captain", x, y) 사 용…" at bounding box center [901, 190] width 406 height 323
type textarea "game.spawnXY("knight", 36, 30)"
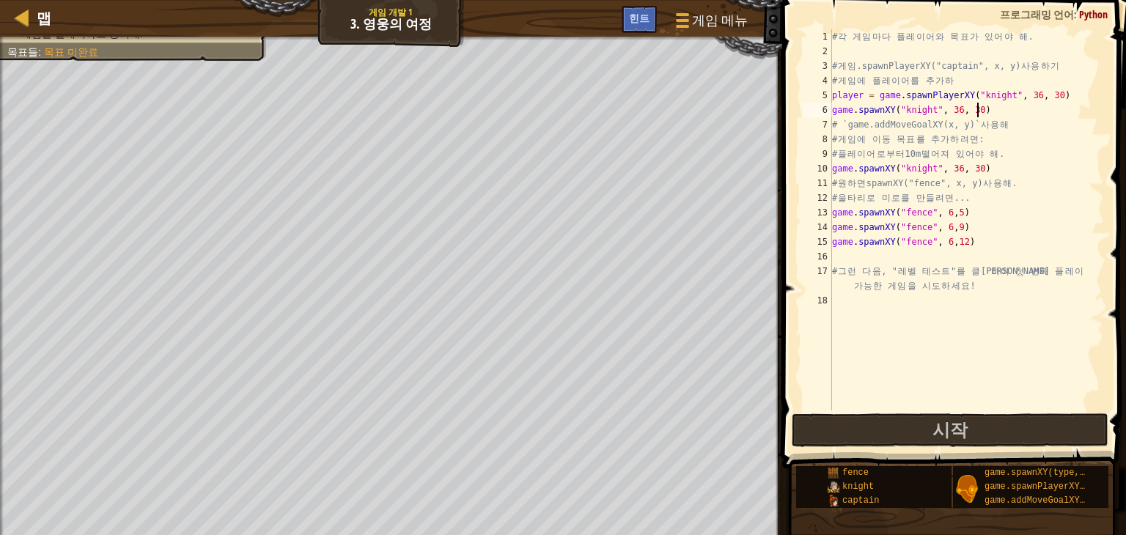
click at [979, 112] on div "# 각 게 임 마 다 플 레 이 어 와 목 표 가 있 어 야 해 . # 게 임 .spawnPlayerXY("captain", x, y) 사 용…" at bounding box center [966, 234] width 275 height 411
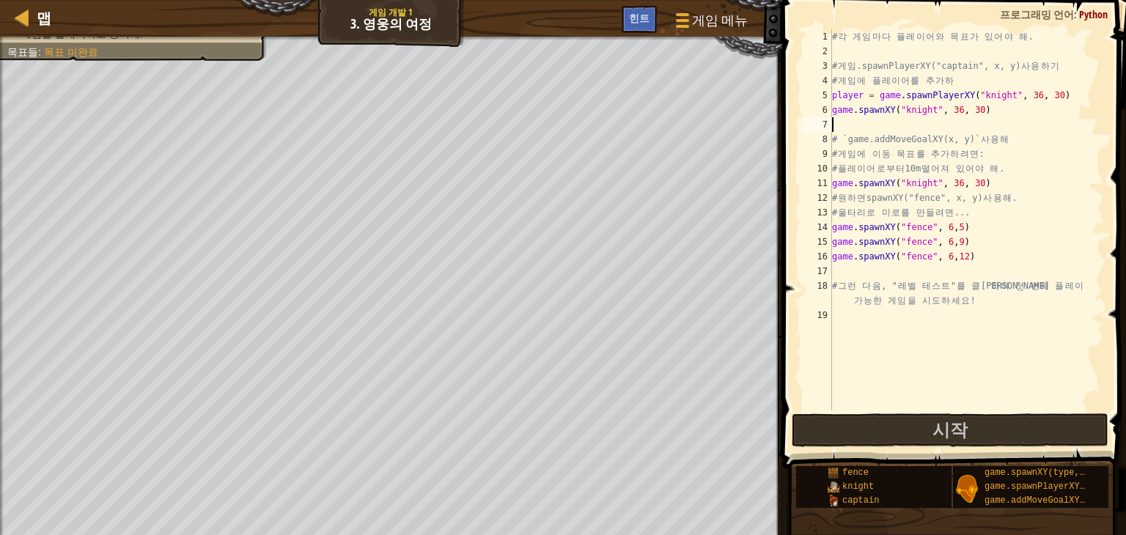
paste textarea "game.spawnXY("knight", 36, 30)"
type textarea "game.spawnXY("knight", 36, 30)"
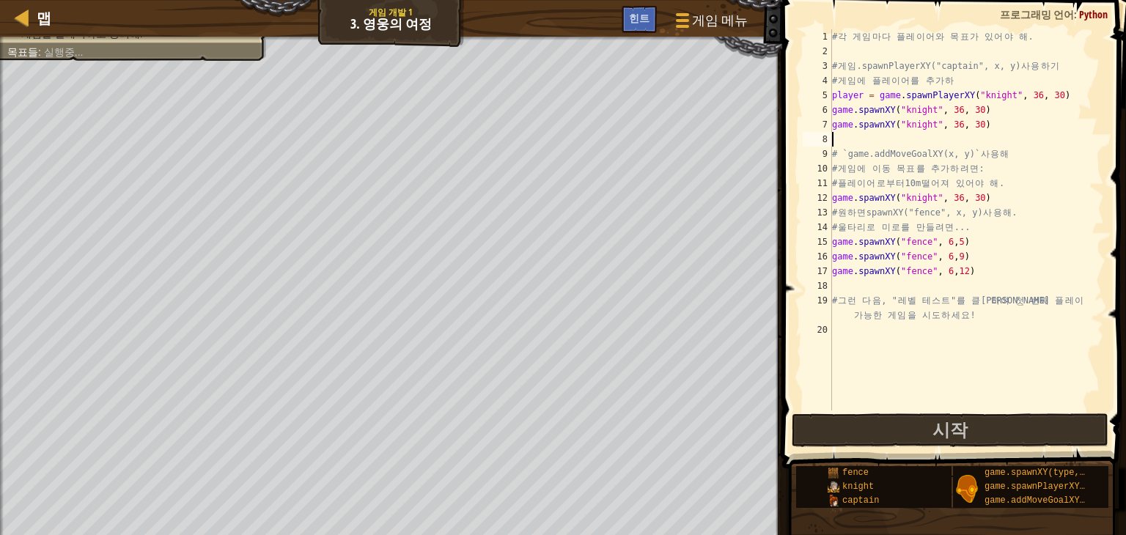
paste textarea "game.spawnXY("knight", 36, 30)"
type textarea "game.spawnXY("knight", 36, 30)"
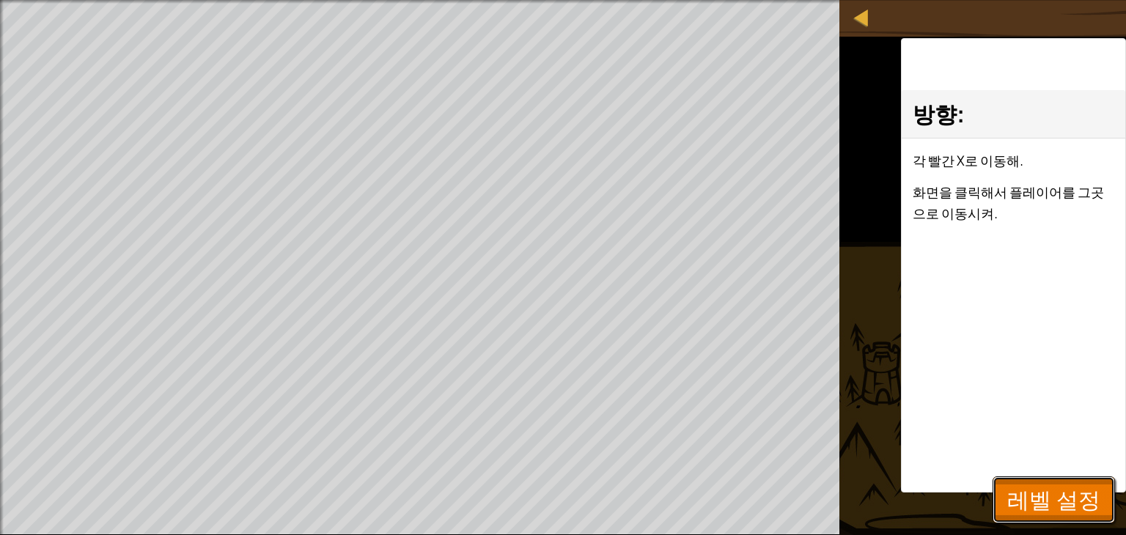
click at [1027, 504] on span "레벨 설정" at bounding box center [1053, 500] width 93 height 30
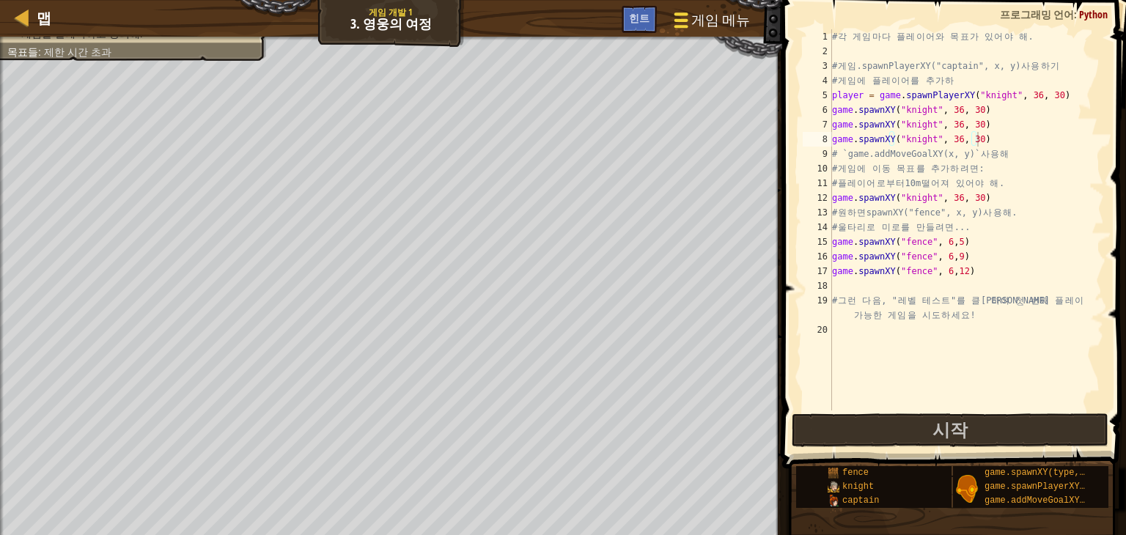
click at [705, 13] on span "게임 메뉴" at bounding box center [720, 20] width 59 height 20
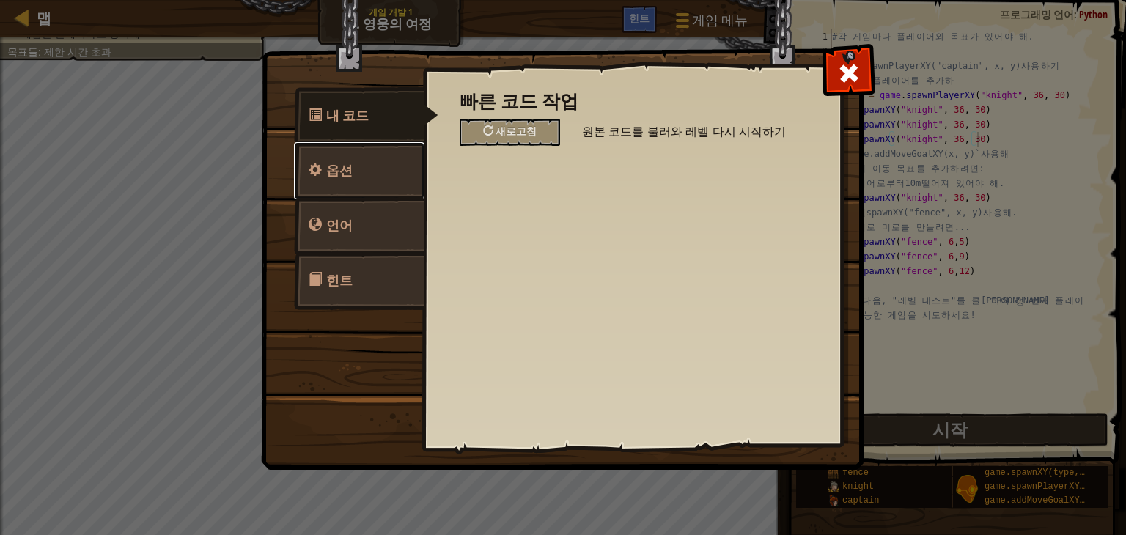
click at [398, 188] on link "옵션" at bounding box center [359, 170] width 130 height 57
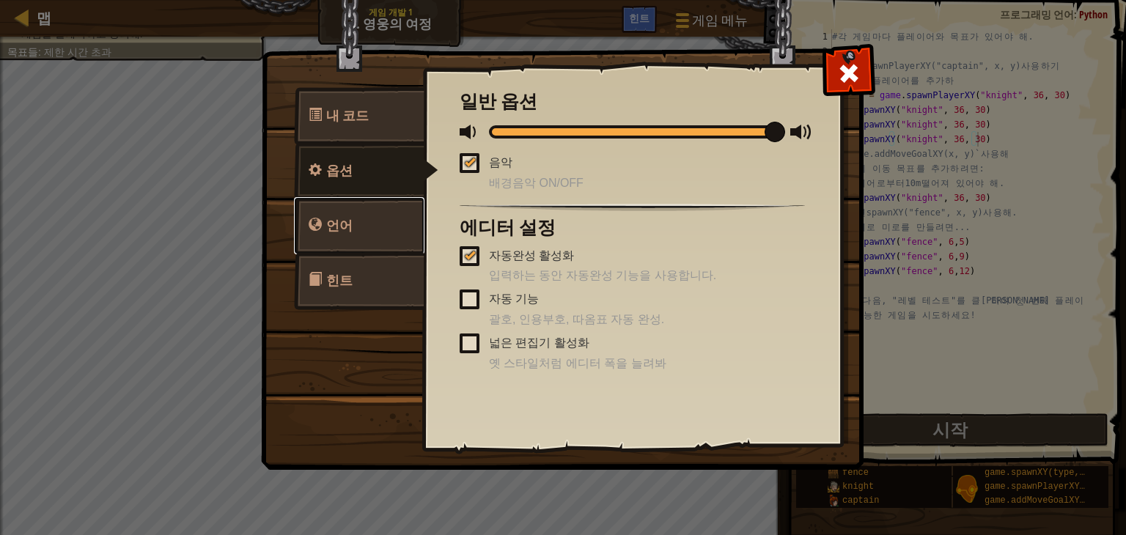
click at [375, 216] on link "언어" at bounding box center [359, 225] width 130 height 57
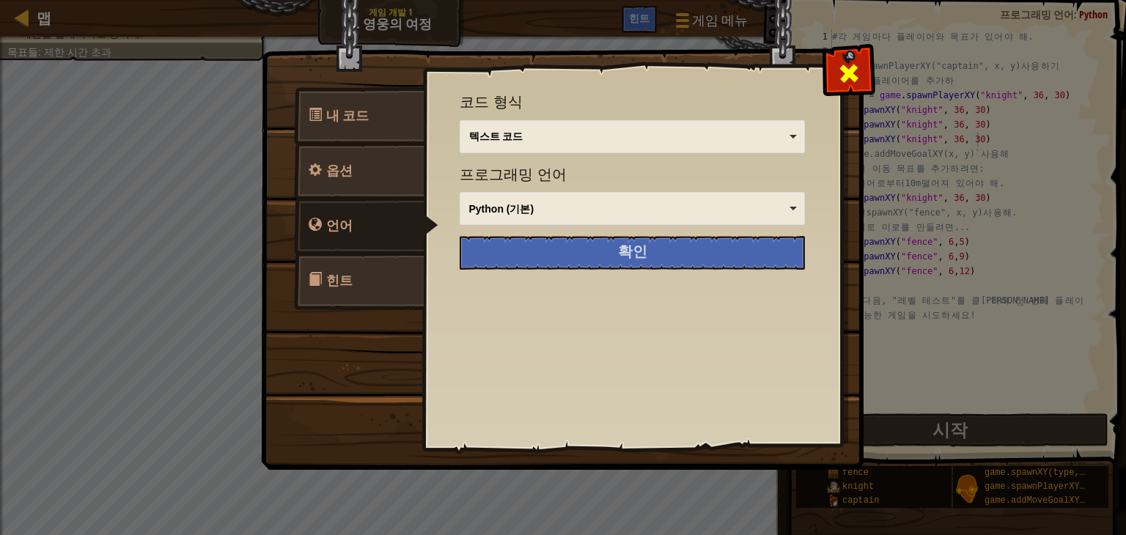
click at [847, 75] on span at bounding box center [848, 73] width 23 height 23
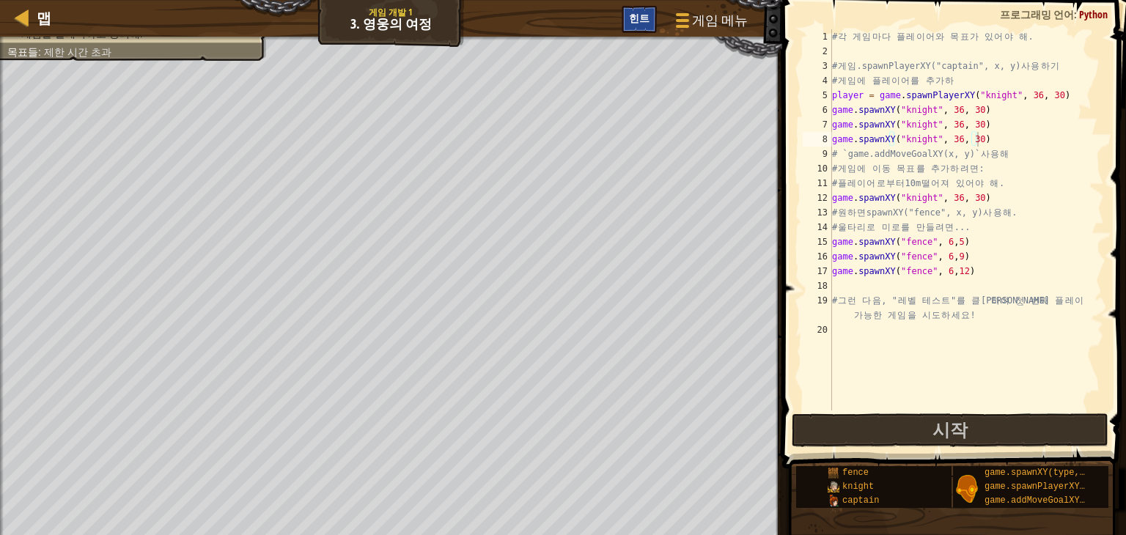
click at [645, 21] on span "힌트" at bounding box center [639, 18] width 21 height 14
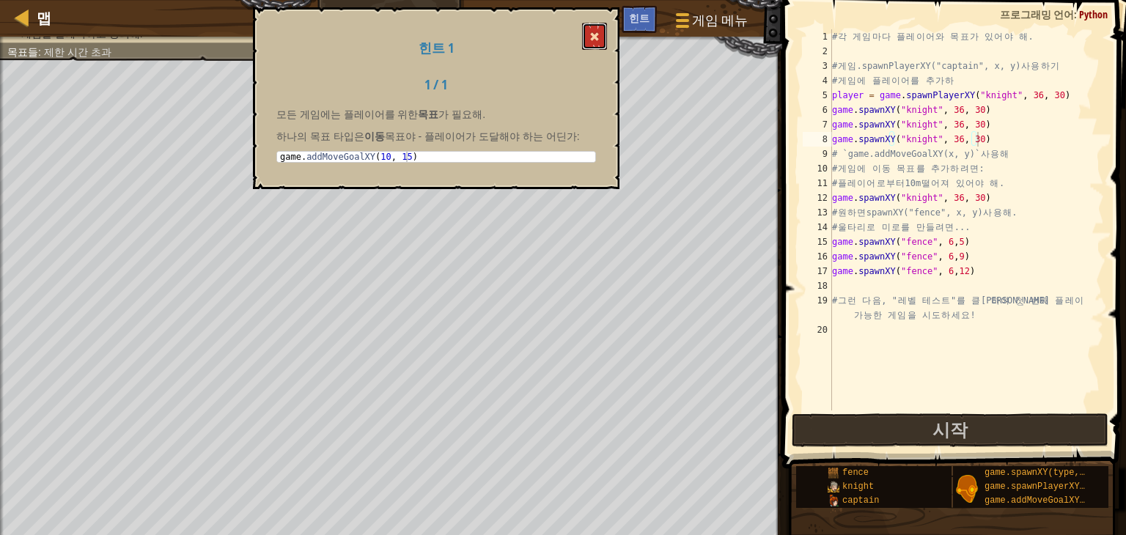
click at [595, 33] on span at bounding box center [594, 37] width 10 height 10
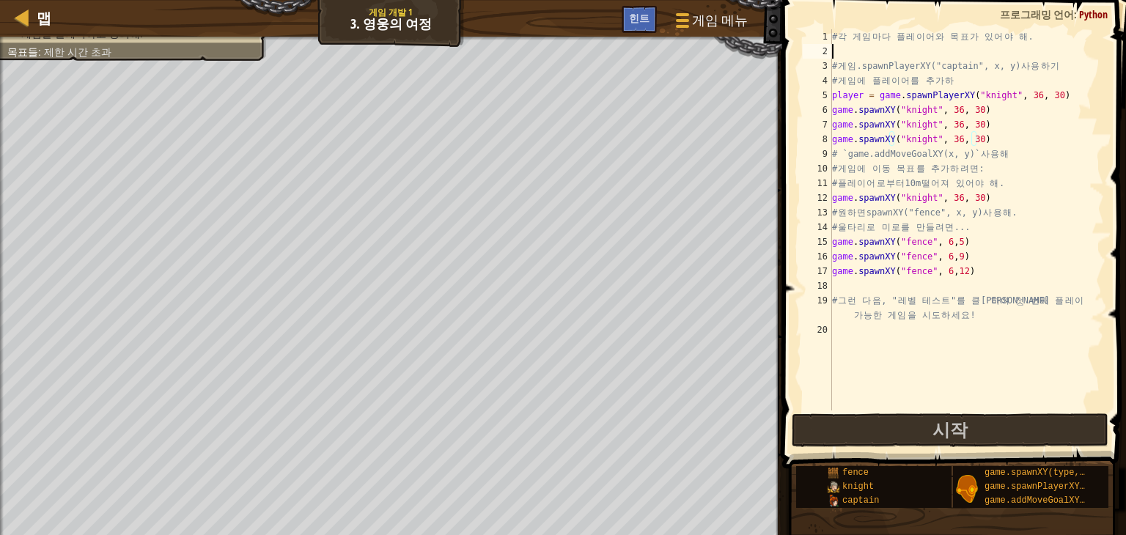
click at [862, 56] on div "# 각 게 임 마 다 플 레 이 어 와 목 표 가 있 어 야 해 . # 게 임 .spawnPlayerXY("captain", x, y) 사 용…" at bounding box center [966, 234] width 275 height 411
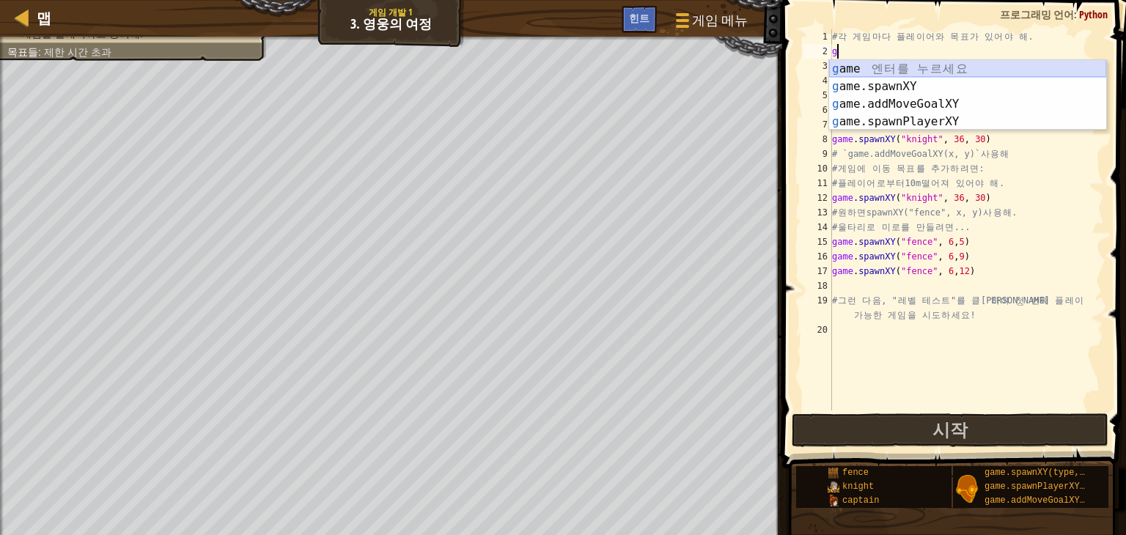
click at [891, 74] on div "g ame 엔 터 를 누 르 세 요 g ame.spawnXY 엔 터 를 누 르 세 요 g ame.addMoveGoalXY 엔 터 를 누 르 세…" at bounding box center [967, 113] width 277 height 106
type textarea "g"
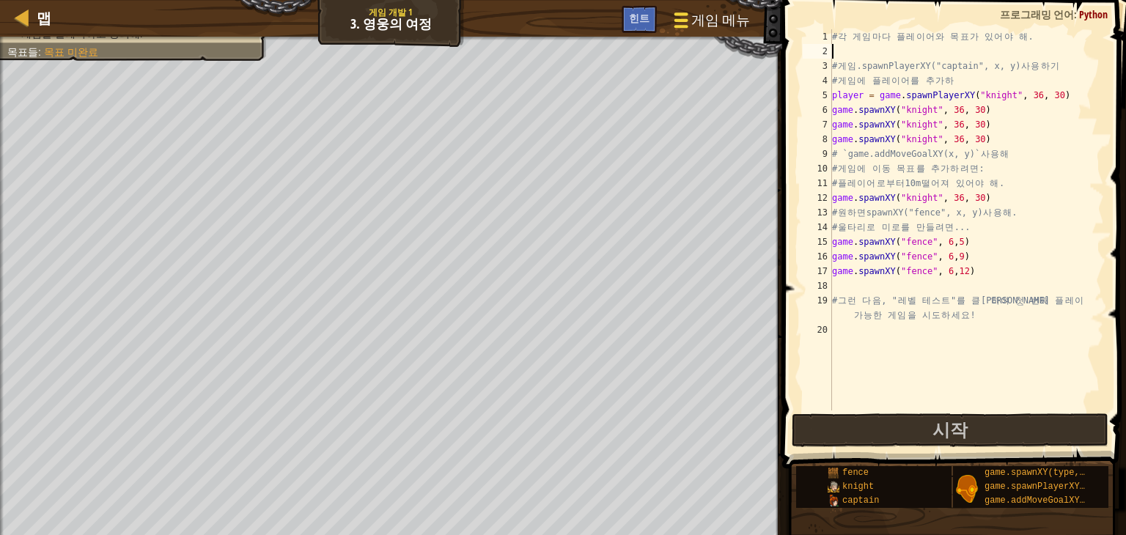
click at [662, 26] on button "게임 메뉴" at bounding box center [710, 23] width 97 height 36
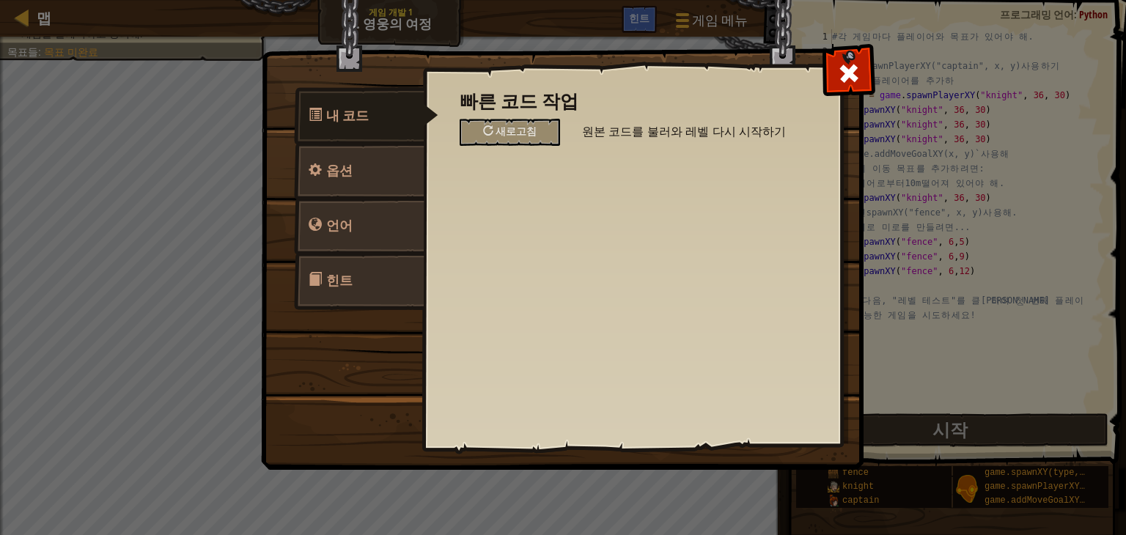
click at [639, 51] on div "빠른 코드 작업 새로고침 원본 코드를 불러와 레벨 다시 시작하기 일반 옵션 음악 배경음악 ON/OFF 에디터 설정 자동완성 활성화 입력하는 동…" at bounding box center [632, 232] width 419 height 363
click at [636, 34] on img at bounding box center [568, 207] width 614 height 525
click at [842, 75] on span at bounding box center [848, 73] width 23 height 23
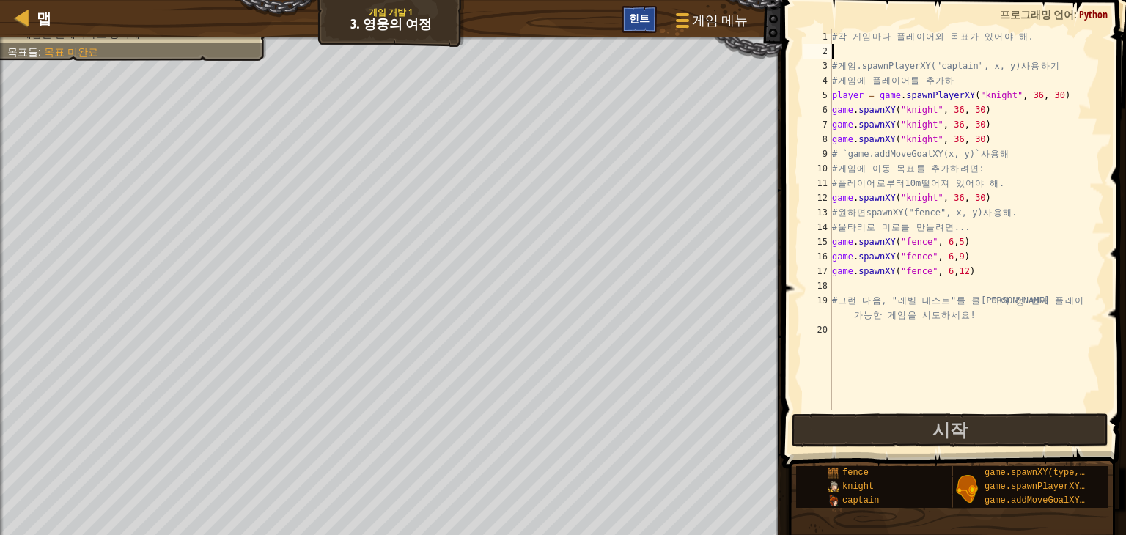
click at [650, 26] on div "힌트" at bounding box center [639, 19] width 35 height 27
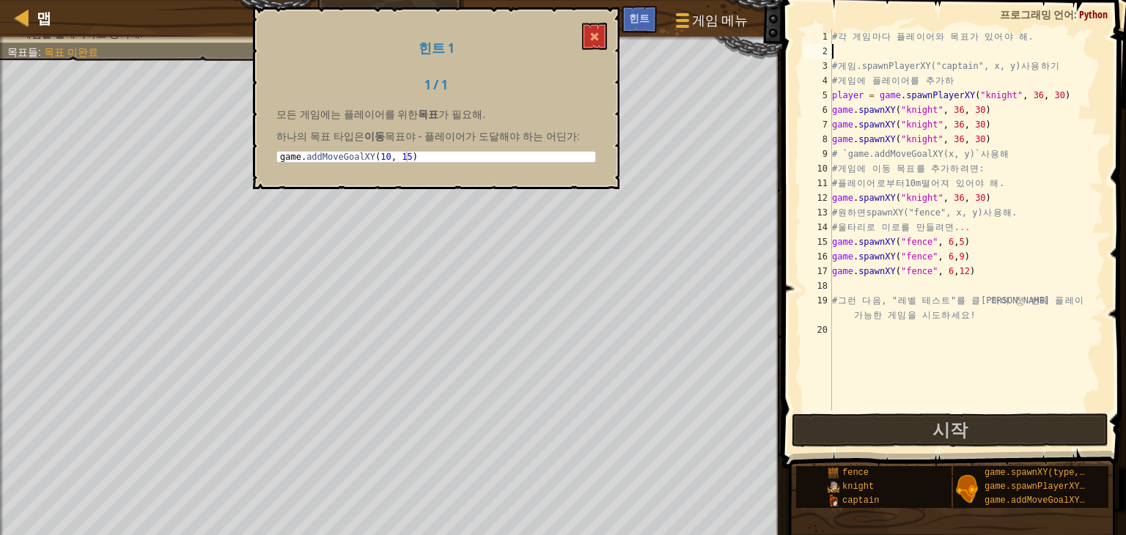
type textarea "game.addMoveGoalXY(10, 15)"
drag, startPoint x: 430, startPoint y: 155, endPoint x: 395, endPoint y: 149, distance: 35.1
click at [395, 148] on div "모든 게임에는 플레이어를 위한 목표 가 필요해. 하나의 목표 타입은 이동 목표야 - 플레이어가 도달해야 하는 어딘가: game.addMoveG…" at bounding box center [436, 138] width 320 height 63
drag, startPoint x: 281, startPoint y: 155, endPoint x: 320, endPoint y: 159, distance: 39.0
click at [337, 164] on div "모든 게임에는 플레이어를 위한 목표 가 필요해. 하나의 목표 타입은 이동 목표야 - 플레이어가 도달해야 하는 어딘가: game.addMoveG…" at bounding box center [436, 138] width 320 height 63
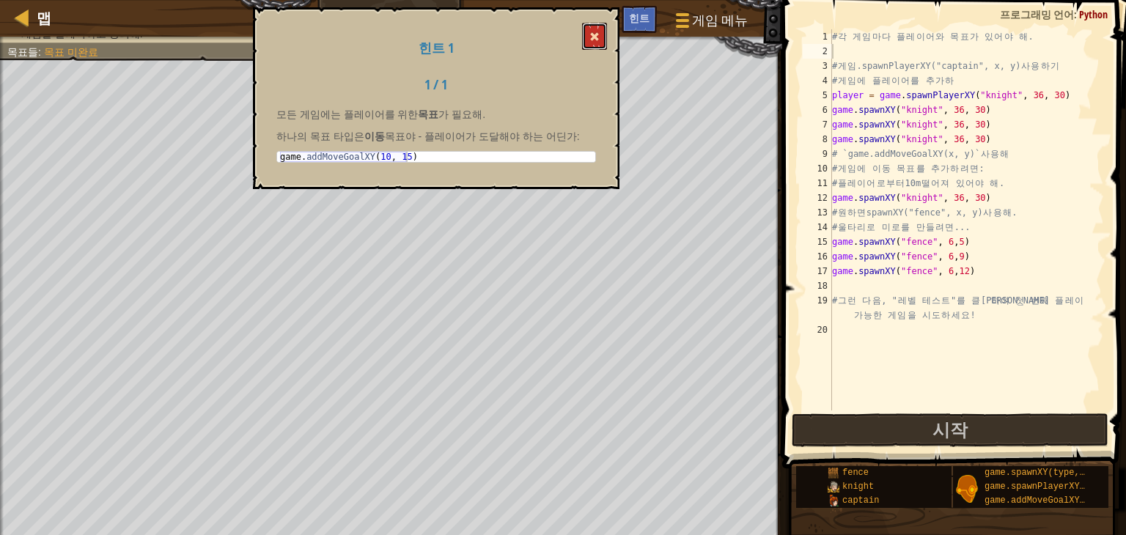
click at [587, 36] on button at bounding box center [594, 36] width 25 height 27
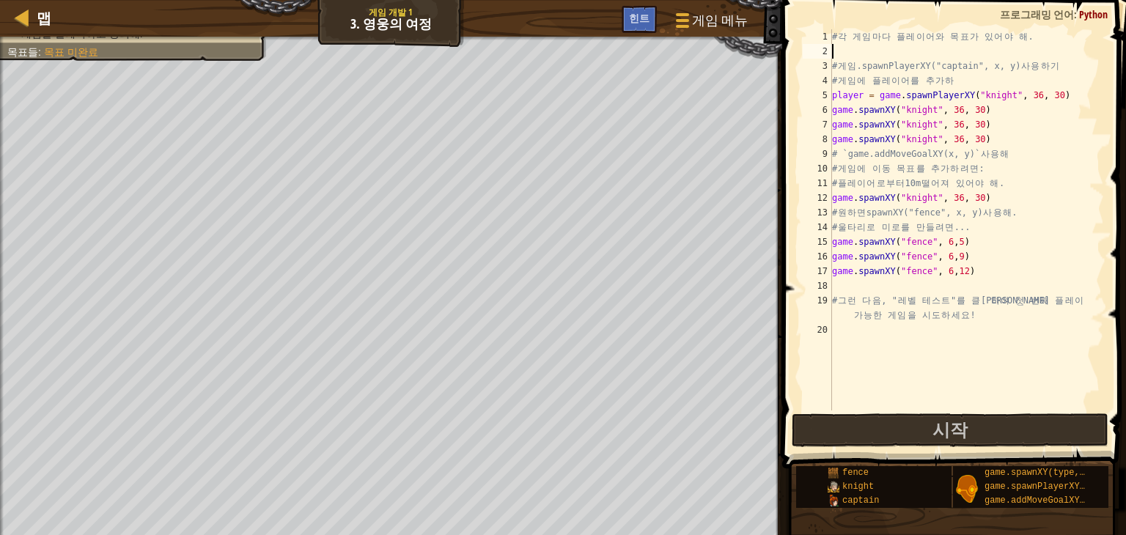
click at [941, 54] on div "# 각 게 임 마 다 플 레 이 어 와 목 표 가 있 어 야 해 . # 게 임 .spawnPlayerXY("captain", x, y) 사 용…" at bounding box center [966, 234] width 275 height 411
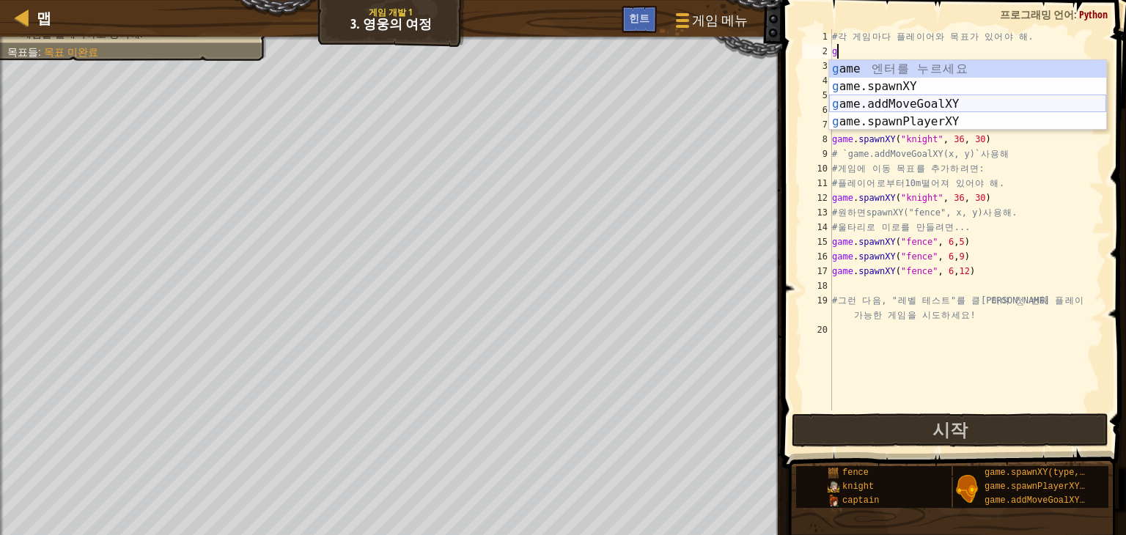
click at [959, 105] on div "g ame 엔 터 를 누 르 세 요 g ame.spawnXY 엔 터 를 누 르 세 요 g ame.addMoveGoalXY 엔 터 를 누 르 세…" at bounding box center [967, 113] width 277 height 106
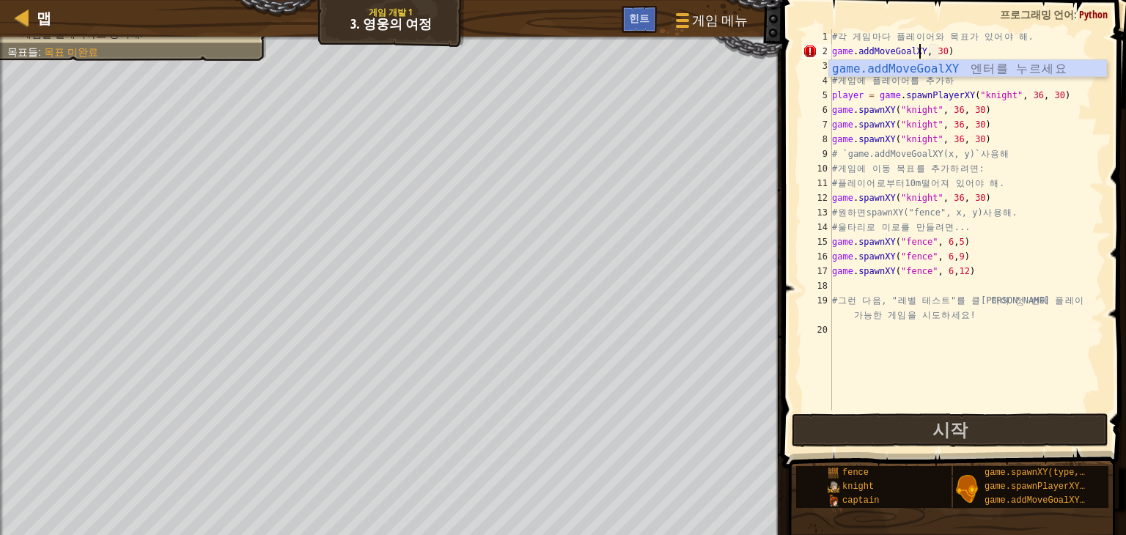
scroll to position [7, 7]
type textarea "game.addMoveGoalXY(9, 30)"
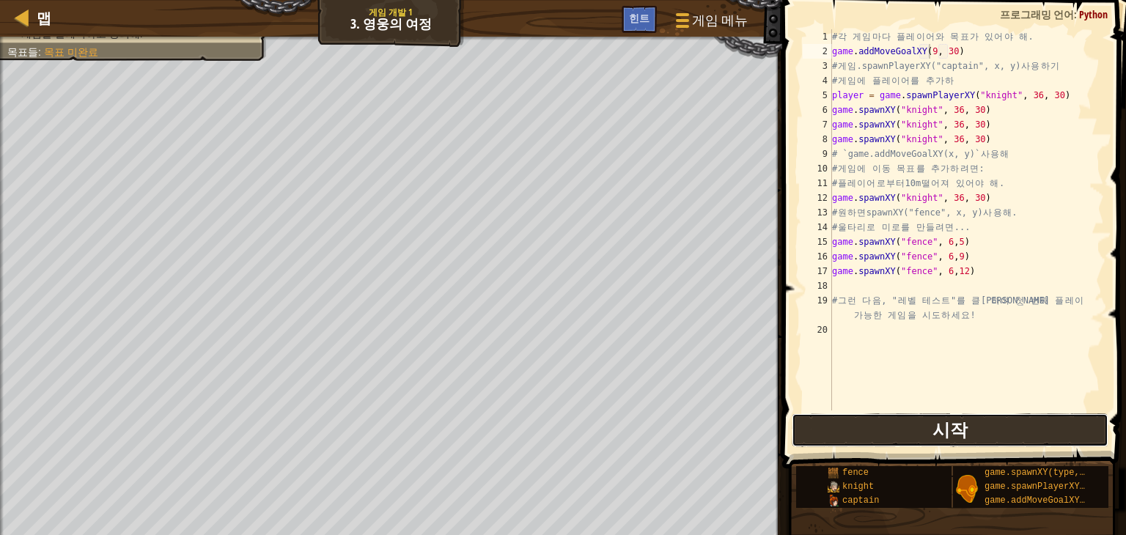
click at [1009, 416] on button "시작" at bounding box center [950, 430] width 317 height 34
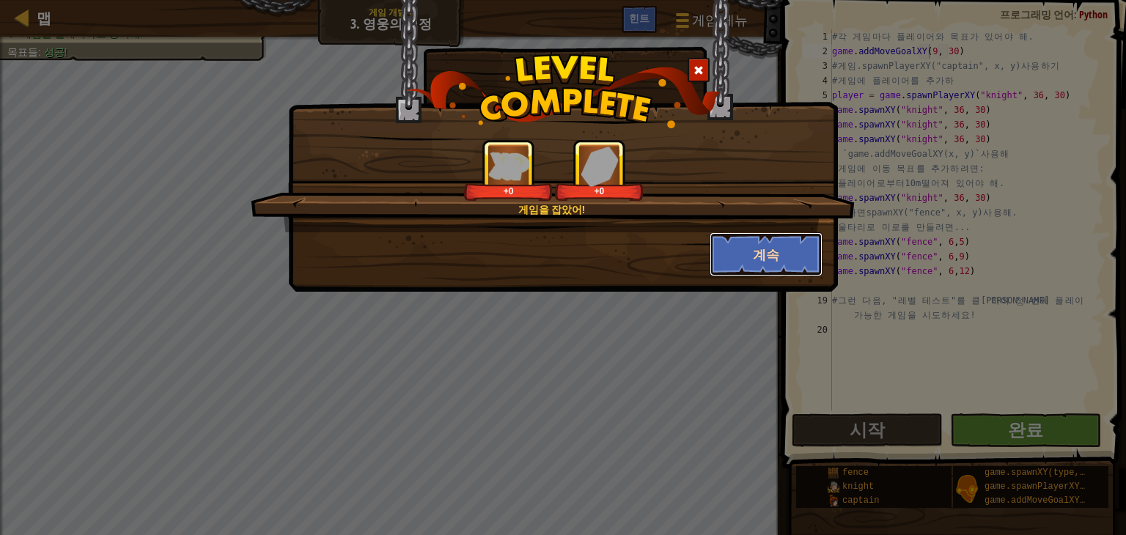
click at [747, 247] on button "계속" at bounding box center [767, 254] width 114 height 44
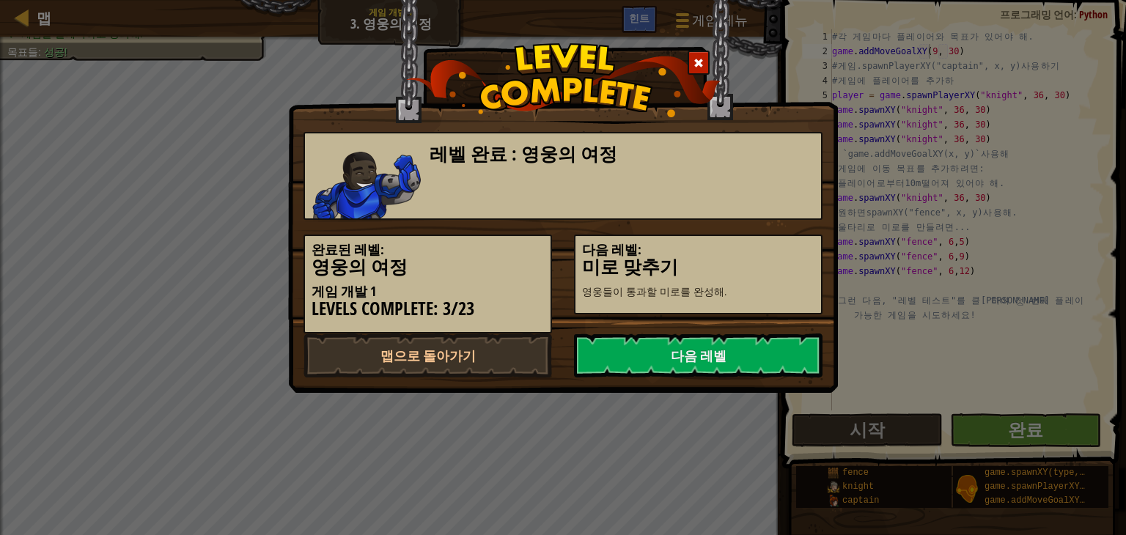
click at [784, 249] on h5 "다음 레벨:" at bounding box center [698, 250] width 232 height 15
click at [710, 356] on link "다음 레벨" at bounding box center [698, 356] width 249 height 44
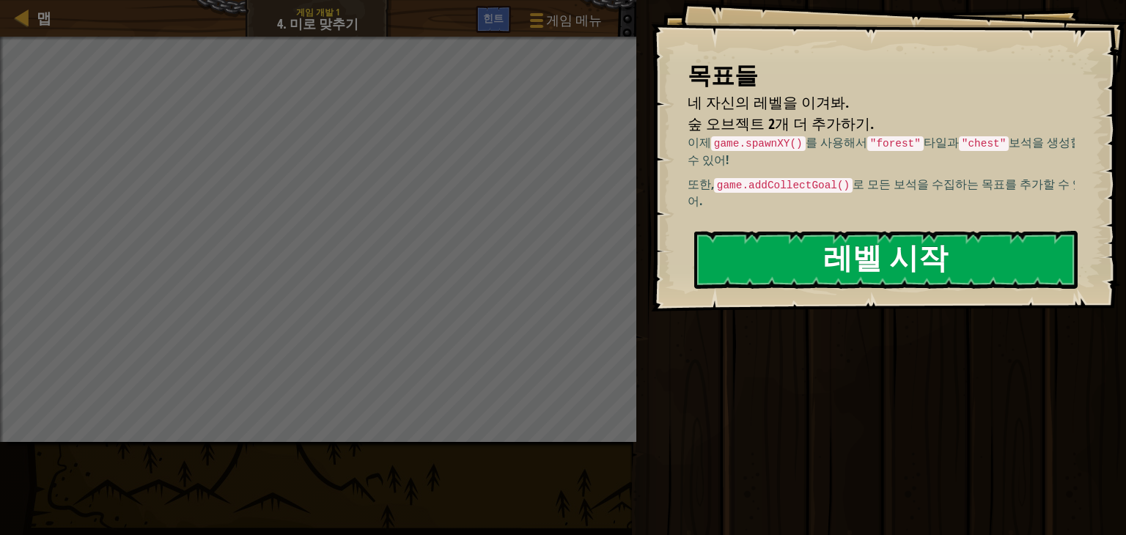
click at [790, 253] on button "레벨 시작" at bounding box center [885, 260] width 383 height 58
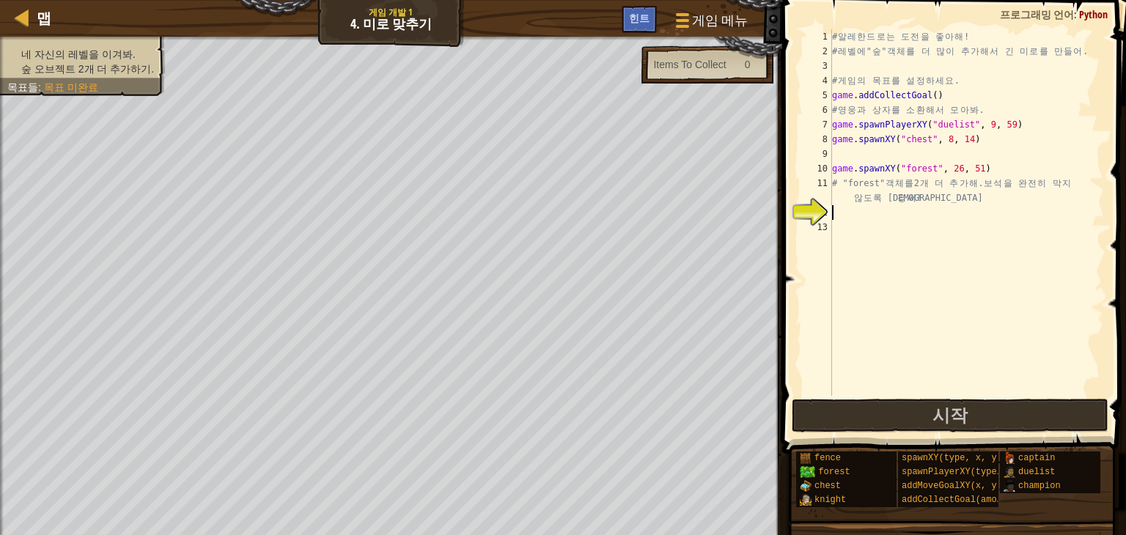
click at [961, 126] on div "# 알 레 한 드 로 는 도 전 을 좋 아 해 ! # 레 벨 에 " 숲 " 객 체 를 더 많 이 추 가 해 서 긴 미 로 를 만 들 어 . #…" at bounding box center [966, 227] width 275 height 396
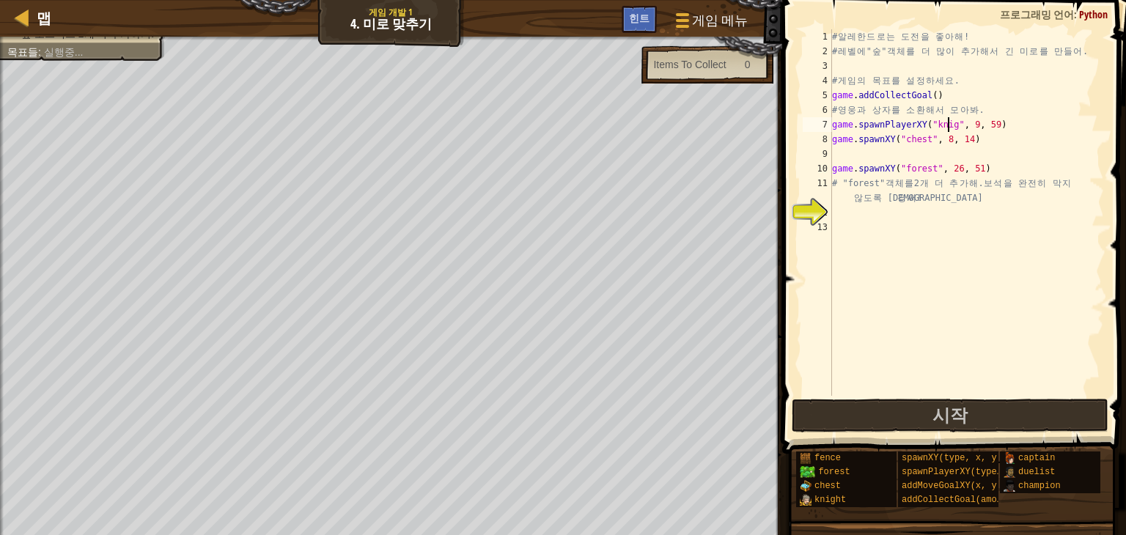
scroll to position [7, 10]
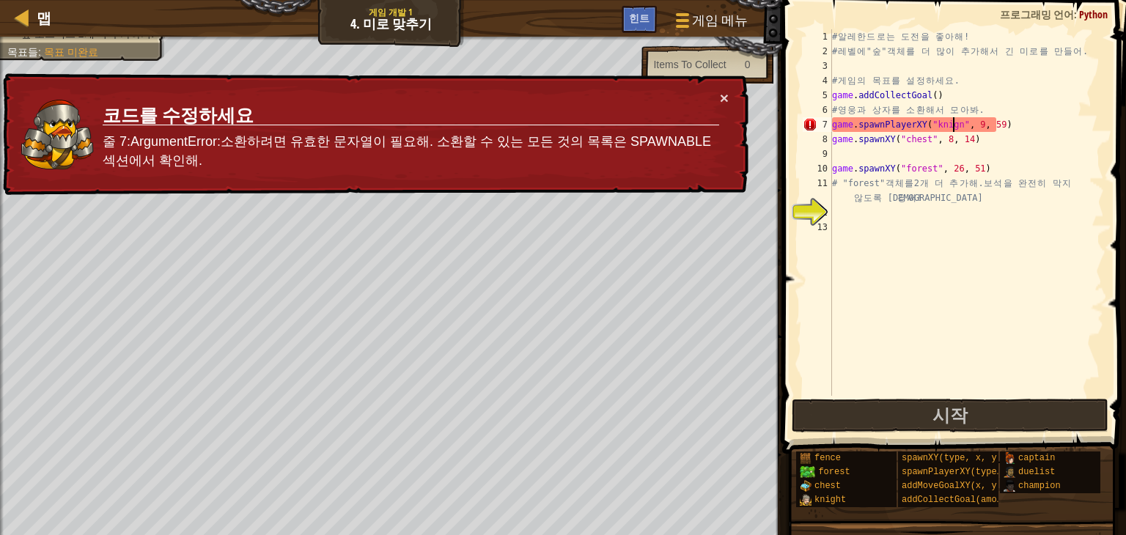
type textarea "game.spawnPlayerXY("knignt", 9, 59)"
click at [925, 232] on div "# 알 레 한 드 로 는 도 전 을 좋 아 해 ! # 레 벨 에 " 숲 " 객 체 를 더 많 이 추 가 해 서 긴 미 로 를 만 들 어 . #…" at bounding box center [966, 227] width 275 height 396
click at [979, 119] on div "# 알 레 한 드 로 는 도 전 을 좋 아 해 ! # 레 벨 에 " 숲 " 객 체 를 더 많 이 추 가 해 서 긴 미 로 를 만 들 어 . #…" at bounding box center [966, 227] width 275 height 396
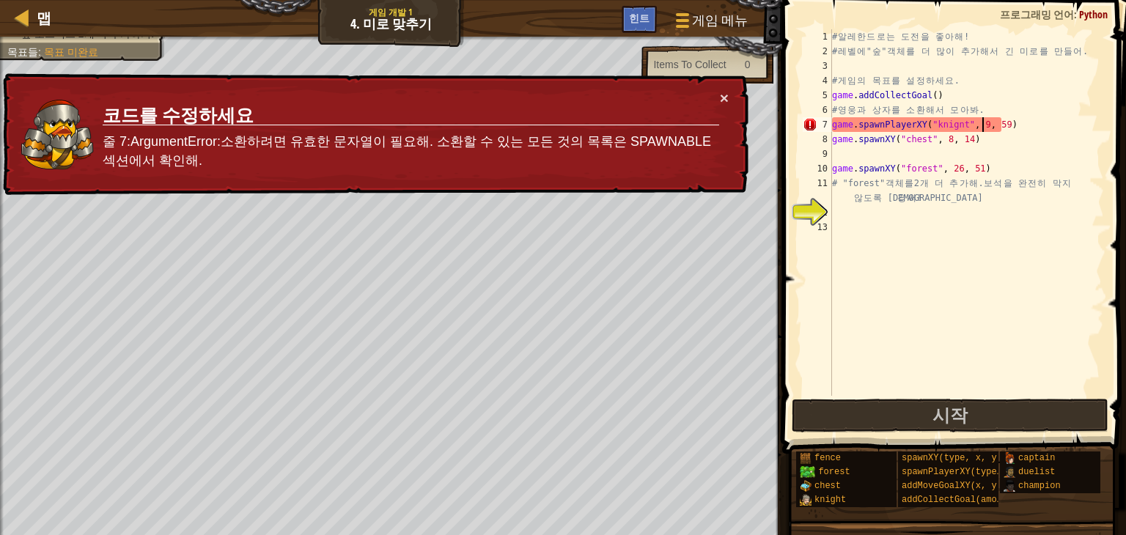
click at [959, 102] on div "# 알 레 한 드 로 는 도 전 을 좋 아 해 ! # 레 벨 에 " 숲 " 객 체 를 더 많 이 추 가 해 서 긴 미 로 를 만 들 어 . #…" at bounding box center [966, 227] width 275 height 396
click at [924, 122] on div "# 알 레 한 드 로 는 도 전 을 좋 아 해 ! # 레 벨 에 " 숲 " 객 체 를 더 많 이 추 가 해 서 긴 미 로 를 만 들 어 . #…" at bounding box center [966, 227] width 275 height 396
click at [927, 122] on div "# 알 레 한 드 로 는 도 전 을 좋 아 해 ! # 레 벨 에 " 숲 " 객 체 를 더 많 이 추 가 해 서 긴 미 로 를 만 들 어 . #…" at bounding box center [966, 227] width 275 height 396
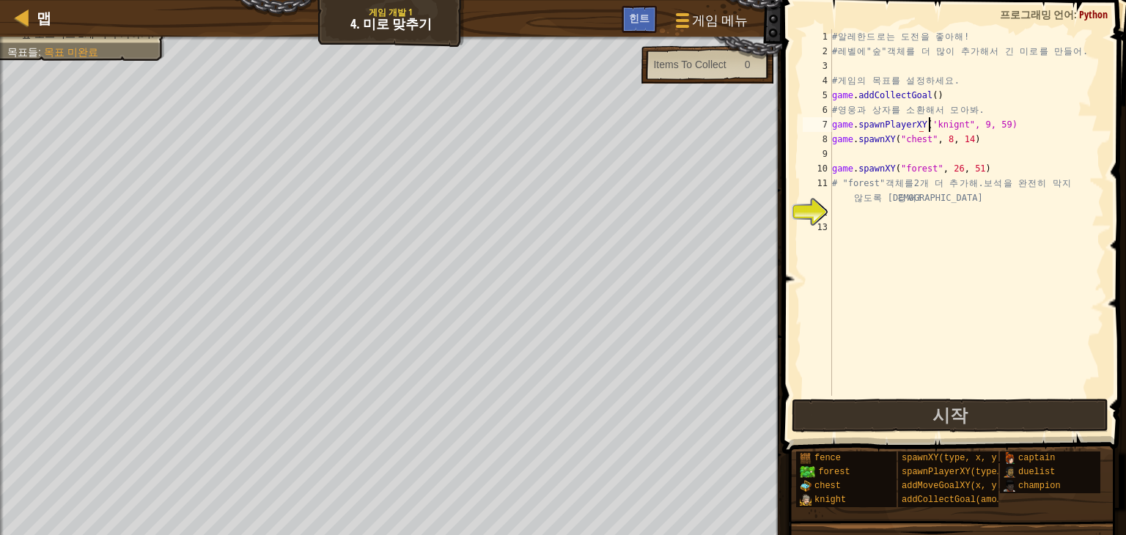
scroll to position [7, 7]
click at [961, 123] on div "# 알 레 한 드 로 는 도 전 을 좋 아 해 ! # 레 벨 에 " 숲 " 객 체 를 더 많 이 추 가 해 서 긴 미 로 를 만 들 어 . #…" at bounding box center [966, 227] width 275 height 396
click at [928, 124] on div "# 알 레 한 드 로 는 도 전 을 좋 아 해 ! # 레 벨 에 " 숲 " 객 체 를 더 많 이 추 가 해 서 긴 미 로 를 만 들 어 . #…" at bounding box center [966, 227] width 275 height 396
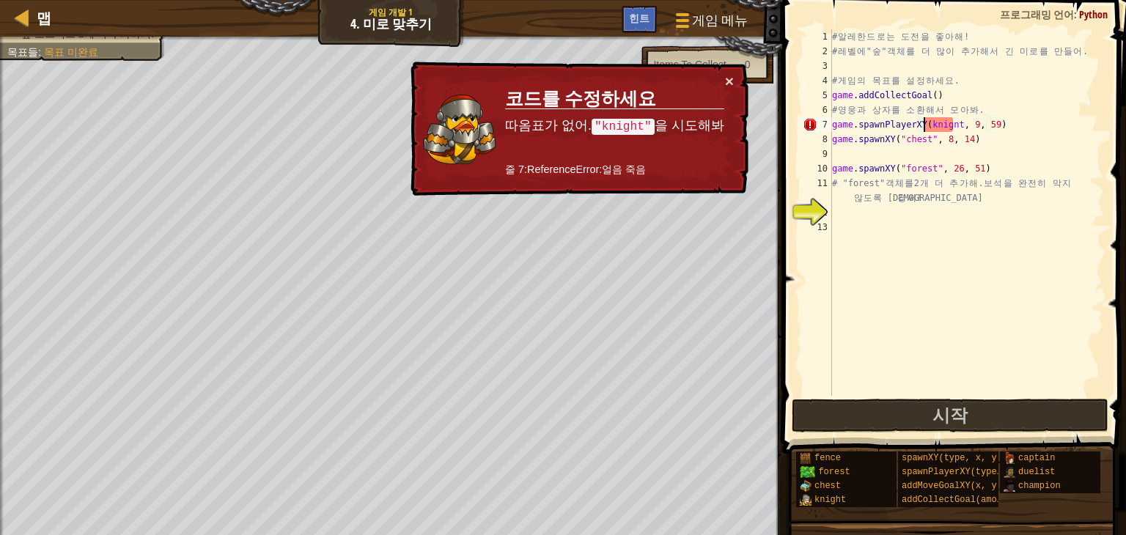
click at [924, 124] on div "# 알 레 한 드 로 는 도 전 을 좋 아 해 ! # 레 벨 에 " 숲 " 객 체 를 더 많 이 추 가 해 서 긴 미 로 를 만 들 어 . #…" at bounding box center [966, 227] width 275 height 396
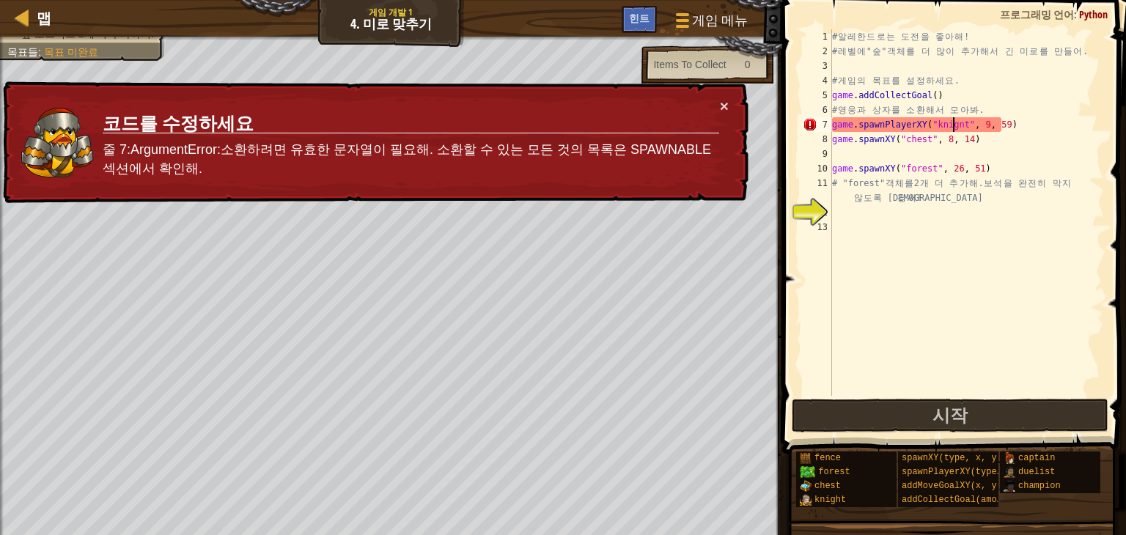
click at [952, 124] on div "# 알 레 한 드 로 는 도 전 을 좋 아 해 ! # 레 벨 에 " 숲 " 객 체 를 더 많 이 추 가 해 서 긴 미 로 를 만 들 어 . #…" at bounding box center [966, 227] width 275 height 396
type textarea "game.spawnPlayerXY("knight", 9, 59)"
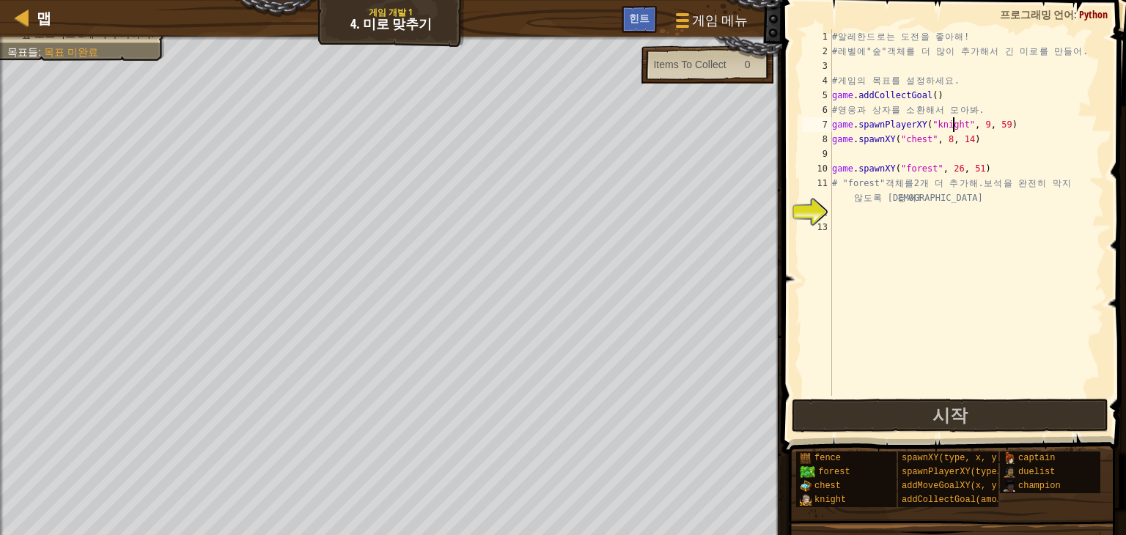
click at [856, 221] on div "# 알 레 한 드 로 는 도 전 을 좋 아 해 ! # 레 벨 에 " 숲 " 객 체 를 더 많 이 추 가 해 서 긴 미 로 를 만 들 어 . #…" at bounding box center [966, 227] width 275 height 396
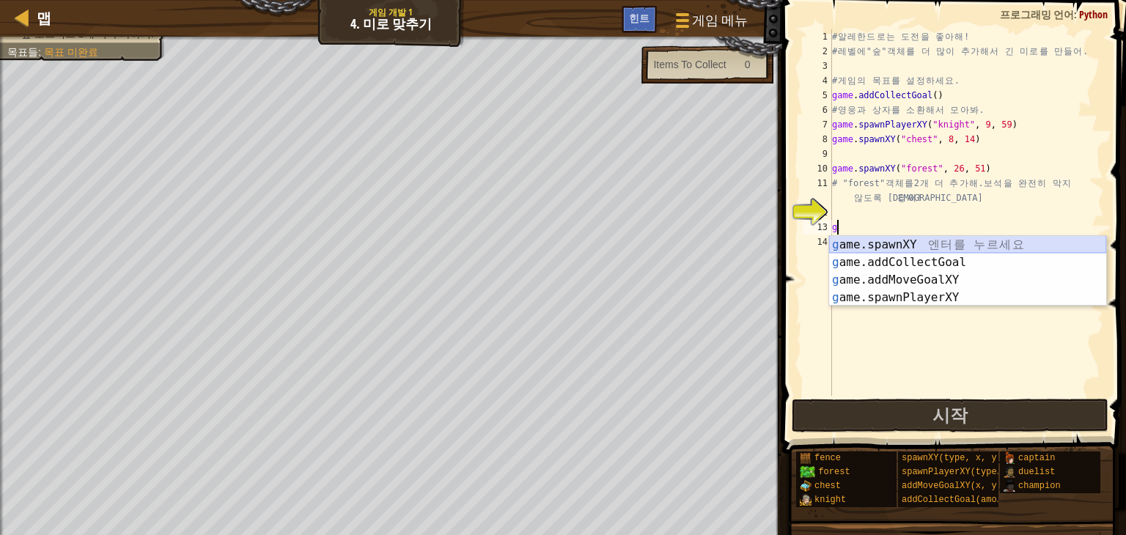
click at [905, 244] on div "g ame.spawnXY 엔 터 를 누 르 세 요 g ame.addCollectGoal 엔 터 를 누 르 세 요 g ame.addMoveGoa…" at bounding box center [967, 289] width 277 height 106
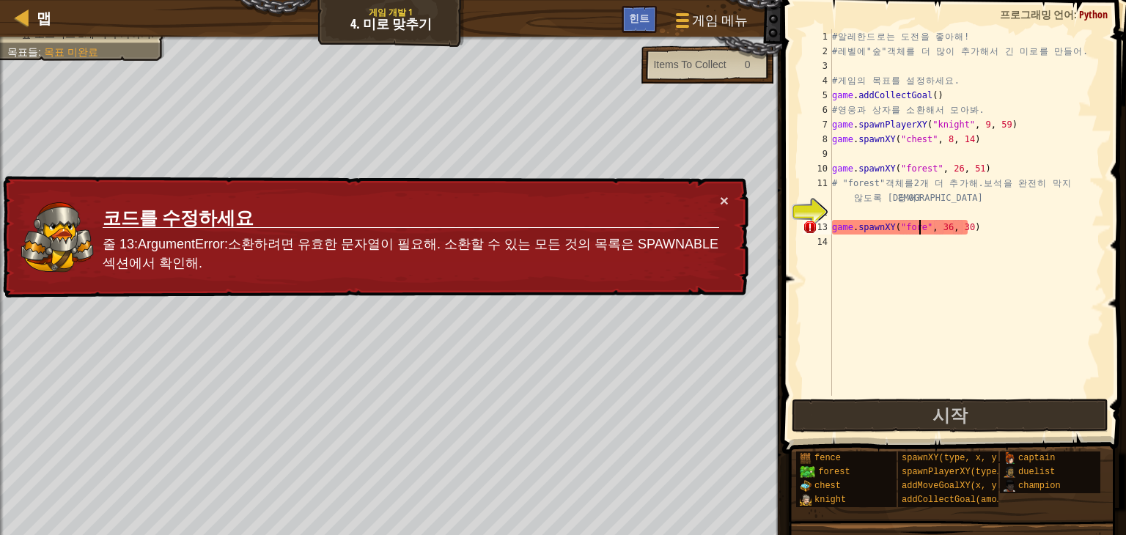
scroll to position [7, 7]
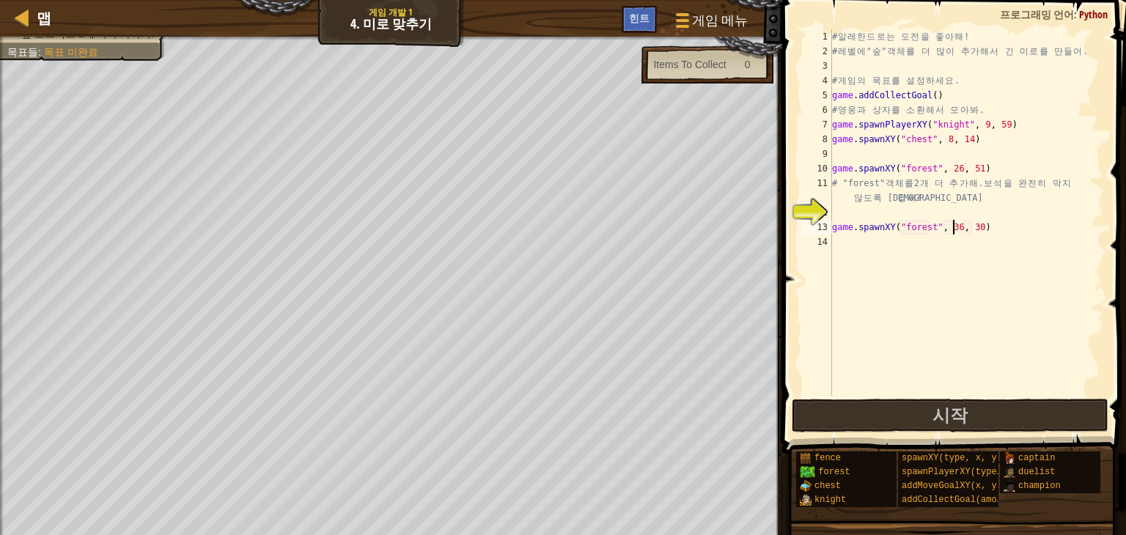
click at [954, 227] on div "# 알 레 한 드 로 는 도 전 을 좋 아 해 ! # 레 벨 에 " 숲 " 객 체 를 더 많 이 추 가 해 서 긴 미 로 를 만 들 어 . #…" at bounding box center [966, 227] width 275 height 396
click at [974, 231] on div "# 알 레 한 드 로 는 도 전 을 좋 아 해 ! # 레 벨 에 " 숲 " 객 체 를 더 많 이 추 가 해 서 긴 미 로 를 만 들 어 . #…" at bounding box center [966, 227] width 275 height 396
type textarea "game.spawnXY("forest", 55, 61)"
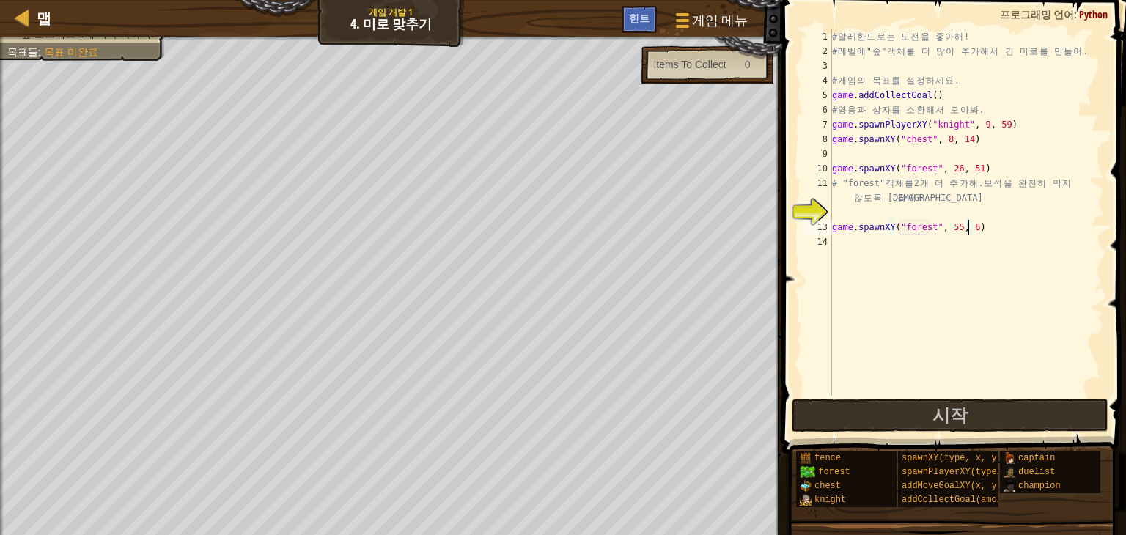
scroll to position [7, 11]
click at [874, 217] on div "# 알 레 한 드 로 는 도 전 을 좋 아 해 ! # 레 벨 에 " 숲 " 객 체 를 더 많 이 추 가 해 서 긴 미 로 를 만 들 어 . #…" at bounding box center [966, 227] width 275 height 396
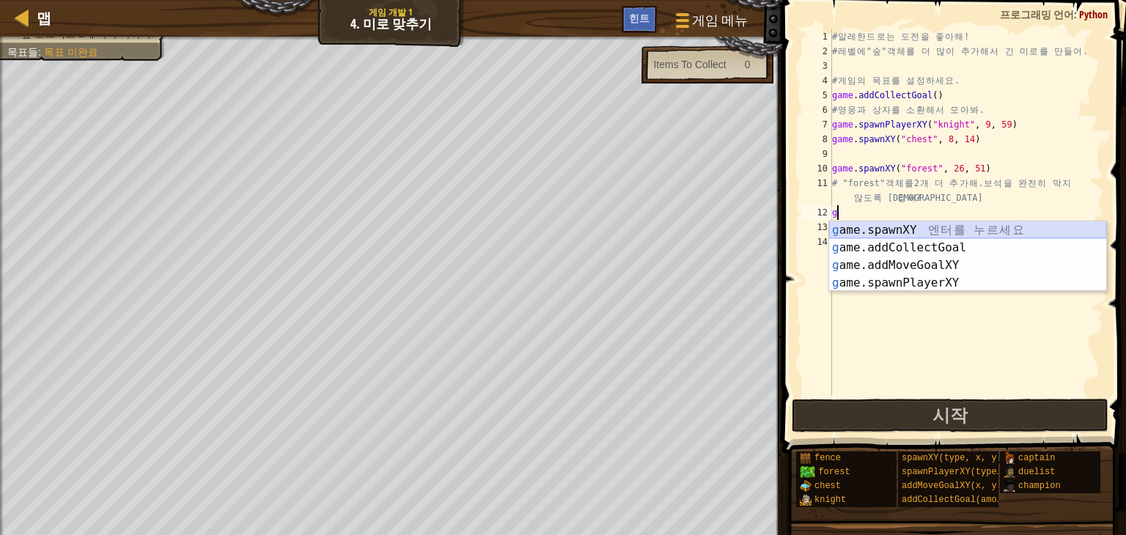
click at [963, 229] on div "g ame.spawnXY 엔 터 를 누 르 세 요 g ame.addCollectGoal 엔 터 를 누 르 세 요 g ame.addMoveGoa…" at bounding box center [967, 274] width 277 height 106
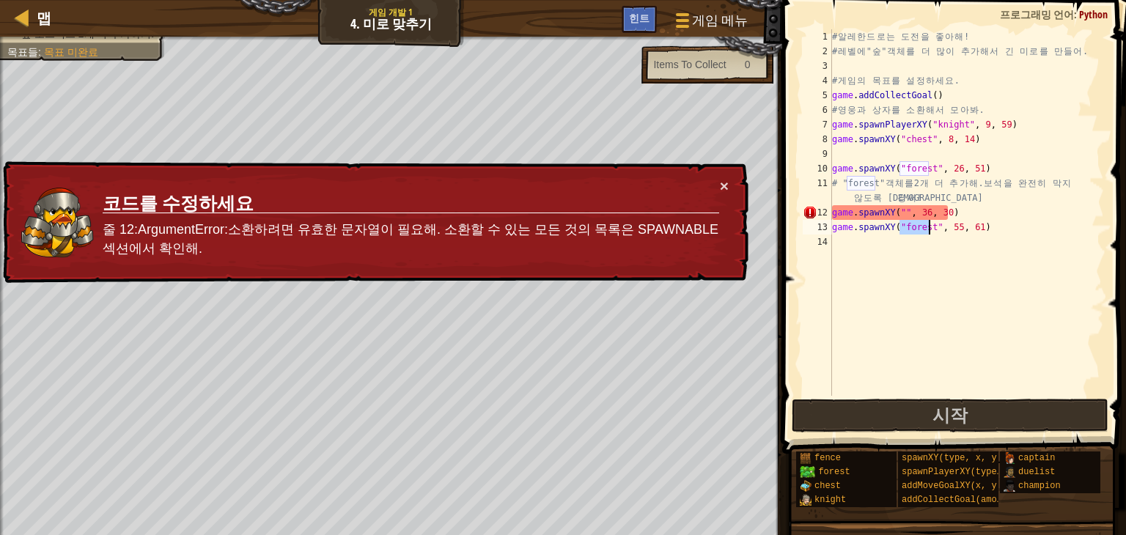
drag, startPoint x: 900, startPoint y: 229, endPoint x: 927, endPoint y: 229, distance: 26.4
click at [927, 229] on div "# 알 레 한 드 로 는 도 전 을 좋 아 해 ! # 레 벨 에 " 숲 " 객 체 를 더 많 이 추 가 해 서 긴 미 로 를 만 들 어 . #…" at bounding box center [966, 227] width 275 height 396
click at [897, 208] on div "# 알 레 한 드 로 는 도 전 을 좋 아 해 ! # 레 벨 에 " 숲 " 객 체 를 더 많 이 추 가 해 서 긴 미 로 를 만 들 어 . #…" at bounding box center [966, 227] width 275 height 396
click at [899, 210] on div "# 알 레 한 드 로 는 도 전 을 좋 아 해 ! # 레 벨 에 " 숲 " 객 체 를 더 많 이 추 가 해 서 긴 미 로 를 만 들 어 . #…" at bounding box center [966, 227] width 275 height 396
paste textarea "forest"
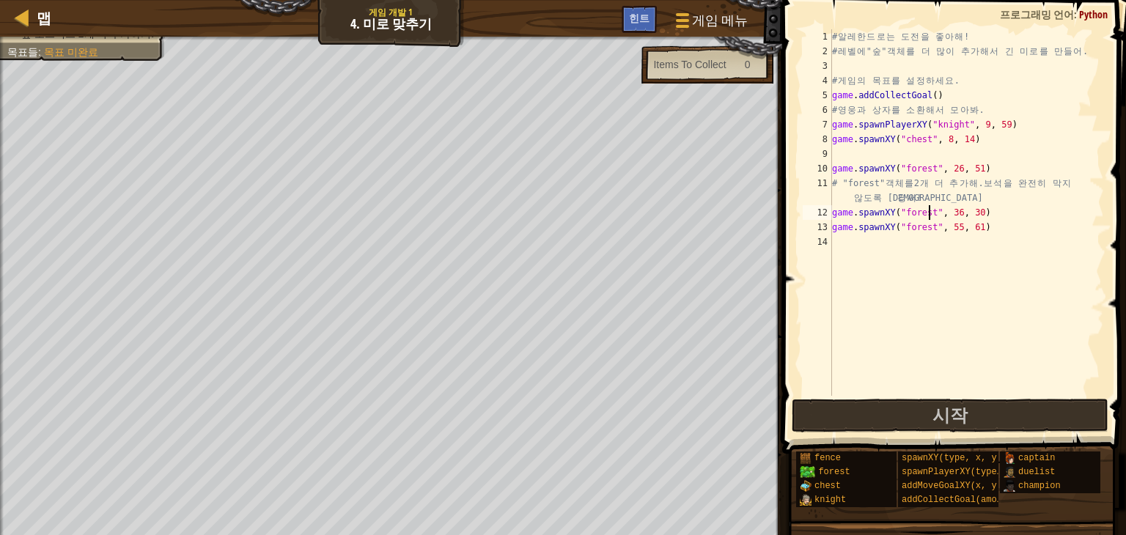
click at [953, 215] on div "# 알 레 한 드 로 는 도 전 을 좋 아 해 ! # 레 벨 에 " 숲 " 객 체 를 더 많 이 추 가 해 서 긴 미 로 를 만 들 어 . #…" at bounding box center [966, 227] width 275 height 396
click at [974, 213] on div "# 알 레 한 드 로 는 도 전 을 좋 아 해 ! # 레 벨 에 " 숲 " 객 체 를 더 많 이 추 가 해 서 긴 미 로 를 만 들 어 . #…" at bounding box center [966, 227] width 275 height 396
type textarea "game.spawnXY("forest", 73, 14)"
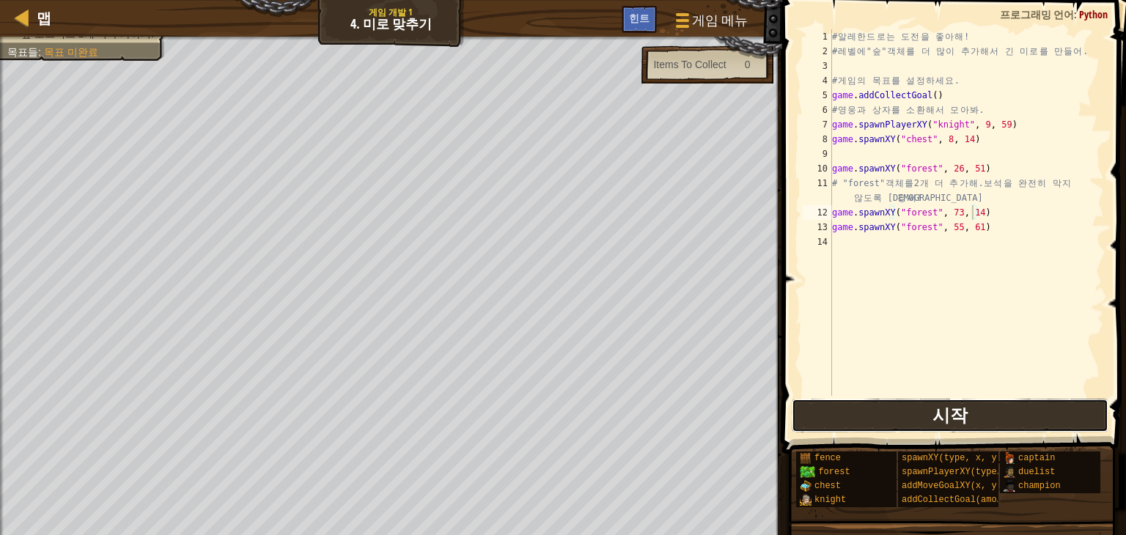
click at [902, 410] on button "시작" at bounding box center [950, 416] width 317 height 34
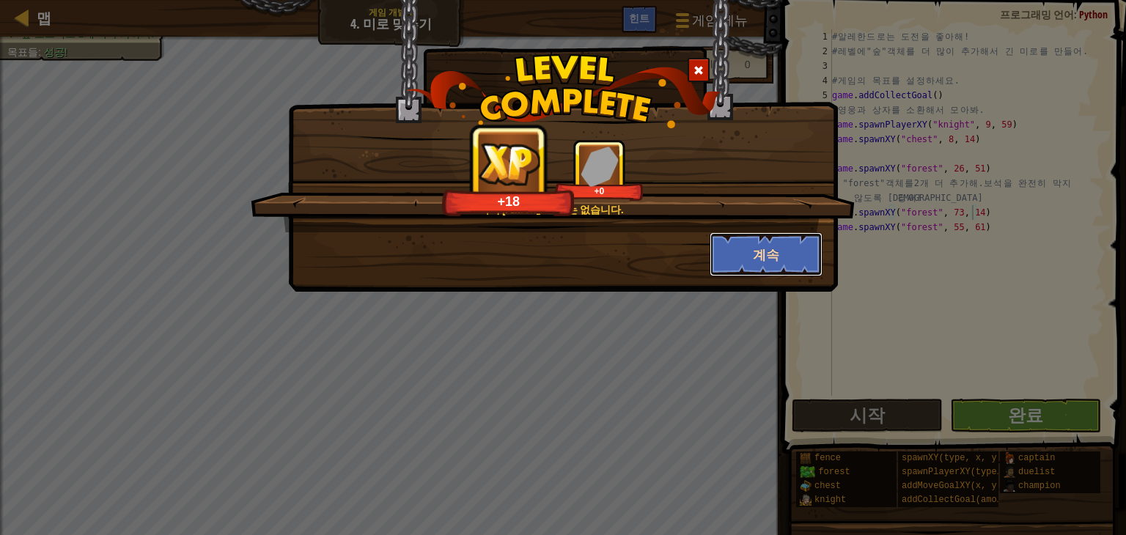
click at [742, 251] on button "계속" at bounding box center [767, 254] width 114 height 44
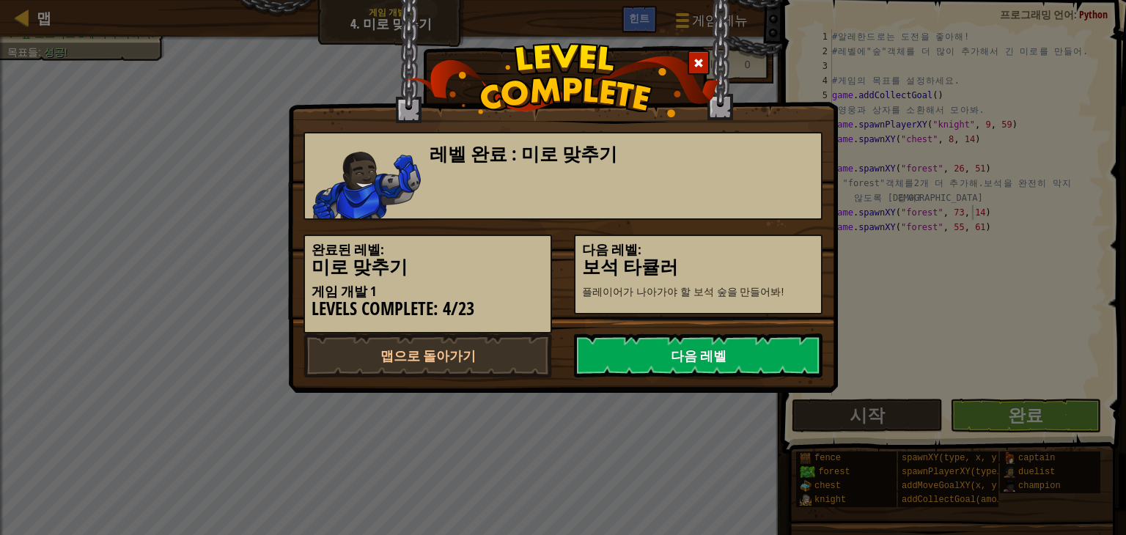
click at [703, 367] on link "다음 레벨" at bounding box center [698, 356] width 249 height 44
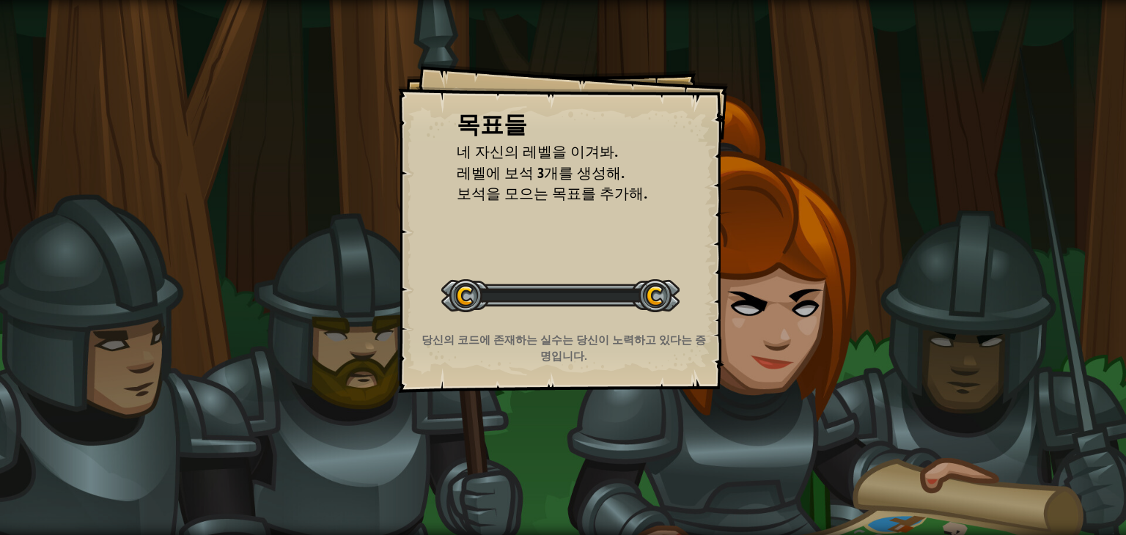
click at [697, 341] on strong "당신의 코드에 존재하는 실수는 당신이 노력하고 있다는 증명입니다." at bounding box center [564, 347] width 284 height 31
click at [751, 309] on div "목표들 네 자신의 레벨을 이겨봐. 레벨에 보석 3개를 생성해. 보석을 모으는 목표를 추가해. 레벨 시작 서버로부터 로딩하는 데 문제가 발생했습…" at bounding box center [563, 267] width 1126 height 535
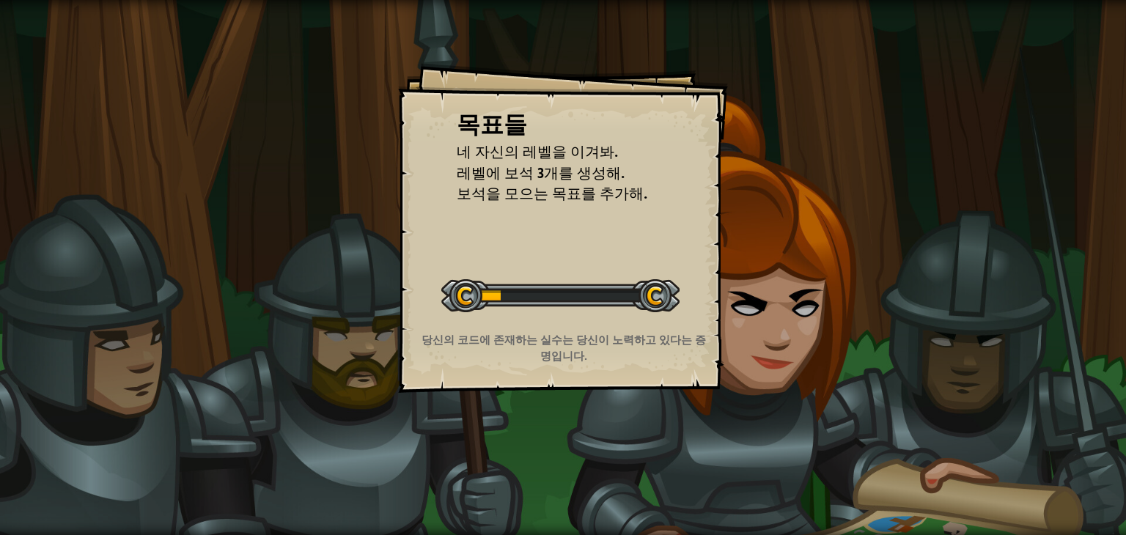
click at [751, 309] on div "목표들 네 자신의 레벨을 이겨봐. 레벨에 보석 3개를 생성해. 보석을 모으는 목표를 추가해. 레벨 시작 서버로부터 로딩하는 데 문제가 발생했습…" at bounding box center [563, 267] width 1126 height 535
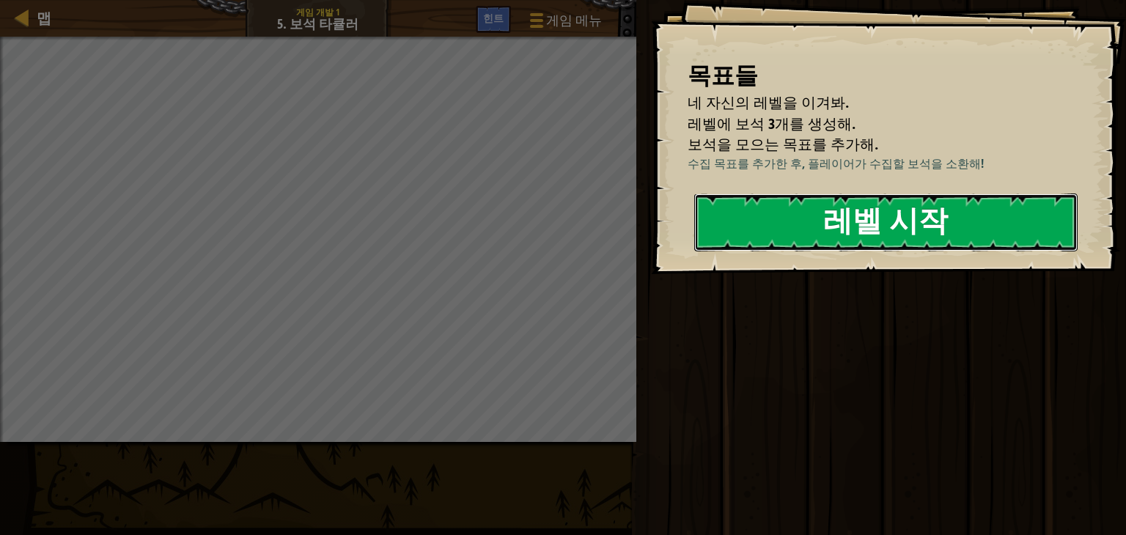
click at [806, 234] on button "레벨 시작" at bounding box center [885, 223] width 383 height 58
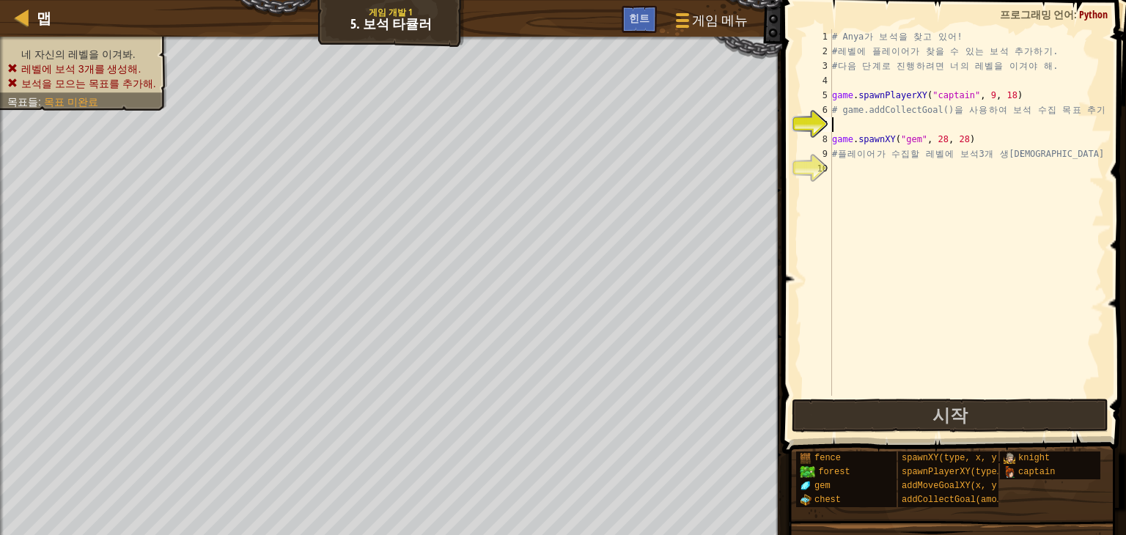
type textarea "g"
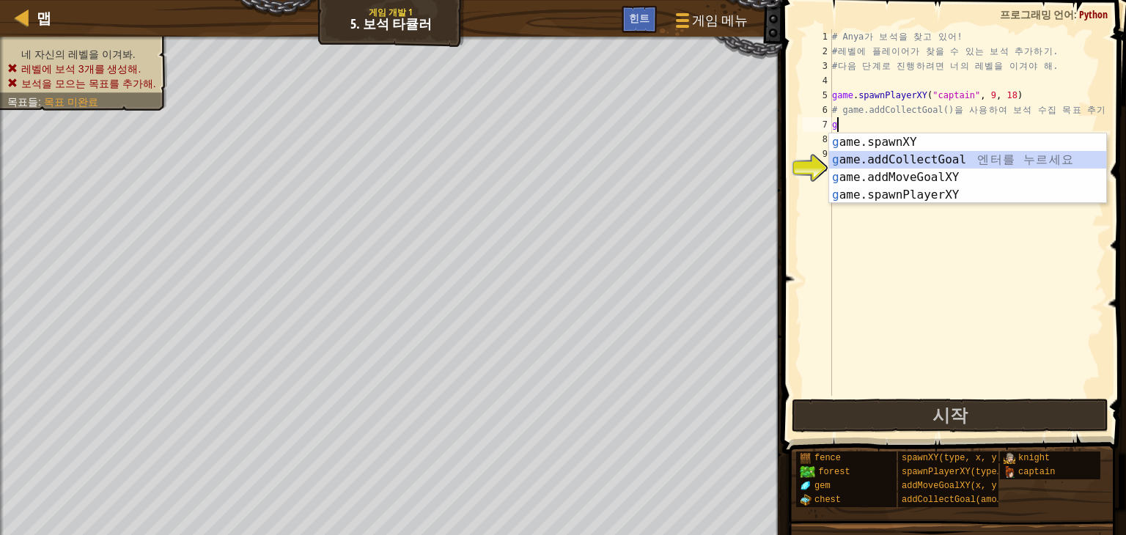
click at [938, 158] on div "g ame.spawnXY 엔 터 를 누 르 세 요 g ame.addCollectGoal 엔 터 를 누 르 세 요 g ame.addMoveGoa…" at bounding box center [967, 186] width 277 height 106
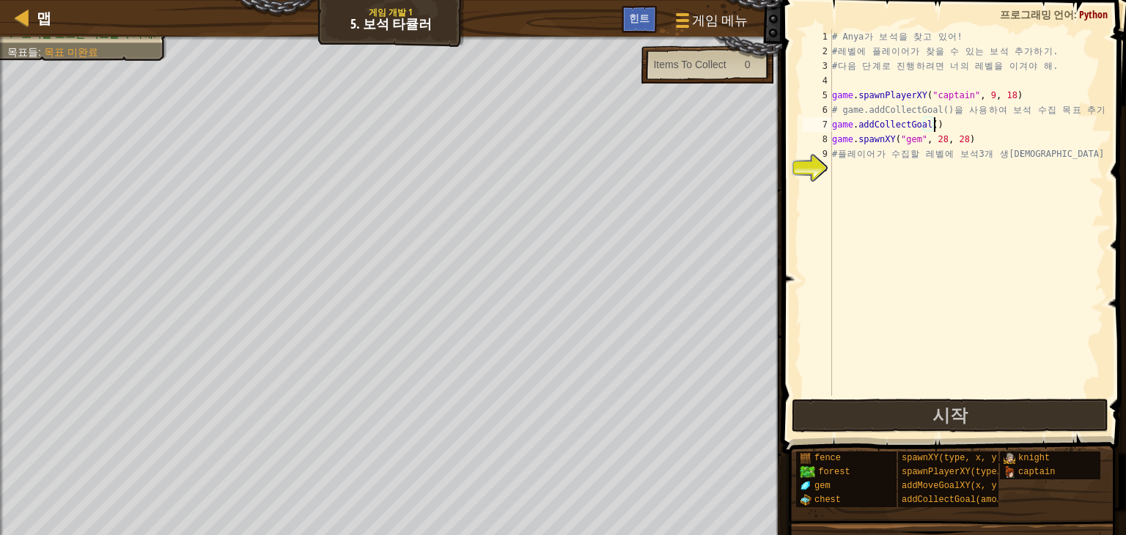
click at [930, 130] on div "# Anya 가 보 석 을 찾 고 있 어 ! # 레 벨 에 플 레 이 어 가 찾 을 수 있 는 보 석 추 가 하 기 . # 다 음 단 계 로 …" at bounding box center [966, 227] width 275 height 396
click at [959, 93] on div "# Anya 가 보 석 을 찾 고 있 어 ! # 레 벨 에 플 레 이 어 가 찾 을 수 있 는 보 석 추 가 하 기 . # 다 음 단 계 로 …" at bounding box center [966, 227] width 275 height 396
click at [963, 95] on div "# Anya 가 보 석 을 찾 고 있 어 ! # 레 벨 에 플 레 이 어 가 찾 을 수 있 는 보 석 추 가 하 기 . # 다 음 단 계 로 …" at bounding box center [966, 227] width 275 height 396
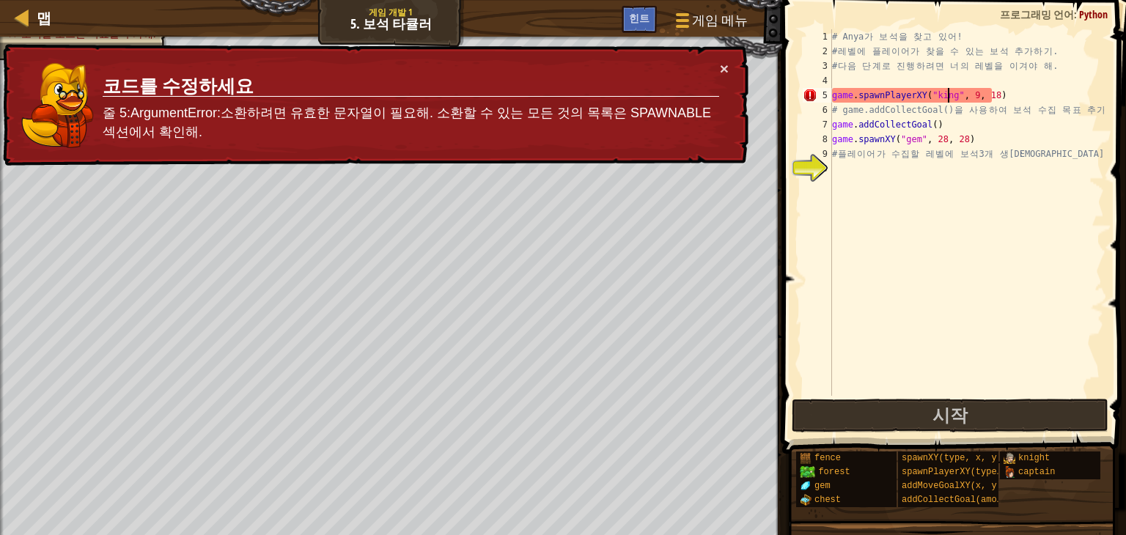
scroll to position [7, 10]
click at [941, 97] on div "# Anya 가 보 석 을 찾 고 있 어 ! # 레 벨 에 플 레 이 어 가 찾 을 수 있 는 보 석 추 가 하 기 . # 다 음 단 계 로 …" at bounding box center [966, 227] width 275 height 396
click at [945, 95] on div "# Anya 가 보 석 을 찾 고 있 어 ! # 레 벨 에 플 레 이 어 가 찾 을 수 있 는 보 석 추 가 하 기 . # 다 음 단 계 로 …" at bounding box center [966, 227] width 275 height 396
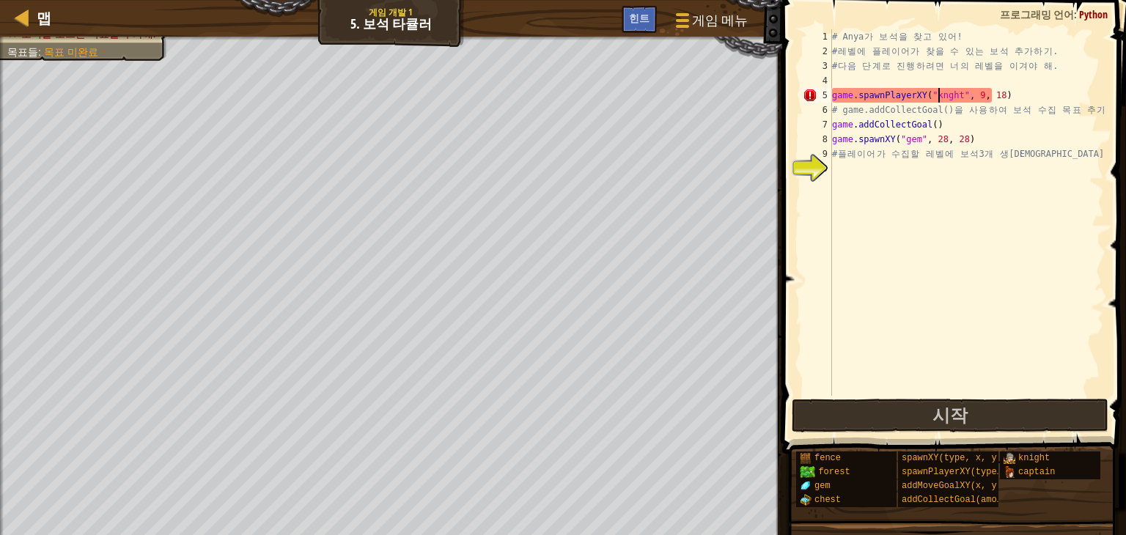
scroll to position [7, 9]
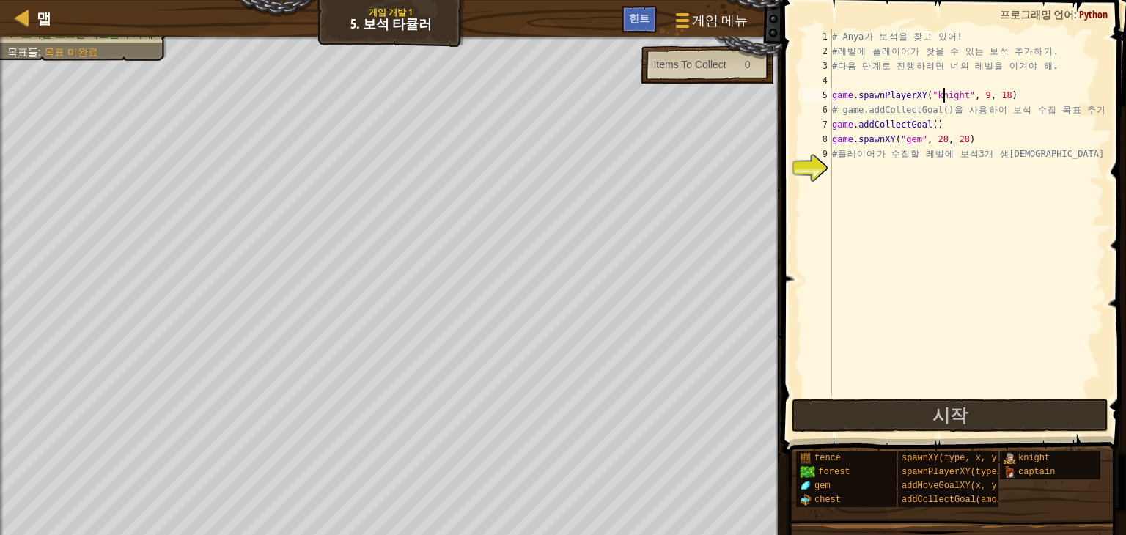
click at [954, 153] on div "# Anya 가 보 석 을 찾 고 있 어 ! # 레 벨 에 플 레 이 어 가 찾 을 수 있 는 보 석 추 가 하 기 . # 다 음 단 계 로 …" at bounding box center [966, 227] width 275 height 396
type textarea "# 플레이어가 수집할 레벨에 보석 3개 생성:"
click at [950, 165] on div "# Anya 가 보 석 을 찾 고 있 어 ! # 레 벨 에 플 레 이 어 가 찾 을 수 있 는 보 석 추 가 하 기 . # 다 음 단 계 로 …" at bounding box center [966, 227] width 275 height 396
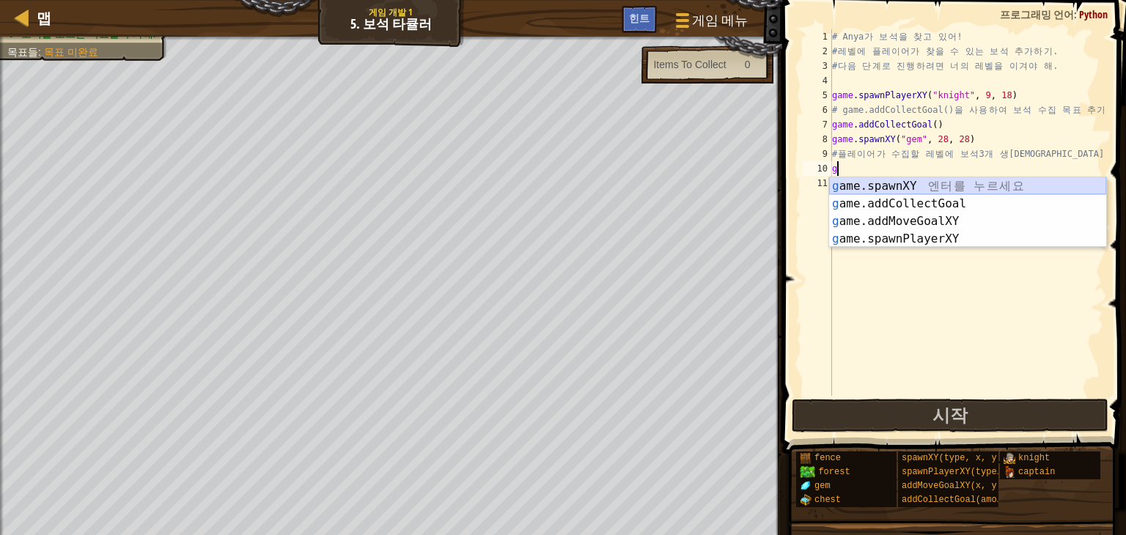
click at [988, 184] on div "g ame.spawnXY 엔 터 를 누 르 세 요 g ame.addCollectGoal 엔 터 를 누 르 세 요 g ame.addMoveGoa…" at bounding box center [967, 230] width 277 height 106
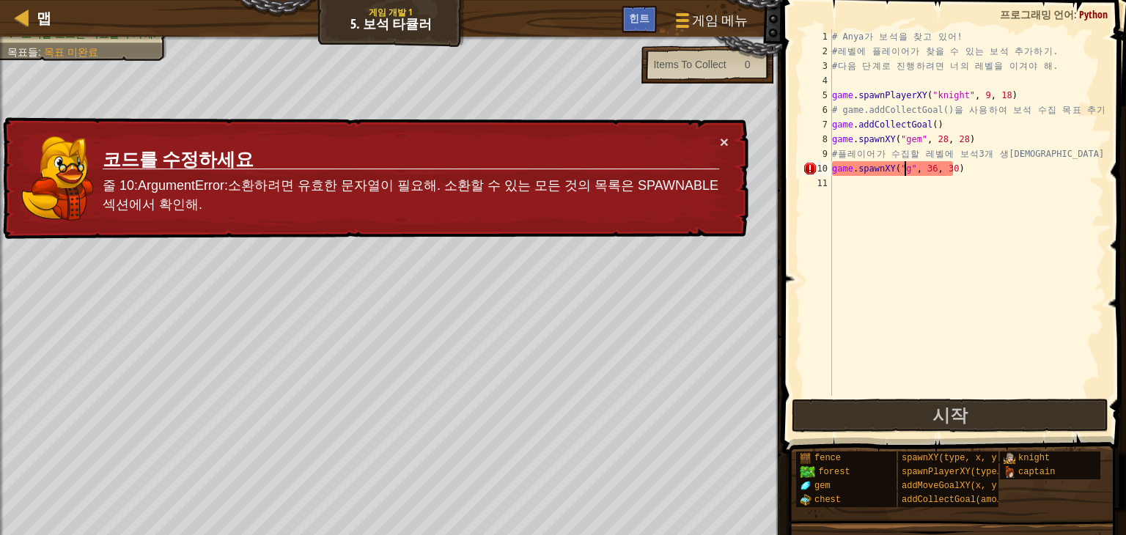
scroll to position [7, 6]
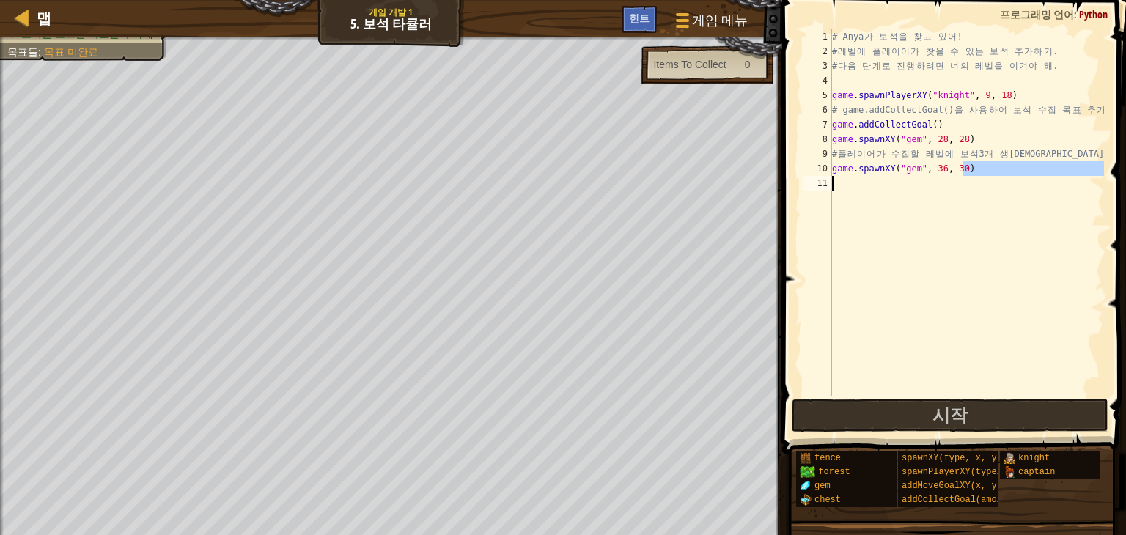
drag, startPoint x: 969, startPoint y: 169, endPoint x: 845, endPoint y: 177, distance: 124.9
click at [845, 177] on div "# Anya 가 보 석 을 찾 고 있 어 ! # 레 벨 에 플 레 이 어 가 찾 을 수 있 는 보 석 추 가 하 기 . # 다 음 단 계 로 …" at bounding box center [966, 227] width 275 height 396
type textarea "game.spawnXY("gem", 36, 30)"
drag, startPoint x: 831, startPoint y: 169, endPoint x: 974, endPoint y: 177, distance: 142.4
click at [974, 177] on div "# Anya 가 보 석 을 찾 고 있 어 ! # 레 벨 에 플 레 이 어 가 찾 을 수 있 는 보 석 추 가 하 기 . # 다 음 단 계 로 …" at bounding box center [966, 227] width 275 height 396
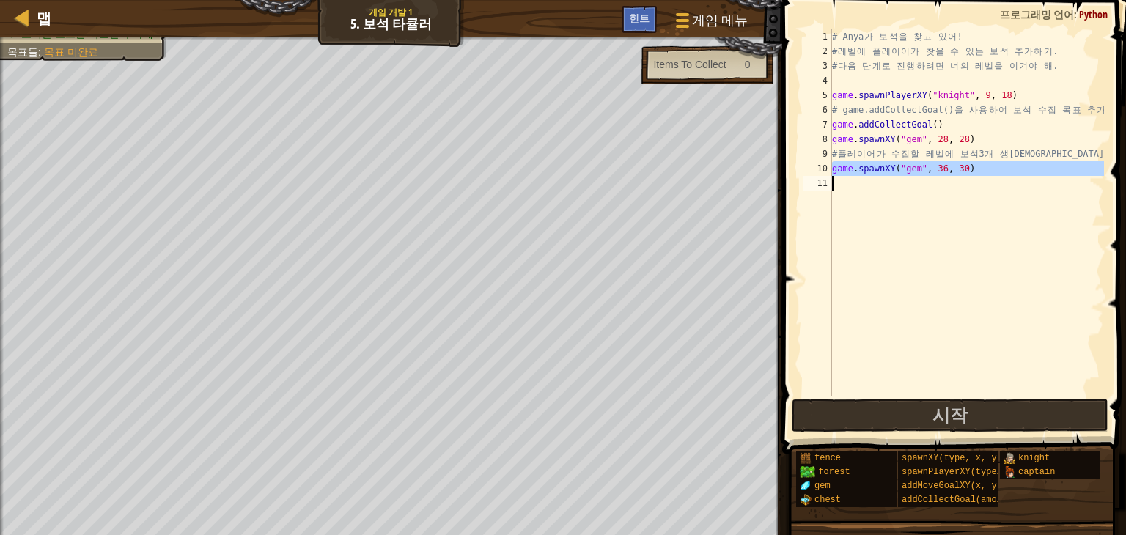
scroll to position [7, 0]
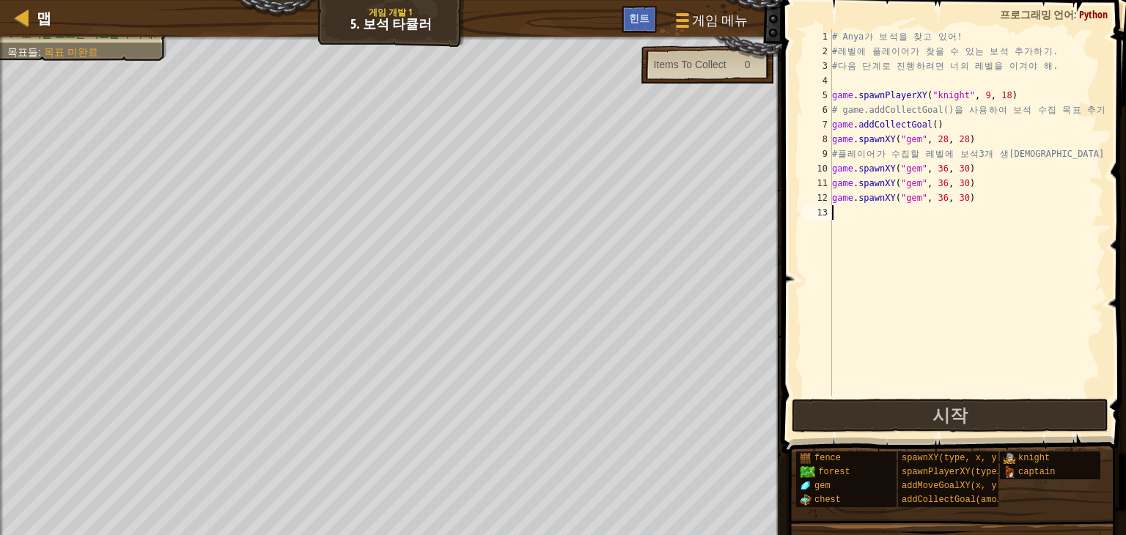
click at [938, 169] on div "# Anya 가 보 석 을 찾 고 있 어 ! # 레 벨 에 플 레 이 어 가 찾 을 수 있 는 보 석 추 가 하 기 . # 다 음 단 계 로 …" at bounding box center [966, 227] width 275 height 396
click at [952, 171] on div "# Anya 가 보 석 을 찾 고 있 어 ! # 레 벨 에 플 레 이 어 가 찾 을 수 있 는 보 석 추 가 하 기 . # 다 음 단 계 로 …" at bounding box center [966, 227] width 275 height 396
type textarea "game.spawnXY("gem", 9, 58)"
click at [982, 240] on div "# Anya 가 보 석 을 찾 고 있 어 ! # 레 벨 에 플 레 이 어 가 찾 을 수 있 는 보 석 추 가 하 기 . # 다 음 단 계 로 …" at bounding box center [966, 227] width 275 height 396
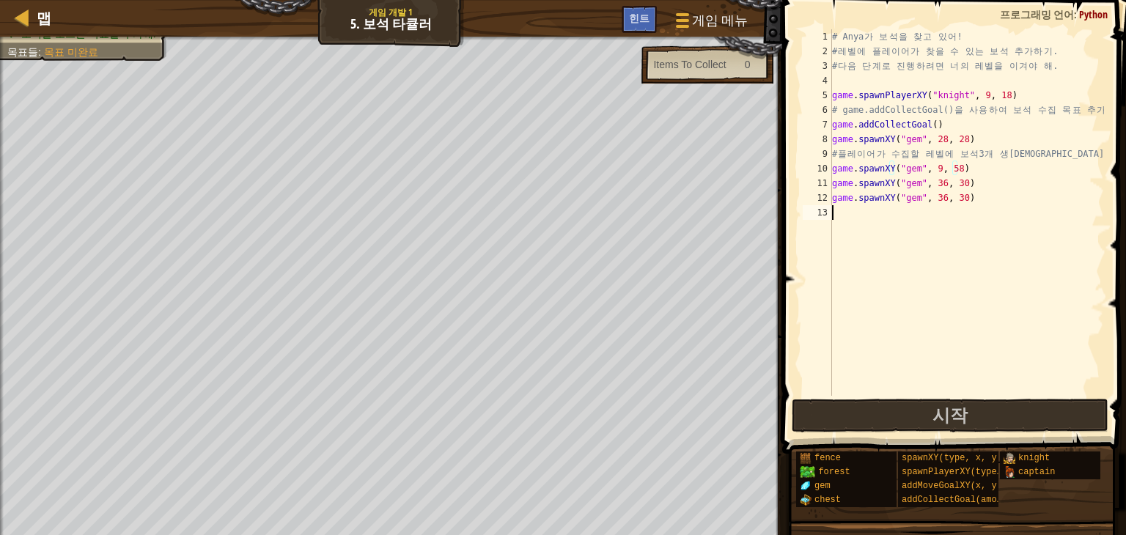
scroll to position [7, 0]
click at [938, 183] on div "# Anya 가 보 석 을 찾 고 있 어 ! # 레 벨 에 플 레 이 어 가 찾 을 수 있 는 보 석 추 가 하 기 . # 다 음 단 계 로 …" at bounding box center [966, 227] width 275 height 396
click at [959, 183] on div "# Anya 가 보 석 을 찾 고 있 어 ! # 레 벨 에 플 레 이 어 가 찾 을 수 있 는 보 석 추 가 하 기 . # 다 음 단 계 로 …" at bounding box center [966, 227] width 275 height 396
type textarea "game.spawnXY("gem", 70, 10)"
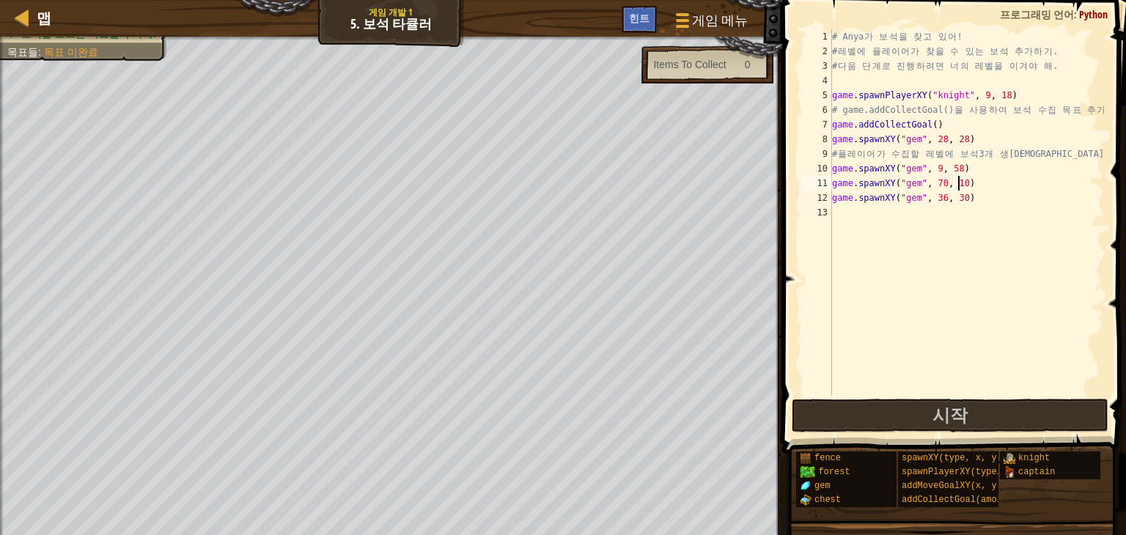
scroll to position [7, 10]
click at [940, 207] on div "# Anya 가 보 석 을 찾 고 있 어 ! # 레 벨 에 플 레 이 어 가 찾 을 수 있 는 보 석 추 가 하 기 . # 다 음 단 계 로 …" at bounding box center [966, 227] width 275 height 396
click at [940, 197] on div "# Anya 가 보 석 을 찾 고 있 어 ! # 레 벨 에 플 레 이 어 가 찾 을 수 있 는 보 석 추 가 하 기 . # 다 음 단 계 로 …" at bounding box center [966, 227] width 275 height 396
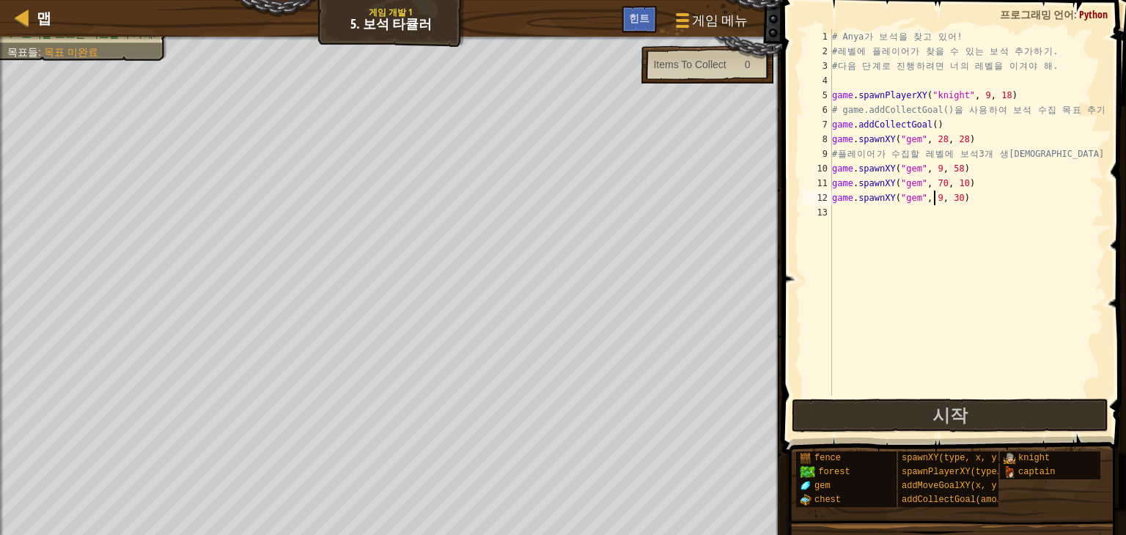
click at [953, 199] on div "# Anya 가 보 석 을 찾 고 있 어 ! # 레 벨 에 플 레 이 어 가 찾 을 수 있 는 보 석 추 가 하 기 . # 다 음 단 계 로 …" at bounding box center [966, 227] width 275 height 396
type textarea "game.spawnXY("gem", 9, 58)"
click at [1026, 416] on button "시작" at bounding box center [950, 416] width 317 height 34
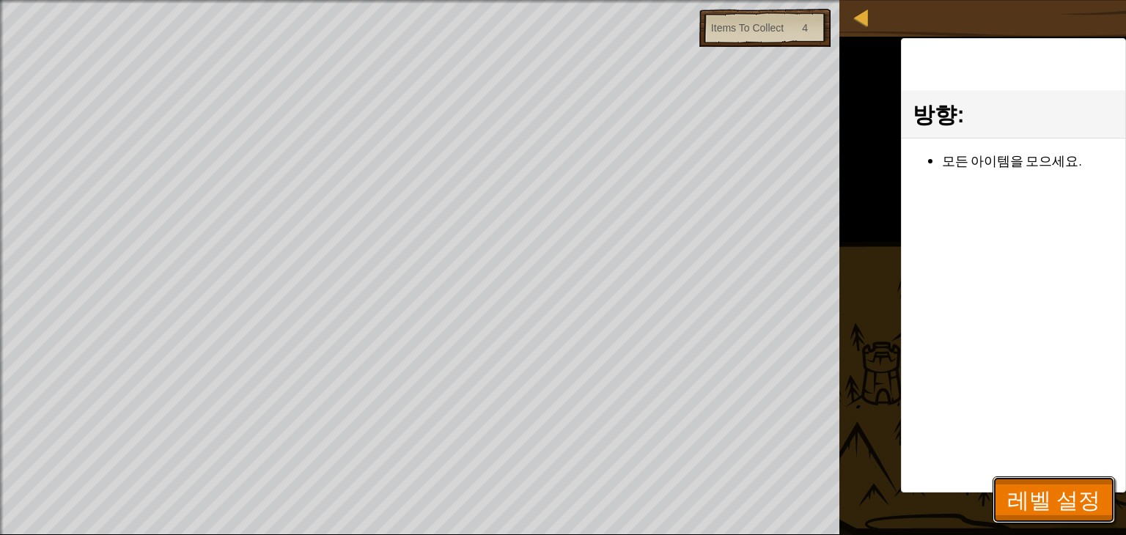
click at [1026, 491] on span "레벨 설정" at bounding box center [1053, 500] width 93 height 30
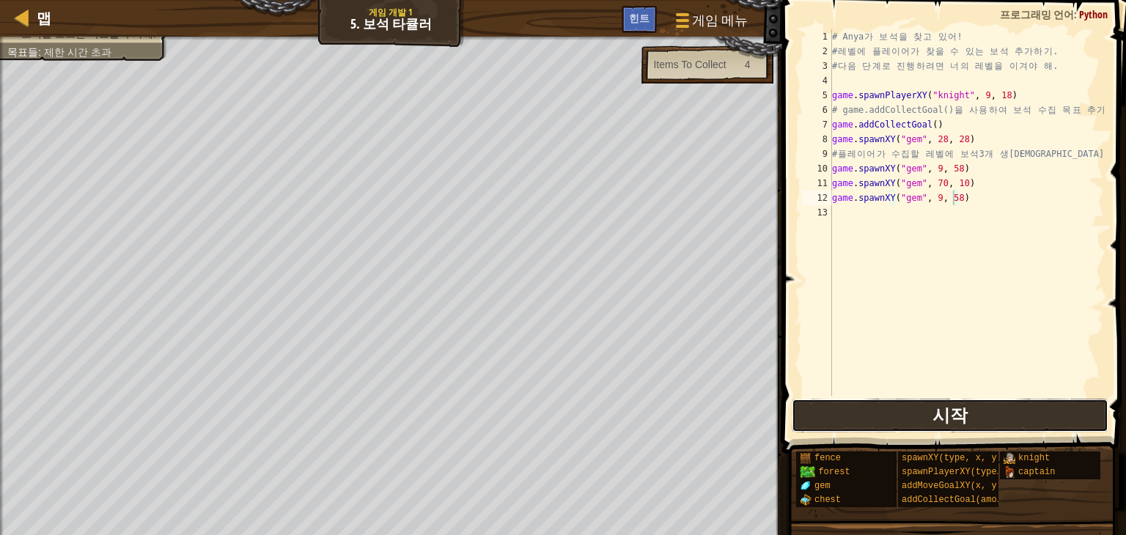
click at [1007, 430] on button "시작" at bounding box center [950, 416] width 317 height 34
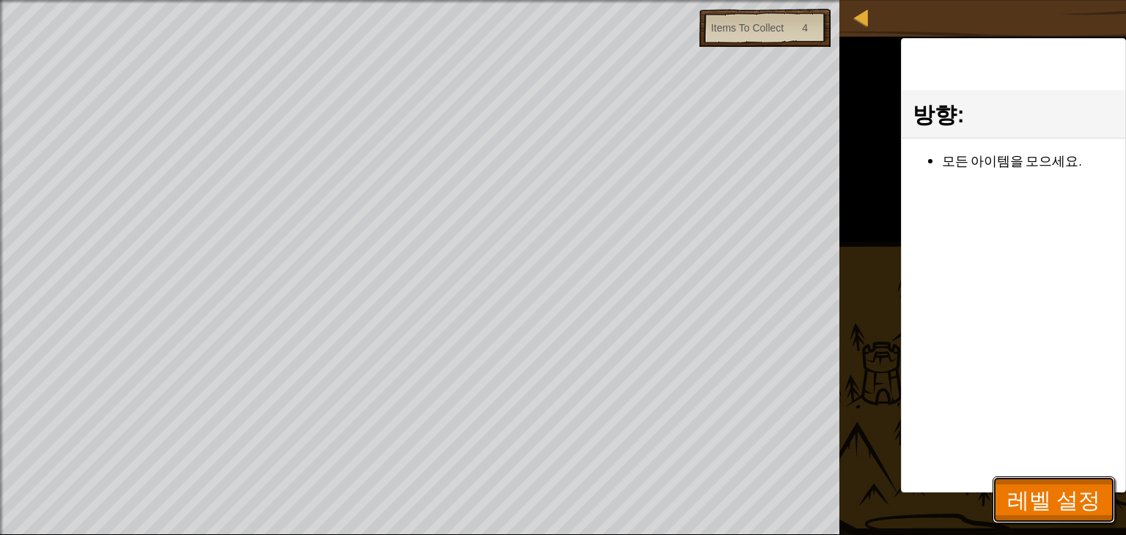
click at [1052, 493] on span "레벨 설정" at bounding box center [1053, 500] width 93 height 30
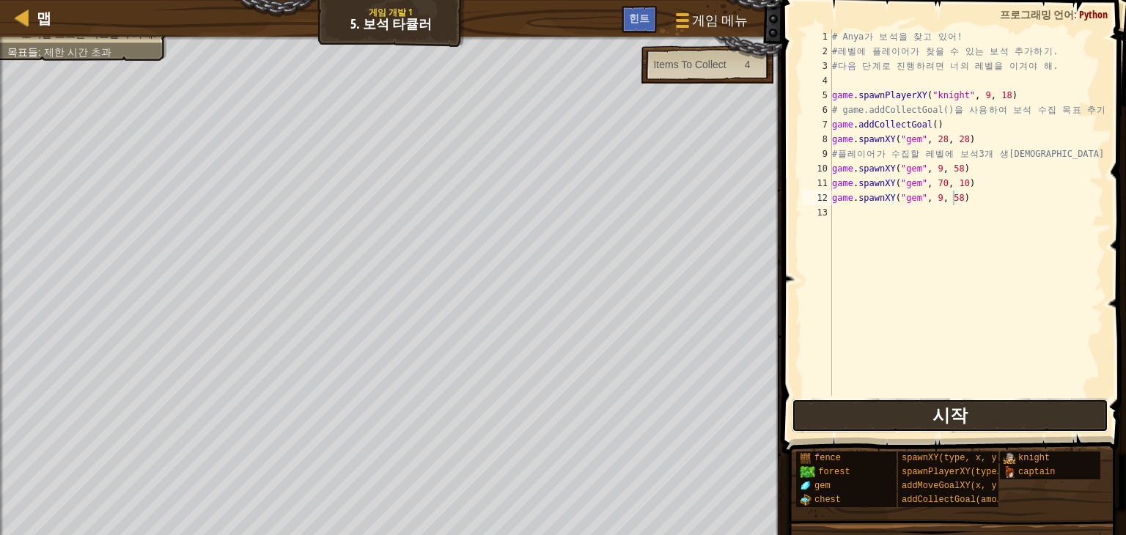
click at [977, 421] on button "시작" at bounding box center [950, 416] width 317 height 34
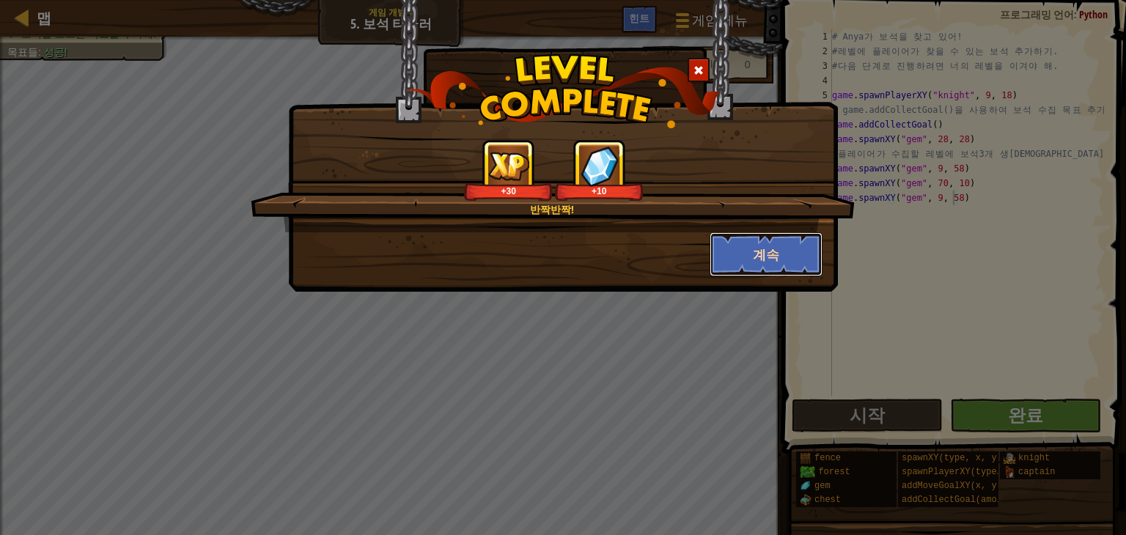
click at [798, 258] on button "계속" at bounding box center [767, 254] width 114 height 44
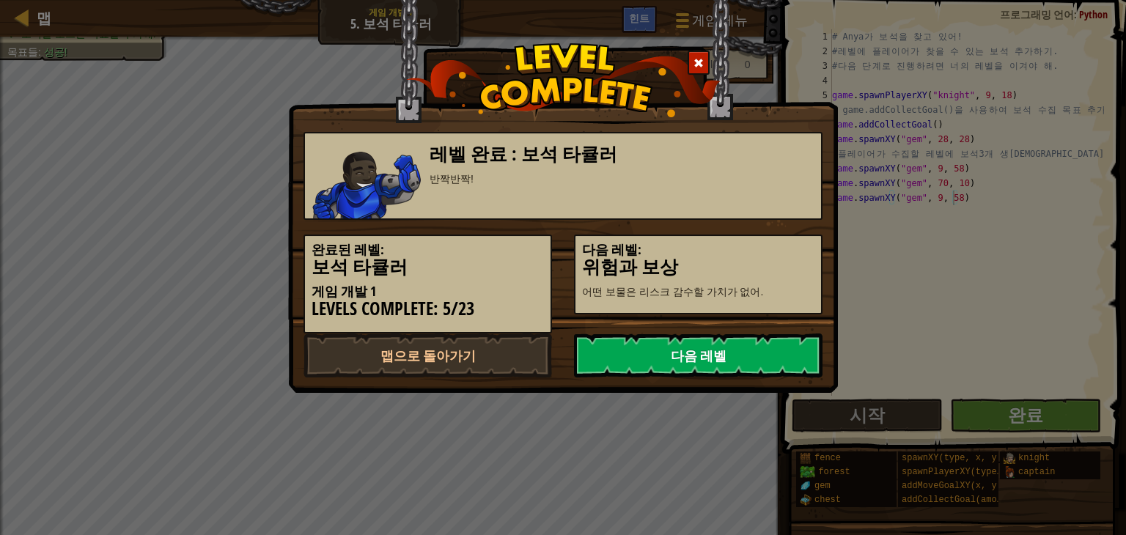
click at [713, 357] on link "다음 레벨" at bounding box center [698, 356] width 249 height 44
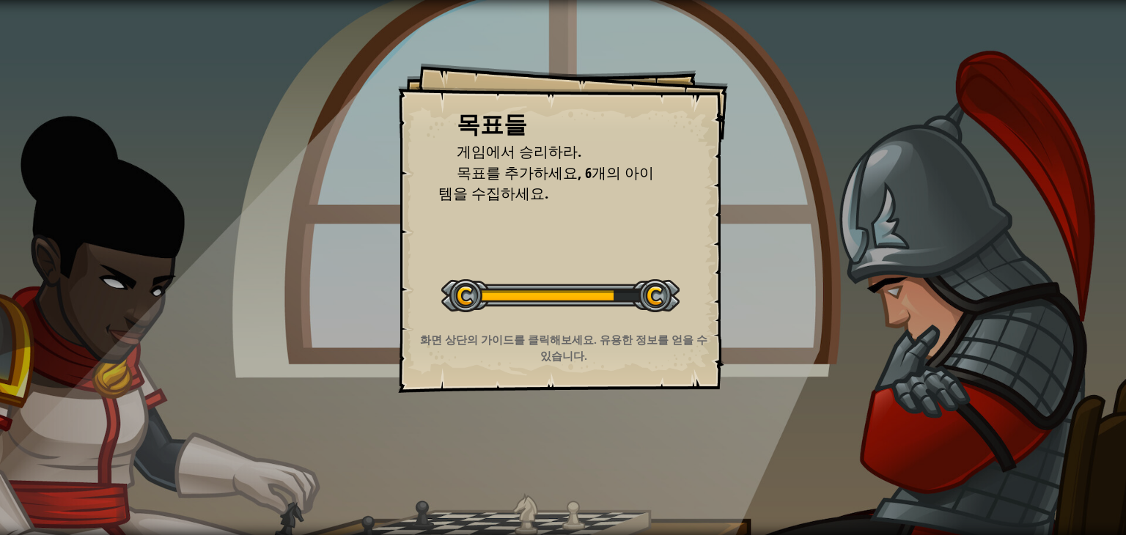
drag, startPoint x: 783, startPoint y: 213, endPoint x: 820, endPoint y: 305, distance: 98.7
click at [820, 305] on div "목표들 게임에서 승리하라. 목표를 추가하세요, 6개의 아이템을 수집하세요. 레벨 시작 서버로부터 로딩하는 데 문제가 발생했습니다. 이 레벨을 …" at bounding box center [563, 267] width 1126 height 535
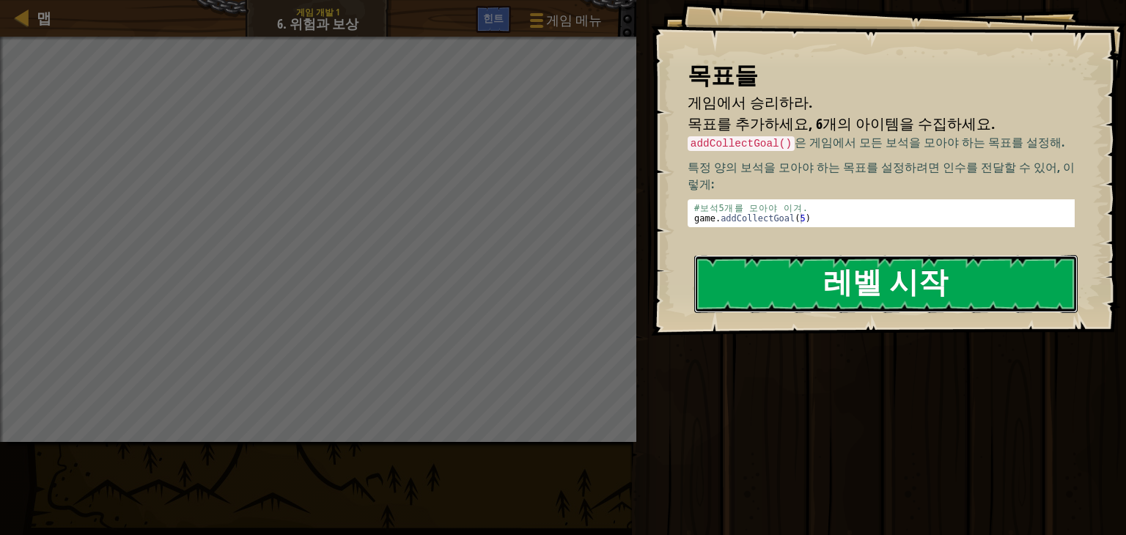
click at [894, 281] on button "레벨 시작" at bounding box center [885, 284] width 383 height 58
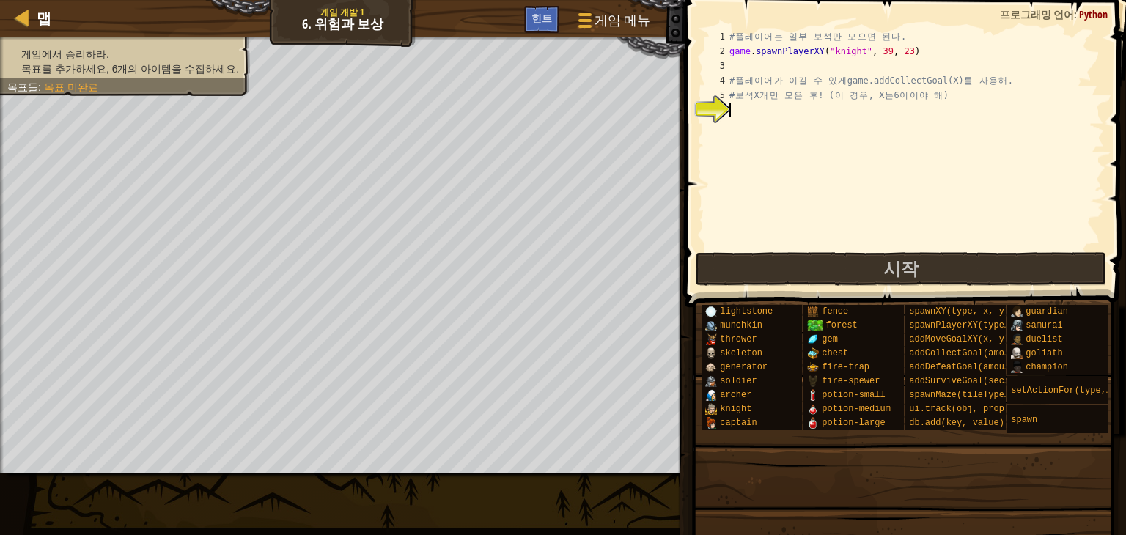
type textarea "g"
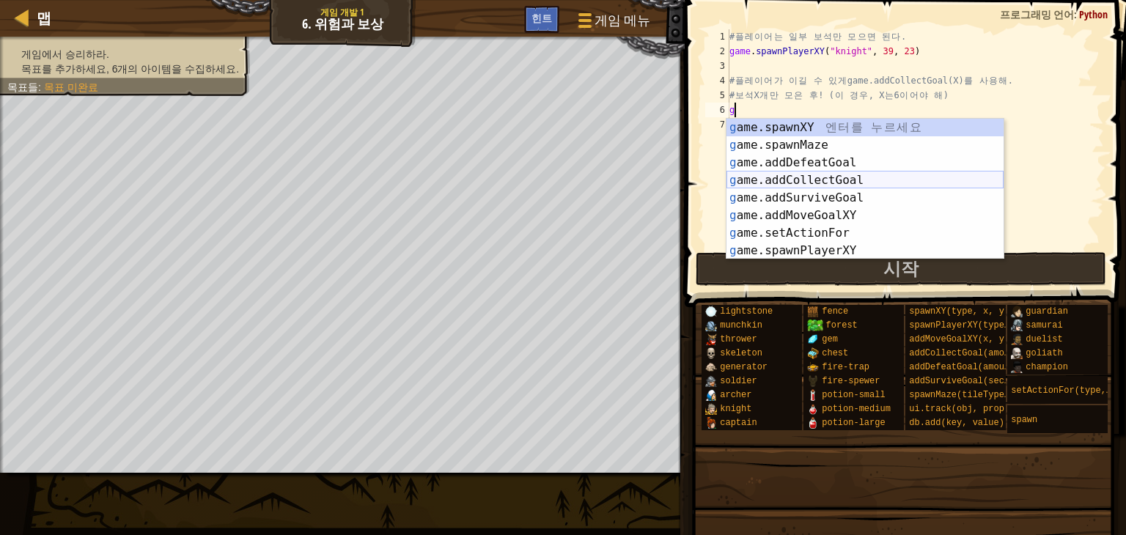
click at [876, 185] on div "g ame.spawnXY 엔 터 를 누 르 세 요 g ame.spawnMaze 엔 터 를 누 르 세 요 g ame.addDefeatGoal 엔…" at bounding box center [865, 207] width 277 height 176
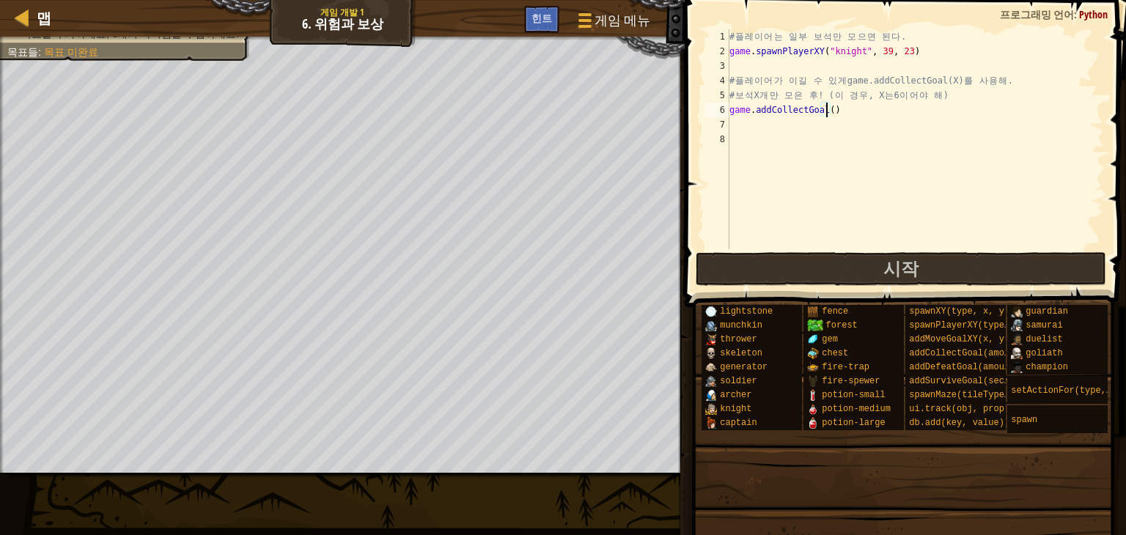
click at [826, 107] on div "# 플 레 이 어 는 일 부 보 석 만 모 으 면 된 다 . game . spawnPlayerXY ( "knight" , 39 , 23 ) #…" at bounding box center [916, 153] width 378 height 249
type textarea "game.addCollectGoal(6)"
click at [860, 276] on button "시작" at bounding box center [901, 269] width 411 height 34
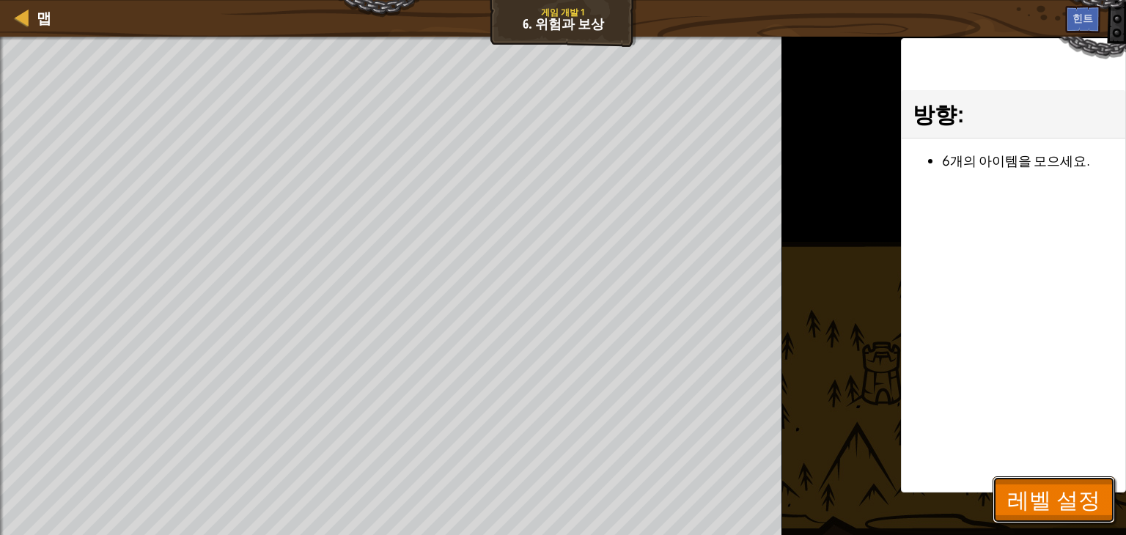
click at [1064, 488] on span "레벨 설정" at bounding box center [1053, 500] width 93 height 30
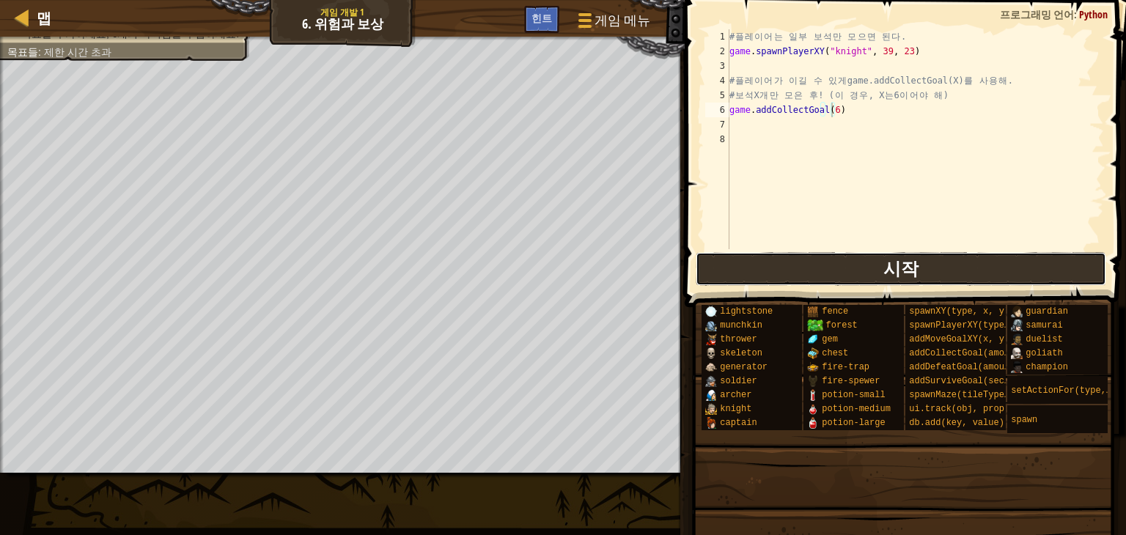
click at [891, 262] on span "시작" at bounding box center [900, 268] width 35 height 23
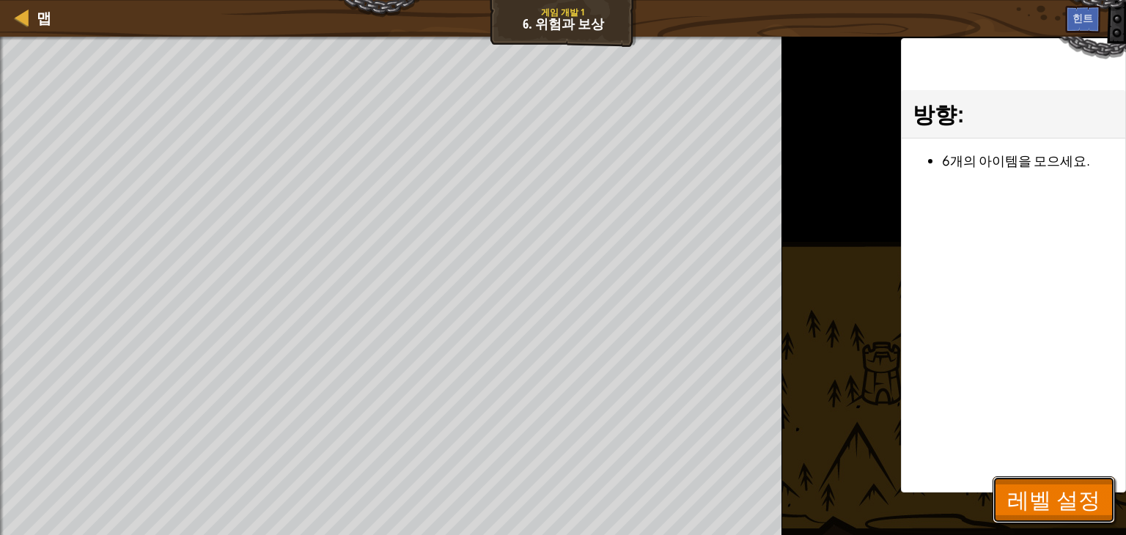
click at [1100, 512] on button "레벨 설정" at bounding box center [1054, 500] width 122 height 47
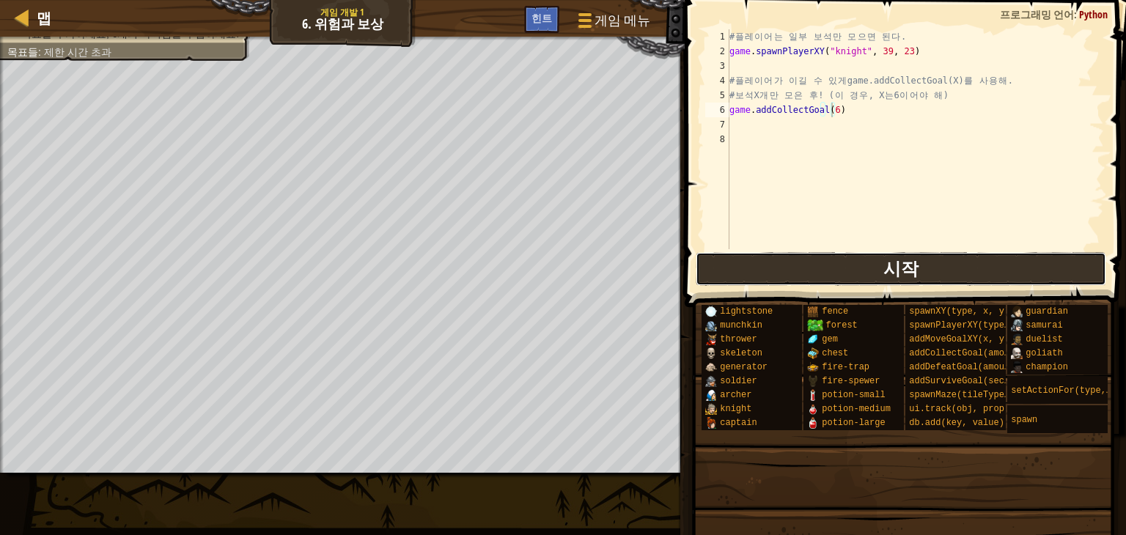
click at [954, 273] on button "시작" at bounding box center [901, 269] width 411 height 34
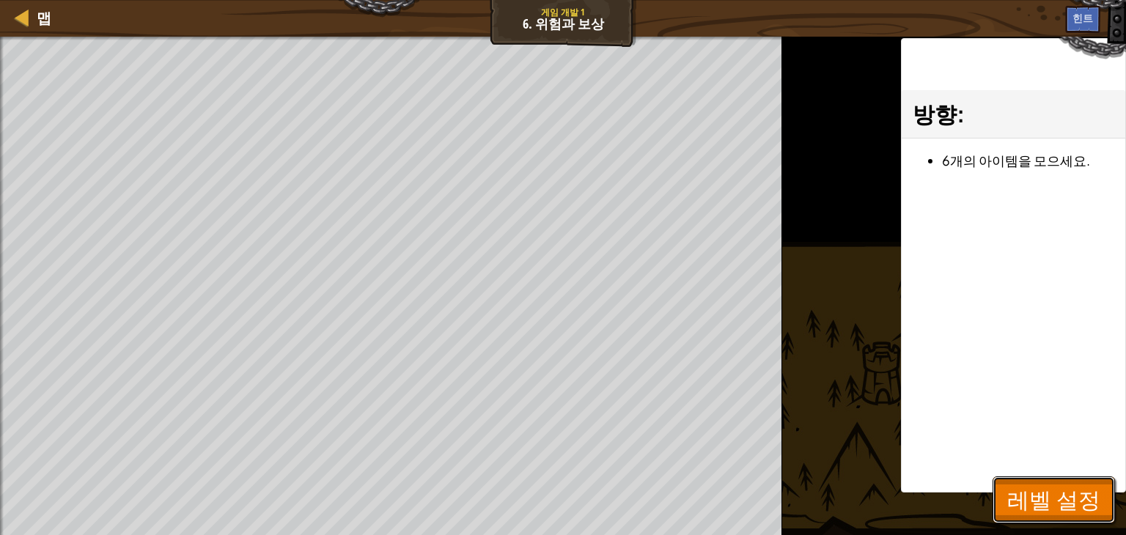
click at [1056, 496] on span "레벨 설정" at bounding box center [1053, 500] width 93 height 30
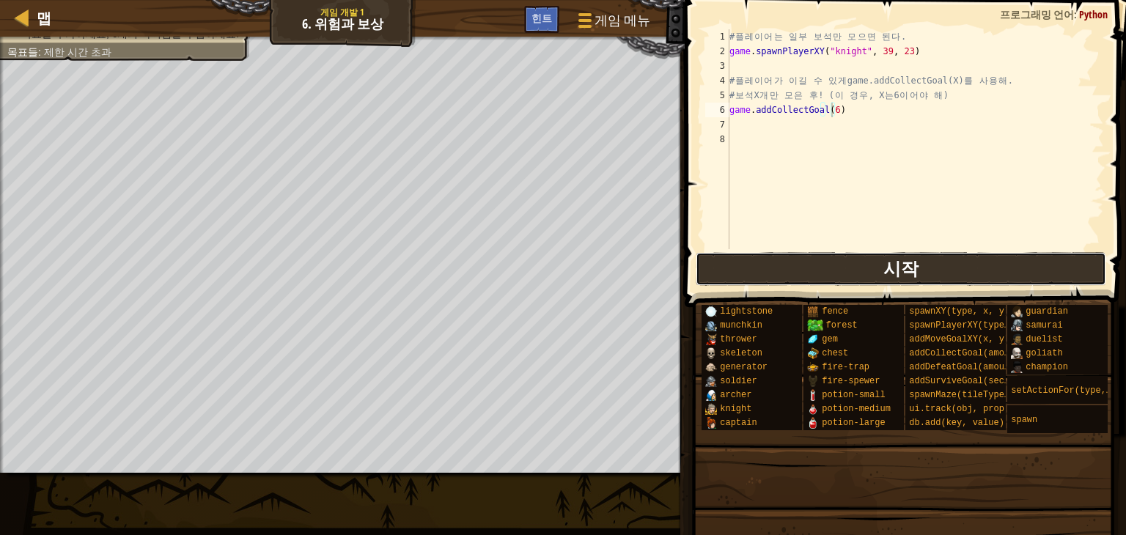
click at [971, 276] on button "시작" at bounding box center [901, 269] width 411 height 34
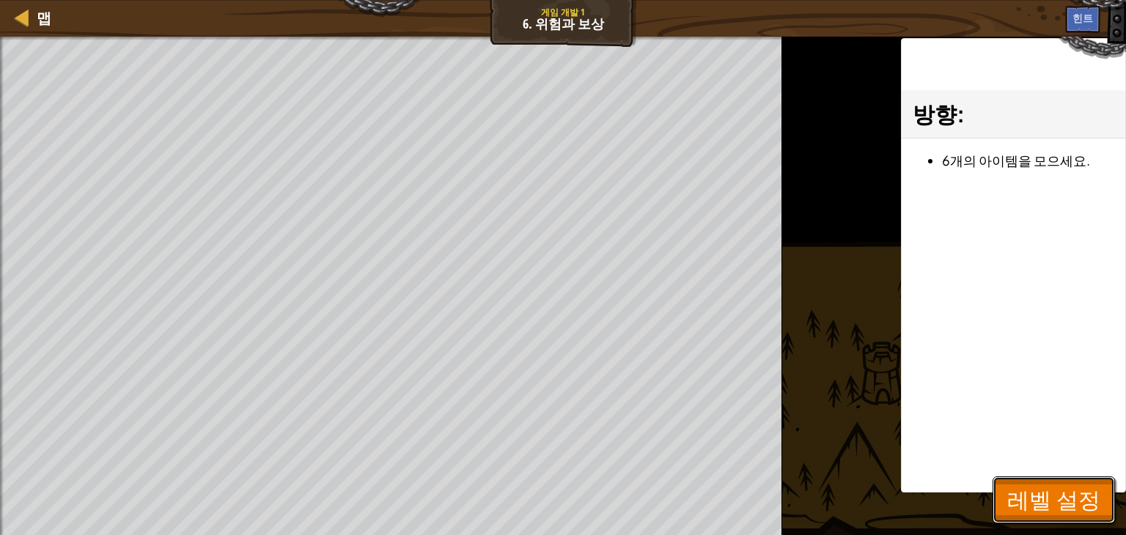
click at [1049, 513] on span "레벨 설정" at bounding box center [1053, 500] width 93 height 30
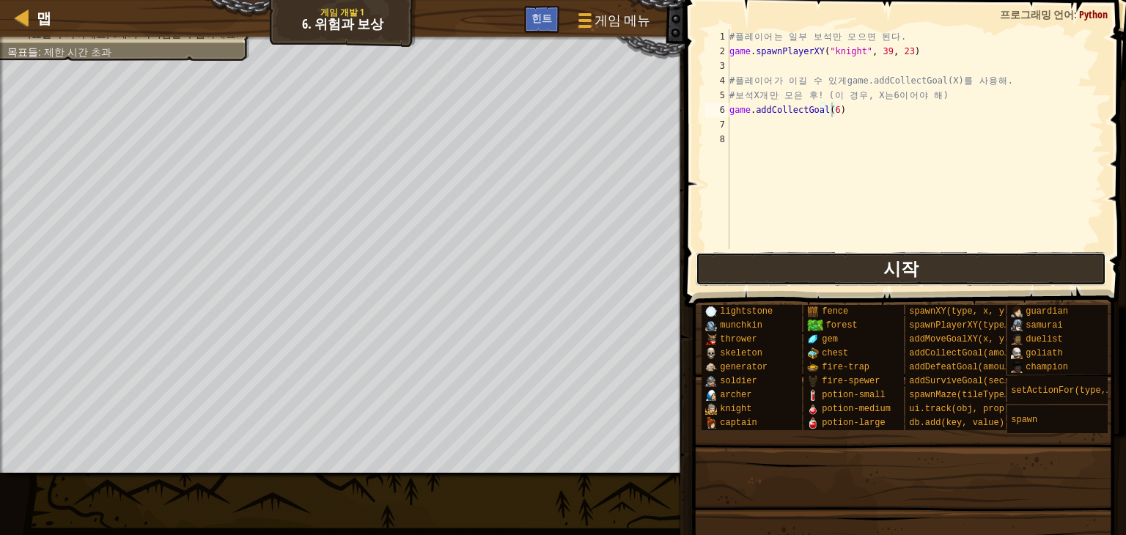
click at [950, 271] on button "시작" at bounding box center [901, 269] width 411 height 34
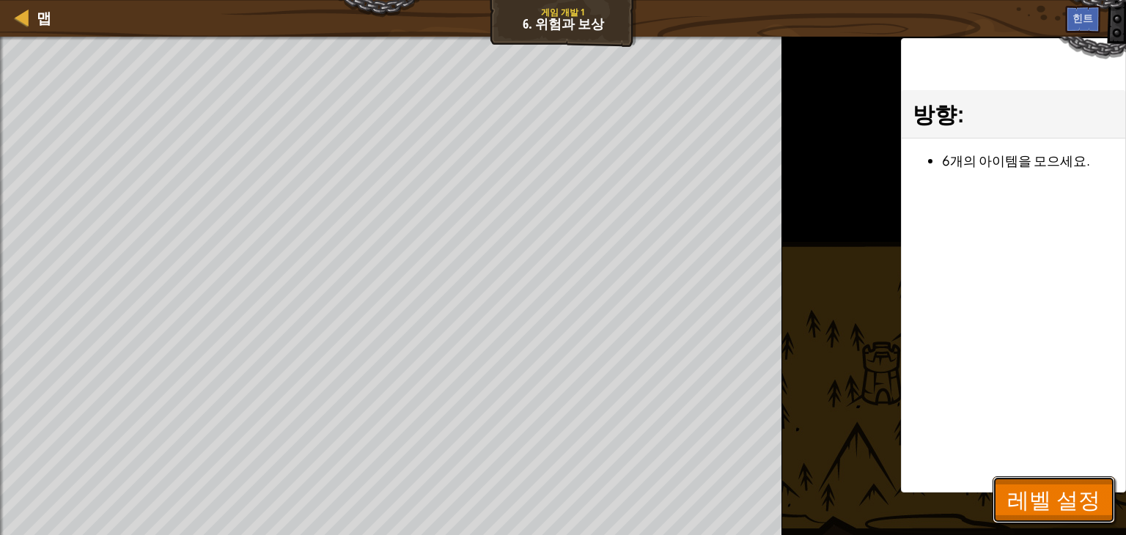
click at [1054, 493] on span "레벨 설정" at bounding box center [1053, 500] width 93 height 30
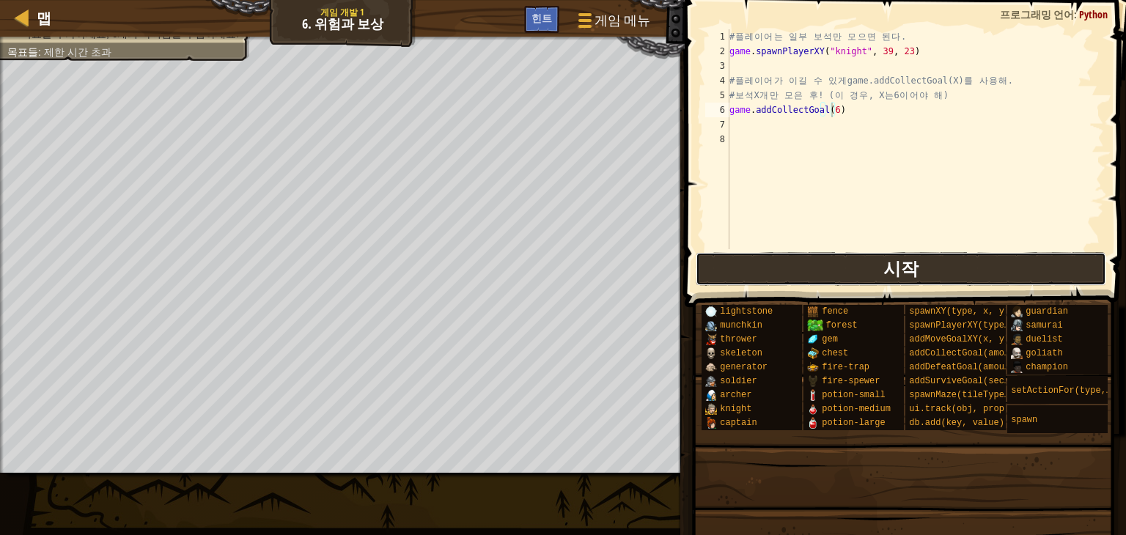
click at [980, 273] on button "시작" at bounding box center [901, 269] width 411 height 34
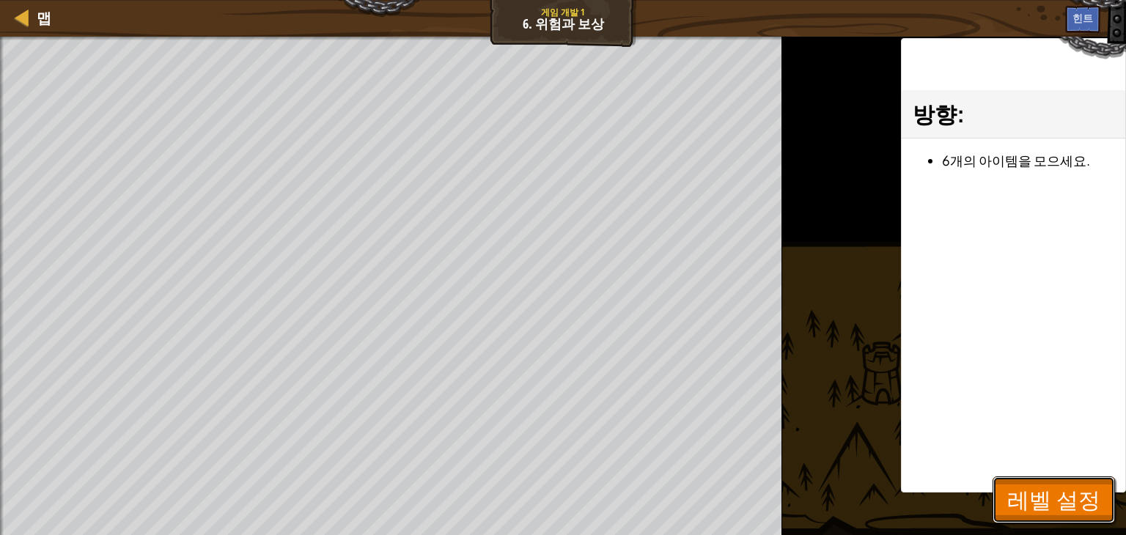
click at [1059, 504] on span "레벨 설정" at bounding box center [1053, 500] width 93 height 30
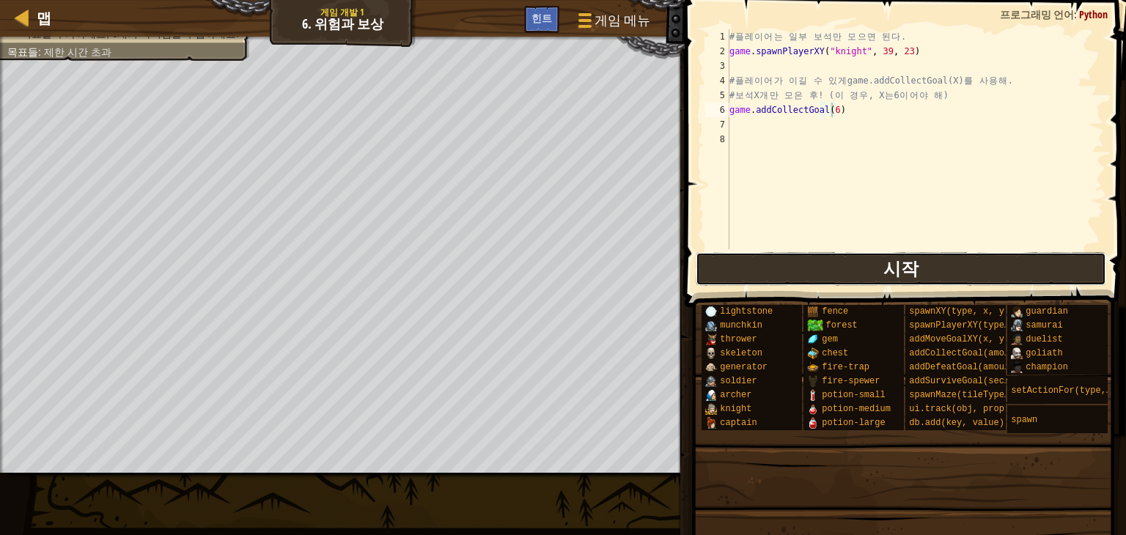
click at [960, 279] on button "시작" at bounding box center [901, 269] width 411 height 34
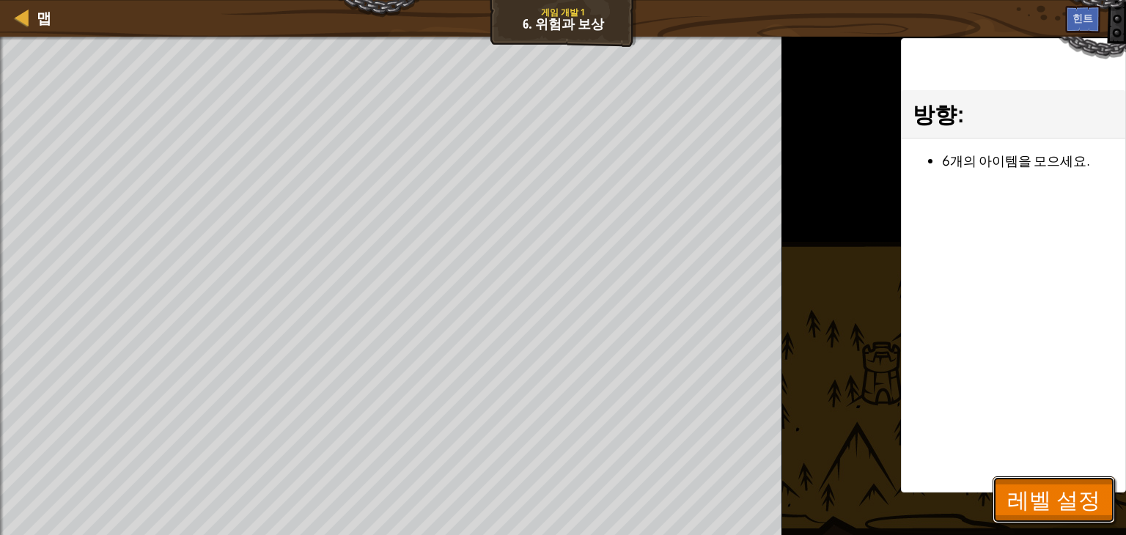
click at [1069, 495] on span "레벨 설정" at bounding box center [1053, 500] width 93 height 30
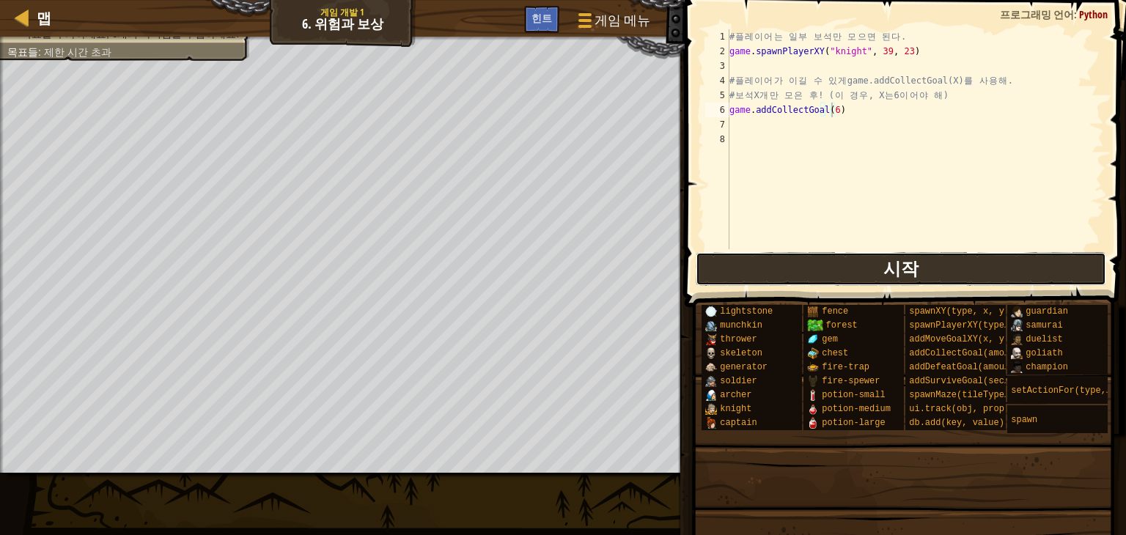
click at [932, 268] on button "시작" at bounding box center [901, 269] width 411 height 34
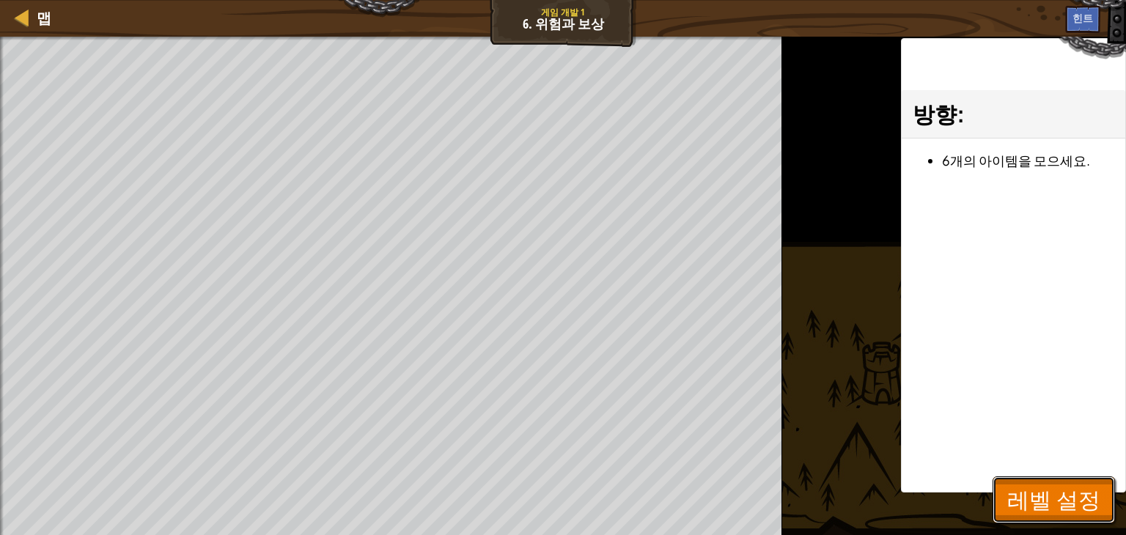
drag, startPoint x: 1042, startPoint y: 501, endPoint x: 949, endPoint y: 420, distance: 123.2
click at [1041, 499] on div "맵 게임 개발 1 6. 위험과 보상 게임 메뉴 완료 힌트 1 ההההההההההההההההההההההההההההההההההההההההההההה…" at bounding box center [563, 267] width 1126 height 535
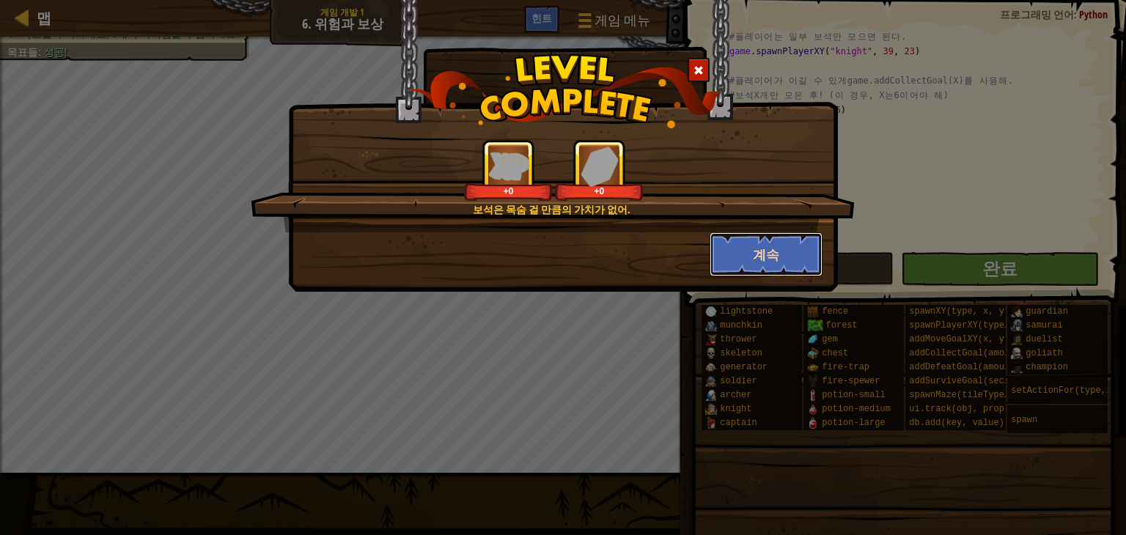
click at [779, 245] on button "계속" at bounding box center [767, 254] width 114 height 44
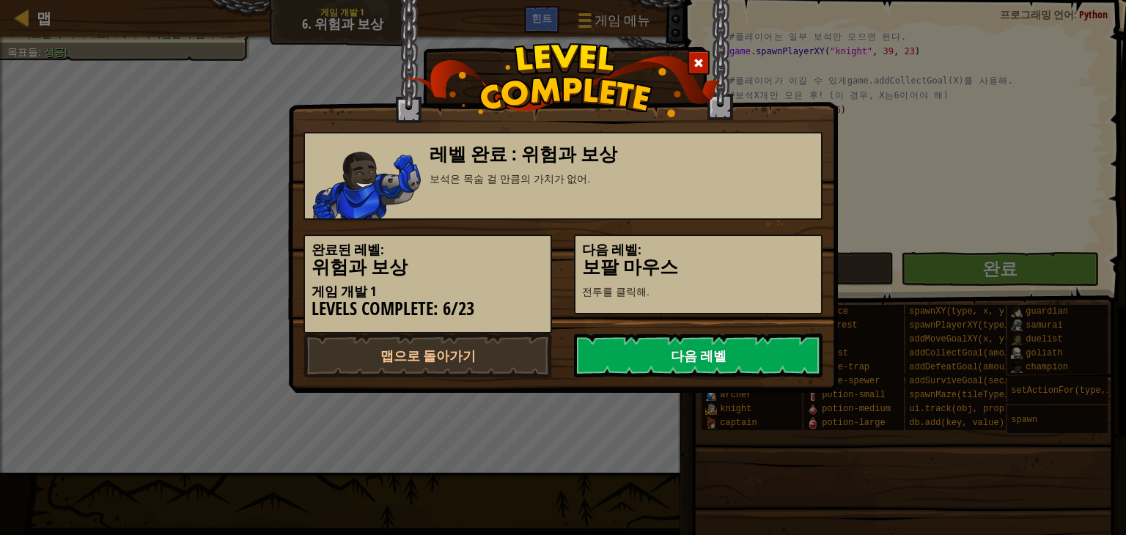
click at [751, 359] on link "다음 레벨" at bounding box center [698, 356] width 249 height 44
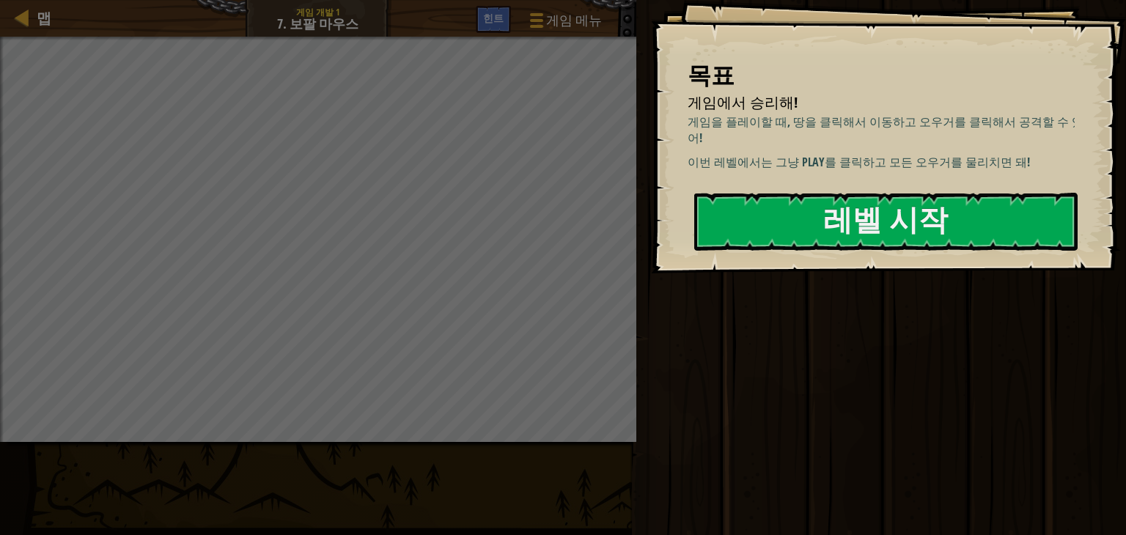
click at [994, 141] on p "게임을 플레이할 때, 땅을 클릭해서 이동하고 오우거를 클릭해서 공격할 수 있어!" at bounding box center [887, 131] width 398 height 34
click at [814, 222] on button "레벨 시작" at bounding box center [885, 222] width 383 height 58
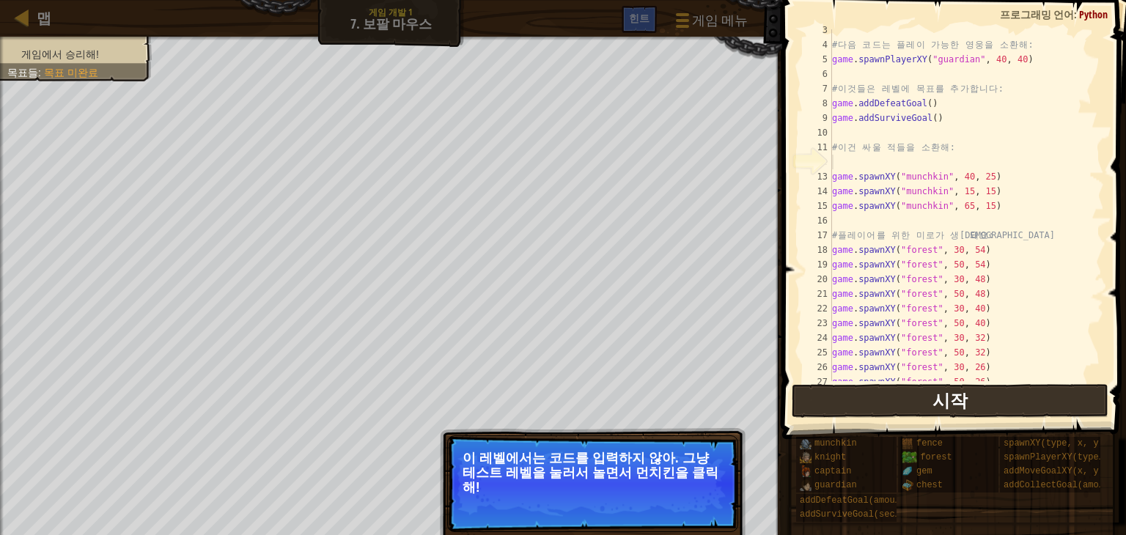
scroll to position [51, 0]
click at [870, 402] on button "시작" at bounding box center [950, 401] width 317 height 34
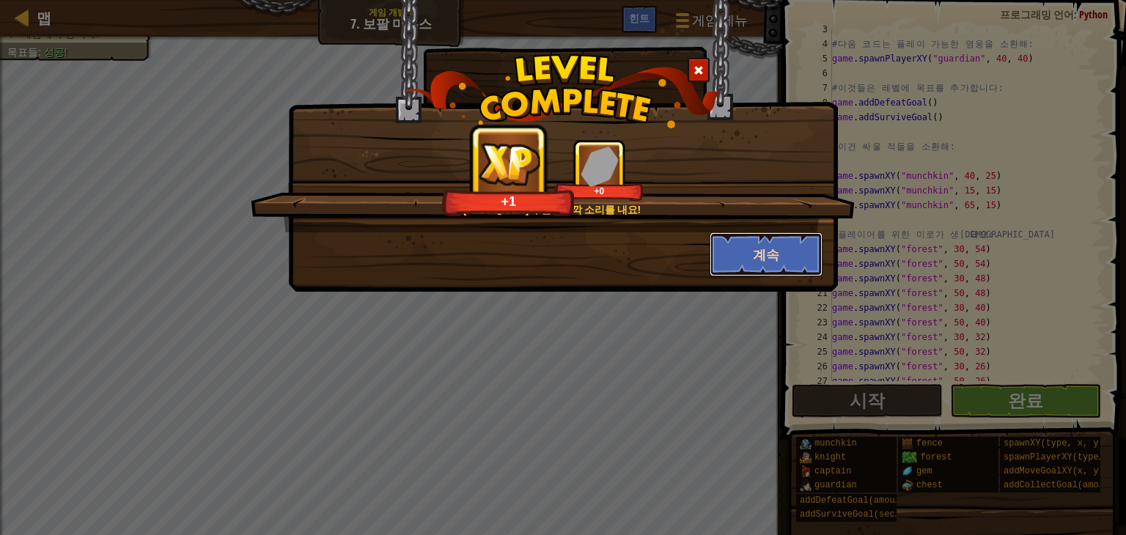
click at [746, 260] on button "계속" at bounding box center [767, 254] width 114 height 44
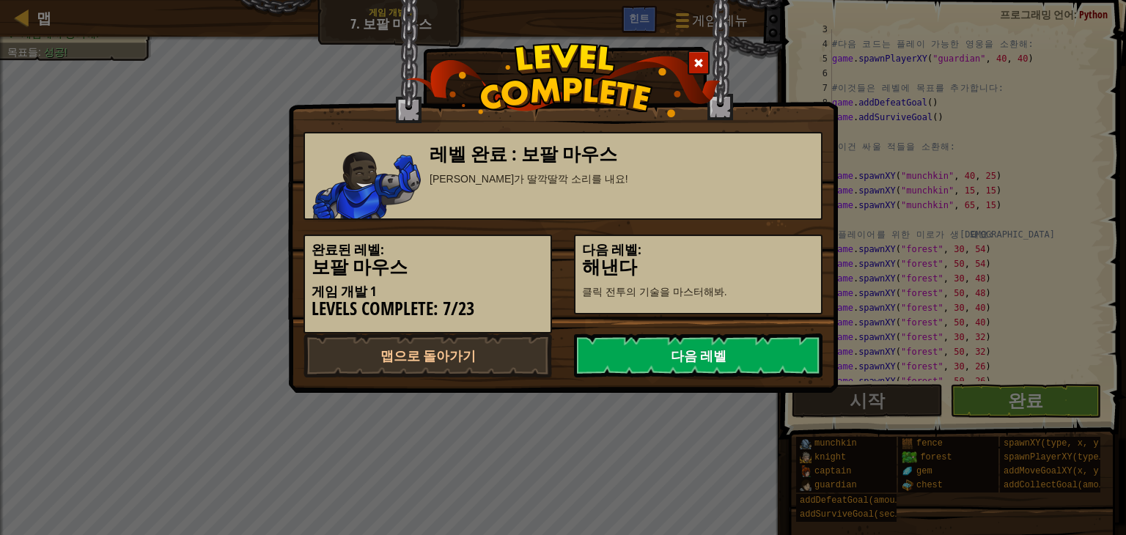
click at [712, 350] on link "다음 레벨" at bounding box center [698, 356] width 249 height 44
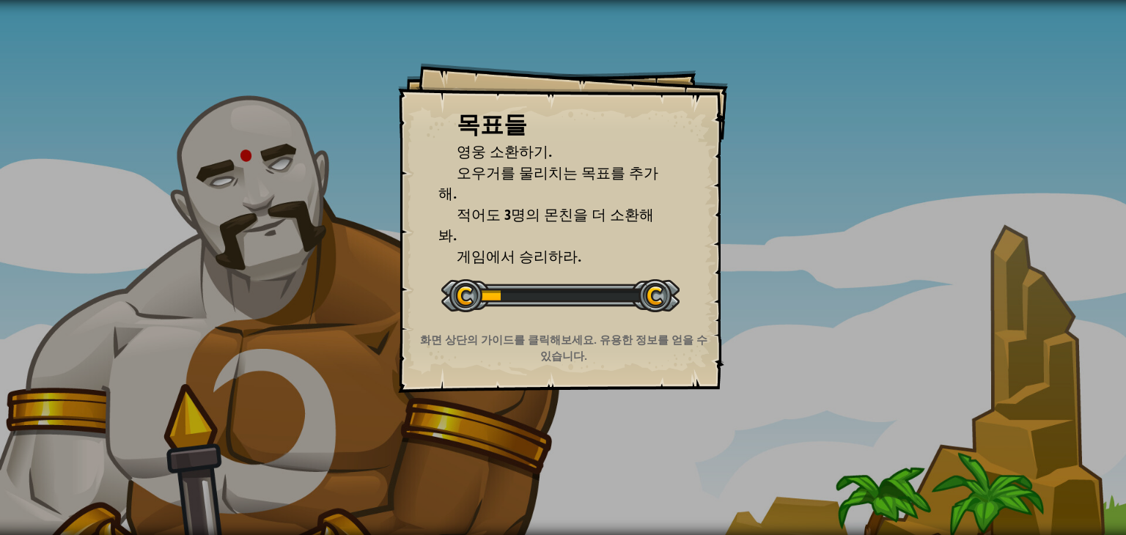
click at [757, 326] on div "목표들 영웅 소환하기. 오우거를 물리치는 목표를 추가해. 적어도 3명의 몬친을 더 소환해봐. 게임에서 승리하라. 레벨 시작 서버로부터 로딩하는…" at bounding box center [563, 267] width 1126 height 535
click at [758, 321] on div "목표들 영웅 소환하기. 오우거를 물리치는 목표를 추가해. 적어도 3명의 몬친을 더 소환해봐. 게임에서 승리하라. 레벨 시작 서버로부터 로딩하는…" at bounding box center [563, 267] width 1126 height 535
click at [758, 320] on div "목표들 영웅 소환하기. 오우거를 물리치는 목표를 추가해. 적어도 3명의 몬친을 더 소환해봐. 게임에서 승리하라. 레벨 시작 서버로부터 로딩하는…" at bounding box center [563, 267] width 1126 height 535
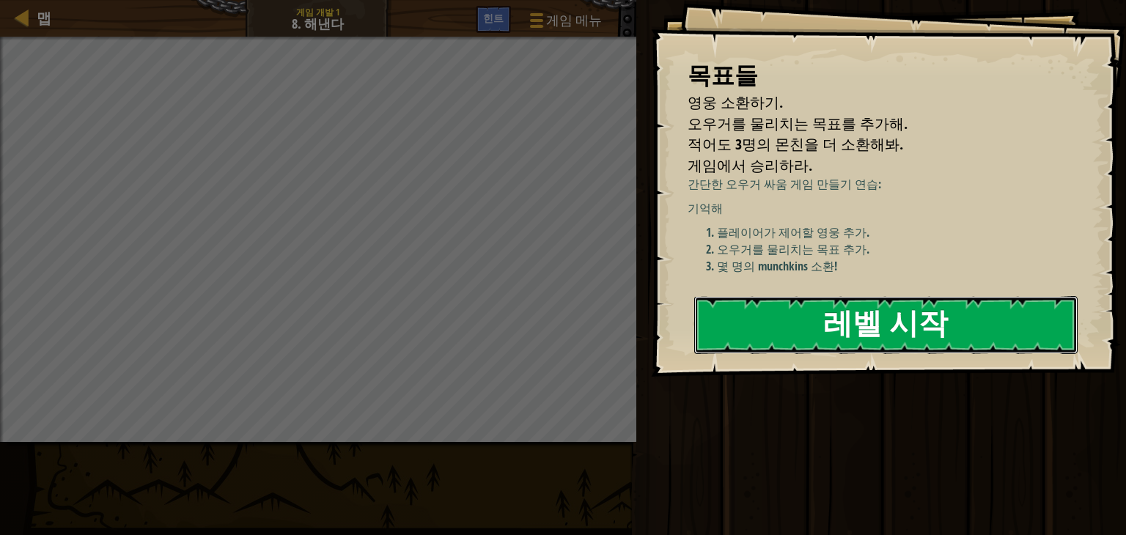
click at [774, 329] on button "레벨 시작" at bounding box center [885, 325] width 383 height 58
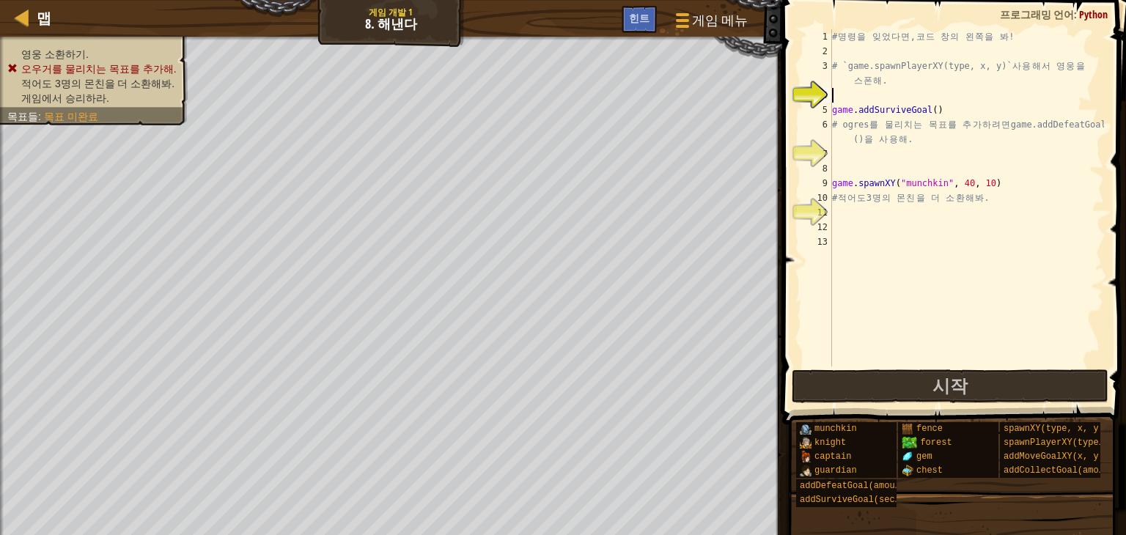
scroll to position [7, 0]
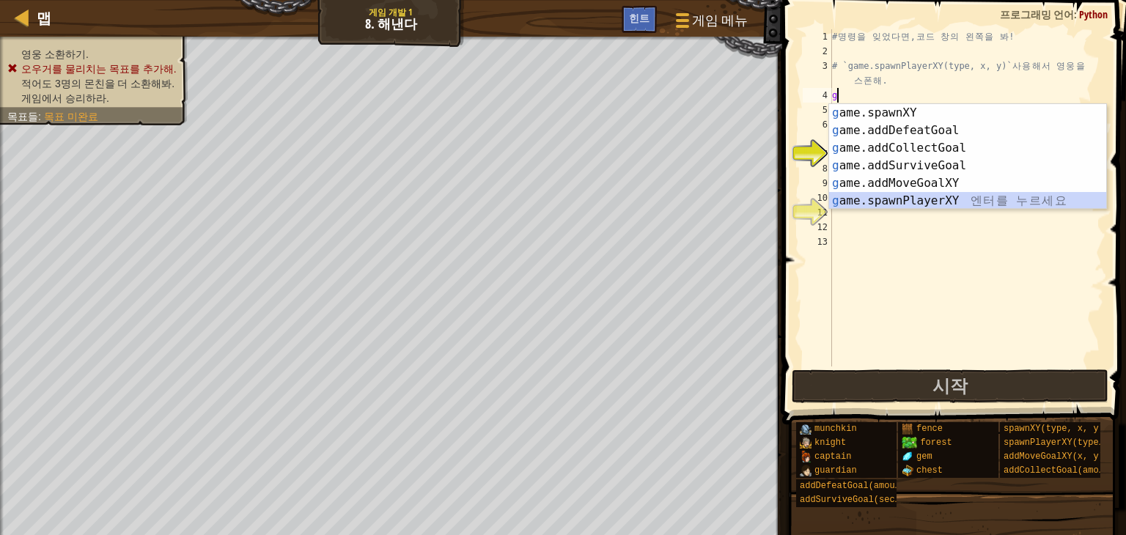
click at [960, 199] on div "g ame.spawnXY 엔 터 를 누 르 세 요 g ame.addDefeatGoal 엔 터 를 누 르 세 요 g ame.addCollectG…" at bounding box center [967, 174] width 277 height 141
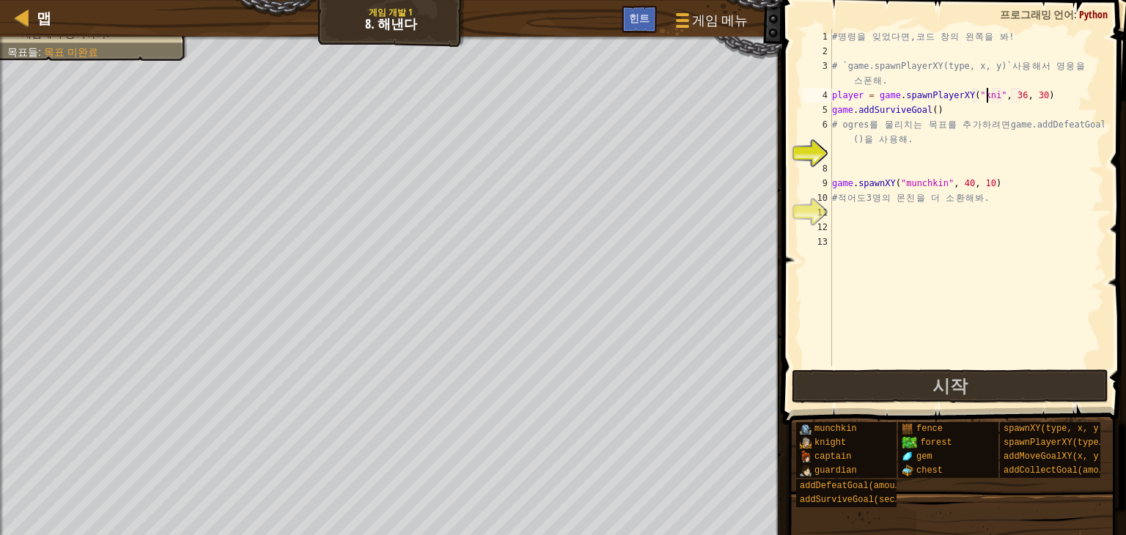
scroll to position [7, 13]
click at [931, 109] on div "# 명 령 을 잊 었 다 면 , 코 드 창 의 왼 쪽 을 봐 ! # `game.spawnPlayerXY(type, x, y)` 사 용 해 서 …" at bounding box center [966, 212] width 275 height 367
type textarea "game.addSurviveGoal()"
click at [956, 152] on div "# 명 령 을 잊 었 다 면 , 코 드 창 의 왼 쪽 을 봐 ! # `game.spawnPlayerXY(type, x, y)` 사 용 해 서 …" at bounding box center [966, 212] width 275 height 367
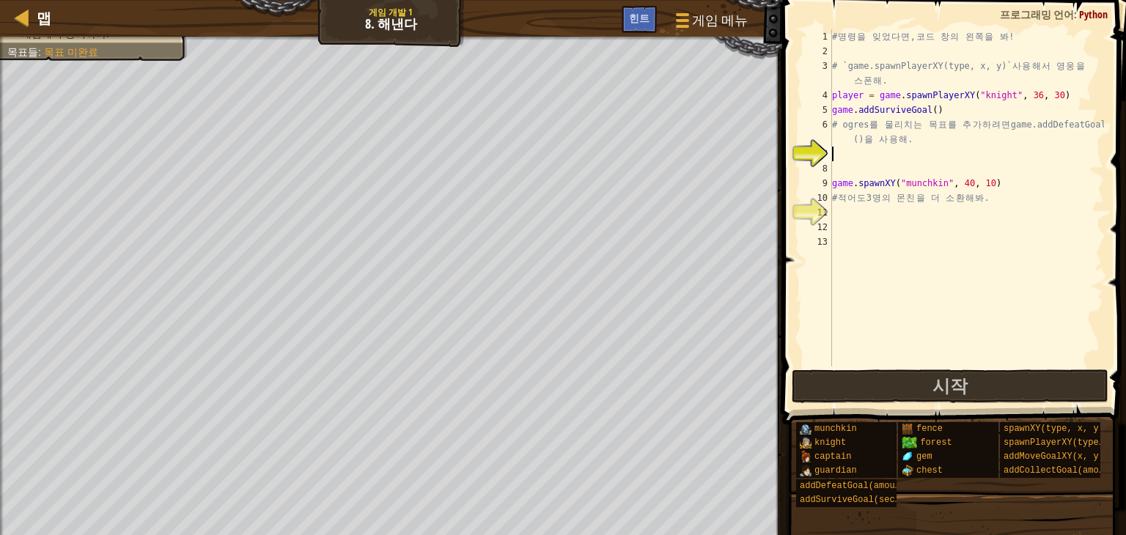
scroll to position [7, 0]
click at [883, 219] on div "# 명 령 을 잊 었 다 면 , 코 드 창 의 왼 쪽 을 봐 ! # `game.spawnPlayerXY(type, x, y)` 사 용 해 서 …" at bounding box center [966, 212] width 275 height 367
drag, startPoint x: 834, startPoint y: 183, endPoint x: 1026, endPoint y: 185, distance: 192.8
click at [1026, 185] on div "# 명 령 을 잊 었 다 면 , 코 드 창 의 왼 쪽 을 봐 ! # `game.spawnPlayerXY(type, x, y)` 사 용 해 서 …" at bounding box center [966, 212] width 275 height 367
type textarea "game.spawnXY("munchkin", 40, 10)"
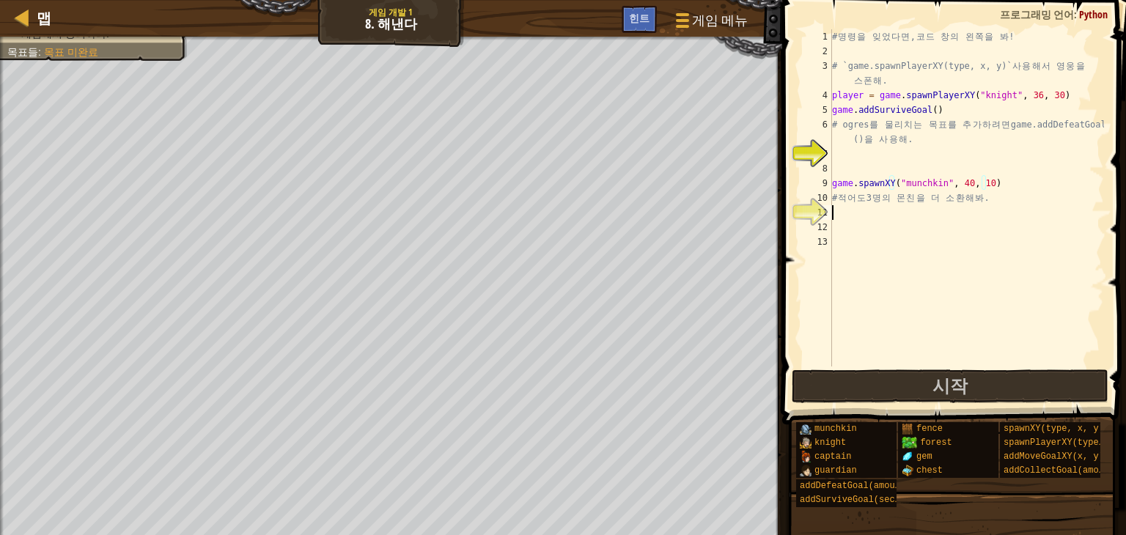
click at [971, 210] on div "# 명 령 을 잊 었 다 면 , 코 드 창 의 왼 쪽 을 봐 ! # `game.spawnPlayerXY(type, x, y)` 사 용 해 서 …" at bounding box center [966, 212] width 275 height 367
type textarea "game.spawnXY("munchkin", 40, 10)"
click at [923, 235] on div "# 명 령 을 잊 었 다 면 , 코 드 창 의 왼 쪽 을 봐 ! # `game.spawnPlayerXY(type, x, y)` 사 용 해 서 …" at bounding box center [966, 212] width 275 height 367
click at [918, 223] on div "# 명 령 을 잊 었 다 면 , 코 드 창 의 왼 쪽 을 봐 ! # `game.spawnPlayerXY(type, x, y)` 사 용 해 서 …" at bounding box center [966, 212] width 275 height 367
type textarea "game.spawnXY("munchkin", 40, 10)"
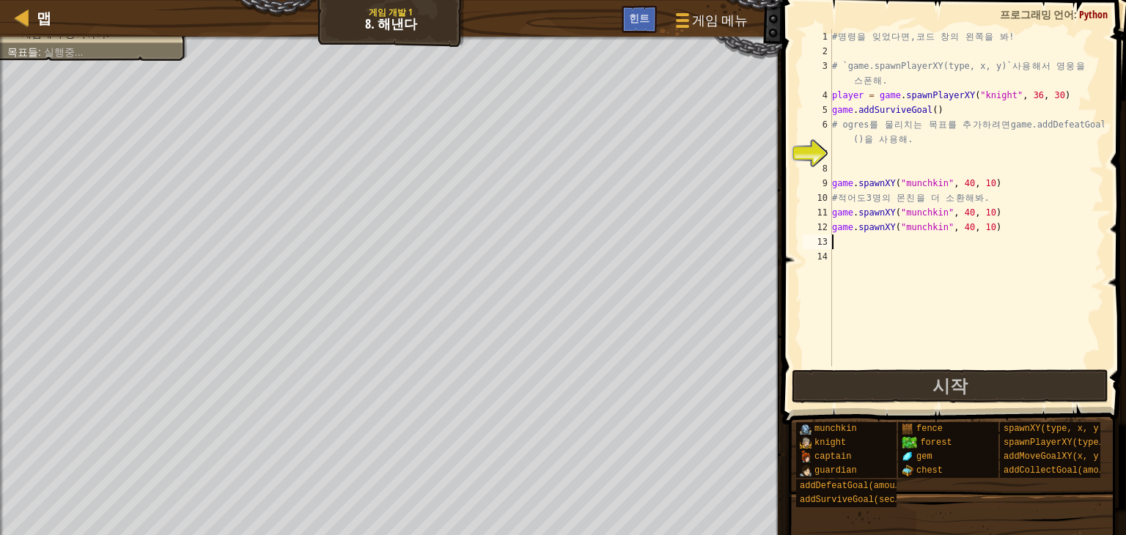
type textarea "game.spawnXY("munchkin", 40, 10)"
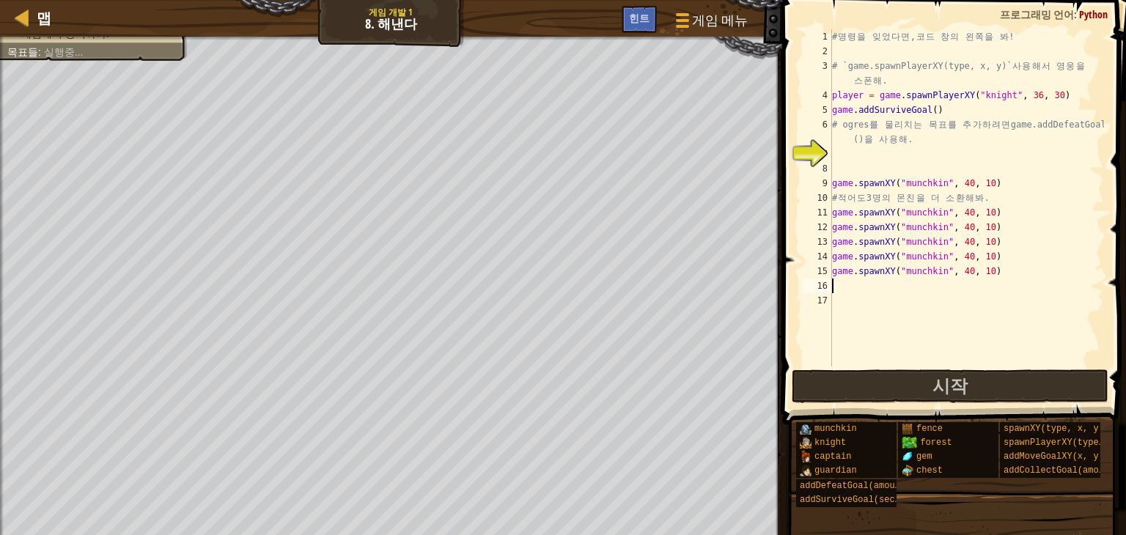
type textarea "game.spawnXY("munchkin", 40, 10)"
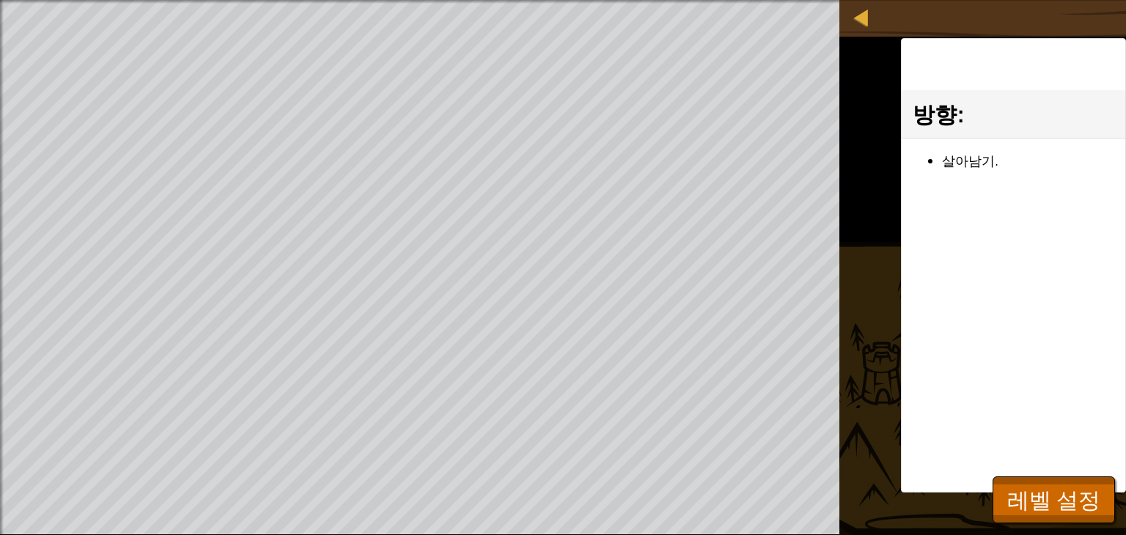
click at [960, 297] on div "방향 : 살아남기." at bounding box center [1013, 265] width 225 height 455
click at [1033, 482] on button "레벨 설정" at bounding box center [1054, 500] width 122 height 47
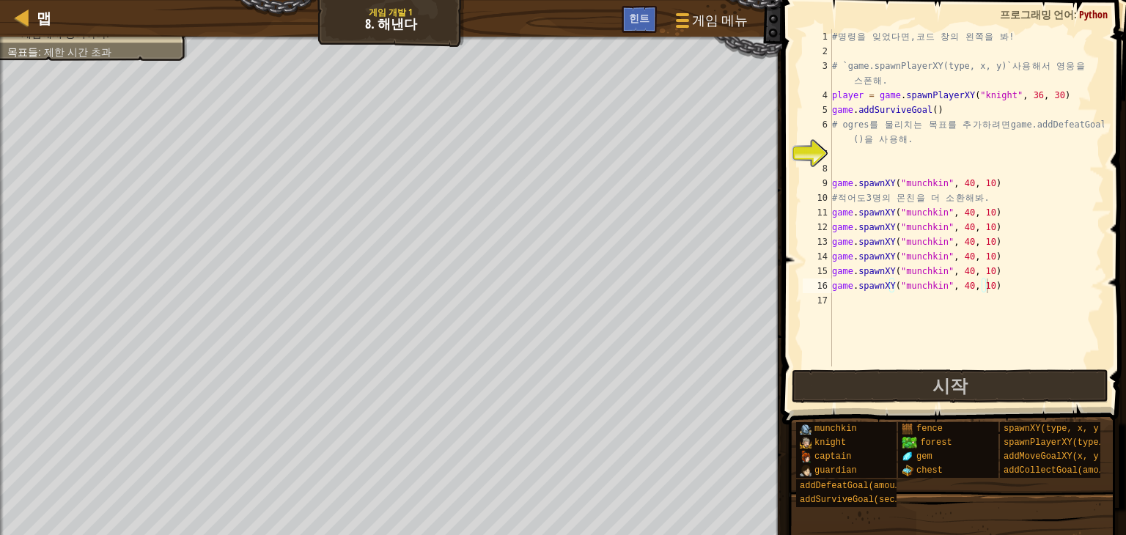
click at [955, 176] on div "# 명 령 을 잊 었 다 면 , 코 드 창 의 왼 쪽 을 봐 ! # `game.spawnPlayerXY(type, x, y)` 사 용 해 서 …" at bounding box center [966, 212] width 275 height 367
click at [924, 161] on div "# 명 령 을 잊 었 다 면 , 코 드 창 의 왼 쪽 을 봐 ! # `game.spawnPlayerXY(type, x, y)` 사 용 해 서 …" at bounding box center [966, 212] width 275 height 367
type textarea "g"
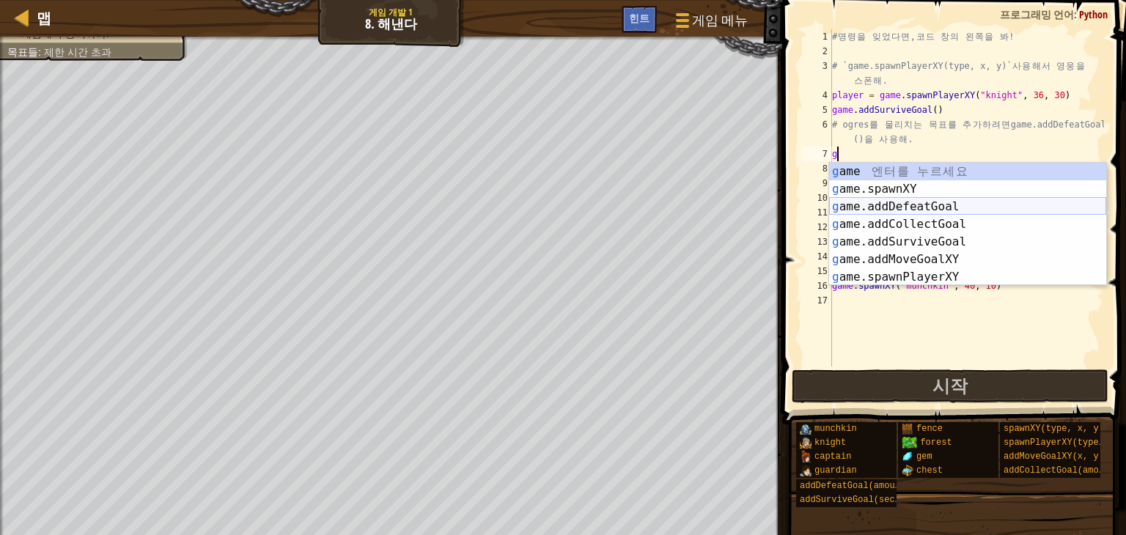
click at [979, 205] on div "g ame 엔 터 를 누 르 세 요 g ame.spawnXY 엔 터 를 누 르 세 요 g ame.addDefeatGoal 엔 터 를 누 르 세…" at bounding box center [967, 242] width 277 height 158
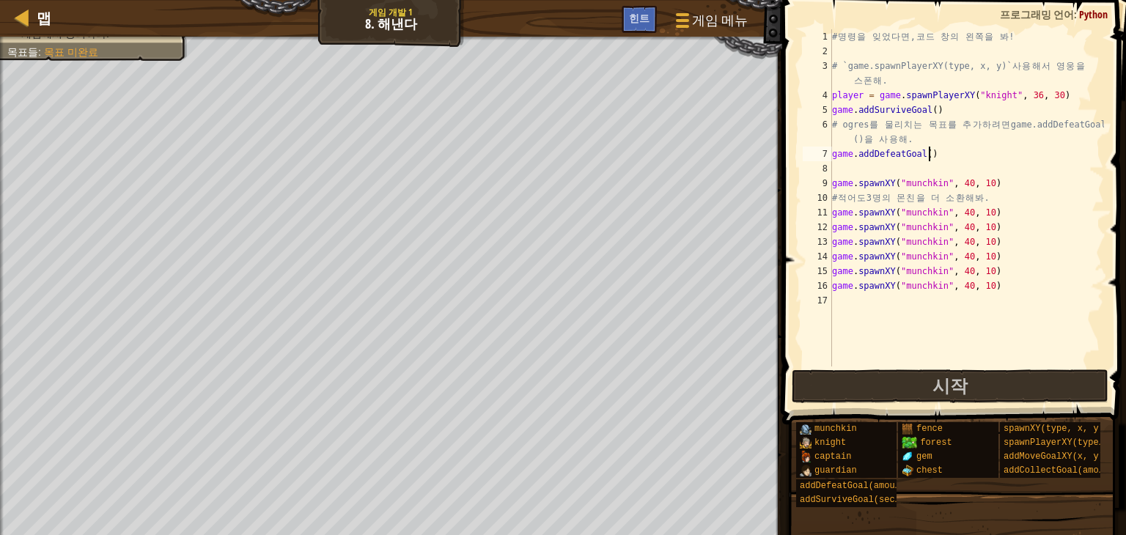
type textarea "game.addDefeatGoal()"
click at [922, 171] on div "# 명 령 을 잊 었 다 면 , 코 드 창 의 왼 쪽 을 봐 ! # `game.spawnPlayerXY(type, x, y)` 사 용 해 서 …" at bounding box center [966, 212] width 275 height 367
click at [923, 158] on div "# 명 령 을 잊 었 다 면 , 코 드 창 의 왼 쪽 을 봐 ! # `game.spawnPlayerXY(type, x, y)` 사 용 해 서 …" at bounding box center [966, 212] width 275 height 367
type textarea "game.addDefeatGoal()"
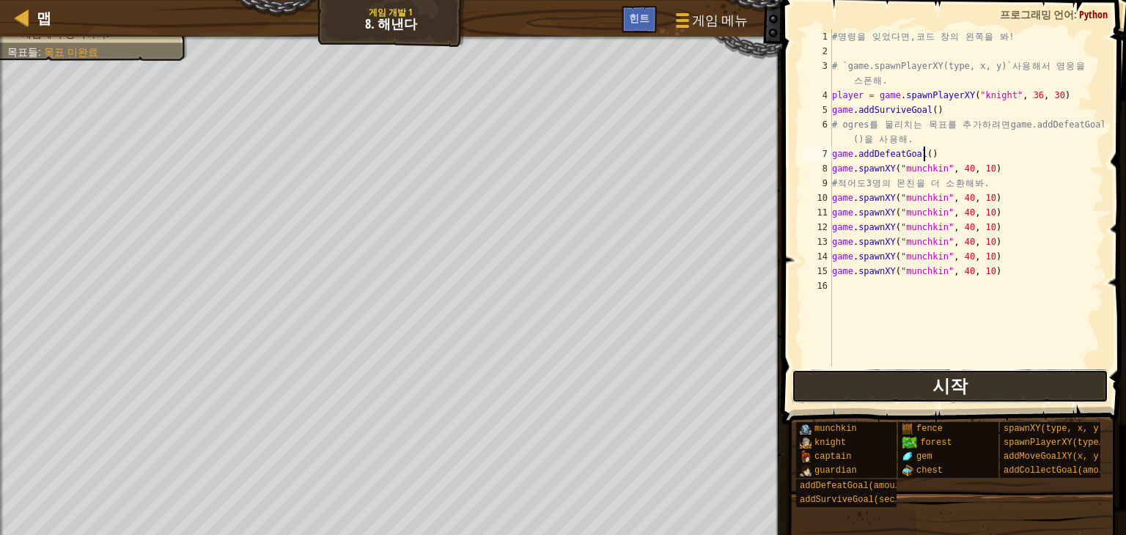
click at [1011, 378] on button "시작" at bounding box center [950, 386] width 317 height 34
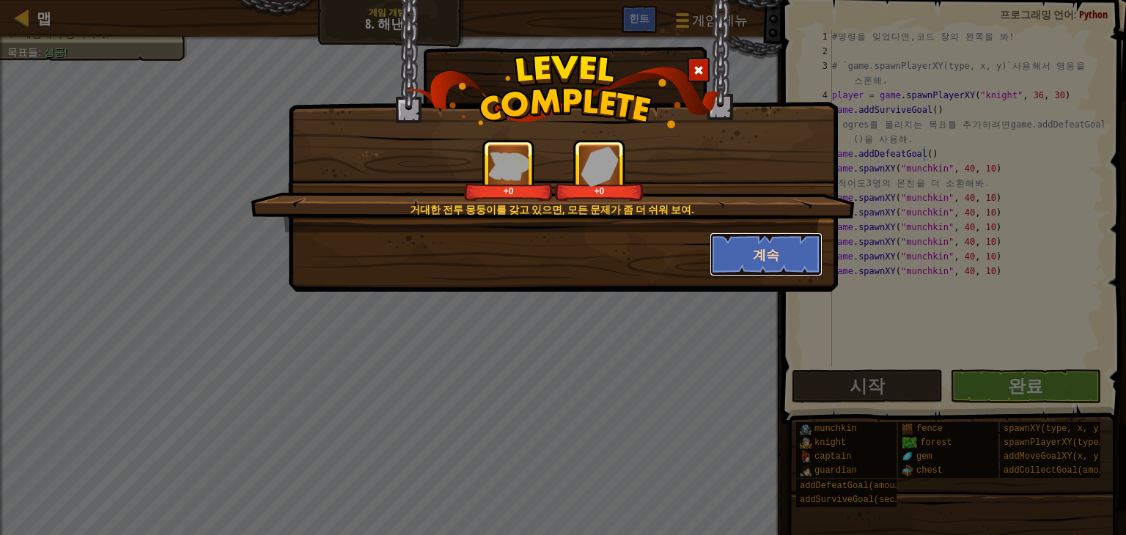
click at [766, 246] on button "계속" at bounding box center [767, 254] width 114 height 44
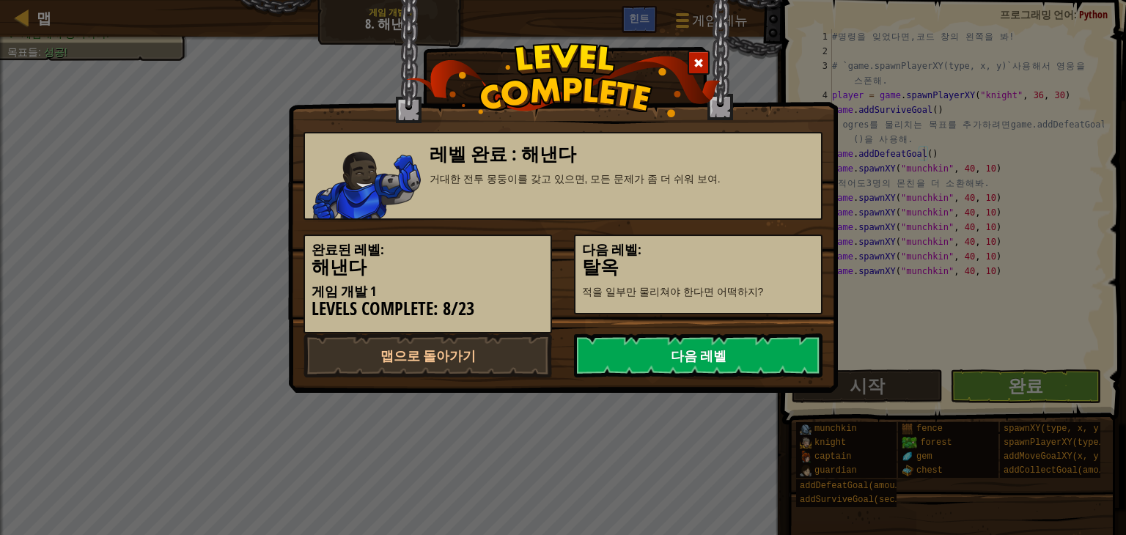
click at [716, 374] on link "다음 레벨" at bounding box center [698, 356] width 249 height 44
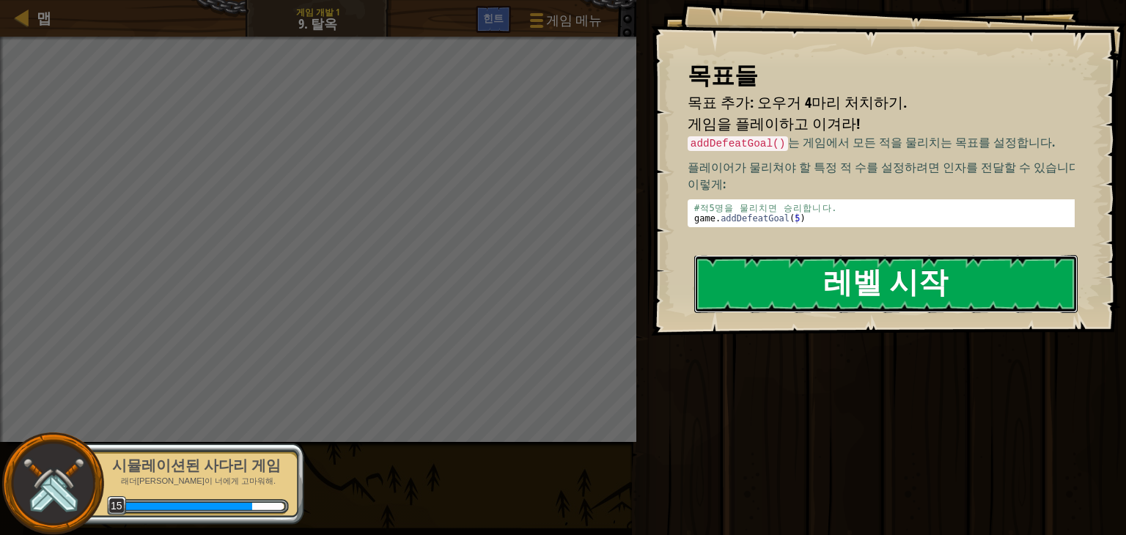
click at [824, 291] on button "레벨 시작" at bounding box center [885, 284] width 383 height 58
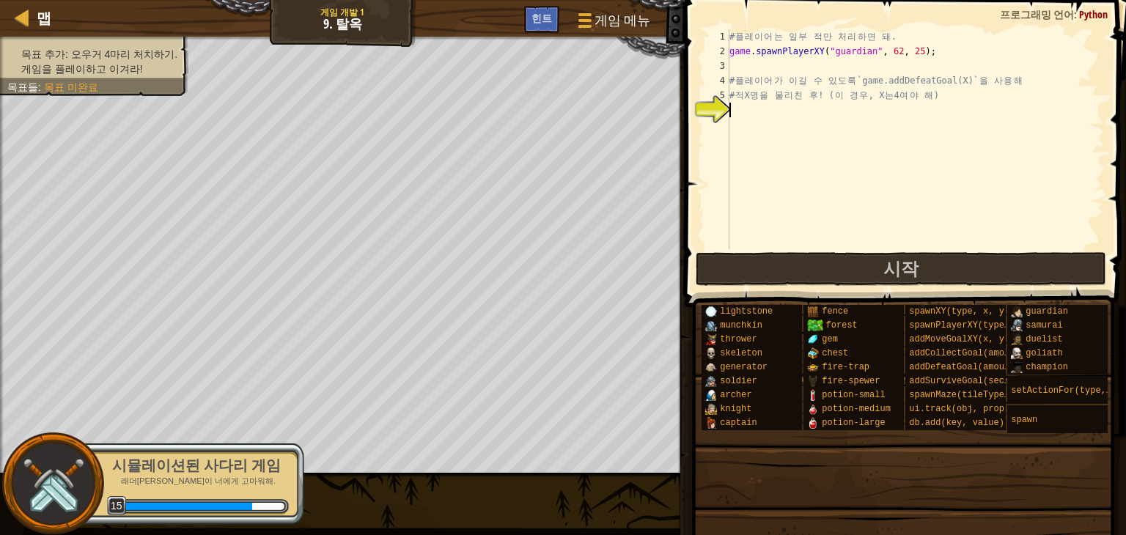
click at [907, 116] on div "# 플 레 이 어 는 일 부 적 만 처 리 하 면 돼 . game . spawnPlayerXY ( "guardian" , 62 , 25 ) ;…" at bounding box center [916, 153] width 378 height 249
type textarea "g"
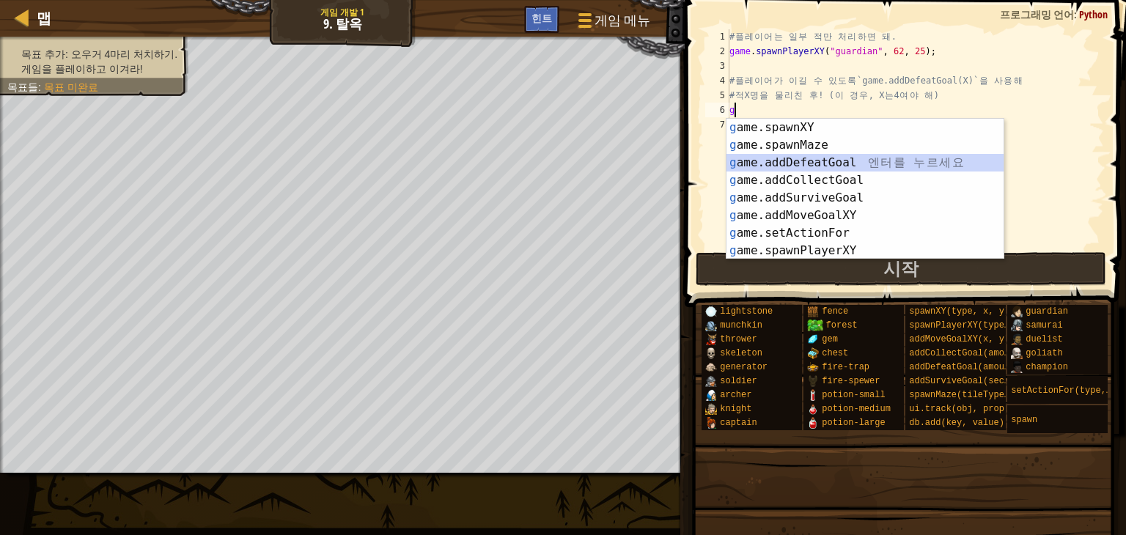
click at [862, 171] on div "g ame.spawnXY 엔 터 를 누 르 세 요 g ame.spawnMaze 엔 터 를 누 르 세 요 g ame.addDefeatGoal 엔…" at bounding box center [865, 207] width 277 height 176
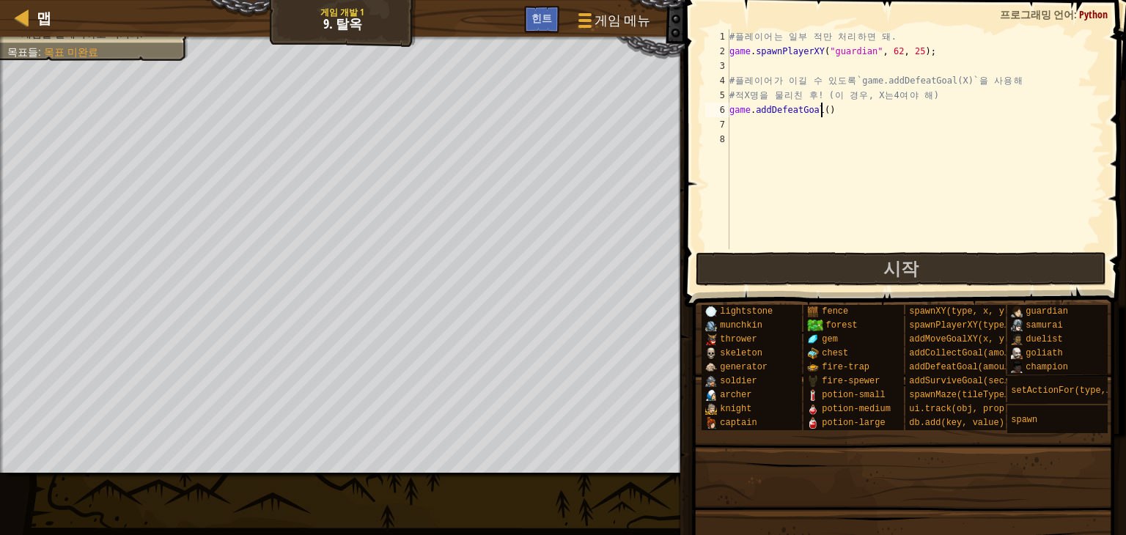
click at [822, 109] on div "# 플 레 이 어 는 일 부 적 만 처 리 하 면 돼 . game . spawnPlayerXY ( "guardian" , 62 , 25 ) ;…" at bounding box center [916, 153] width 378 height 249
type textarea "game.addDefeatGoal(4)"
click at [906, 265] on span "시작" at bounding box center [900, 268] width 35 height 23
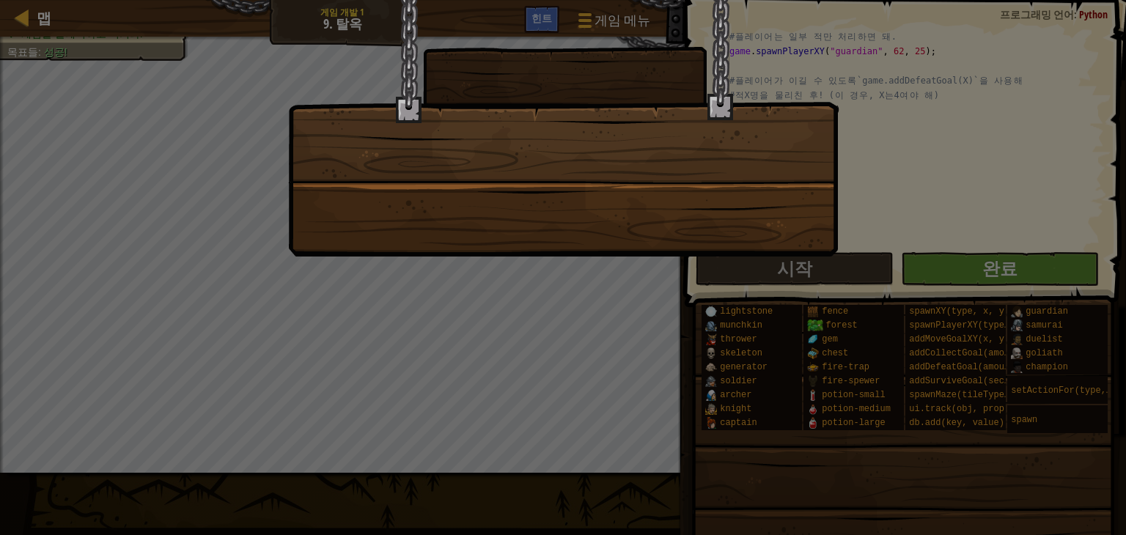
drag, startPoint x: 689, startPoint y: 256, endPoint x: 715, endPoint y: 264, distance: 26.9
click at [689, 256] on div at bounding box center [563, 267] width 1126 height 535
click at [716, 265] on div at bounding box center [563, 267] width 1126 height 535
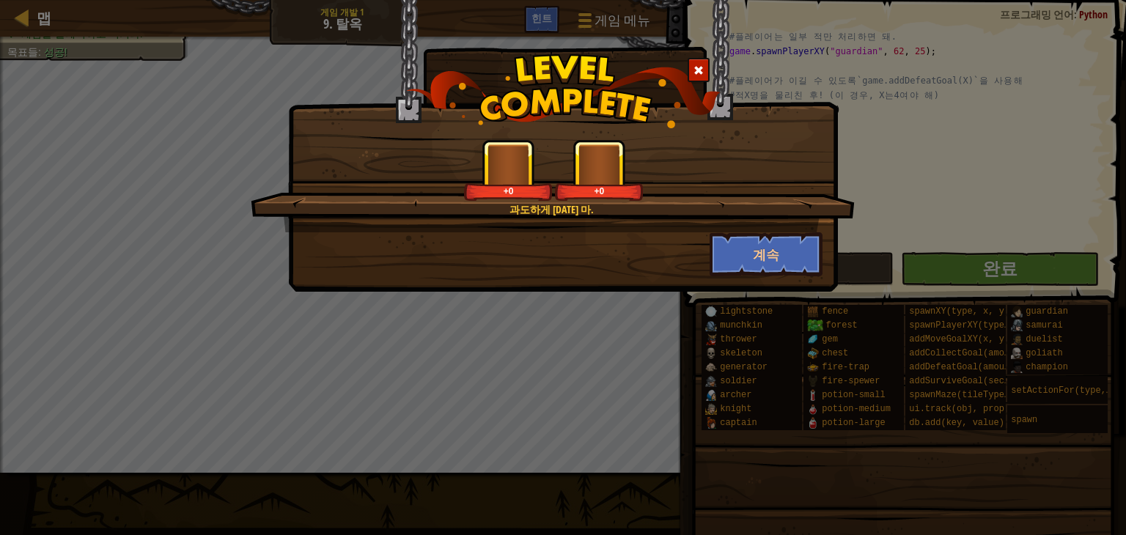
click at [704, 244] on div "계속" at bounding box center [767, 254] width 136 height 44
drag, startPoint x: 704, startPoint y: 244, endPoint x: 770, endPoint y: 261, distance: 68.1
click at [708, 245] on div "계속" at bounding box center [767, 254] width 136 height 44
click at [770, 262] on button "계속" at bounding box center [767, 254] width 114 height 44
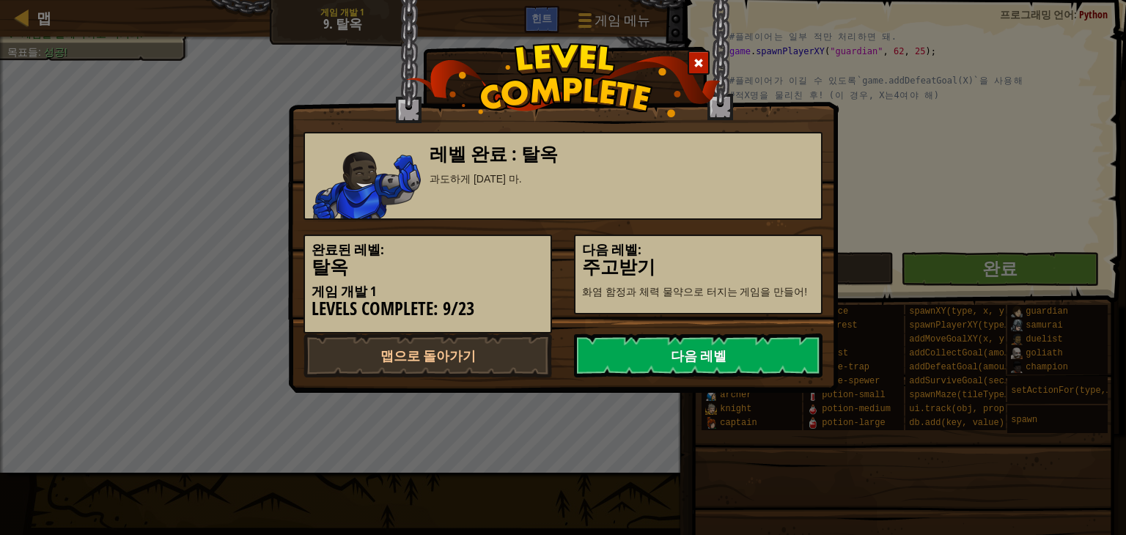
click at [726, 361] on link "다음 레벨" at bounding box center [698, 356] width 249 height 44
click at [727, 353] on link "다음 레벨" at bounding box center [698, 356] width 249 height 44
click at [680, 361] on link "다음 레벨" at bounding box center [698, 356] width 249 height 44
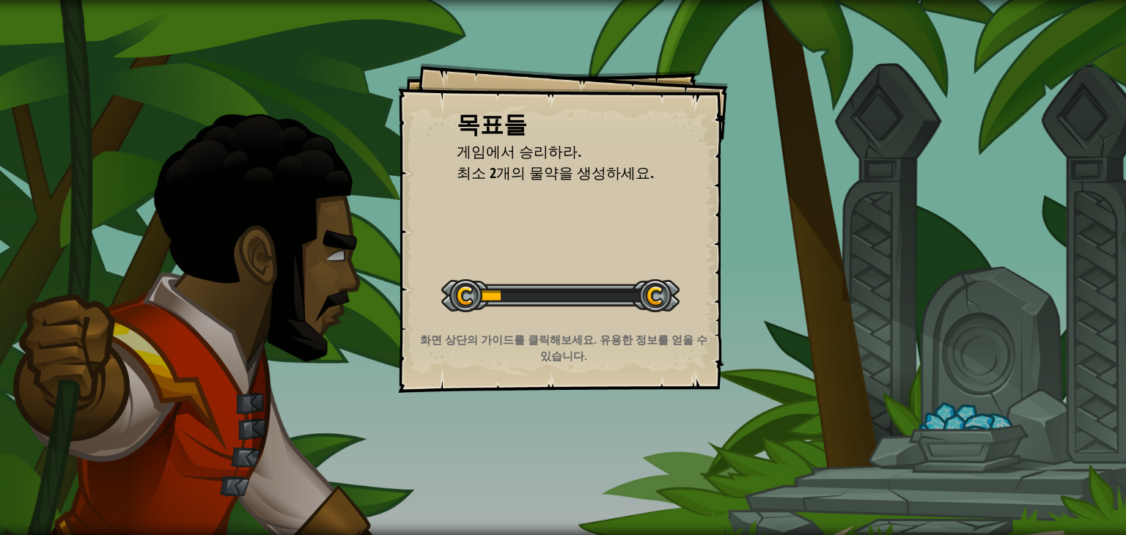
click at [730, 351] on div "목표들 게임에서 승리하라. 최소 2개의 물약을 생성하세요. 레벨 시작 서버로부터 로딩하는 데 문제가 발생했습니다. 이 레벨을 플레이하려면 유료…" at bounding box center [563, 267] width 1126 height 535
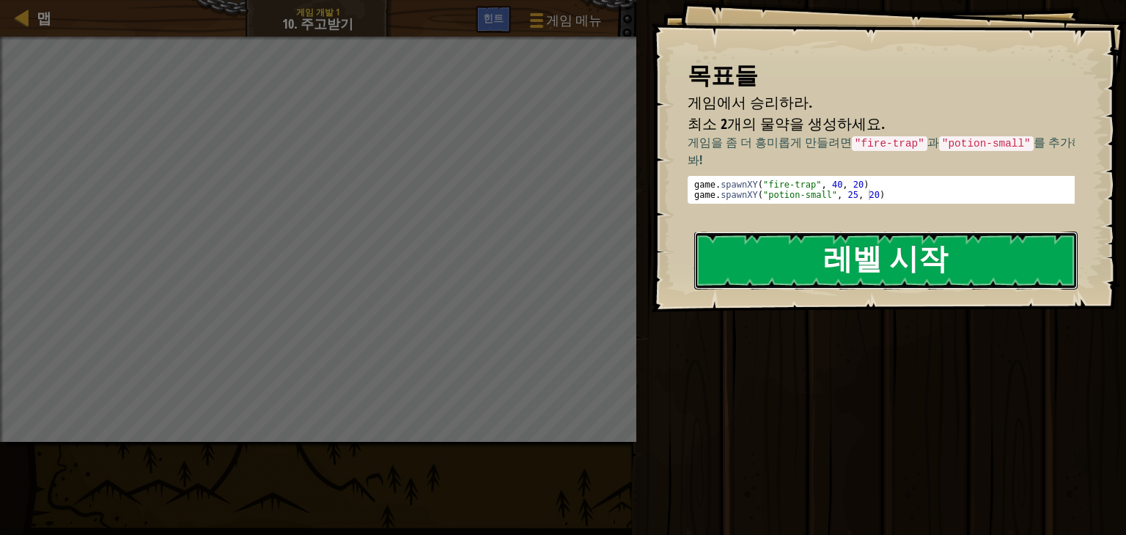
click at [869, 256] on button "레벨 시작" at bounding box center [885, 261] width 383 height 58
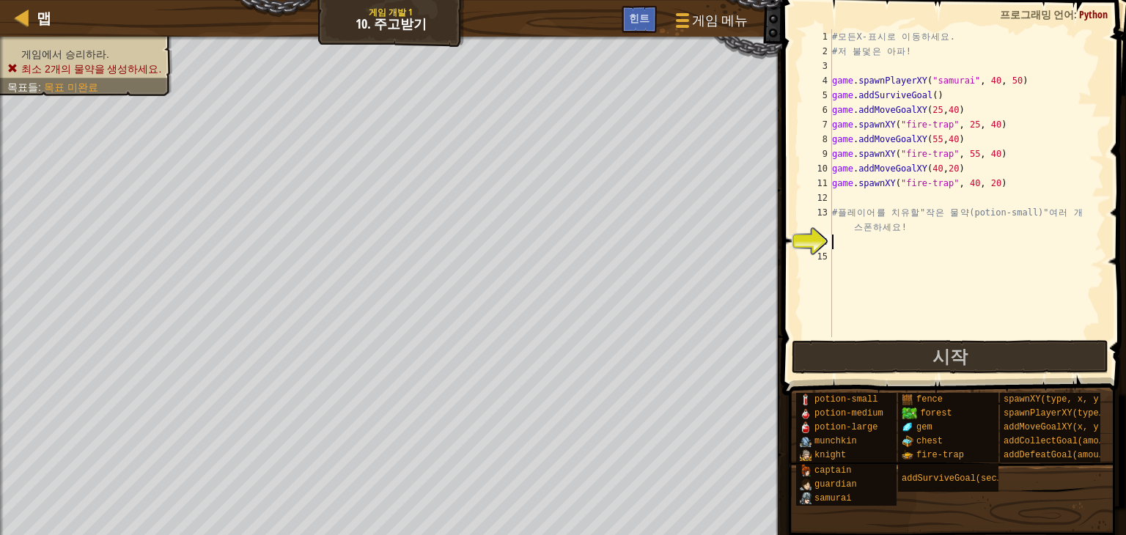
click at [882, 249] on div "# 모 든 X- 표 시 로 이 동 하 세 요 . # 저 불 덫 은 아 파 ! game . spawnPlayerXY ( "samurai" , 4…" at bounding box center [966, 197] width 275 height 337
type textarea "d"
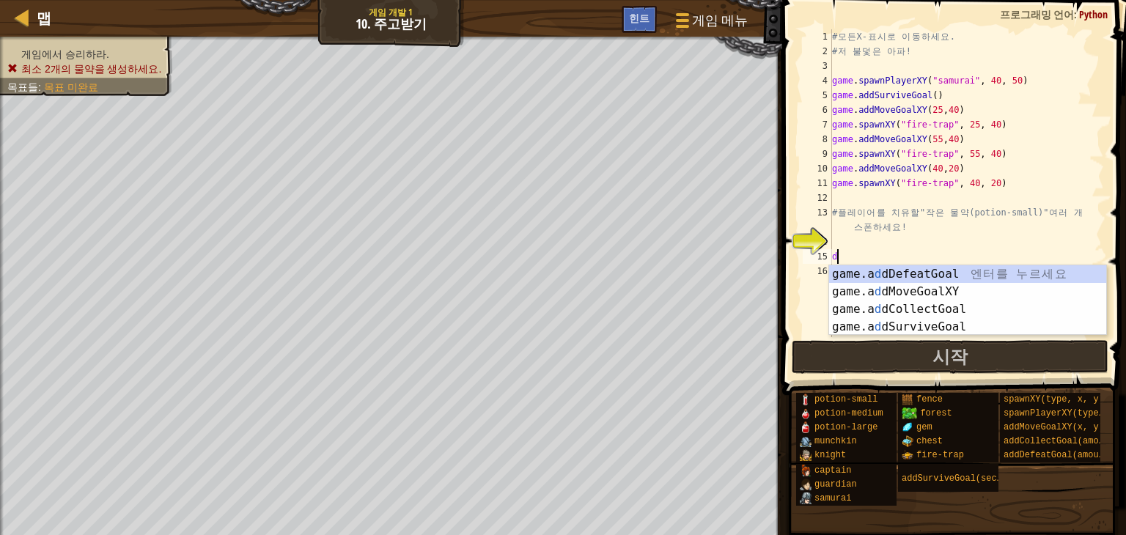
scroll to position [7, 0]
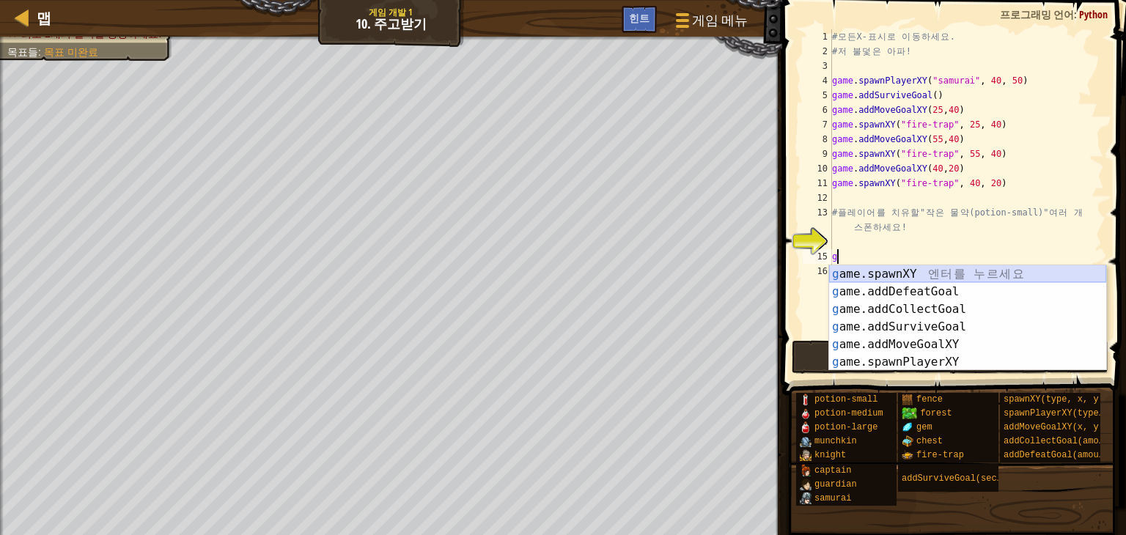
click at [932, 271] on div "g ame.spawnXY 엔 터 를 누 르 세 요 g ame.addDefeatGoal 엔 터 를 누 르 세 요 g ame.addCollectG…" at bounding box center [967, 335] width 277 height 141
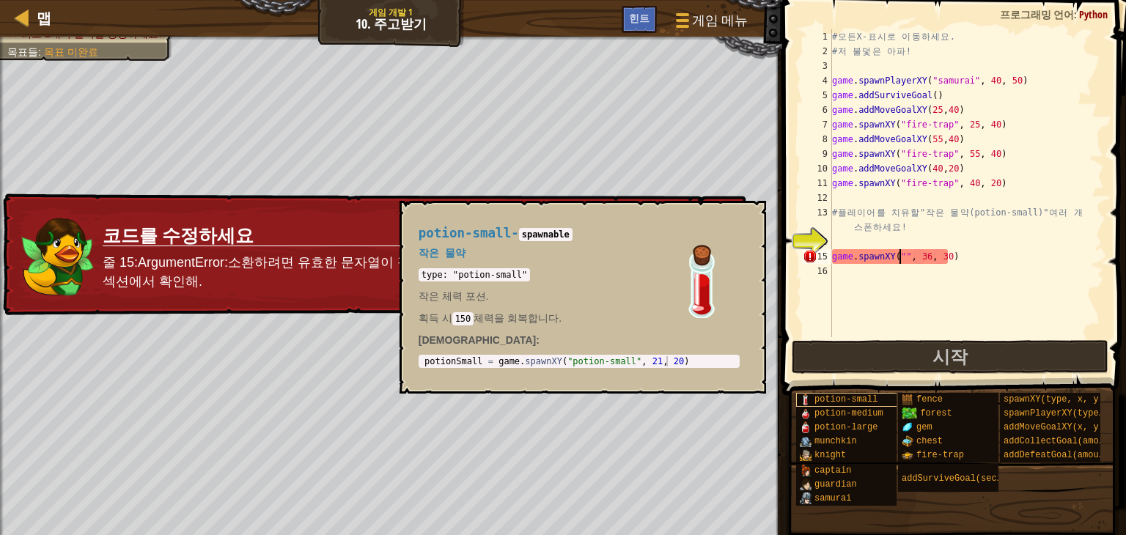
click at [807, 395] on img at bounding box center [806, 400] width 12 height 12
type textarea "potion-small"
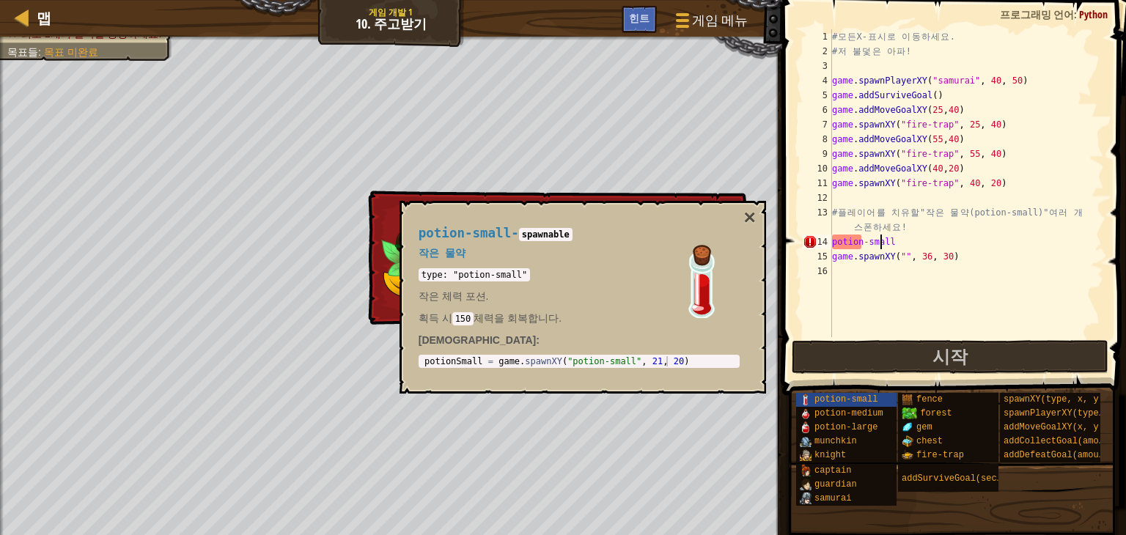
drag, startPoint x: 879, startPoint y: 238, endPoint x: 889, endPoint y: 241, distance: 10.7
click at [880, 239] on div "# 모 든 X- 표 시 로 이 동 하 세 요 . # 저 불 덫 은 아 파 ! game . spawnPlayerXY ( "samurai" , 4…" at bounding box center [966, 197] width 275 height 337
click at [895, 242] on div "# 모 든 X- 표 시 로 이 동 하 세 요 . # 저 불 덫 은 아 파 ! game . spawnPlayerXY ( "samurai" , 4…" at bounding box center [966, 197] width 275 height 337
drag, startPoint x: 886, startPoint y: 241, endPoint x: 823, endPoint y: 242, distance: 63.8
click at [823, 242] on div "potion-small 1 2 3 4 5 6 7 8 9 10 11 12 13 14 15 16 # 모 든 X- 표 시 로 이 동 하 세 요 . …" at bounding box center [952, 183] width 304 height 308
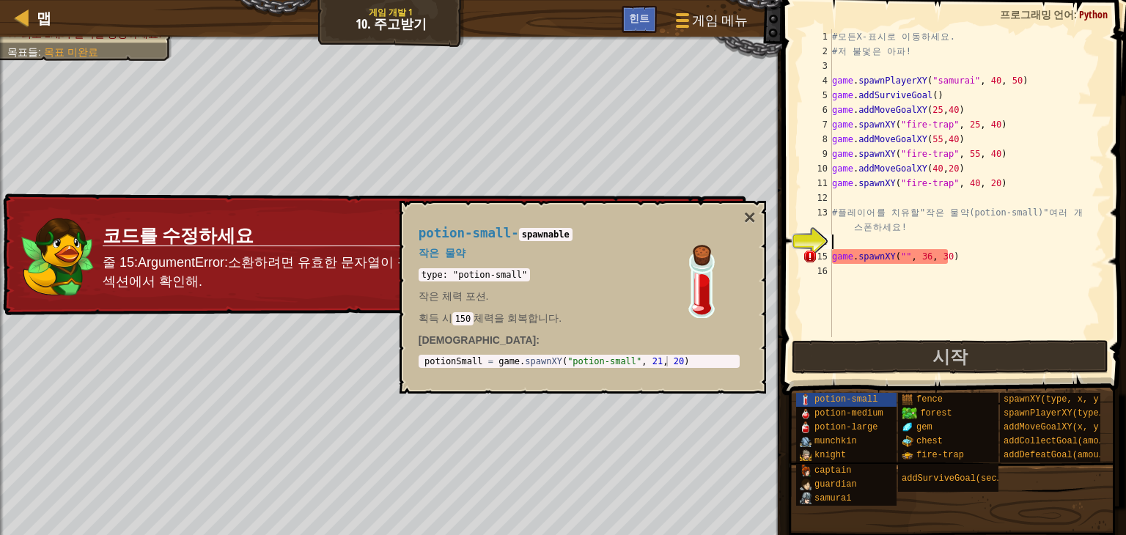
click at [897, 254] on div "# 모 든 X- 표 시 로 이 동 하 세 요 . # 저 불 덫 은 아 파 ! game . spawnPlayerXY ( "samurai" , 4…" at bounding box center [966, 197] width 275 height 337
paste textarea "potion-small"
type textarea "game.spawnXY("potion-small", 36, 30)"
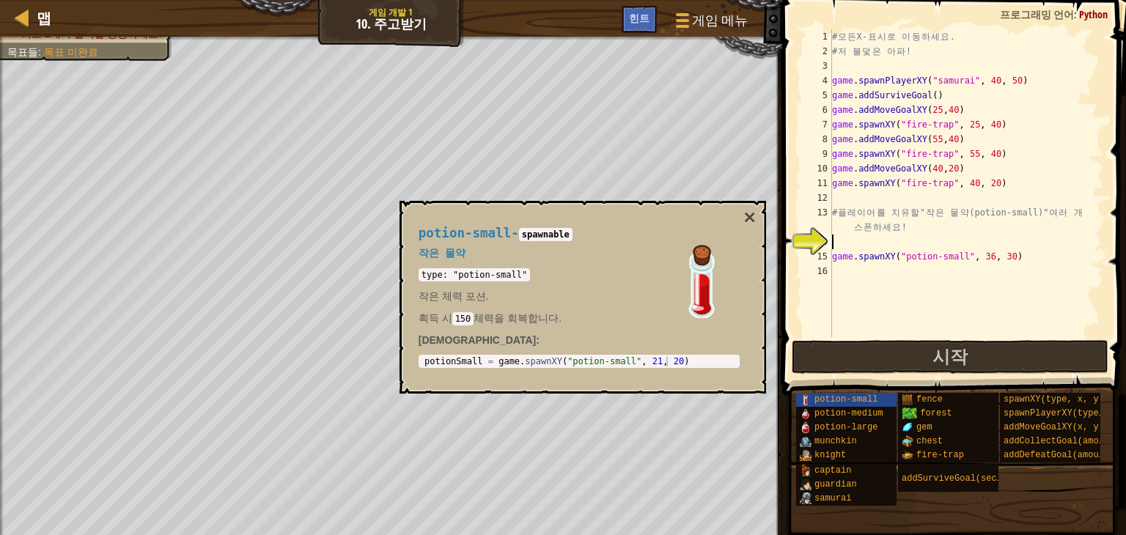
click at [882, 238] on div "# 모 든 X- 표 시 로 이 동 하 세 요 . # 저 불 덫 은 아 파 ! game . spawnPlayerXY ( "samurai" , 4…" at bounding box center [966, 197] width 275 height 337
drag, startPoint x: 1012, startPoint y: 243, endPoint x: 845, endPoint y: 256, distance: 166.9
click at [845, 256] on div "# 모 든 X- 표 시 로 이 동 하 세 요 . # 저 불 덫 은 아 파 ! game . spawnPlayerXY ( "samurai" , 4…" at bounding box center [966, 197] width 275 height 337
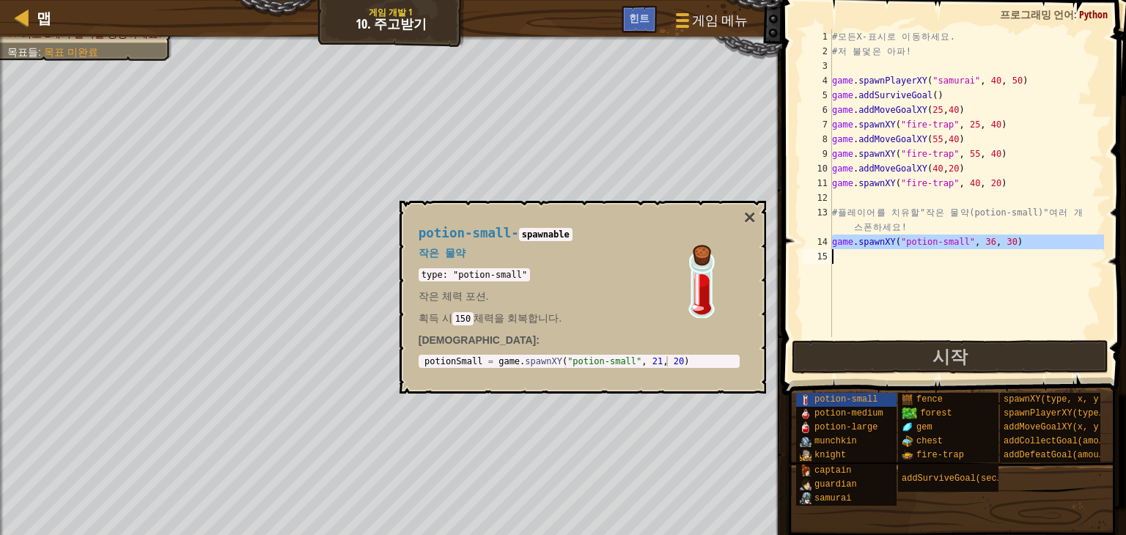
drag, startPoint x: 834, startPoint y: 242, endPoint x: 990, endPoint y: 260, distance: 157.1
click at [990, 260] on div "# 모 든 X- 표 시 로 이 동 하 세 요 . # 저 불 덫 은 아 파 ! game . spawnPlayerXY ( "samurai" , 4…" at bounding box center [966, 197] width 275 height 337
click at [913, 223] on div "# 모 든 X- 표 시 로 이 동 하 세 요 . # 저 불 덫 은 아 파 ! game . spawnPlayerXY ( "samurai" , 4…" at bounding box center [966, 197] width 275 height 337
type textarea "# 플레이어를 치유할 "작은 물약(potion-small)" 여러 개 스폰하세요!"
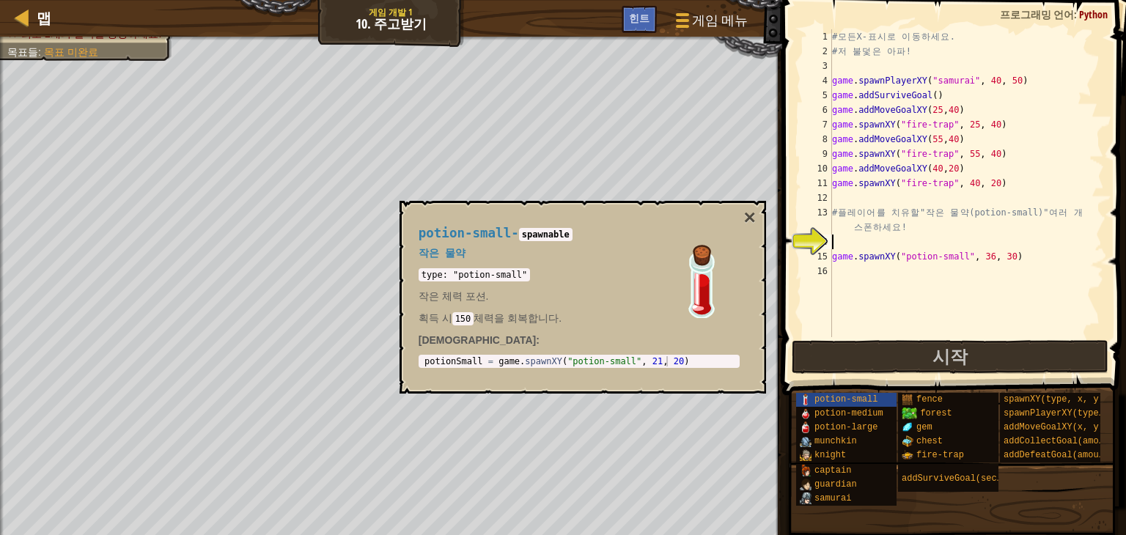
type textarea "w"
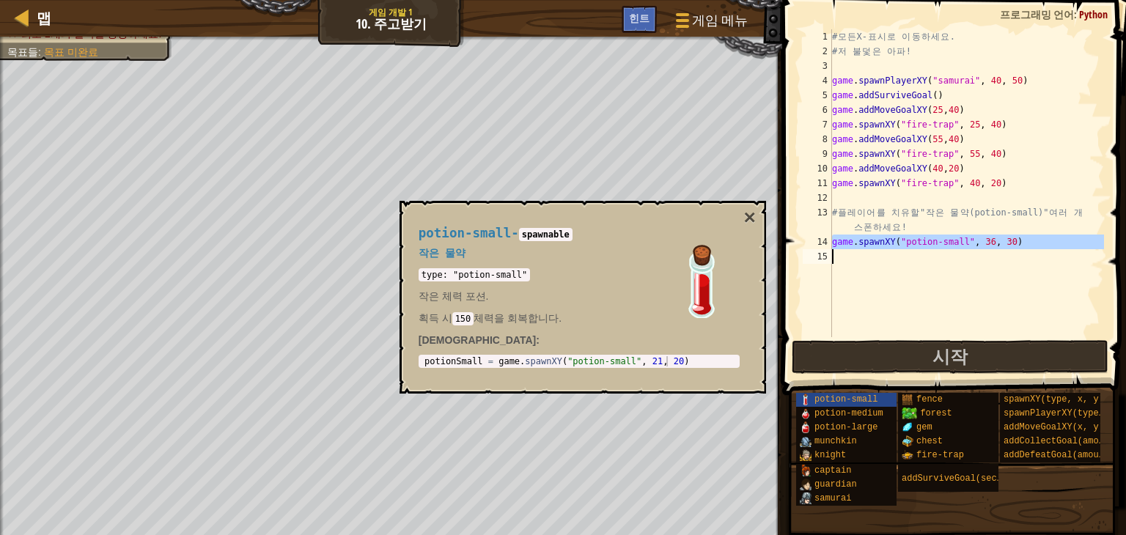
drag, startPoint x: 832, startPoint y: 239, endPoint x: 1035, endPoint y: 276, distance: 206.5
click at [1035, 276] on div "# 모 든 X- 표 시 로 이 동 하 세 요 . # 저 불 덫 은 아 파 ! game . spawnPlayerXY ( "samurai" , 4…" at bounding box center [966, 197] width 275 height 337
type textarea "game.spawnXY("potion-small", 36, 30)"
paste textarea
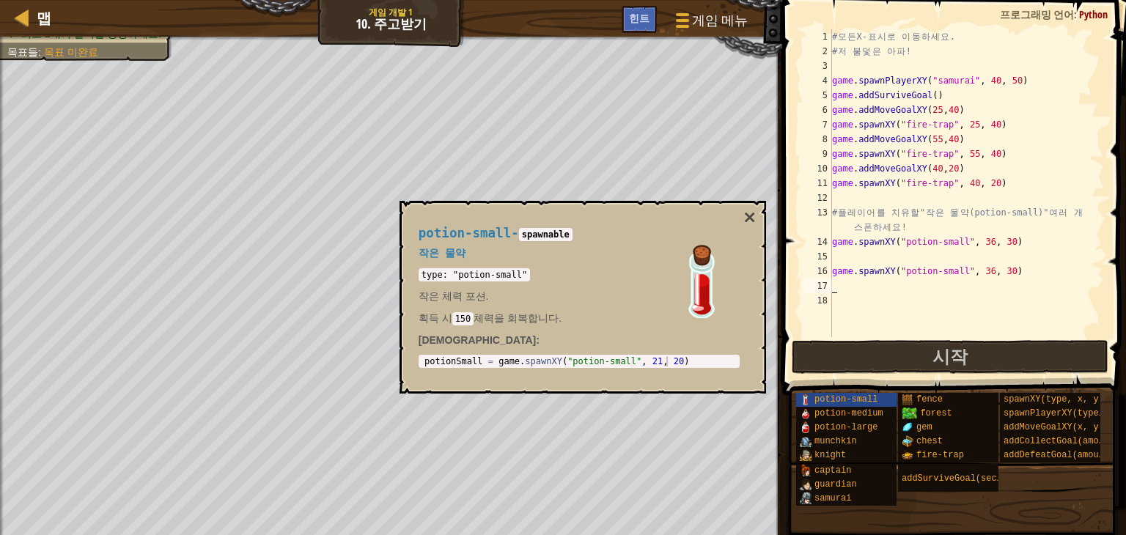
type textarea "game.spawnXY("potion-small", 36, 30)"
type textarea "# 플레이어를 치유할 "작은 물약(potion-small)" 여러 개 스폰하세요!"
type textarea "game.spawnXY("fire-trap", 40, 20)"
type textarea "game.spawnXY("potion-small", 36, 30)"
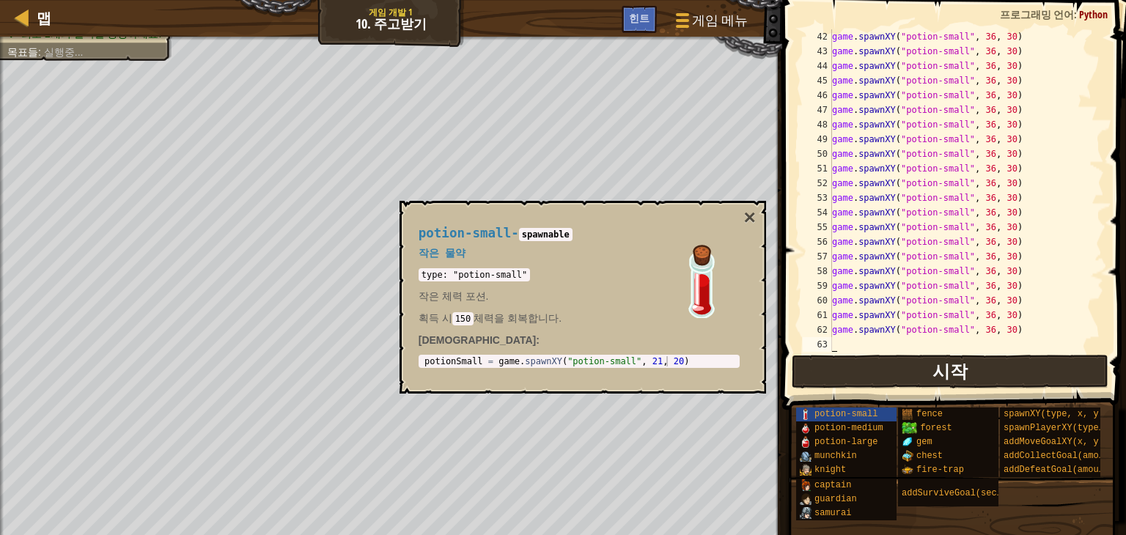
scroll to position [660, 0]
click at [941, 373] on span "시작" at bounding box center [950, 370] width 35 height 23
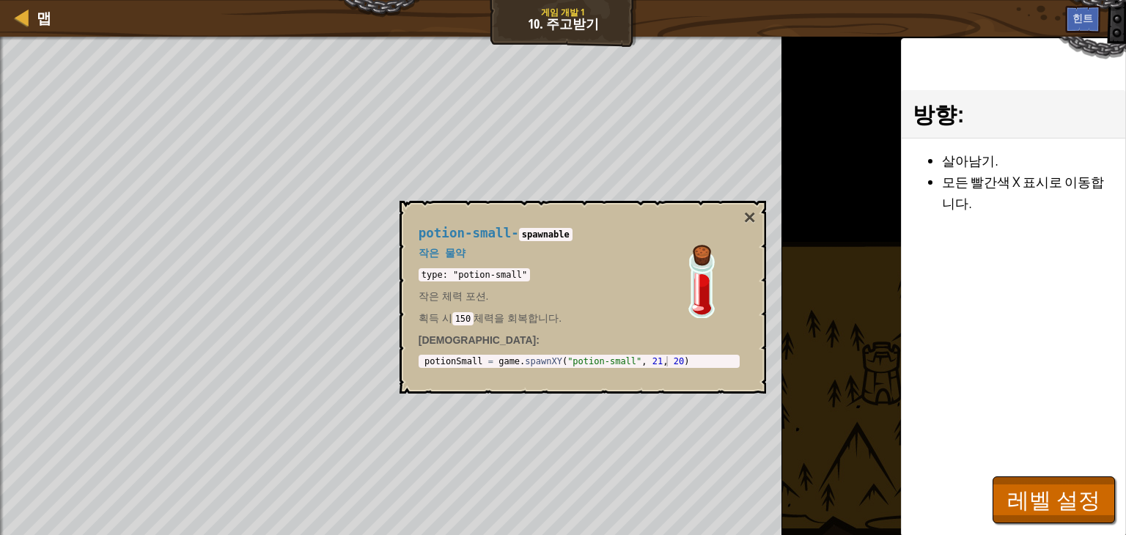
scroll to position [0, 0]
click at [751, 221] on button "×" at bounding box center [749, 217] width 12 height 21
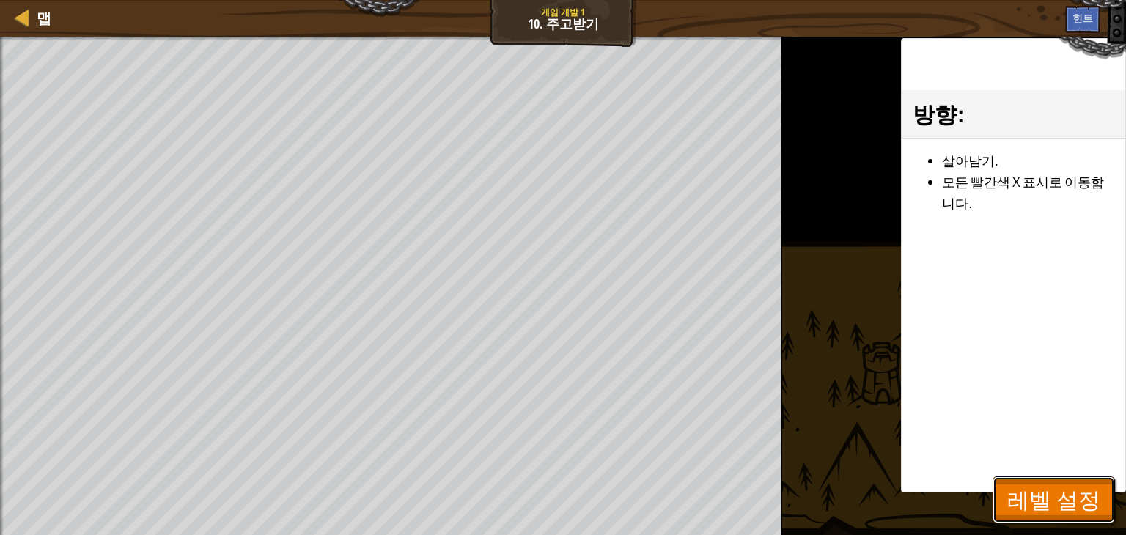
click at [1026, 501] on span "레벨 설정" at bounding box center [1053, 500] width 93 height 30
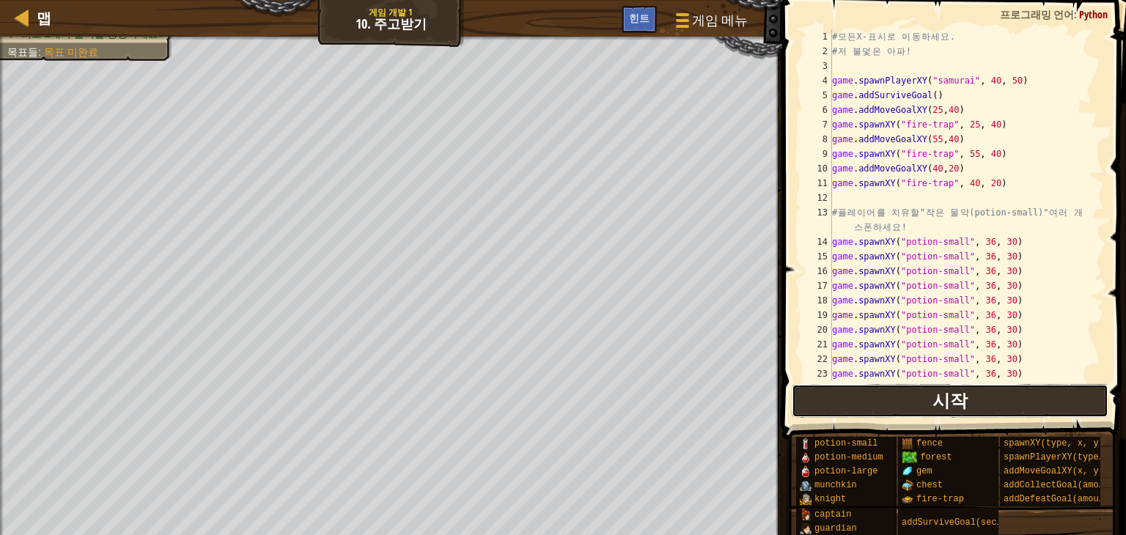
click at [922, 407] on button "시작" at bounding box center [950, 401] width 317 height 34
click at [1000, 247] on div "# 모 든 X- 표 시 로 이 동 하 세 요 . # 저 불 덫 은 아 파 ! game . spawnPlayerXY ( "samurai" , 4…" at bounding box center [961, 219] width 264 height 381
click at [999, 240] on div "# 모 든 X- 표 시 로 이 동 하 세 요 . # 저 불 덫 은 아 파 ! game . spawnPlayerXY ( "samurai" , 4…" at bounding box center [961, 219] width 264 height 381
click at [999, 246] on div "# 모 든 X- 표 시 로 이 동 하 세 요 . # 저 불 덫 은 아 파 ! game . spawnPlayerXY ( "samurai" , 4…" at bounding box center [961, 219] width 264 height 381
click at [994, 240] on div "# 모 든 X- 표 시 로 이 동 하 세 요 . # 저 불 덫 은 아 파 ! game . spawnPlayerXY ( "samurai" , 4…" at bounding box center [961, 219] width 264 height 381
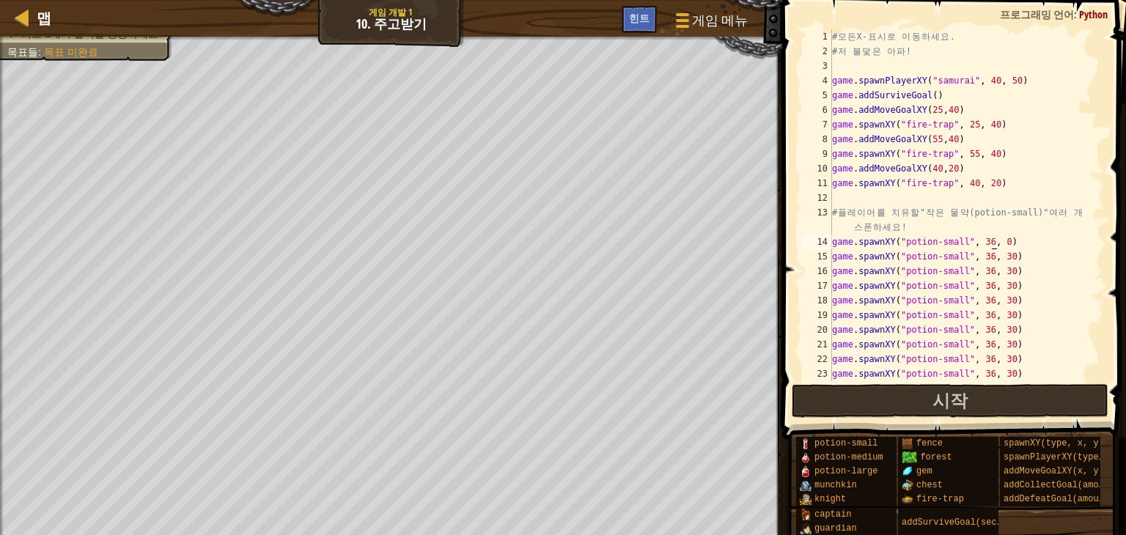
scroll to position [7, 13]
click at [1000, 239] on div "# 모 든 X- 표 시 로 이 동 하 세 요 . # 저 불 덫 은 아 파 ! game . spawnPlayerXY ( "samurai" , 4…" at bounding box center [961, 219] width 264 height 381
click at [1040, 291] on div "# 모 든 X- 표 시 로 이 동 하 세 요 . # 저 불 덫 은 아 파 ! game . spawnPlayerXY ( "samurai" , 4…" at bounding box center [961, 219] width 264 height 381
click at [1006, 238] on div "# 모 든 X- 표 시 로 이 동 하 세 요 . # 저 불 덫 은 아 파 ! game . spawnPlayerXY ( "samurai" , 4…" at bounding box center [961, 219] width 264 height 381
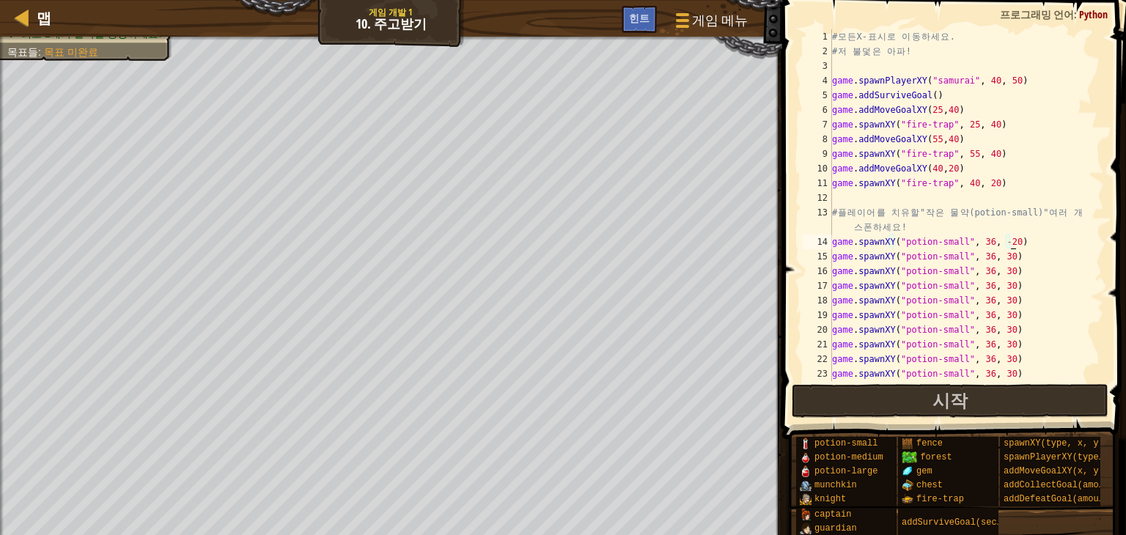
click at [1056, 274] on div "# 모 든 X- 표 시 로 이 동 하 세 요 . # 저 불 덫 은 아 파 ! game . spawnPlayerXY ( "samurai" , 4…" at bounding box center [961, 219] width 264 height 381
click at [999, 241] on div "# 모 든 X- 표 시 로 이 동 하 세 요 . # 저 불 덫 은 아 파 ! game . spawnPlayerXY ( "samurai" , 4…" at bounding box center [961, 219] width 264 height 381
click at [994, 241] on div "# 모 든 X- 표 시 로 이 동 하 세 요 . # 저 불 덫 은 아 파 ! game . spawnPlayerXY ( "samurai" , 4…" at bounding box center [961, 219] width 264 height 381
click at [1006, 241] on div "# 모 든 X- 표 시 로 이 동 하 세 요 . # 저 불 덫 은 아 파 ! game . spawnPlayerXY ( "samurai" , 4…" at bounding box center [961, 219] width 264 height 381
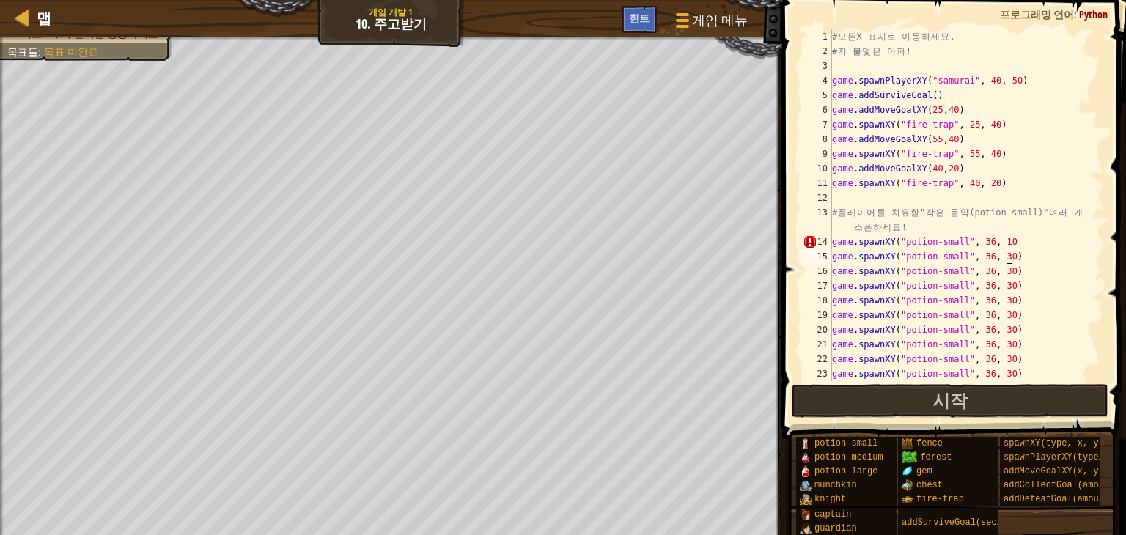
click at [1019, 260] on div "# 모 든 X- 표 시 로 이 동 하 세 요 . # 저 불 덫 은 아 파 ! game . spawnPlayerXY ( "samurai" , 4…" at bounding box center [961, 219] width 264 height 381
click at [1001, 243] on div "# 모 든 X- 표 시 로 이 동 하 세 요 . # 저 불 덫 은 아 파 ! game . spawnPlayerXY ( "samurai" , 4…" at bounding box center [961, 219] width 264 height 381
click at [1080, 316] on div "# 모 든 X- 표 시 로 이 동 하 세 요 . # 저 불 덫 은 아 파 ! game . spawnPlayerXY ( "samurai" , 4…" at bounding box center [961, 219] width 264 height 381
type textarea "game.spawnXY("potion-small", 36, 30)"
click at [1026, 395] on button "시작" at bounding box center [950, 401] width 317 height 34
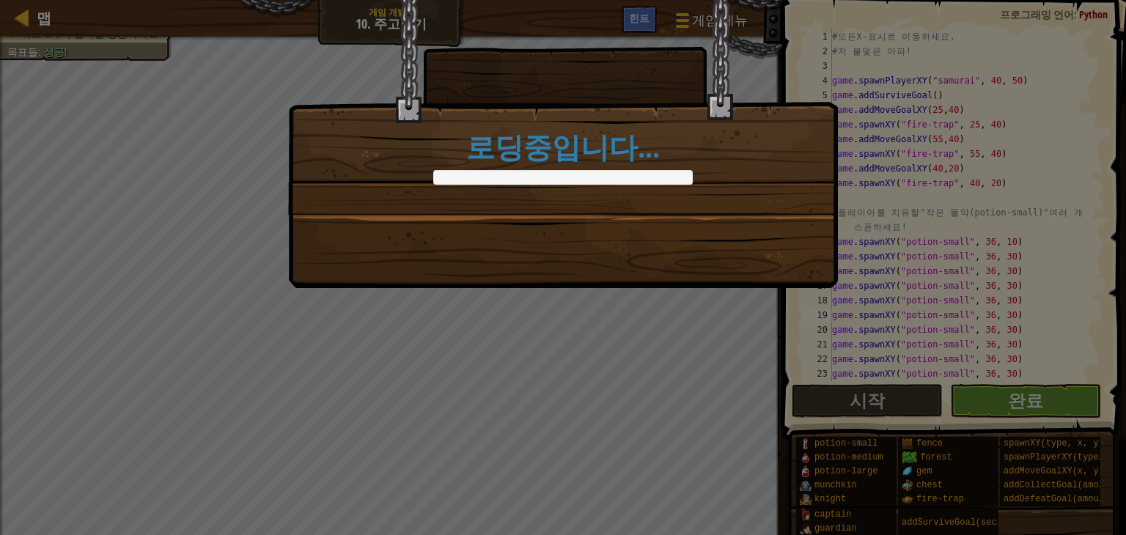
click at [694, 252] on div "로딩중입니다..." at bounding box center [563, 144] width 550 height 288
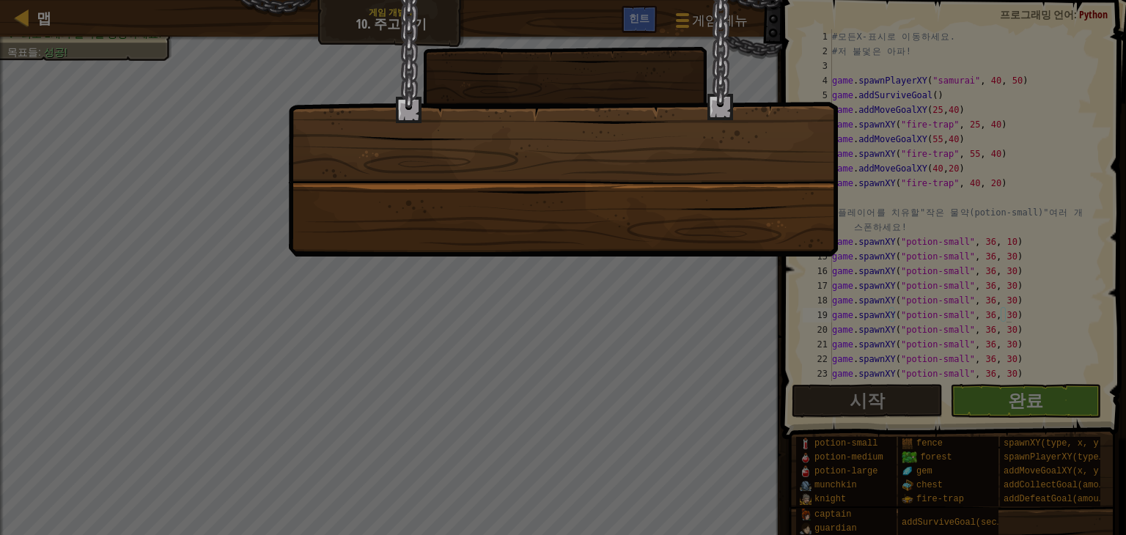
click at [694, 252] on div at bounding box center [563, 128] width 550 height 257
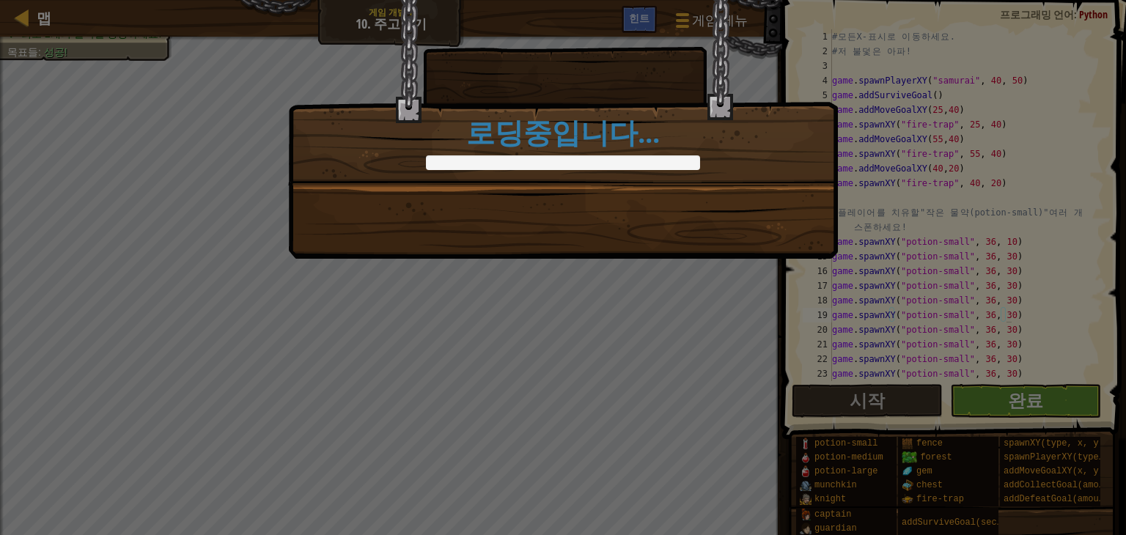
click at [694, 252] on div "음, 체리 맛 포션. +0 +0 계속 로딩중입니다..." at bounding box center [563, 129] width 550 height 259
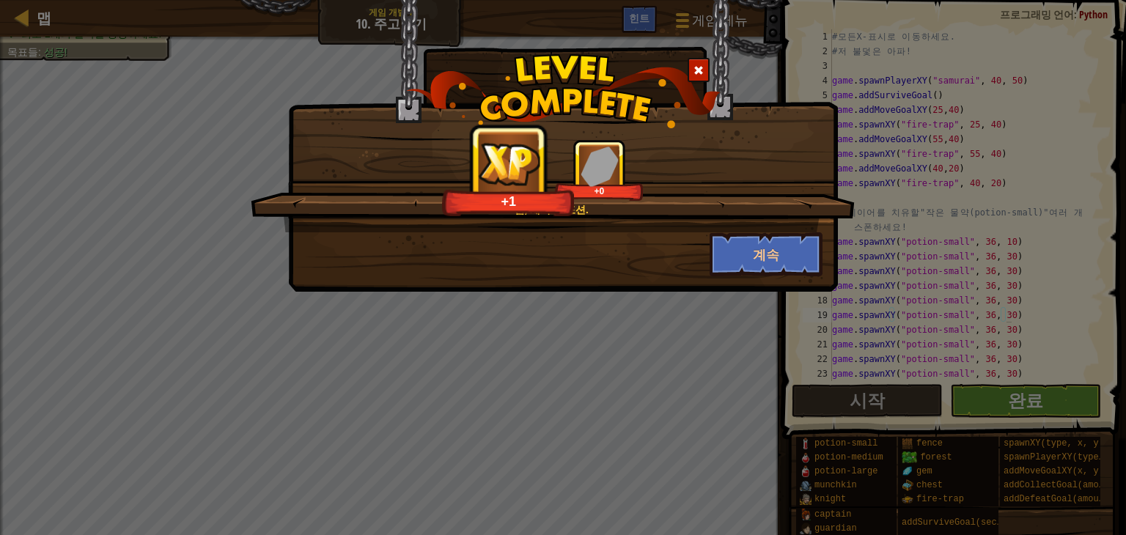
click at [782, 194] on div "+1 +0" at bounding box center [553, 170] width 569 height 62
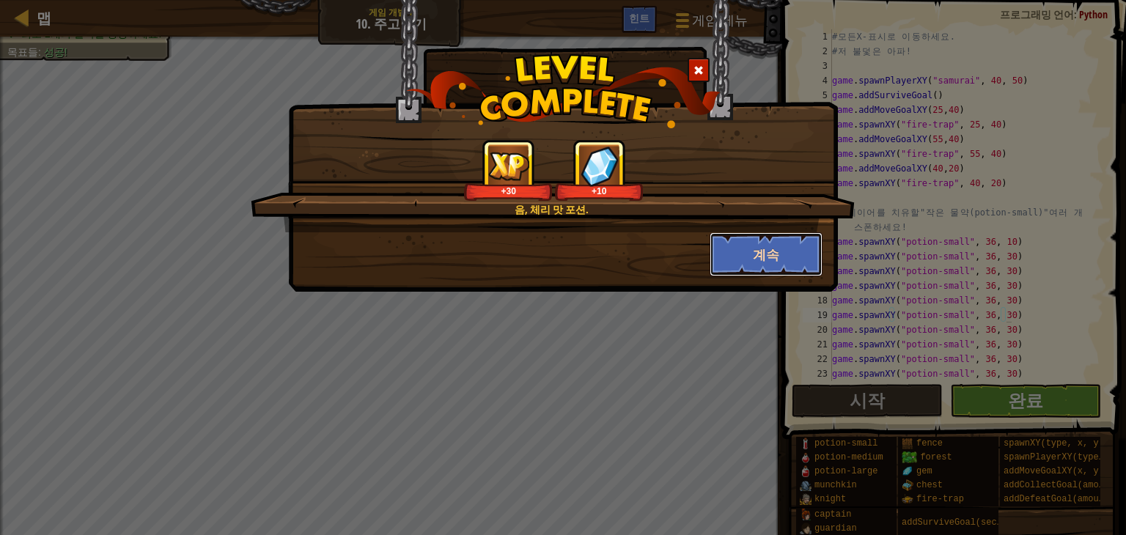
click at [806, 249] on button "계속" at bounding box center [767, 254] width 114 height 44
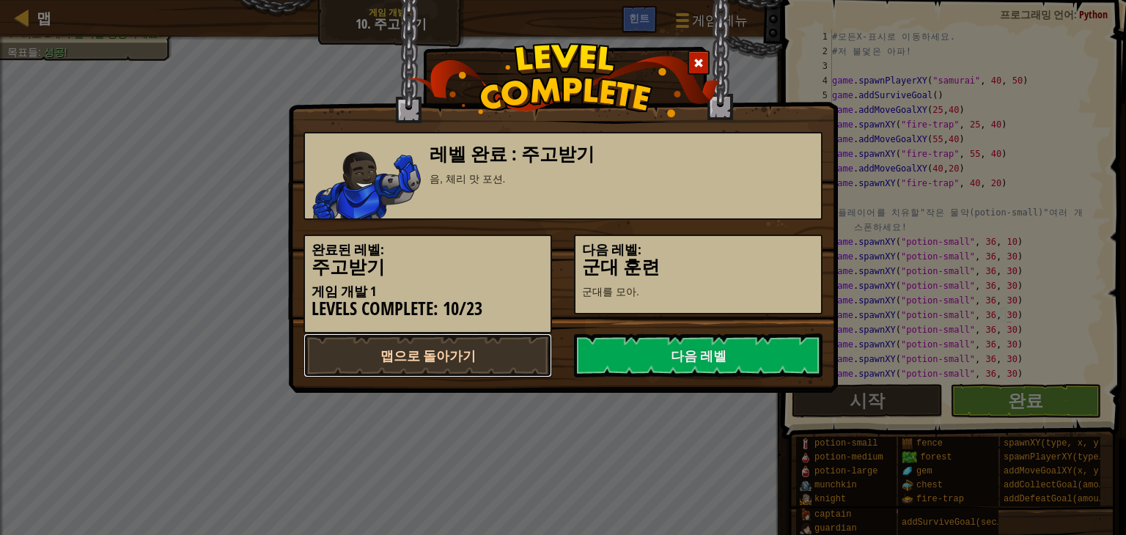
click at [517, 358] on link "맵으로 돌아가기" at bounding box center [428, 356] width 249 height 44
select select "ko"
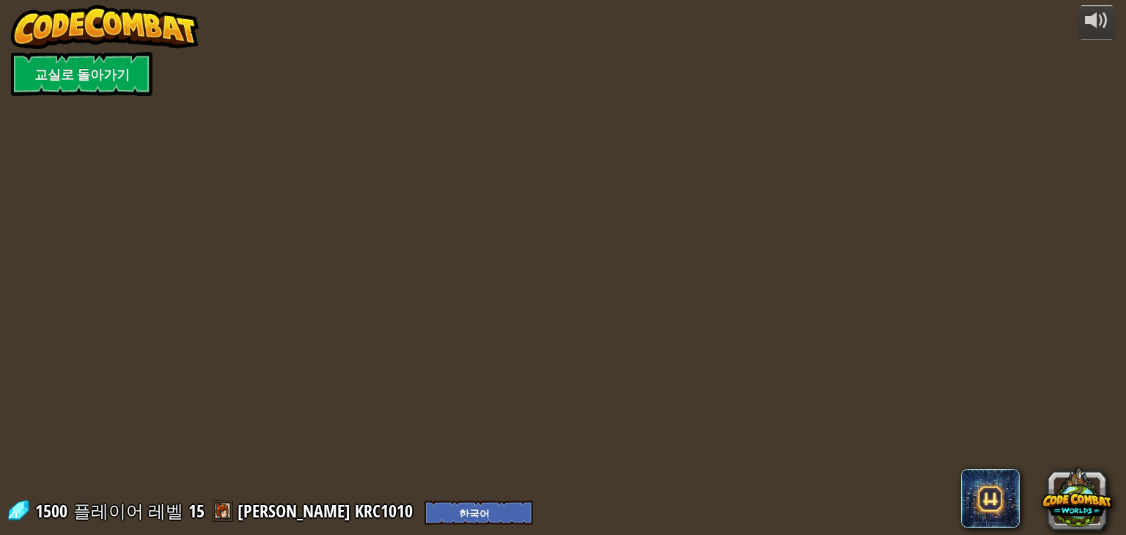
select select "ko"
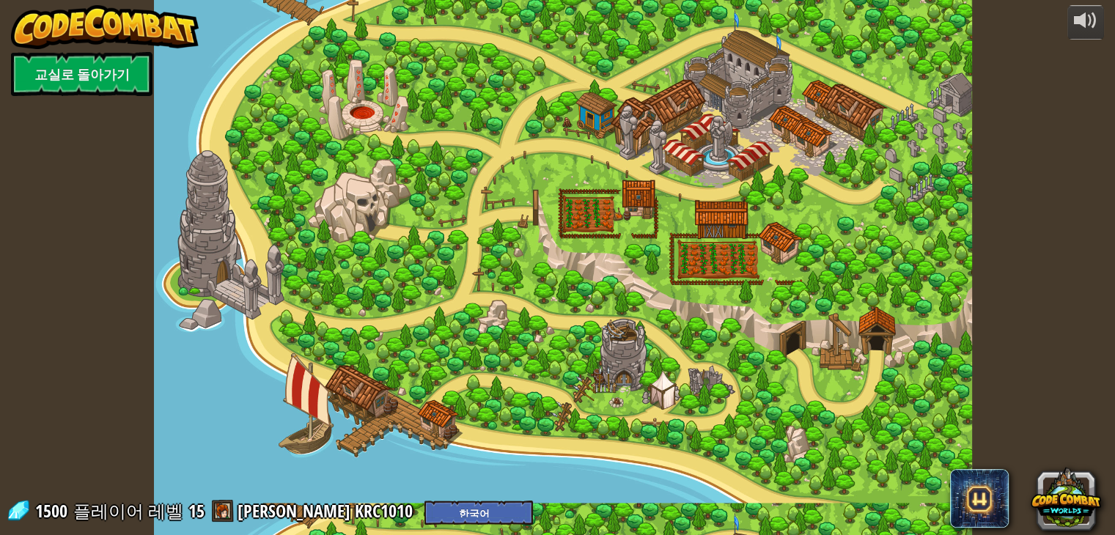
select select "ko"
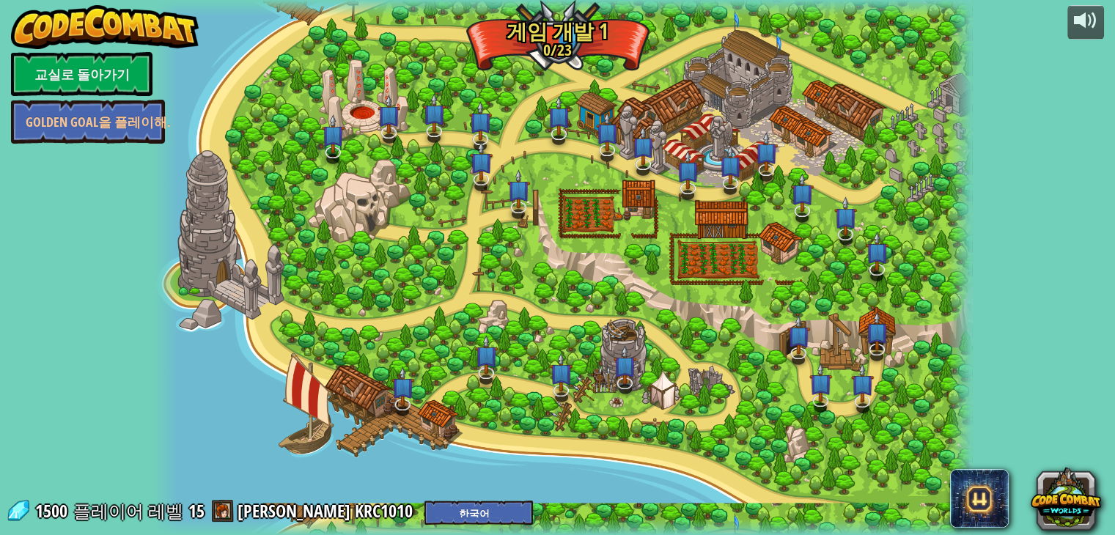
select select "ko"
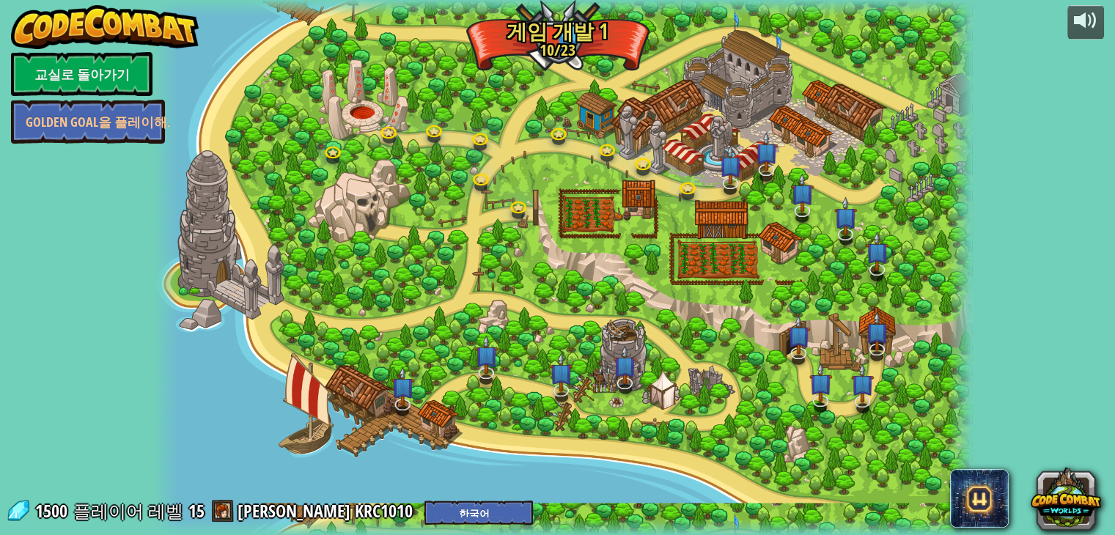
select select "ko"
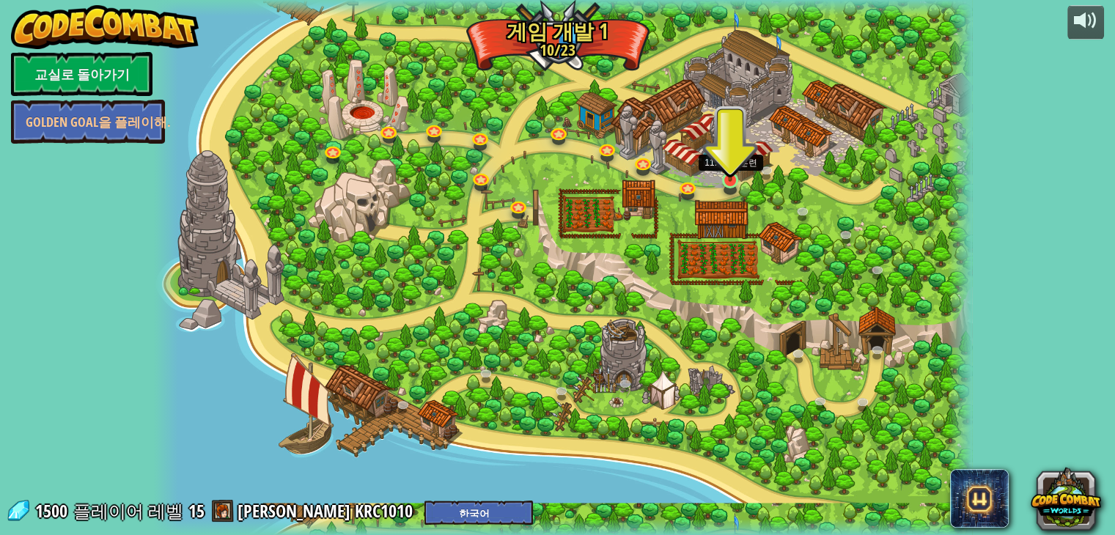
click at [736, 180] on img at bounding box center [730, 158] width 21 height 47
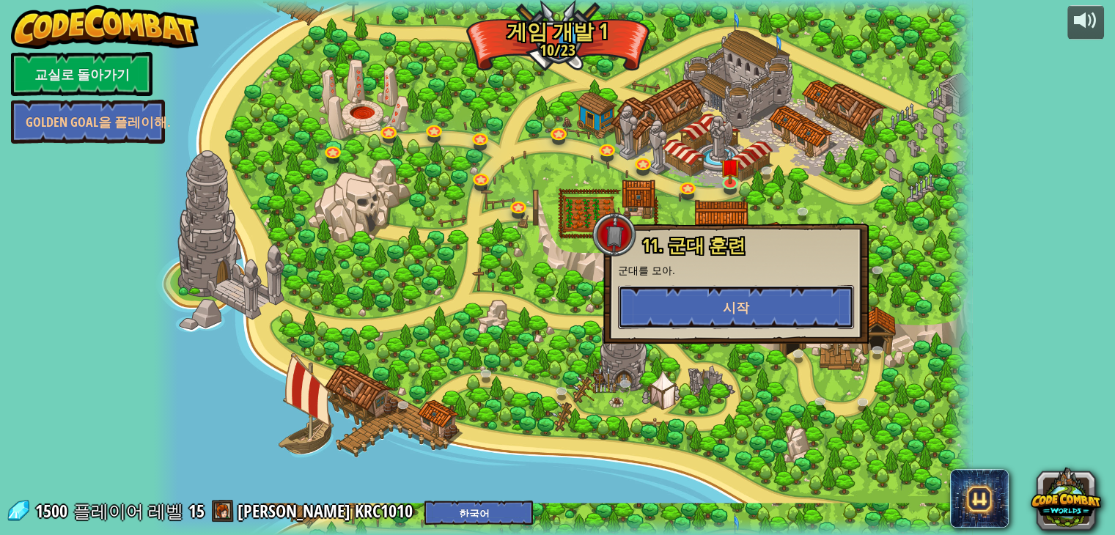
click at [707, 300] on button "시작" at bounding box center [736, 307] width 236 height 44
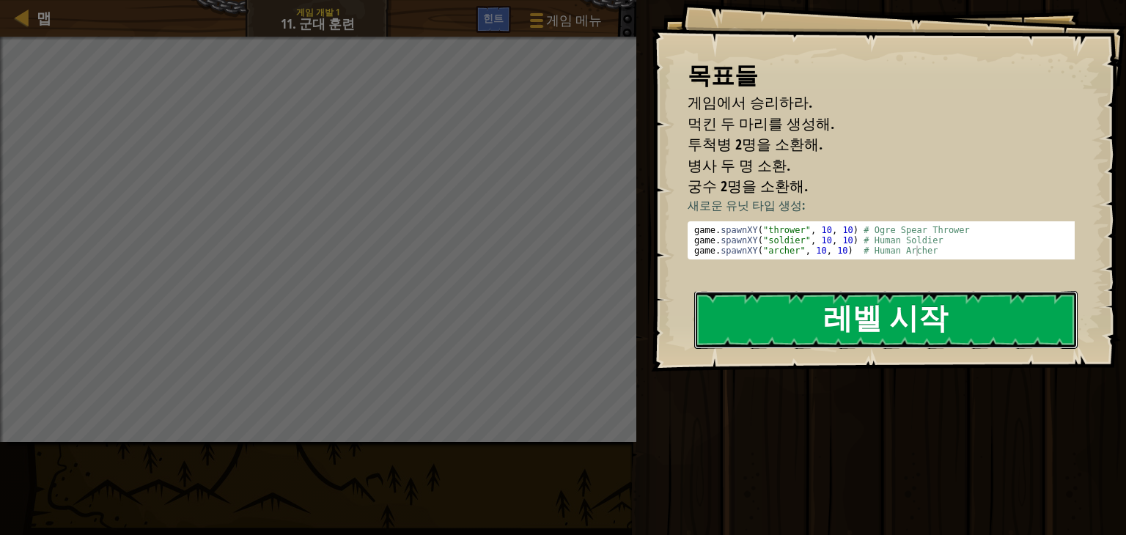
click at [809, 326] on button "레벨 시작" at bounding box center [885, 320] width 383 height 58
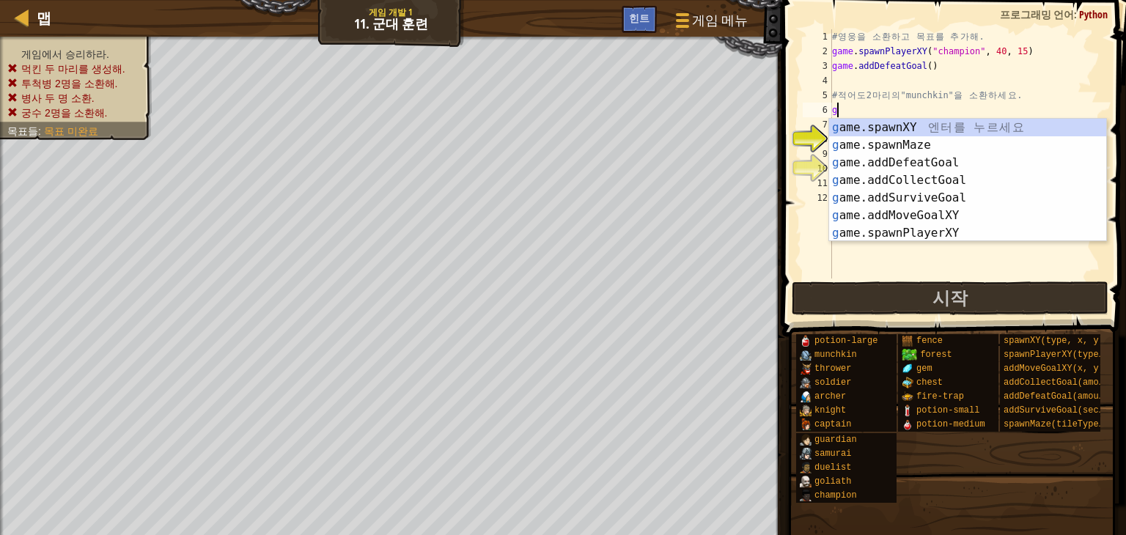
scroll to position [7, 0]
click at [903, 130] on div "g ame.spawnXY 엔 터 를 누 르 세 요 g ame.spawnMaze 엔 터 를 누 르 세 요 g ame.addDefeatGoal 엔…" at bounding box center [967, 198] width 277 height 158
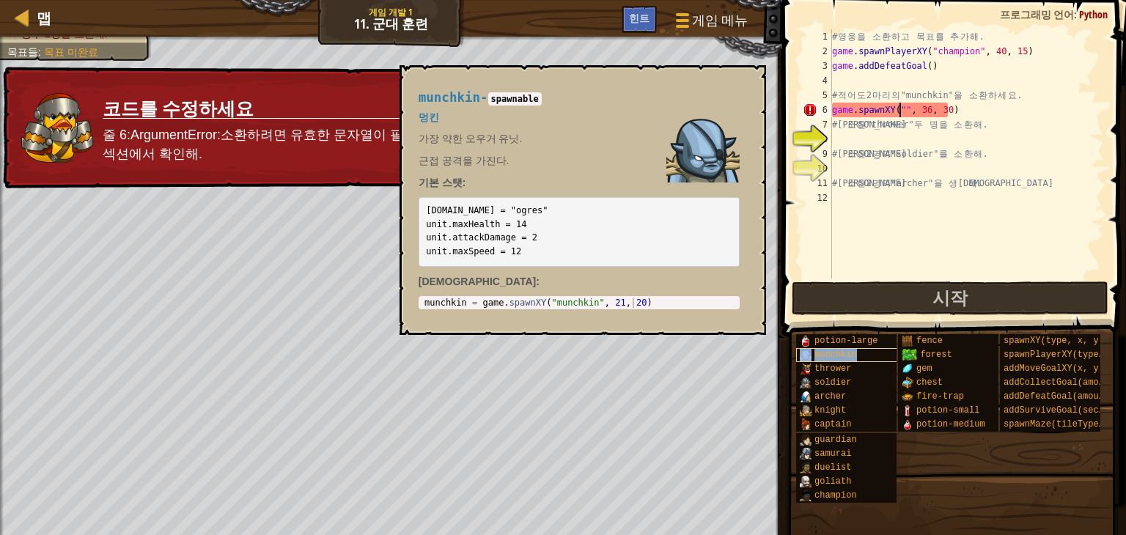
click at [875, 350] on div "munchkin" at bounding box center [852, 355] width 113 height 14
drag, startPoint x: 419, startPoint y: 92, endPoint x: 487, endPoint y: 100, distance: 68.0
click at [487, 100] on h4 "munchkin - spawnable" at bounding box center [579, 98] width 321 height 14
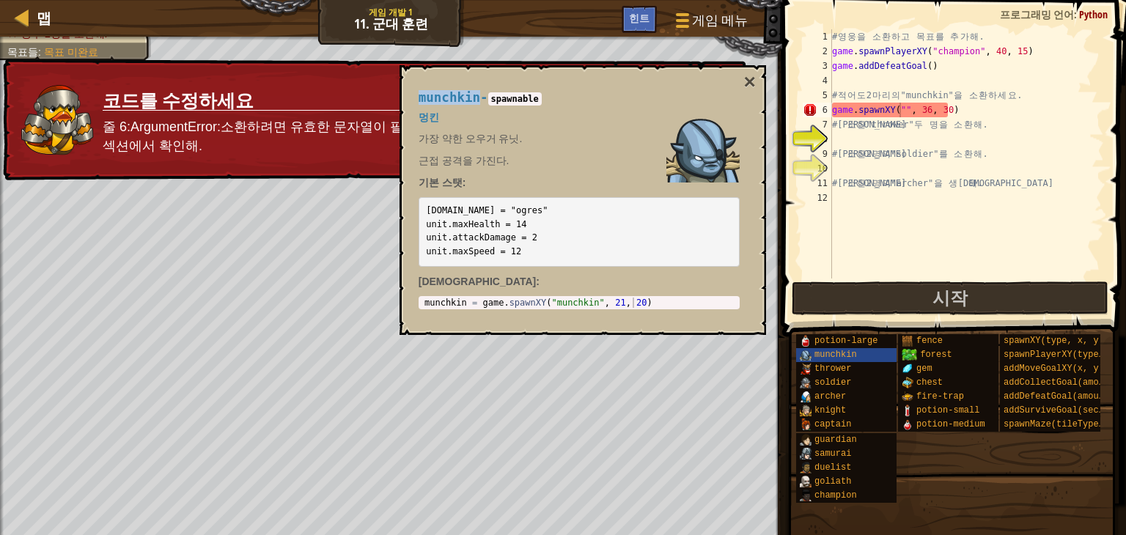
drag, startPoint x: 417, startPoint y: 94, endPoint x: 475, endPoint y: 101, distance: 58.4
click at [475, 101] on div "munchkin - spawnable 멍킨 가장 약한 오우거 유닛. 근접 공격을 가진다. 기본 스탯: [DOMAIN_NAME] = "ogres…" at bounding box center [579, 200] width 342 height 246
type textarea "game.spawnXY("munchkin", 36, 30)"
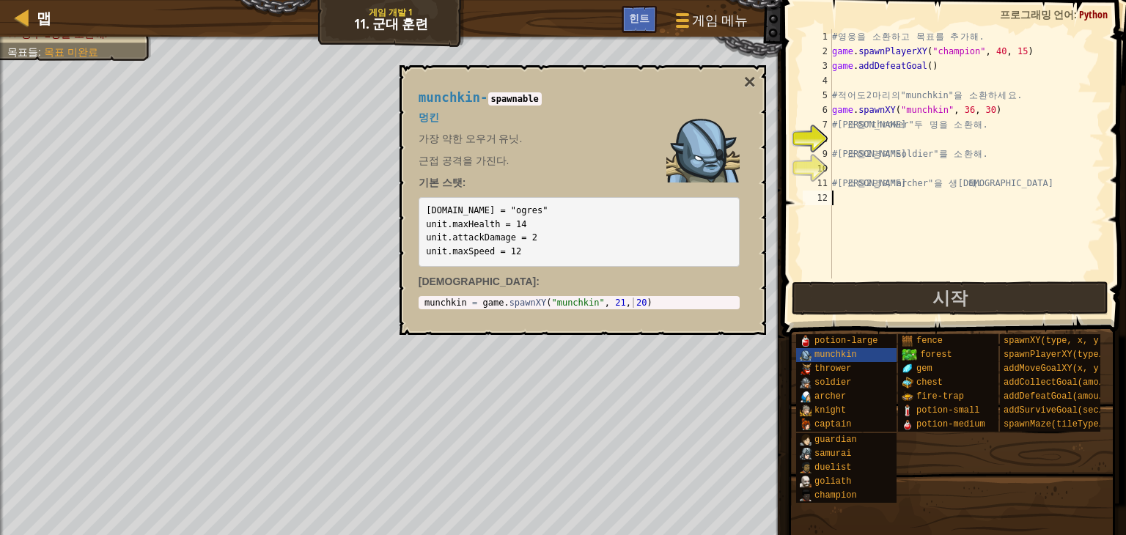
click at [944, 230] on div "# 영 웅 을 소 환 하 고 목 표 를 추 가 해 . game . spawnPlayerXY ( "champion" , 40 , 15 ) gam…" at bounding box center [966, 168] width 275 height 279
drag, startPoint x: 999, startPoint y: 108, endPoint x: 935, endPoint y: 129, distance: 66.5
click at [935, 129] on div "# 영 웅 을 소 환 하 고 목 표 를 추 가 해 . game . spawnPlayerXY ( "champion" , 40 , 15 ) gam…" at bounding box center [966, 168] width 275 height 279
click at [1019, 177] on div "# 영 웅 을 소 환 하 고 목 표 를 추 가 해 . game . spawnPlayerXY ( "champion" , 40 , 15 ) gam…" at bounding box center [966, 168] width 275 height 279
type textarea "game.spawnXY("munchkin", 36, 30)"
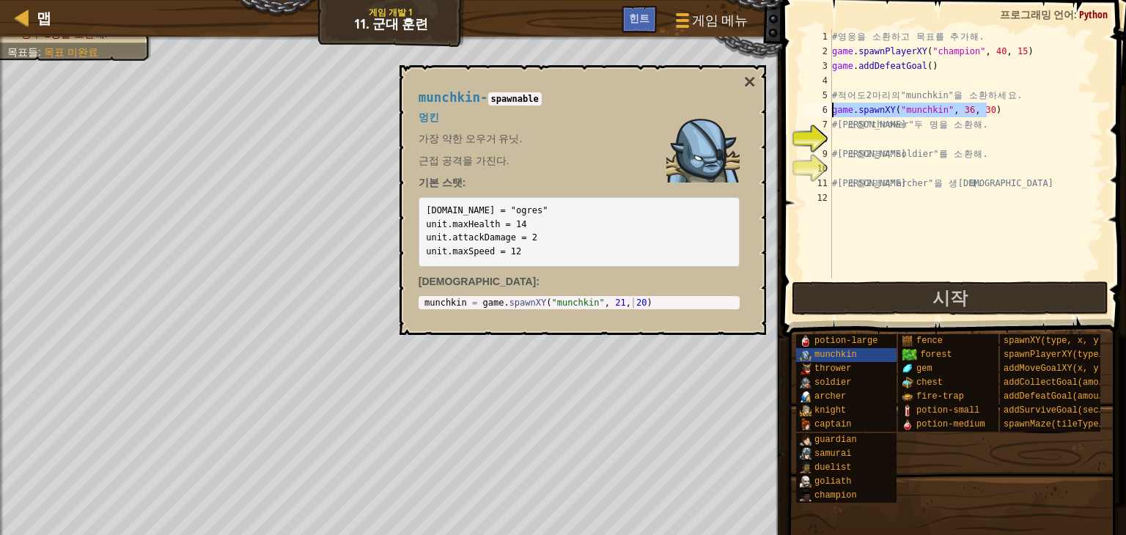
drag, startPoint x: 993, startPoint y: 111, endPoint x: 828, endPoint y: 111, distance: 165.0
click at [828, 111] on div "game.spawnXY("munchkin", 36, 30) 1 2 3 4 5 6 7 8 9 10 11 12 # 영 웅 을 소 환 하 고 목 표…" at bounding box center [952, 153] width 304 height 249
click at [1004, 106] on div "# 영 웅 을 소 환 하 고 목 표 를 추 가 해 . game . spawnPlayerXY ( "champion" , 40 , 15 ) gam…" at bounding box center [966, 153] width 275 height 249
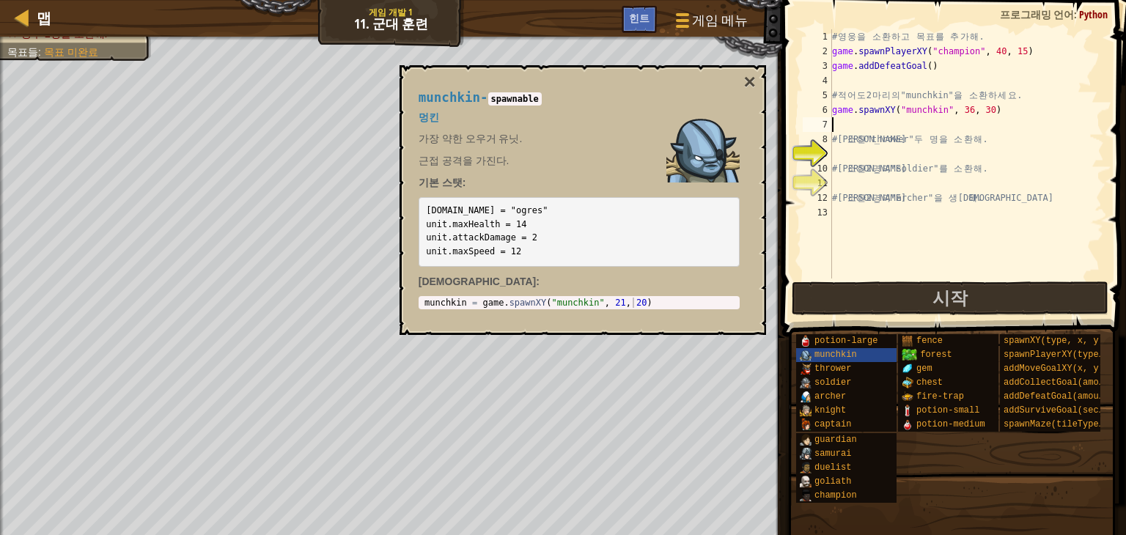
paste textarea "game.spawnXY("munchkin", 36, 30)"
type textarea "game.spawnXY("munchkin", 36, 30)"
click at [967, 150] on div "# 영 웅 을 소 환 하 고 목 표 를 추 가 해 . game . spawnPlayerXY ( "champion" , 40 , 15 ) gam…" at bounding box center [966, 168] width 275 height 279
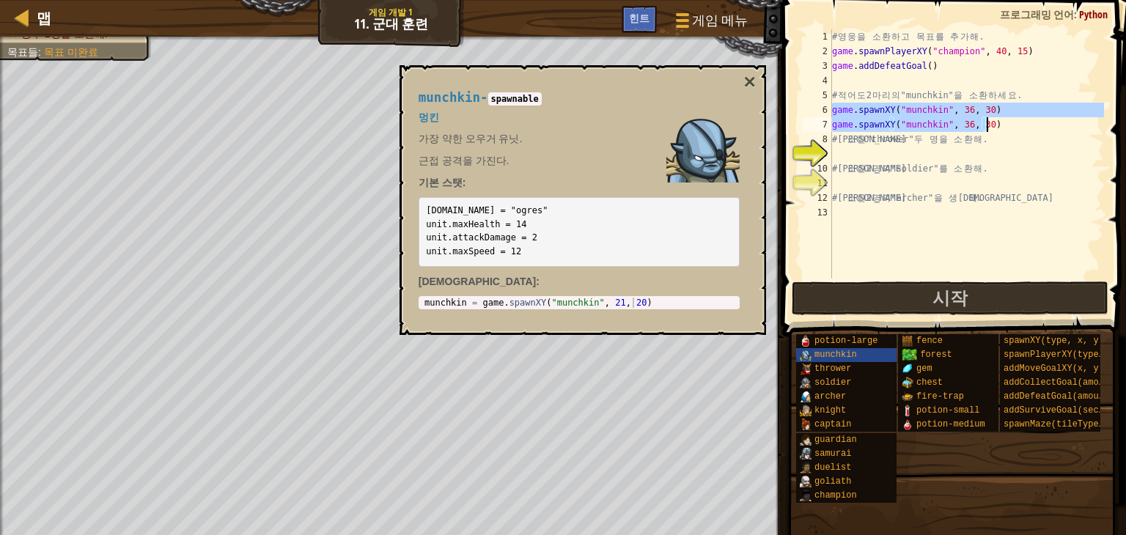
drag, startPoint x: 834, startPoint y: 106, endPoint x: 994, endPoint y: 130, distance: 161.6
click at [994, 130] on div "# 영 웅 을 소 환 하 고 목 표 를 추 가 해 . game . spawnPlayerXY ( "champion" , 40 , 15 ) gam…" at bounding box center [966, 168] width 275 height 279
type textarea "game.spawnXY("munchkin", 36, 30) game.spawnXY("munchkin", 36, 30)"
click at [960, 155] on div "# 영 웅 을 소 환 하 고 목 표 를 추 가 해 . game . spawnPlayerXY ( "champion" , 40 , 15 ) gam…" at bounding box center [966, 168] width 275 height 279
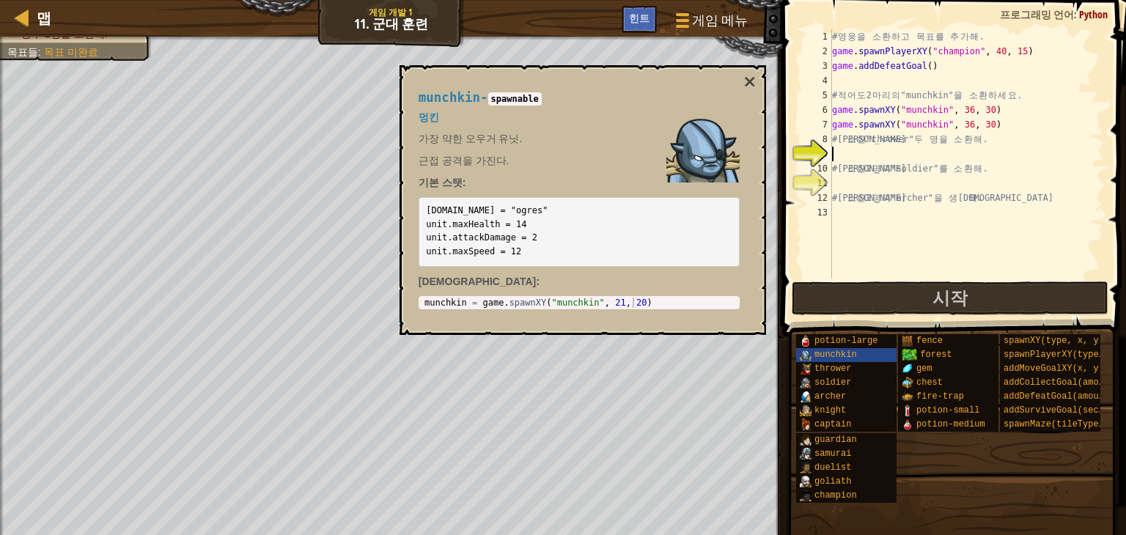
paste textarea "game.spawnXY("munchkin", 36, 30)"
type textarea "game.spawnXY("munchkin", 36, 30)"
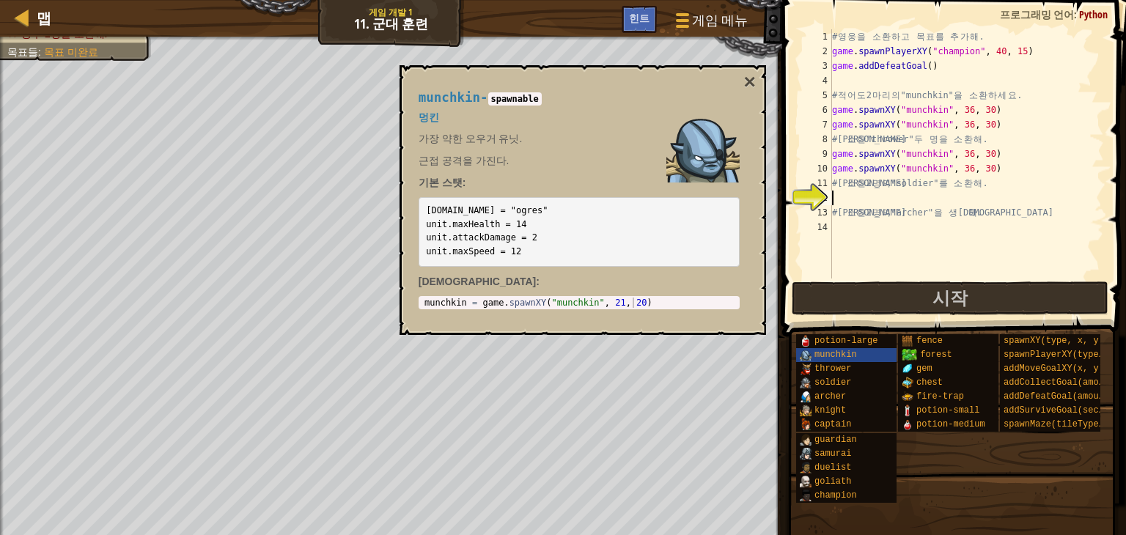
click at [931, 192] on div "# 영 웅 을 소 환 하 고 목 표 를 추 가 해 . game . spawnPlayerXY ( "champion" , 40 , 15 ) gam…" at bounding box center [966, 168] width 275 height 279
paste textarea "game.spawnXY("munchkin", 36, 30)"
type textarea "game.spawnXY("munchkin", 36, 30)"
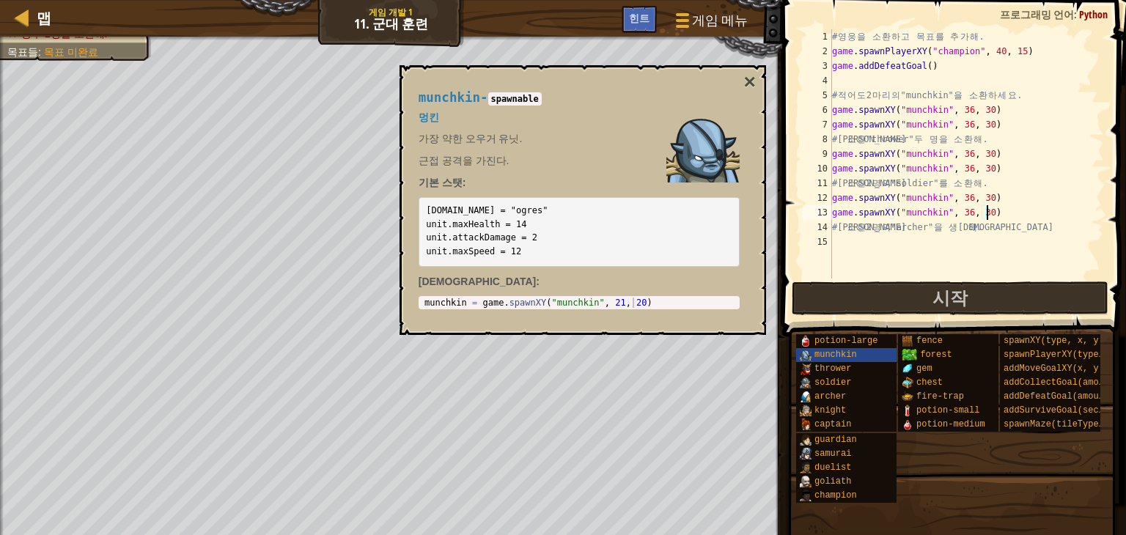
click at [958, 253] on div "# 영 웅 을 소 환 하 고 목 표 를 추 가 해 . game . spawnPlayerXY ( "champion" , 40 , 15 ) gam…" at bounding box center [966, 168] width 275 height 279
paste textarea "game.spawnXY("munchkin", 36, 30)"
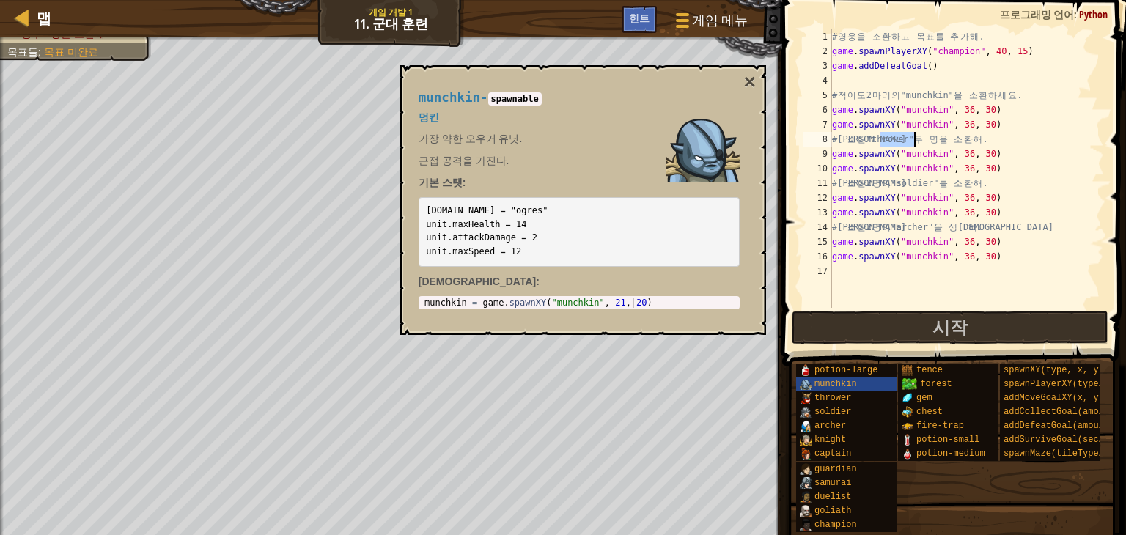
drag, startPoint x: 881, startPoint y: 141, endPoint x: 914, endPoint y: 141, distance: 33.0
click at [914, 141] on div "# 영 웅 을 소 환 하 고 목 표 를 추 가 해 . game . spawnPlayerXY ( "champion" , 40 , 15 ) gam…" at bounding box center [966, 183] width 275 height 308
paste textarea "game.spawnXY("munchkin", 36, 30)"
drag, startPoint x: 899, startPoint y: 153, endPoint x: 941, endPoint y: 159, distance: 42.2
click at [941, 159] on div "# 영 웅 을 소 환 하 고 목 표 를 추 가 해 . game . spawnPlayerXY ( "champion" , 40 , 15 ) gam…" at bounding box center [966, 183] width 275 height 308
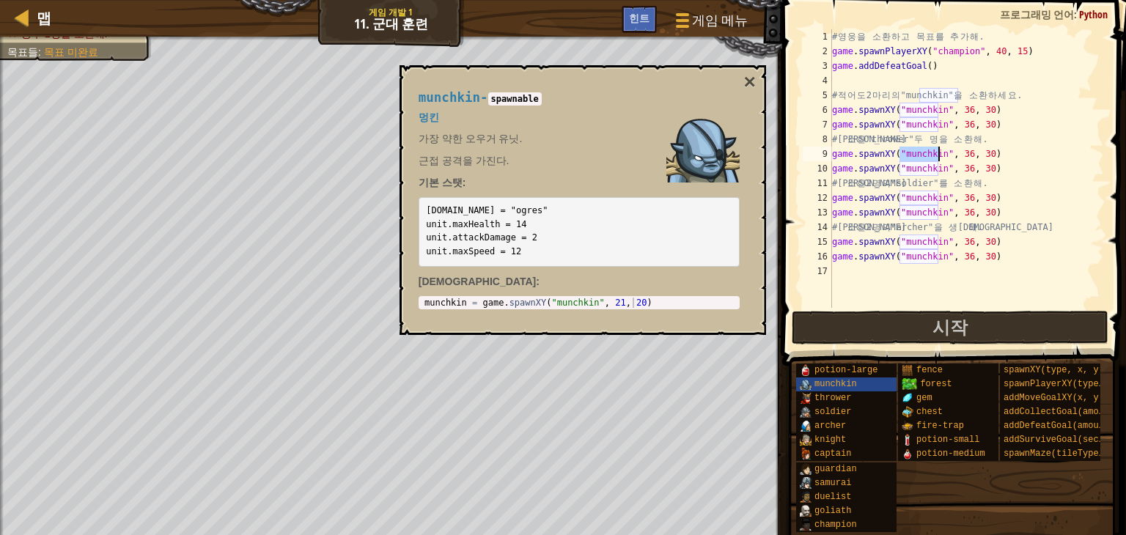
paste textarea "thrower"
drag, startPoint x: 897, startPoint y: 168, endPoint x: 908, endPoint y: 168, distance: 11.0
click at [908, 168] on div "# 영 웅 을 소 환 하 고 목 표 를 추 가 해 . game . spawnPlayerXY ( "champion" , 40 , 15 ) gam…" at bounding box center [966, 183] width 275 height 308
click at [1009, 174] on div "# 영 웅 을 소 환 하 고 목 표 를 추 가 해 . game . spawnPlayerXY ( "champion" , 40 , 15 ) gam…" at bounding box center [966, 183] width 275 height 308
drag, startPoint x: 905, startPoint y: 168, endPoint x: 938, endPoint y: 168, distance: 33.0
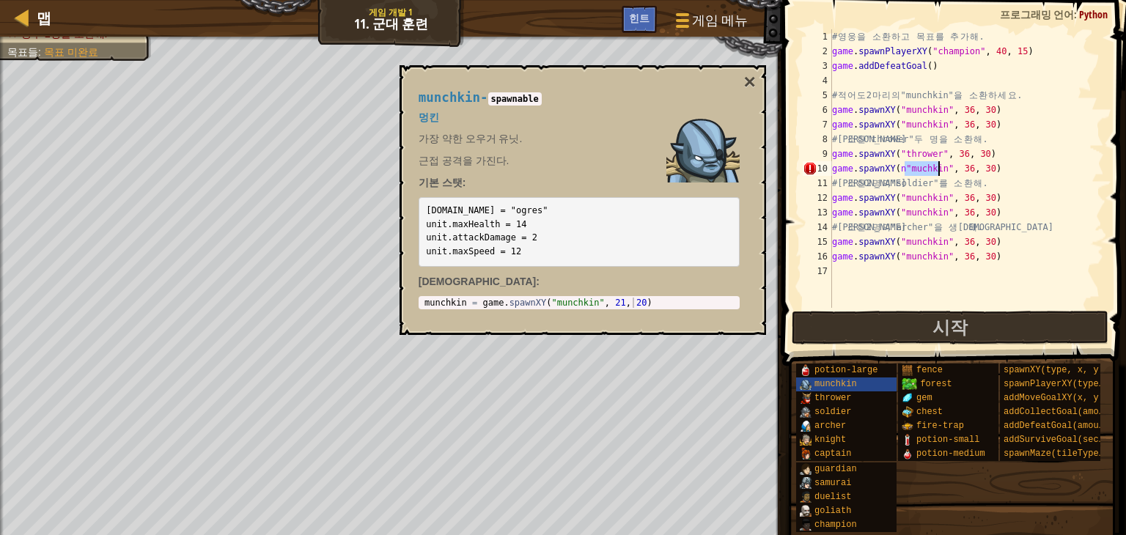
click at [938, 168] on div "# 영 웅 을 소 환 하 고 목 표 를 추 가 해 . game . spawnPlayerXY ( "champion" , 40 , 15 ) gam…" at bounding box center [966, 183] width 275 height 308
paste textarea "thrower"
click at [897, 169] on div "# 영 웅 을 소 환 하 고 목 표 를 추 가 해 . game . spawnPlayerXY ( "champion" , 40 , 15 ) gam…" at bounding box center [966, 183] width 275 height 308
click at [754, 78] on button "×" at bounding box center [749, 82] width 12 height 21
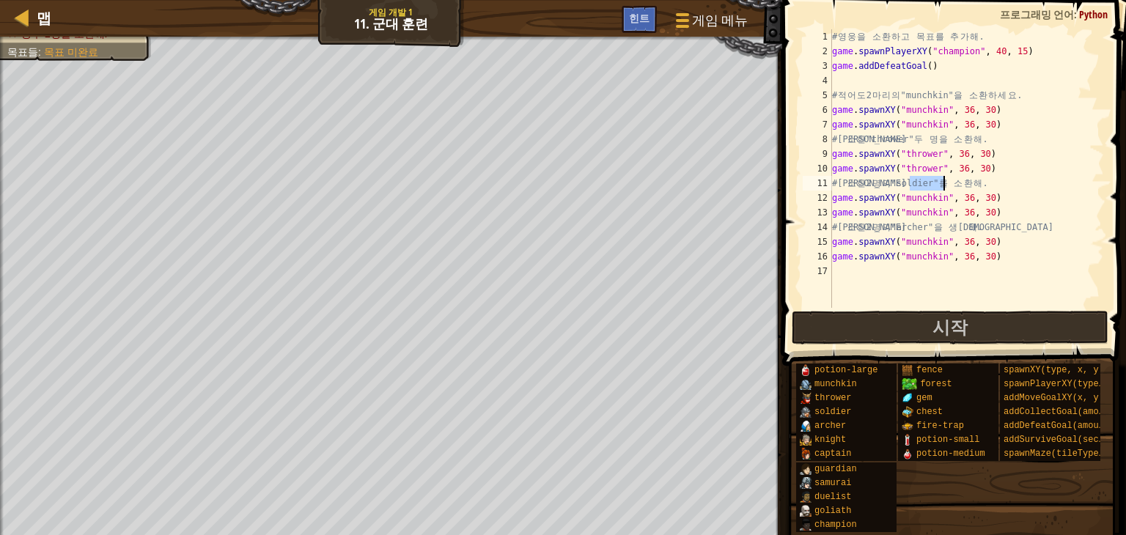
drag, startPoint x: 909, startPoint y: 184, endPoint x: 942, endPoint y: 187, distance: 33.1
click at [942, 187] on div "# 영 웅 을 소 환 하 고 목 표 를 추 가 해 . game . spawnPlayerXY ( "champion" , 40 , 15 ) gam…" at bounding box center [966, 183] width 275 height 308
click at [903, 197] on div "# 영 웅 을 소 환 하 고 목 표 를 추 가 해 . game . spawnPlayerXY ( "champion" , 40 , 15 ) gam…" at bounding box center [966, 183] width 275 height 308
drag, startPoint x: 898, startPoint y: 200, endPoint x: 939, endPoint y: 198, distance: 41.1
click at [939, 198] on div "# 영 웅 을 소 환 하 고 목 표 를 추 가 해 . game . spawnPlayerXY ( "champion" , 40 , 15 ) gam…" at bounding box center [966, 183] width 275 height 308
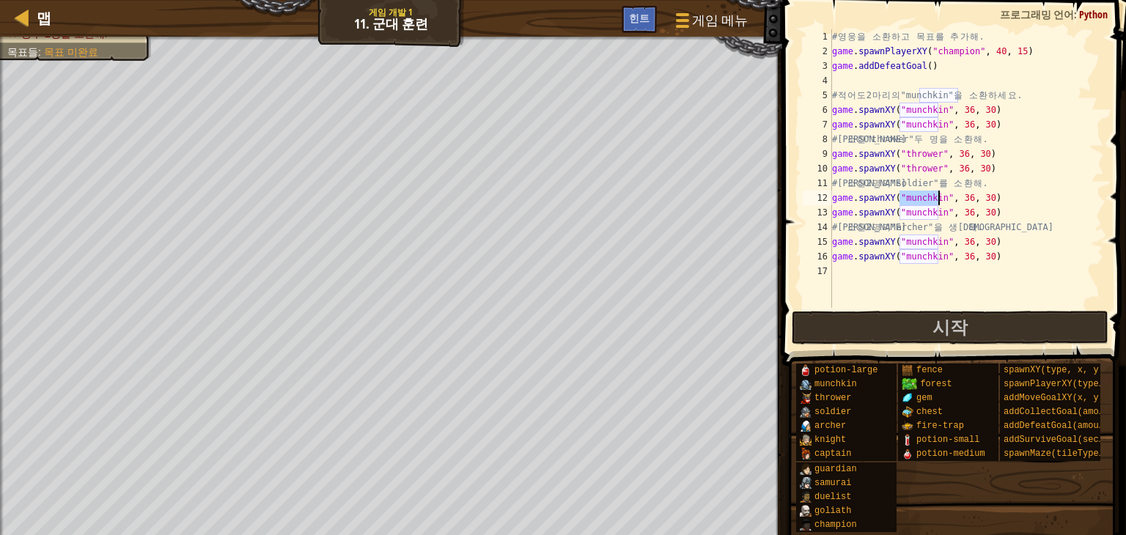
click at [926, 210] on div "# 영 웅 을 소 환 하 고 목 표 를 추 가 해 . game . spawnPlayerXY ( "champion" , 40 , 15 ) gam…" at bounding box center [966, 183] width 275 height 308
drag, startPoint x: 901, startPoint y: 202, endPoint x: 939, endPoint y: 196, distance: 38.6
click at [939, 196] on div "# 영 웅 을 소 환 하 고 목 표 를 추 가 해 . game . spawnPlayerXY ( "champion" , 40 , 15 ) gam…" at bounding box center [966, 183] width 275 height 308
paste textarea "soldier"
drag, startPoint x: 900, startPoint y: 214, endPoint x: 940, endPoint y: 212, distance: 39.6
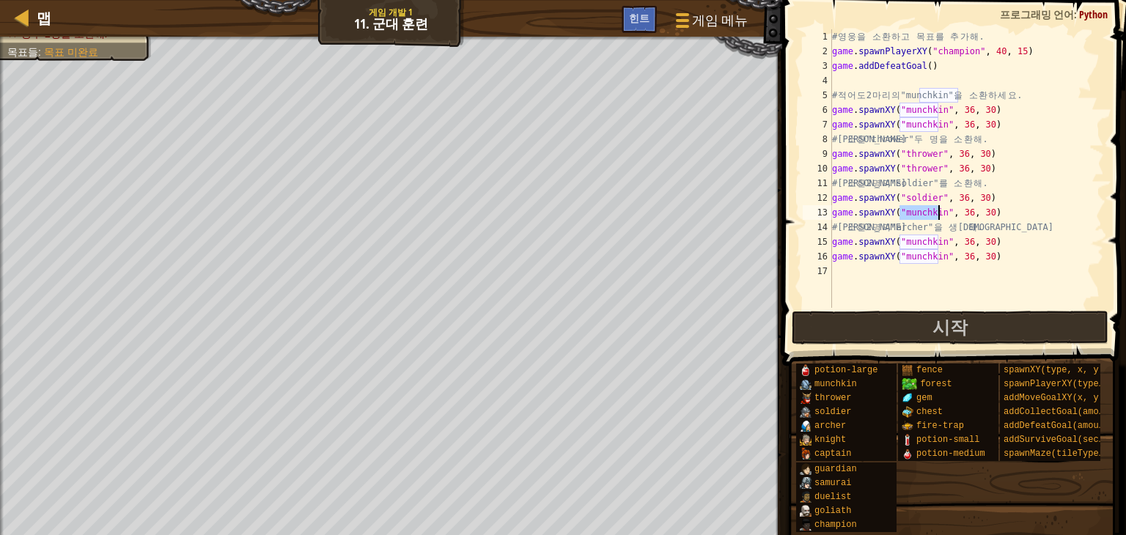
click at [940, 212] on div "# 영 웅 을 소 환 하 고 목 표 를 추 가 해 . game . spawnPlayerXY ( "champion" , 40 , 15 ) gam…" at bounding box center [966, 183] width 275 height 308
paste textarea "soldier"
type textarea "game.spawnXY("soldier", 36, 30)"
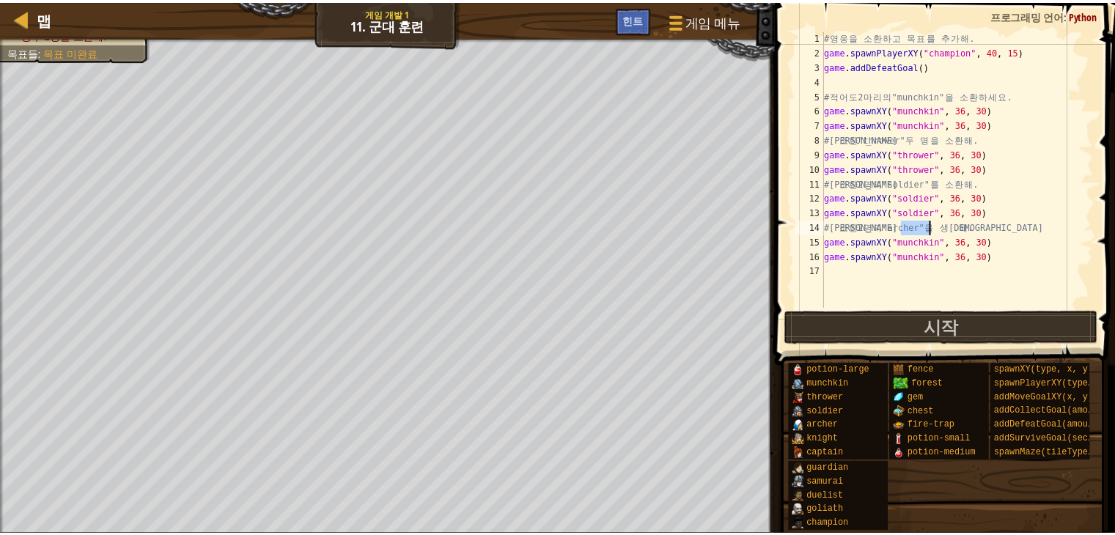
scroll to position [7, 0]
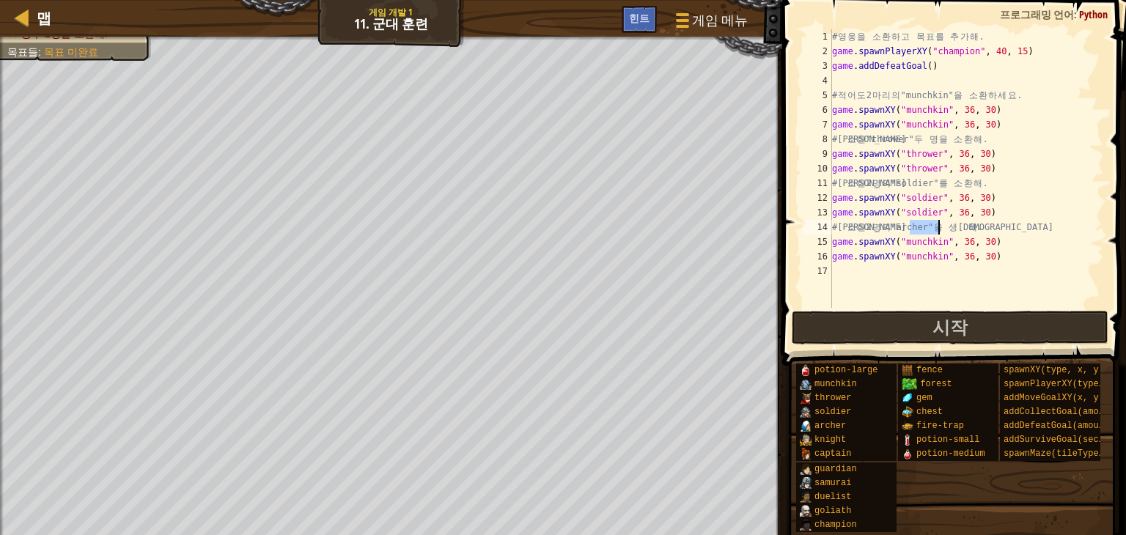
click at [941, 230] on div "# 영 웅 을 소 환 하 고 목 표 를 추 가 해 . game . spawnPlayerXY ( "champion" , 40 , 15 ) gam…" at bounding box center [966, 183] width 275 height 308
drag, startPoint x: 897, startPoint y: 242, endPoint x: 940, endPoint y: 244, distance: 42.6
click at [940, 244] on div "# 영 웅 을 소 환 하 고 목 표 를 추 가 해 . game . spawnPlayerXY ( "champion" , 40 , 15 ) gam…" at bounding box center [966, 183] width 275 height 308
drag, startPoint x: 896, startPoint y: 257, endPoint x: 908, endPoint y: 256, distance: 11.8
click at [908, 256] on div "# 영 웅 을 소 환 하 고 목 표 를 추 가 해 . game . spawnPlayerXY ( "champion" , 40 , 15 ) gam…" at bounding box center [966, 183] width 275 height 308
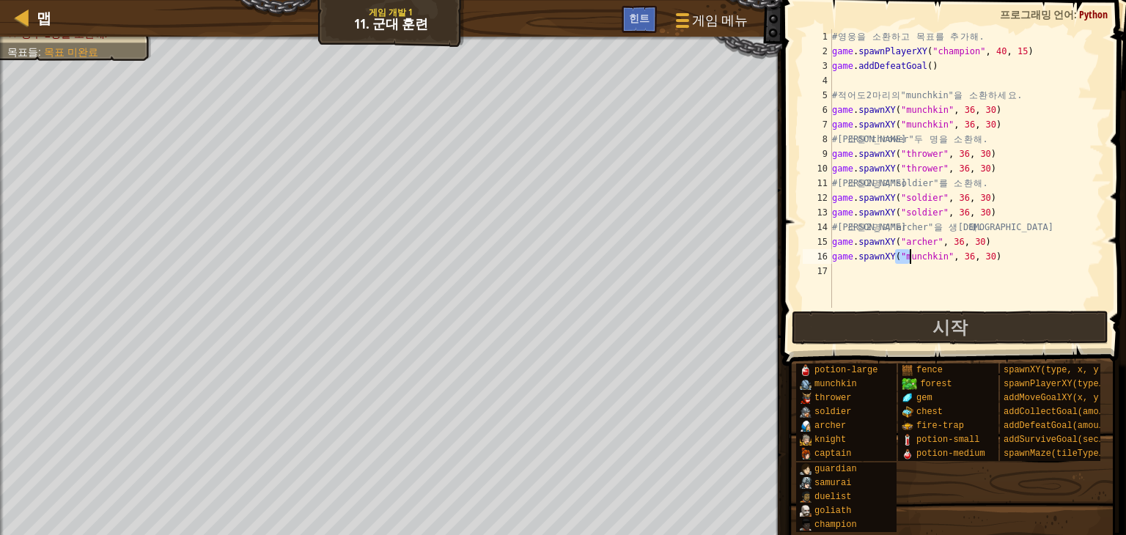
type textarea "game.spawnXY("munchkin", 36, 30)"
click at [915, 265] on div "# 영 웅 을 소 환 하 고 목 표 를 추 가 해 . game . spawnPlayerXY ( "champion" , 40 , 15 ) gam…" at bounding box center [966, 183] width 275 height 308
drag, startPoint x: 901, startPoint y: 256, endPoint x: 935, endPoint y: 261, distance: 34.1
click at [935, 261] on div "# 영 웅 을 소 환 하 고 목 표 를 추 가 해 . game . spawnPlayerXY ( "champion" , 40 , 15 ) gam…" at bounding box center [966, 183] width 275 height 308
click at [935, 261] on div "# 영 웅 을 소 환 하 고 목 표 를 추 가 해 . game . spawnPlayerXY ( "champion" , 40 , 15 ) gam…" at bounding box center [966, 168] width 275 height 279
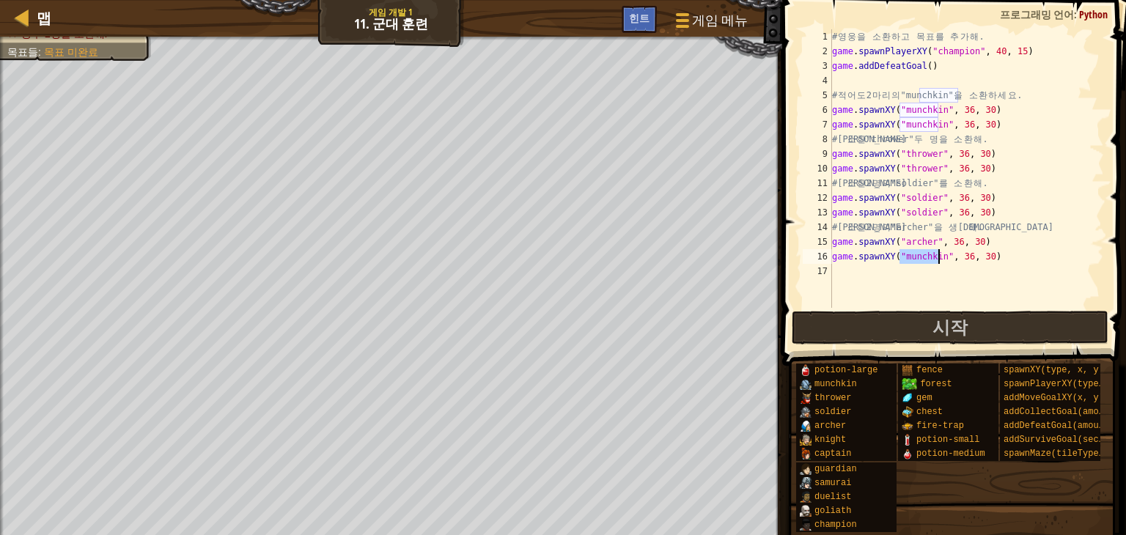
drag, startPoint x: 900, startPoint y: 256, endPoint x: 937, endPoint y: 254, distance: 36.7
click at [937, 254] on div "# 영 웅 을 소 환 하 고 목 표 를 추 가 해 . game . spawnPlayerXY ( "champion" , 40 , 15 ) gam…" at bounding box center [966, 183] width 275 height 308
paste textarea "archer"
type textarea "game.spawnXY("archer", 36, 30)"
click at [867, 268] on div "# 영 웅 을 소 환 하 고 목 표 를 추 가 해 . game . spawnPlayerXY ( "champion" , 40 , 15 ) gam…" at bounding box center [966, 183] width 275 height 308
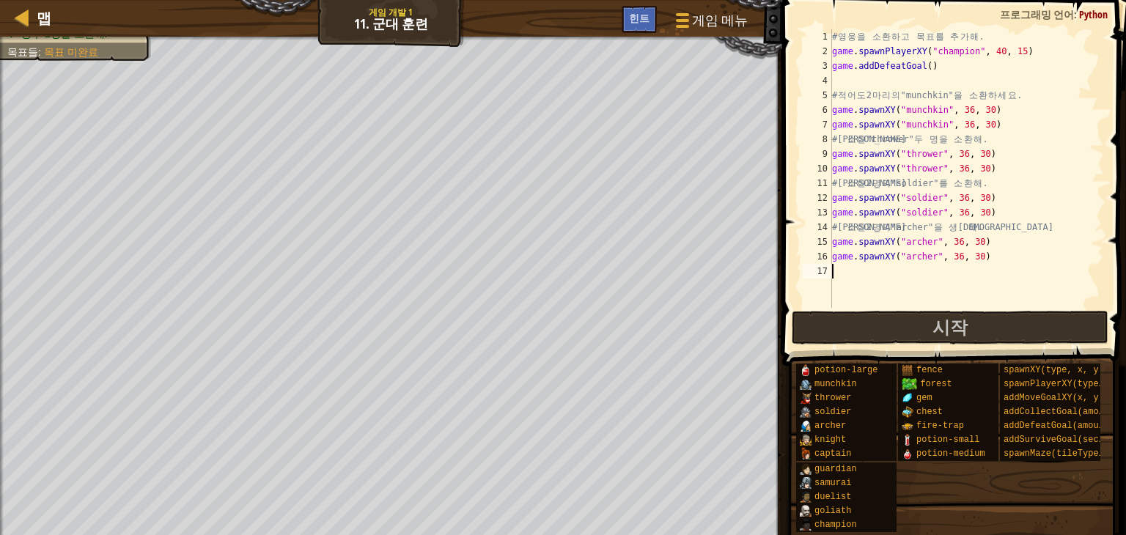
type textarea "game.spawnXY("archer", 36, 30)"
click at [927, 317] on button "시작" at bounding box center [950, 328] width 317 height 34
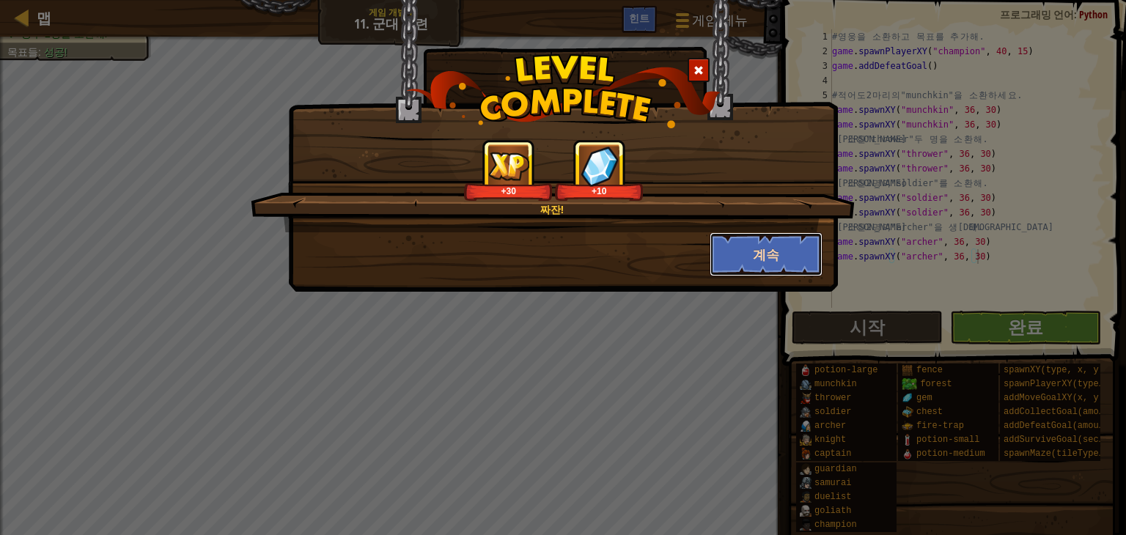
click at [788, 263] on button "계속" at bounding box center [767, 254] width 114 height 44
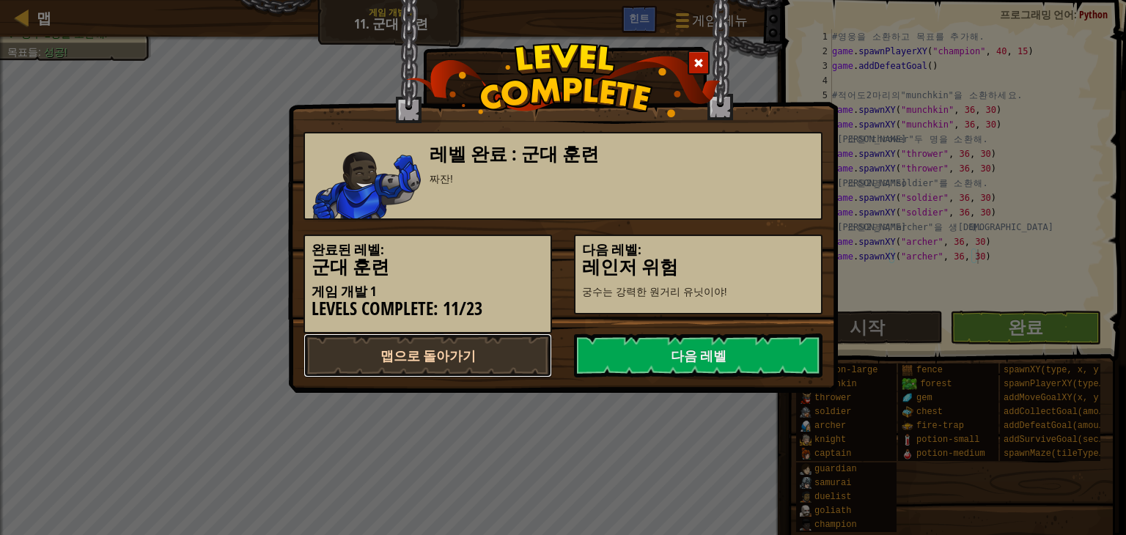
click at [468, 356] on link "맵으로 돌아가기" at bounding box center [428, 356] width 249 height 44
select select "ko"
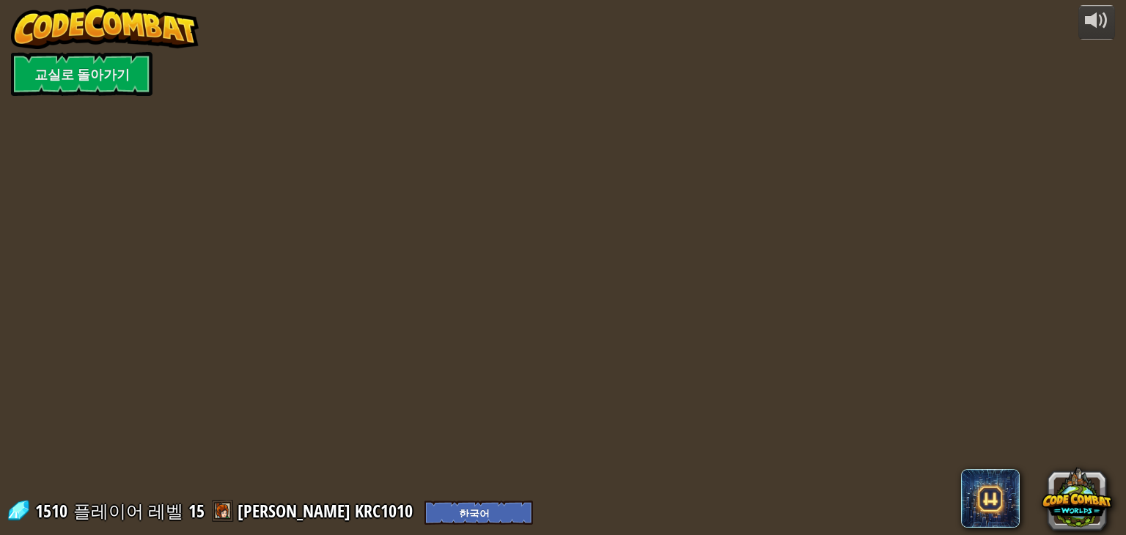
select select "ko"
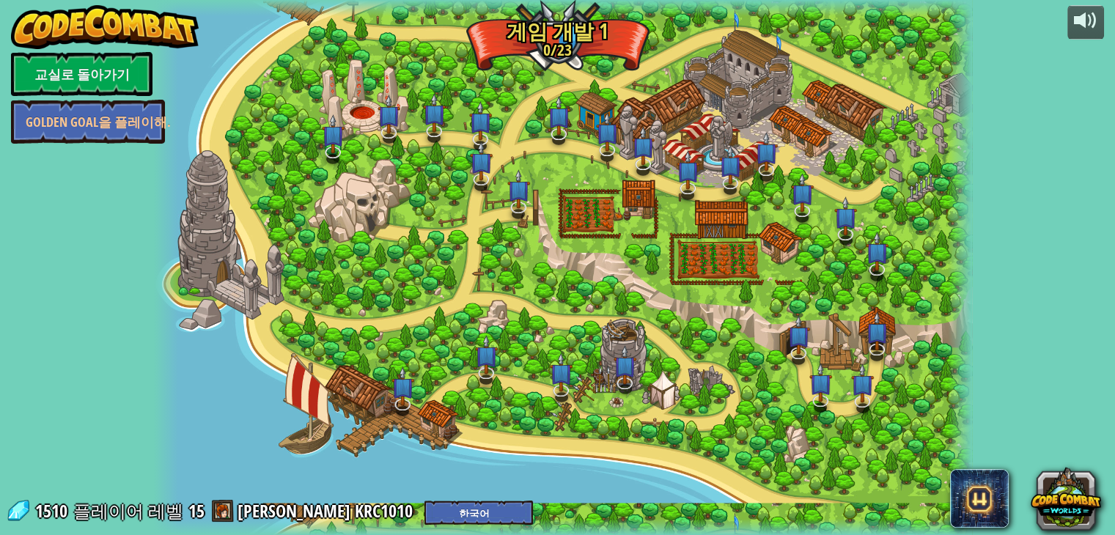
select select "ko"
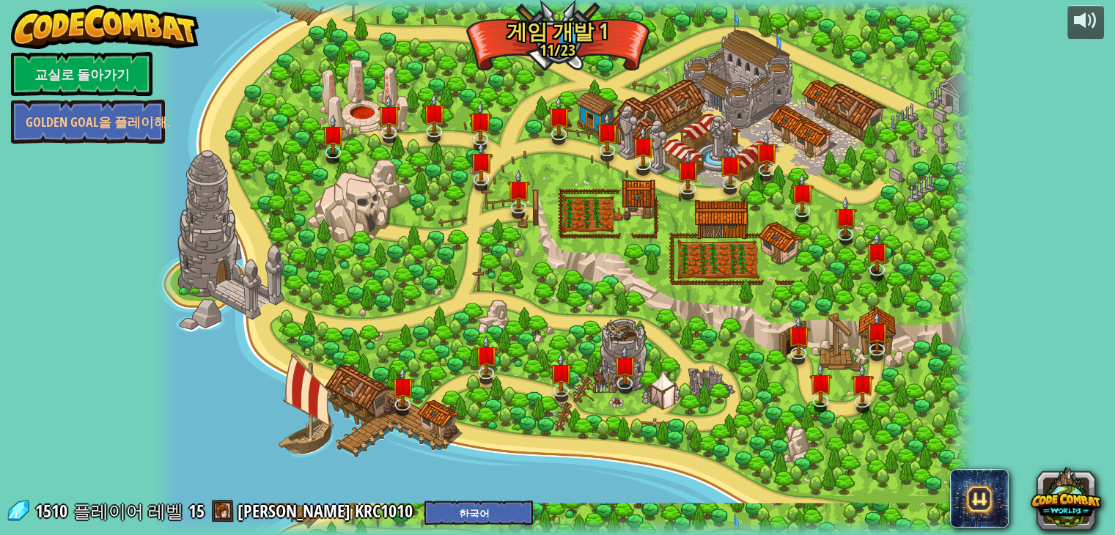
select select "ko"
